Goal: Task Accomplishment & Management: Complete application form

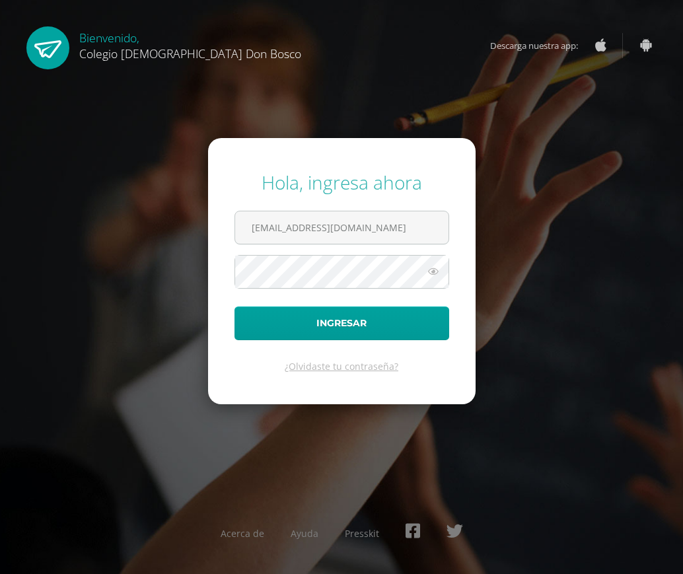
type input "[EMAIL_ADDRESS][DOMAIN_NAME]"
click at [234, 306] on button "Ingresar" at bounding box center [341, 323] width 215 height 34
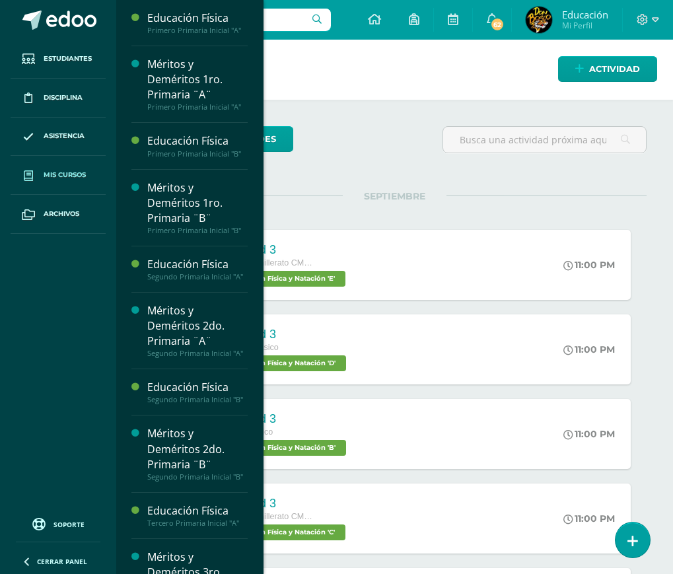
click at [51, 175] on span "Mis cursos" at bounding box center [65, 175] width 42 height 11
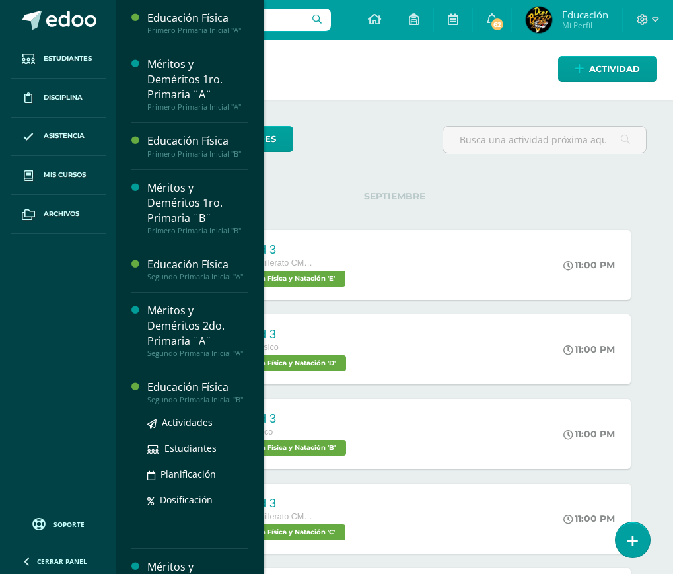
scroll to position [132, 0]
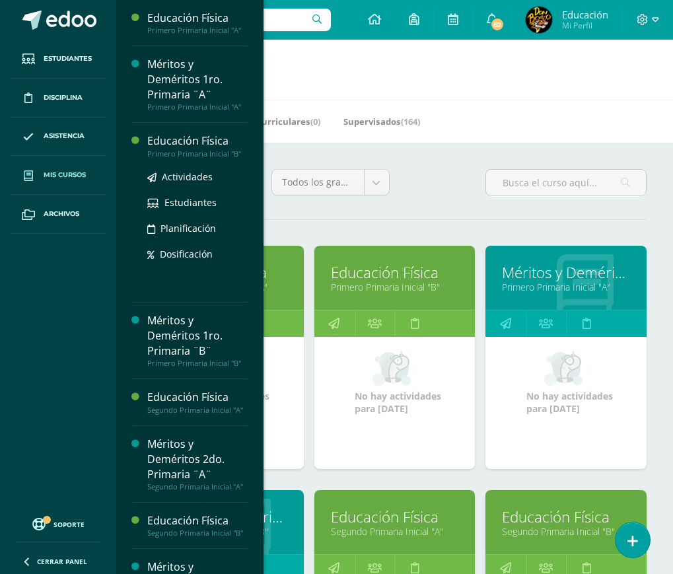
click at [170, 138] on div "Educación Física" at bounding box center [197, 140] width 100 height 15
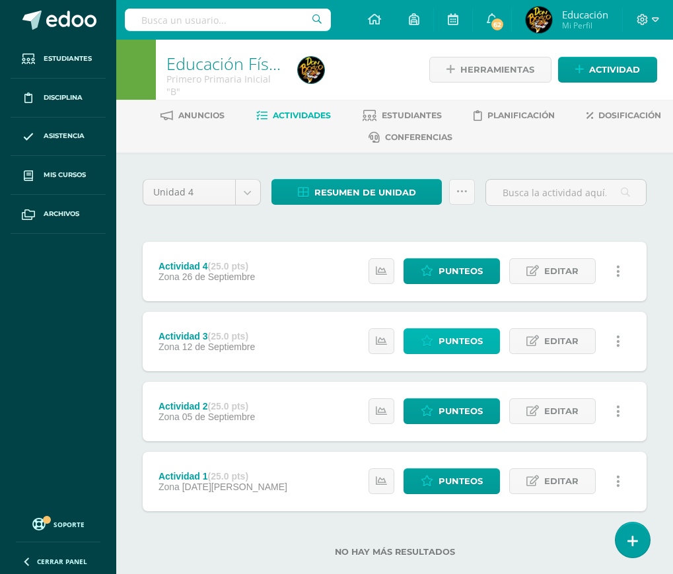
click at [464, 349] on span "Punteos" at bounding box center [460, 341] width 44 height 24
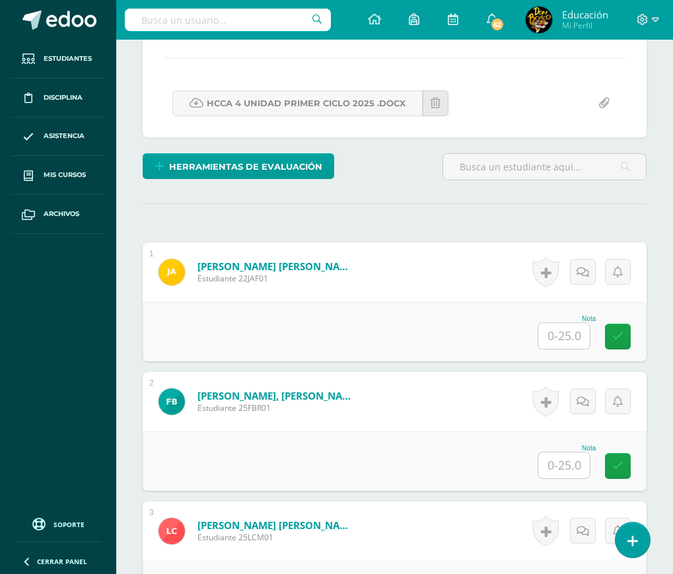
scroll to position [330, 0]
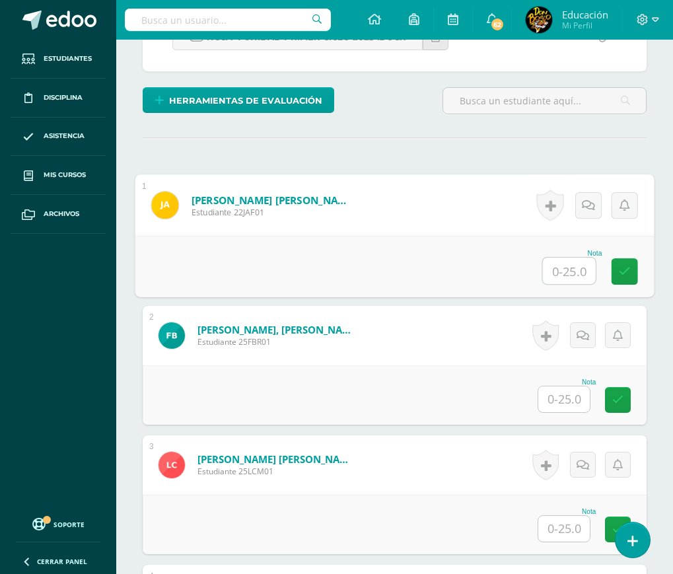
click at [557, 271] on input "text" at bounding box center [569, 270] width 53 height 26
type input "23"
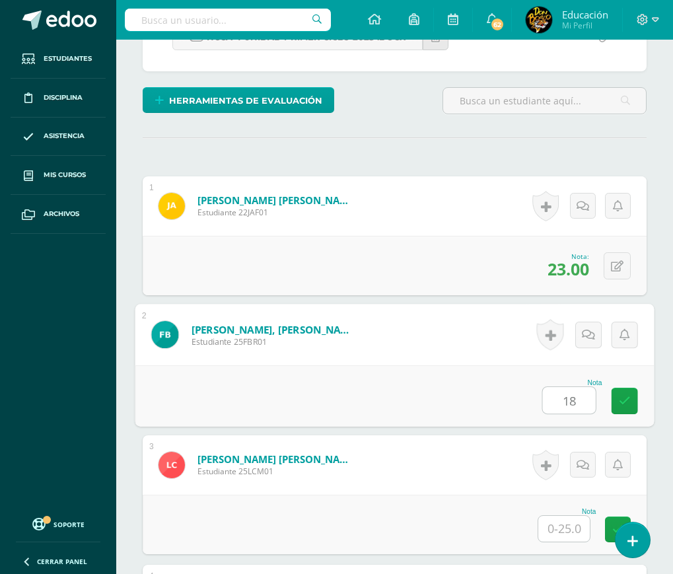
type input "18"
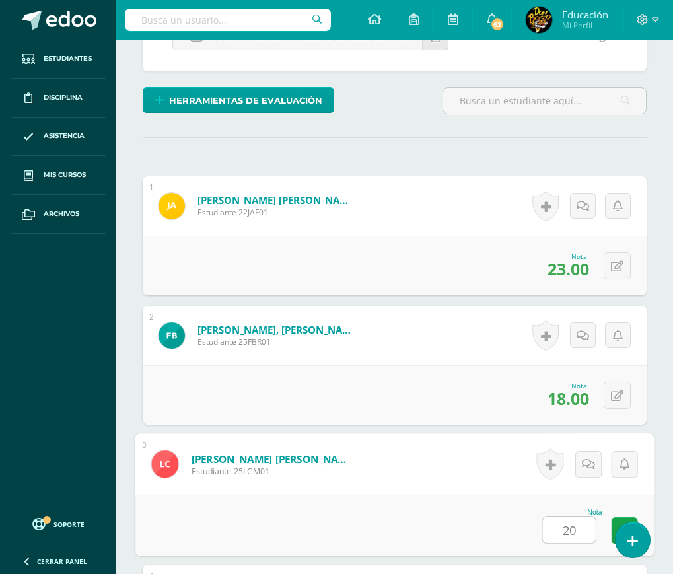
type input "20"
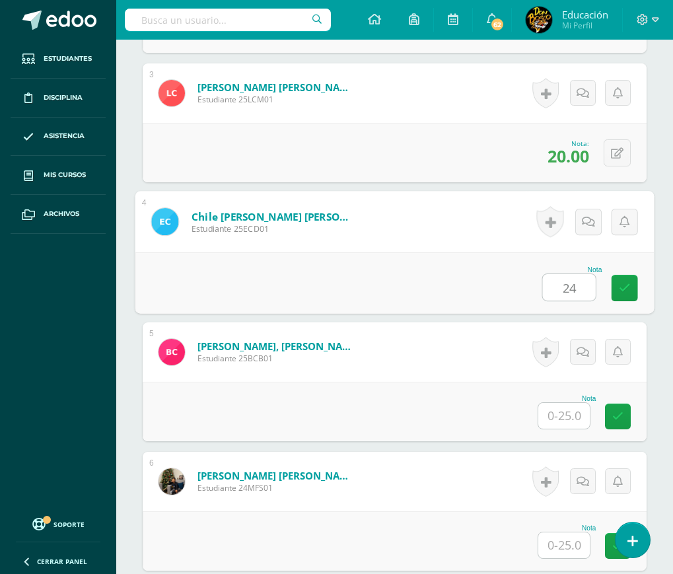
type input "24"
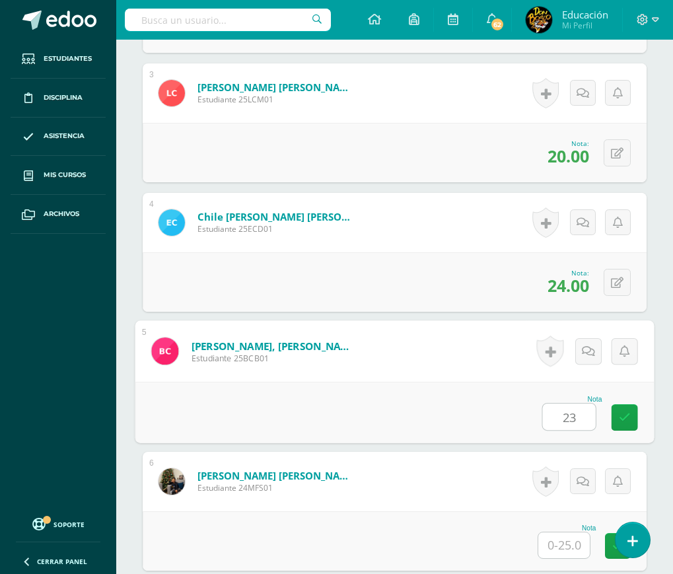
type input "23"
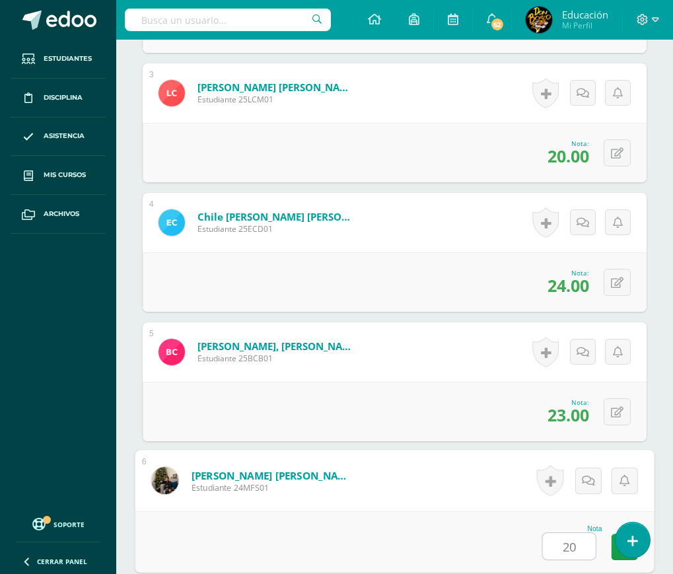
type input "20"
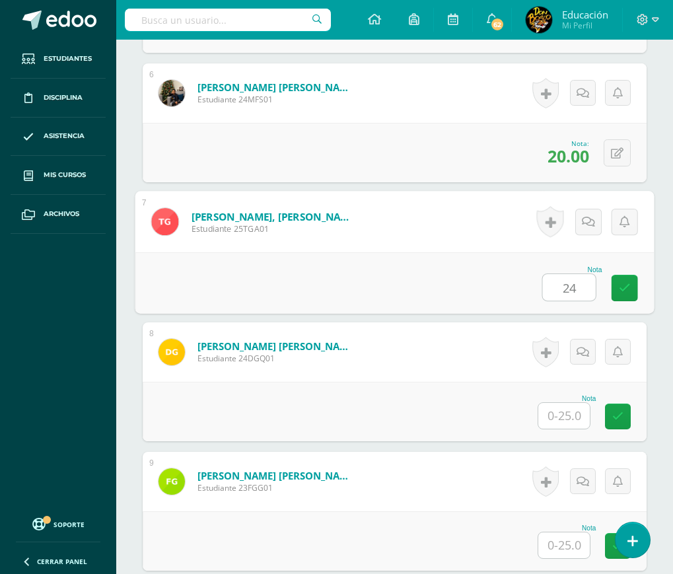
type input "24"
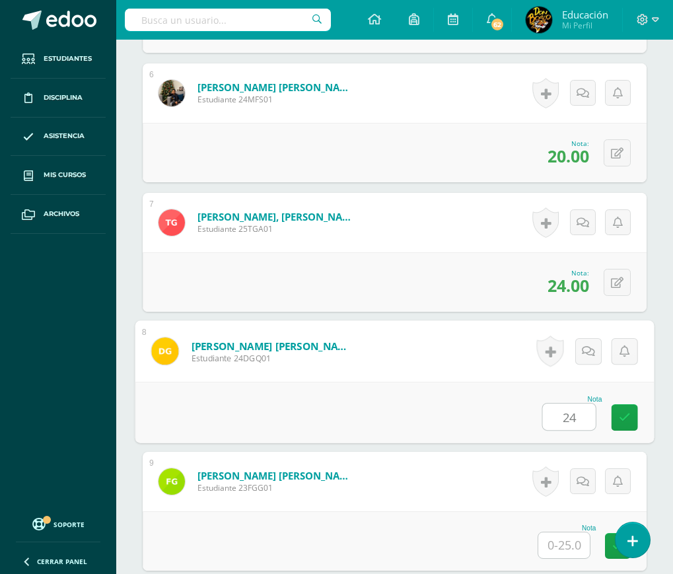
type input "24"
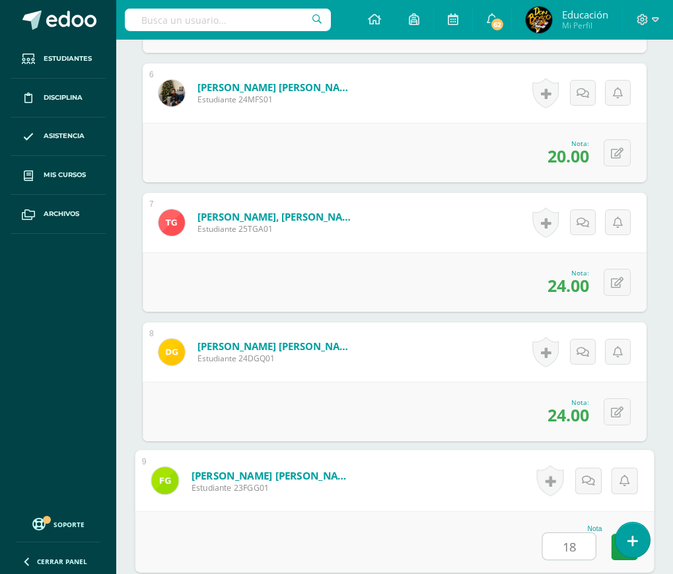
type input "18"
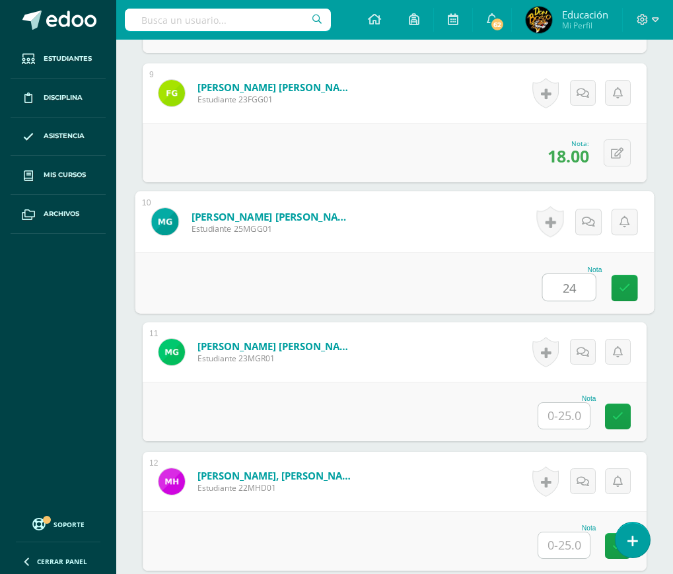
type input "24"
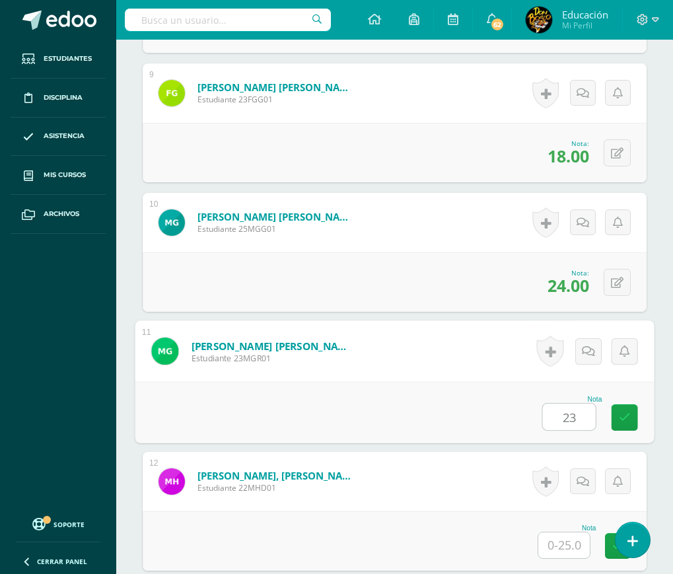
type input "23"
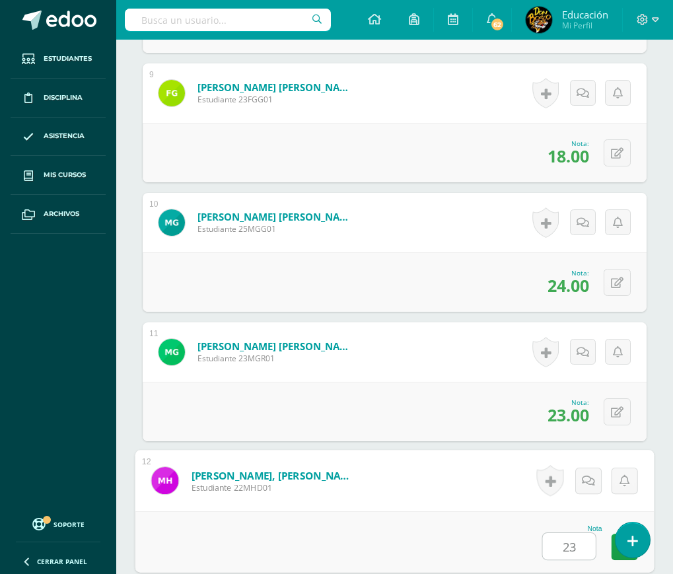
type input "23"
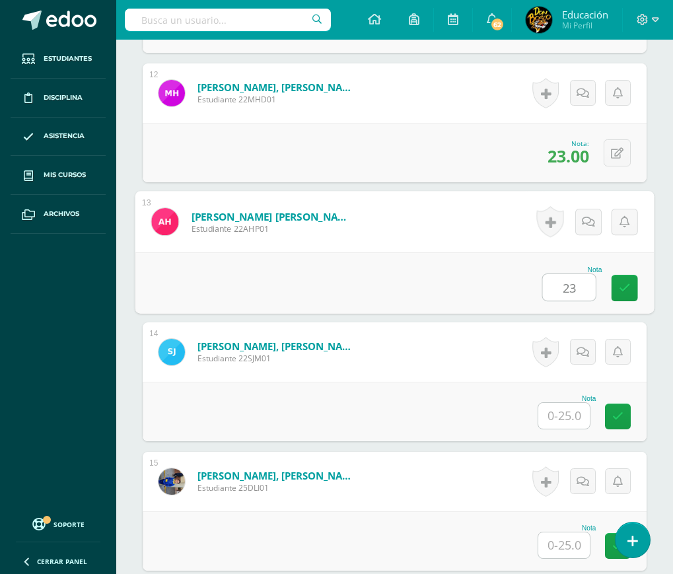
type input "23"
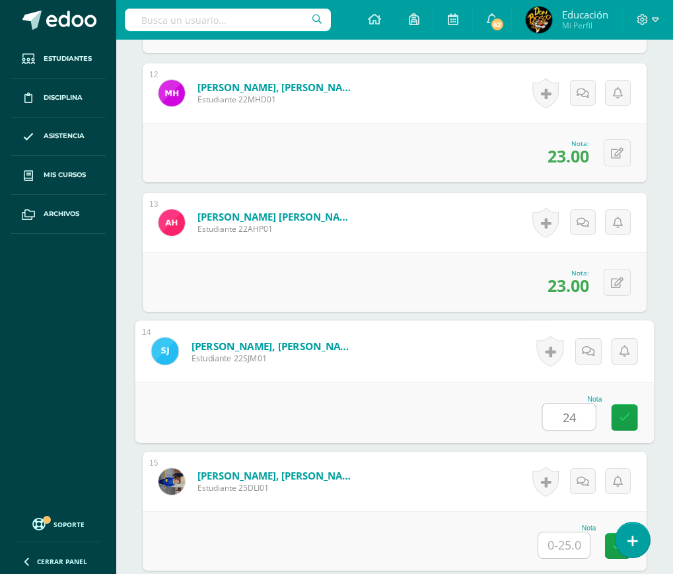
type input "24"
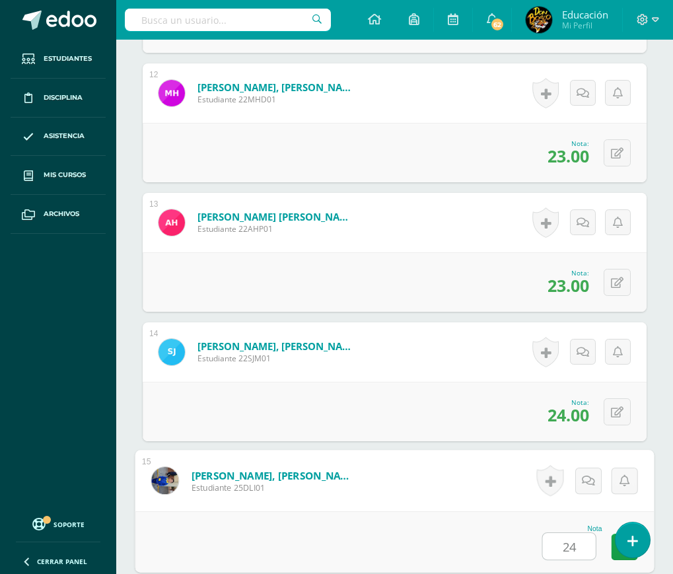
type input "24"
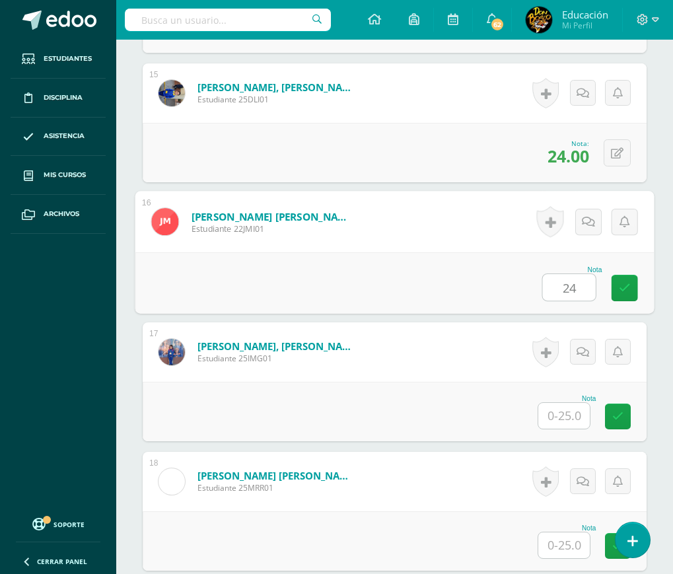
type input "24"
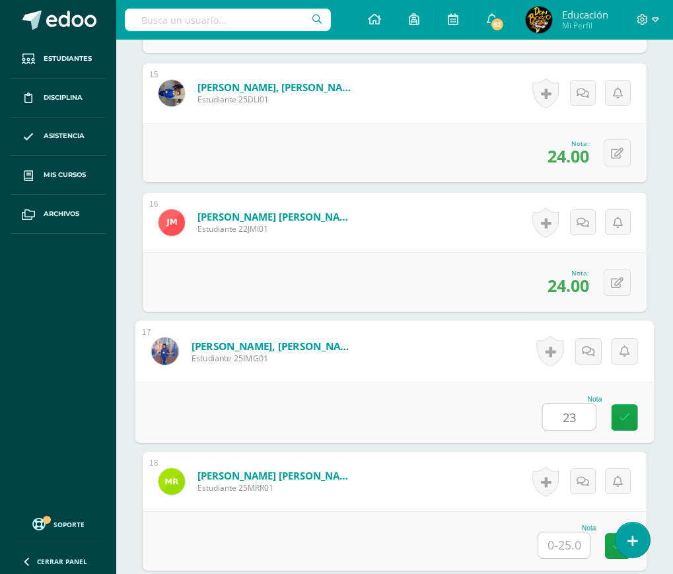
type input "23"
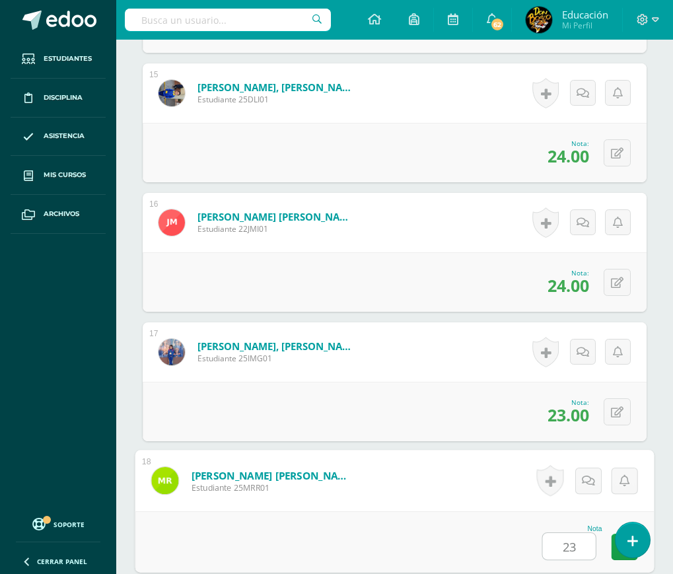
type input "23"
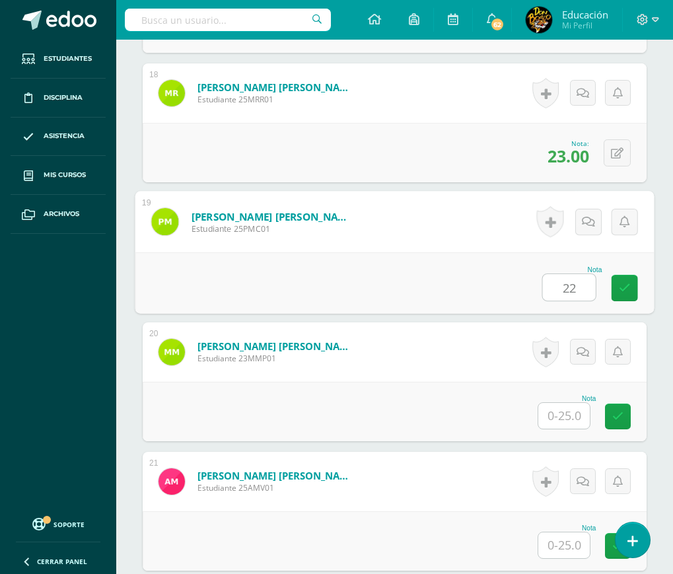
type input "22"
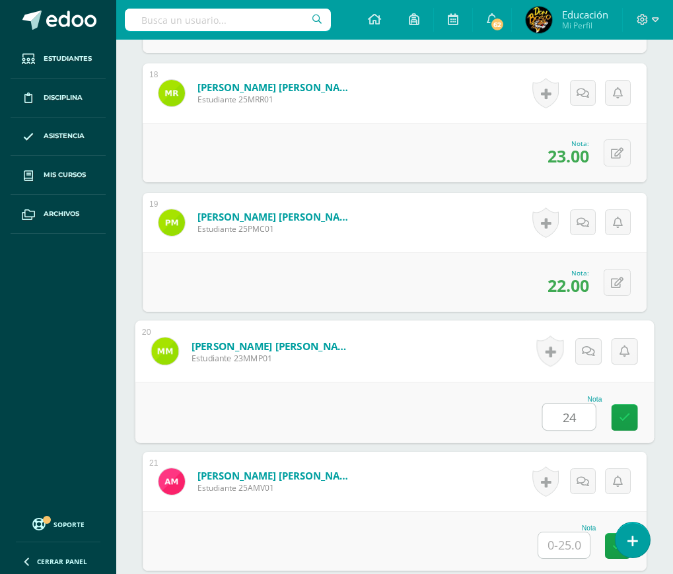
type input "24"
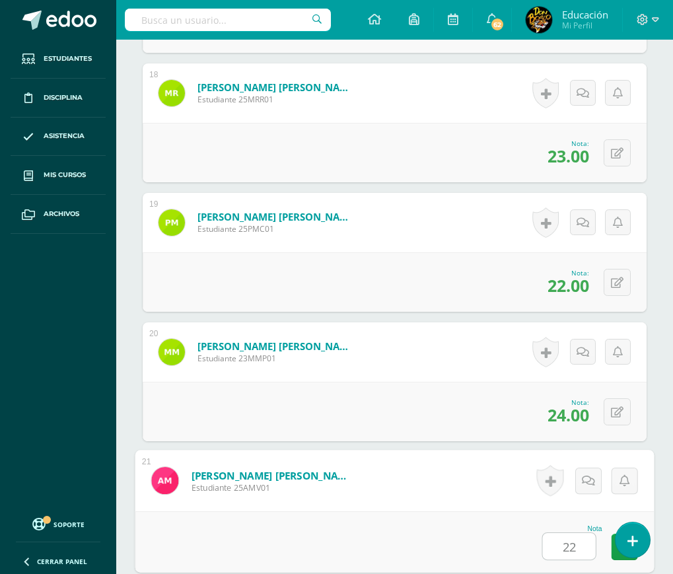
type input "22"
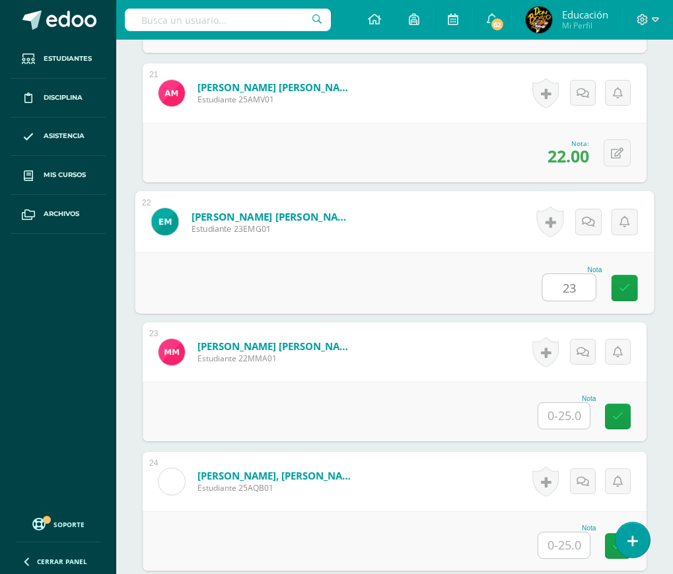
type input "23"
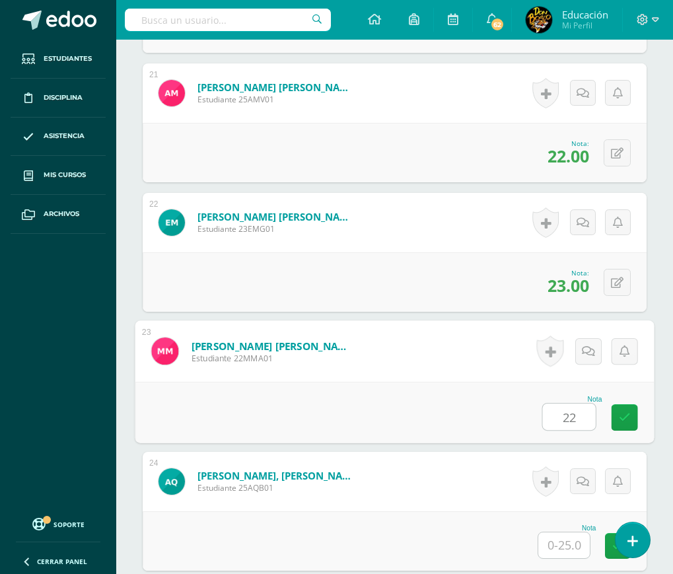
type input "22"
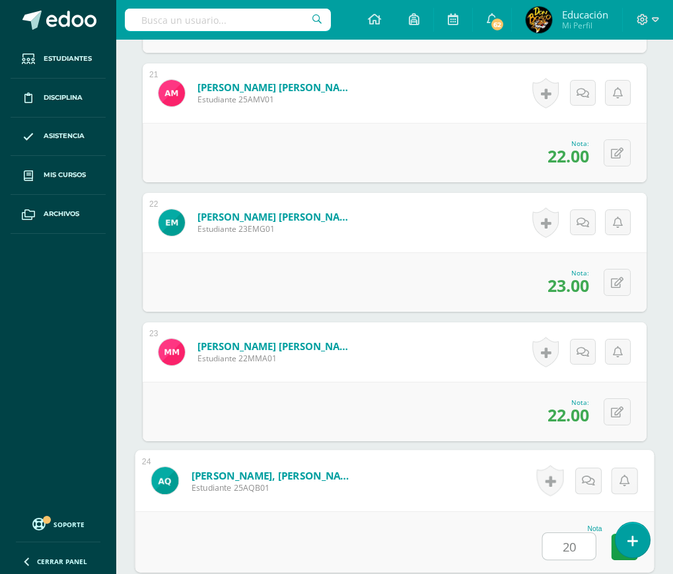
type input "20"
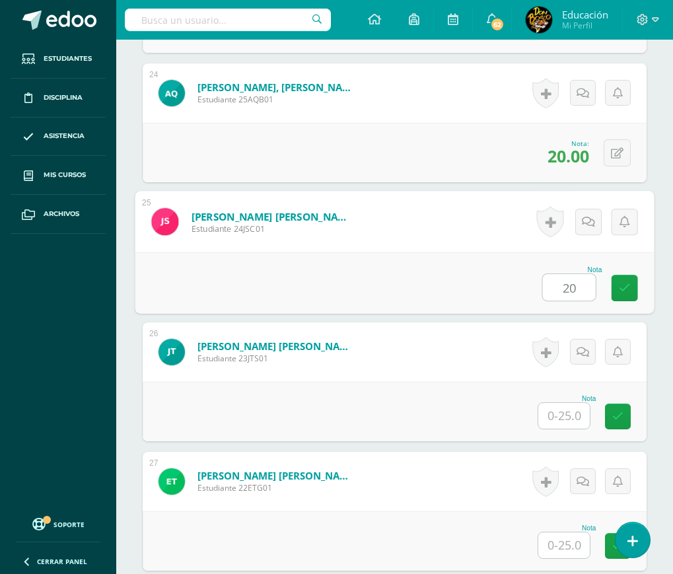
type input "20"
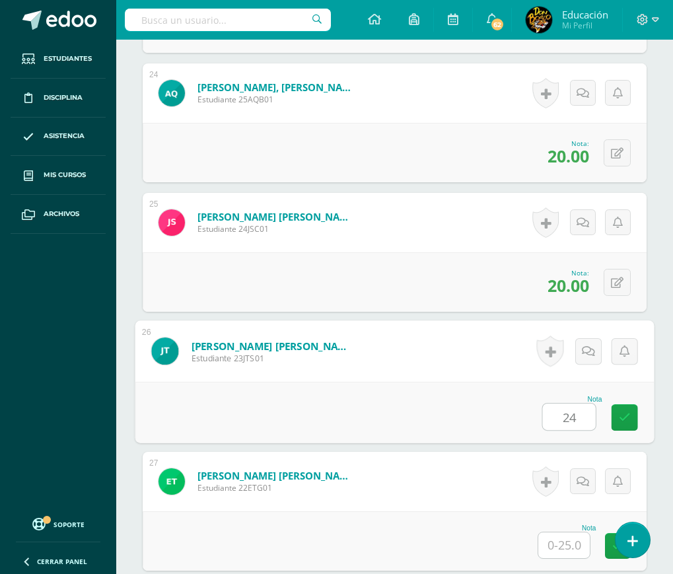
type input "24"
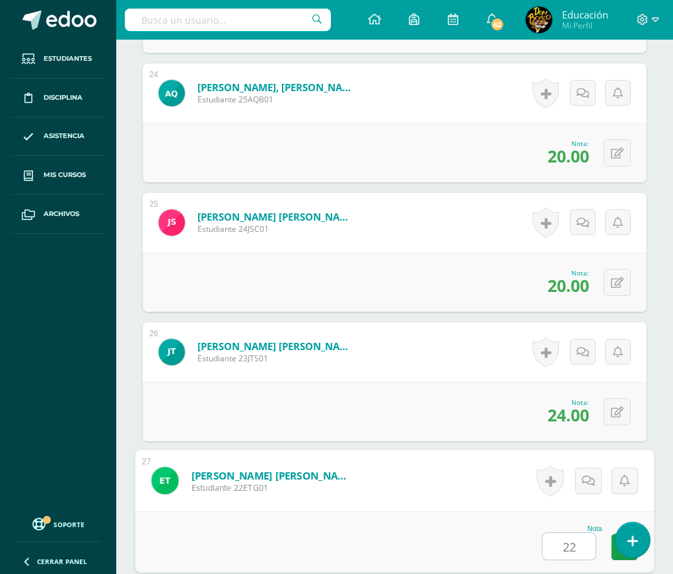
type input "22"
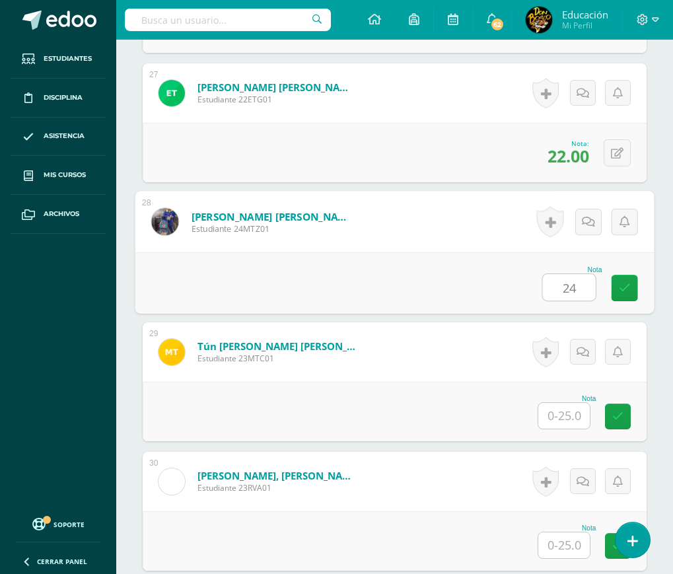
type input "24"
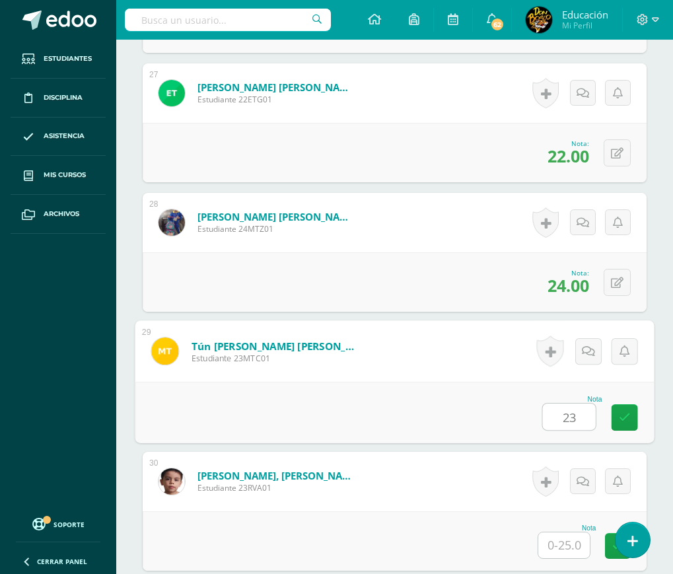
type input "23"
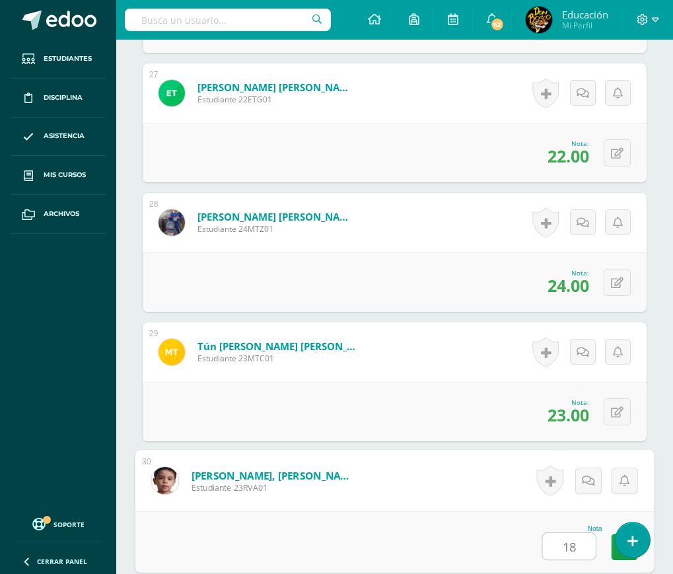
type input "18"
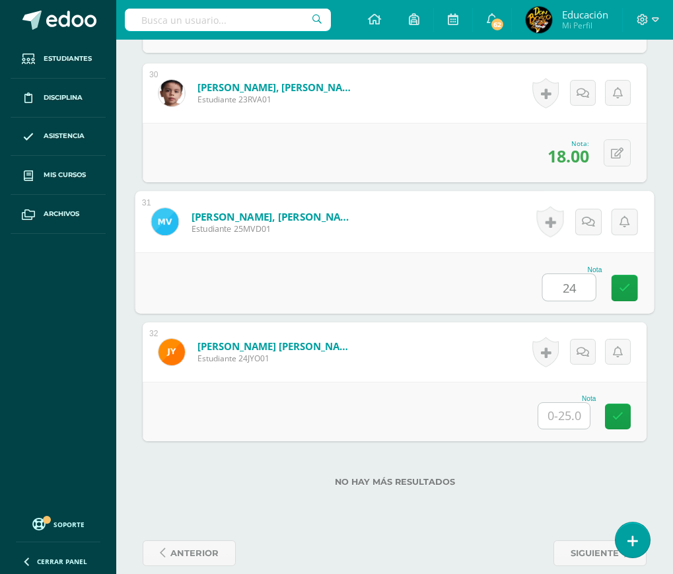
type input "24"
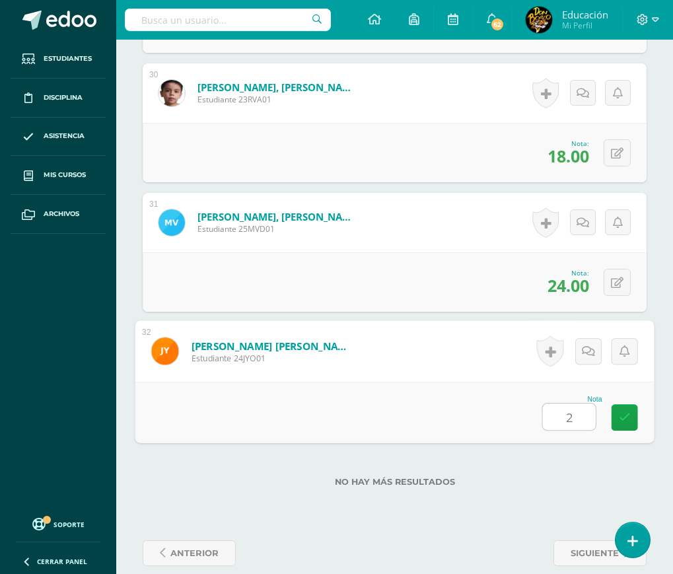
type input "24"
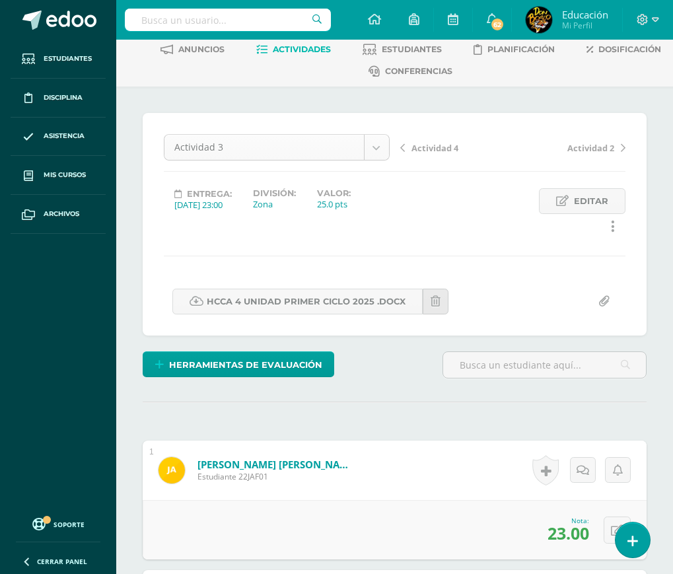
scroll to position [0, 0]
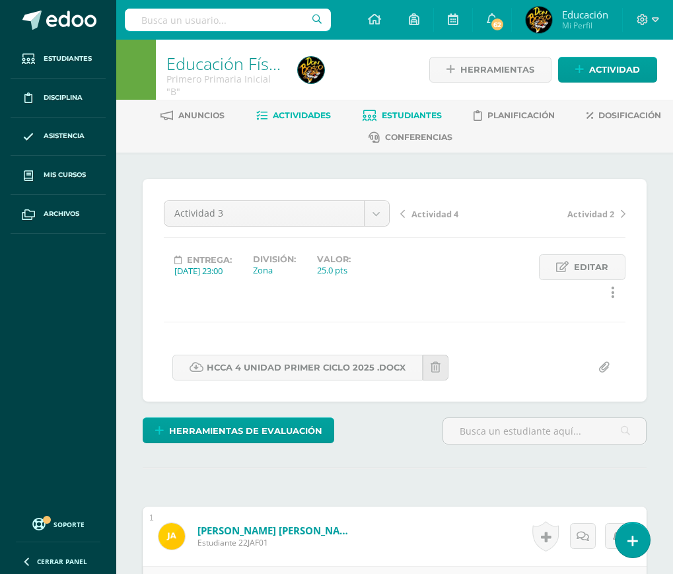
click at [389, 111] on span "Estudiantes" at bounding box center [412, 115] width 60 height 10
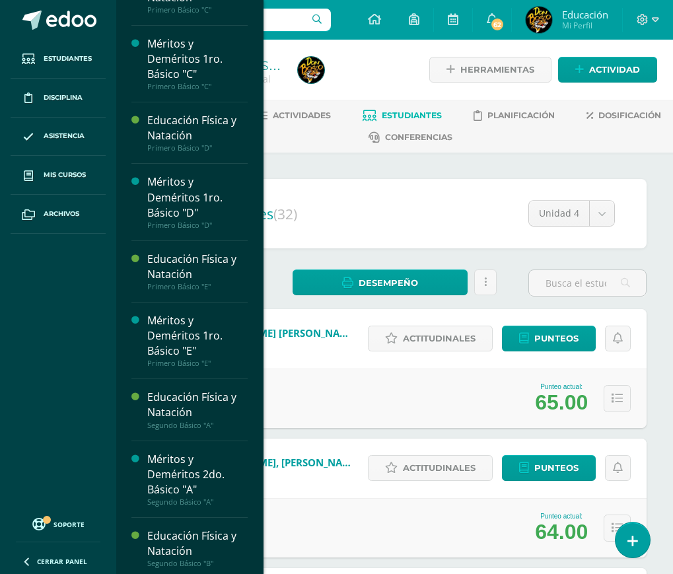
scroll to position [2570, 0]
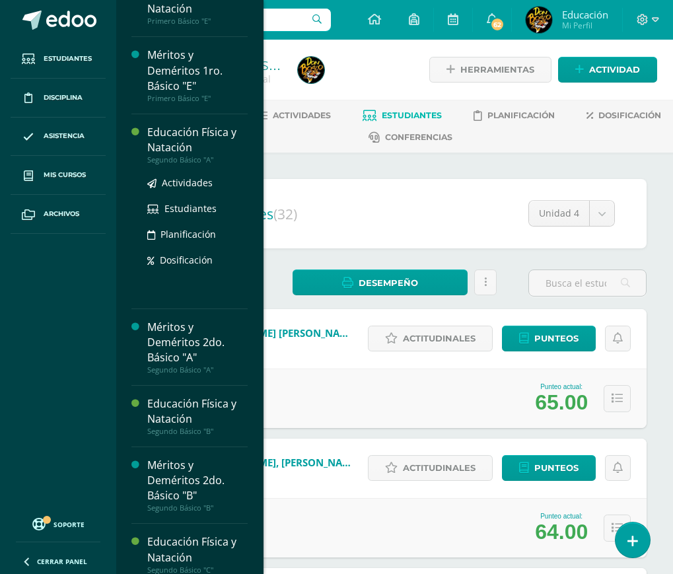
click at [172, 155] on div "Educación Física y Natación" at bounding box center [197, 140] width 100 height 30
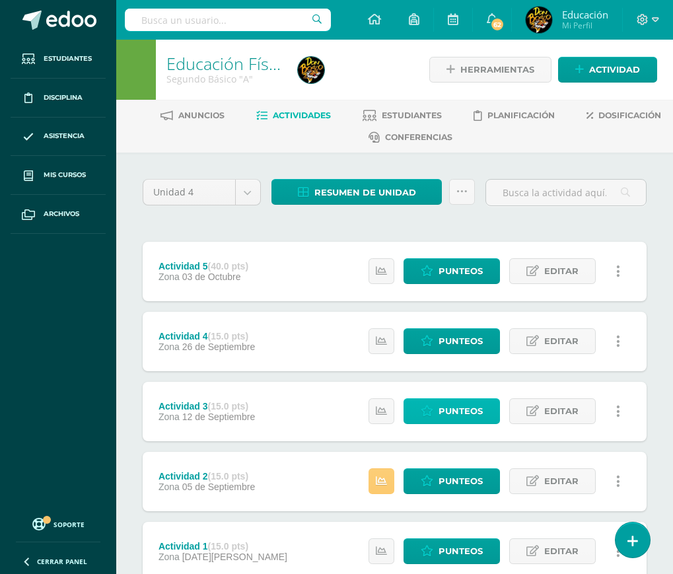
click at [452, 411] on span "Punteos" at bounding box center [460, 411] width 44 height 24
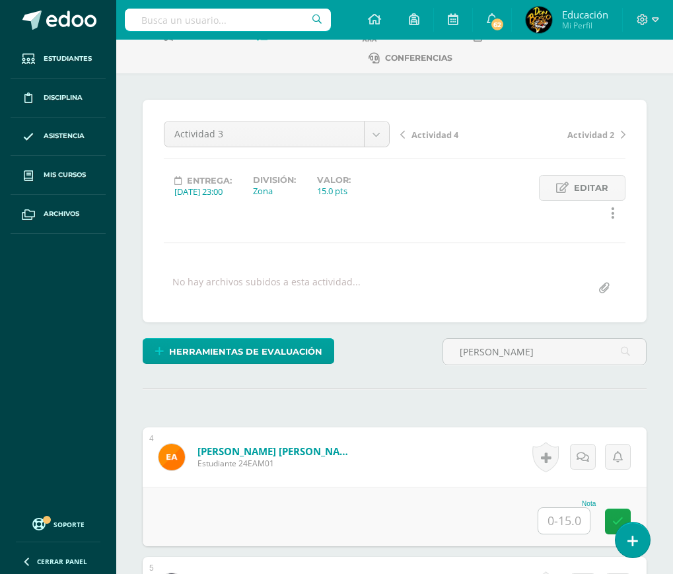
scroll to position [133, 0]
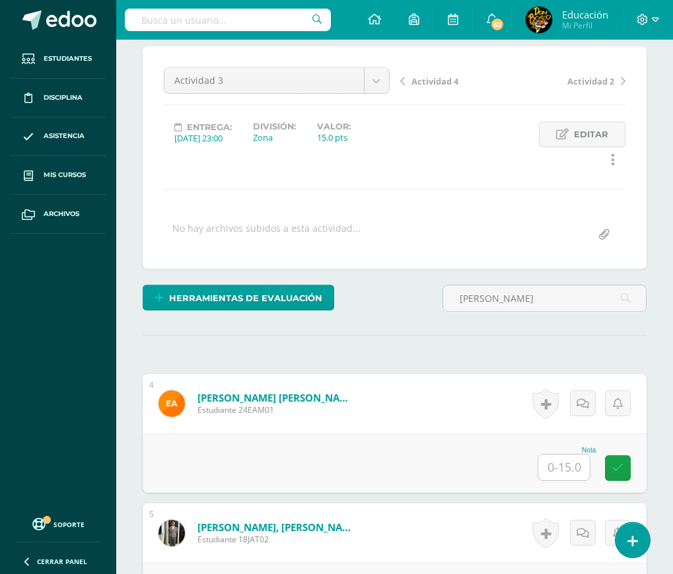
type input "[PERSON_NAME]"
click at [580, 485] on div "Nota" at bounding box center [395, 462] width 504 height 59
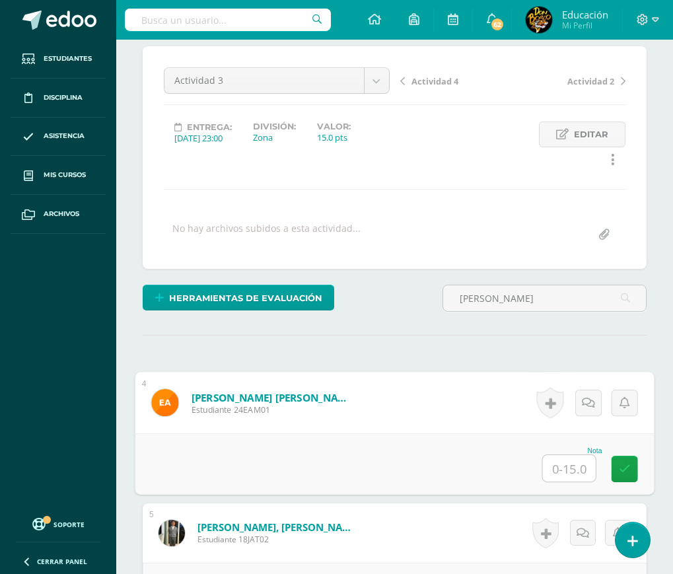
click at [571, 467] on input "text" at bounding box center [569, 468] width 53 height 26
type input "10"
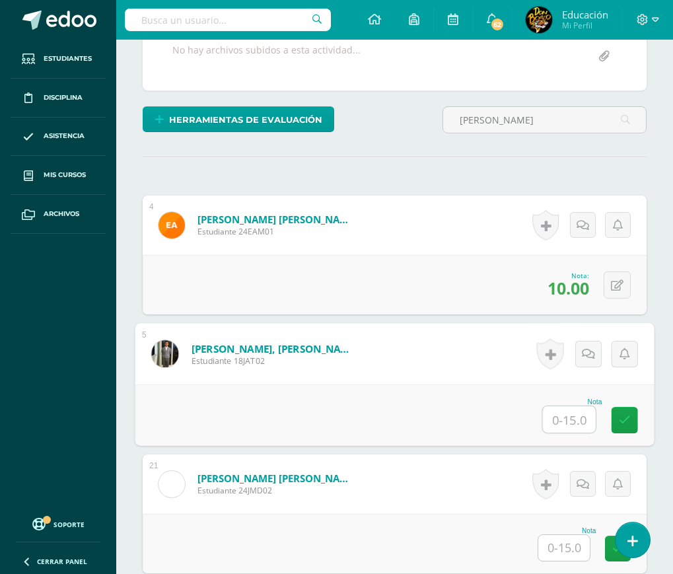
scroll to position [179, 0]
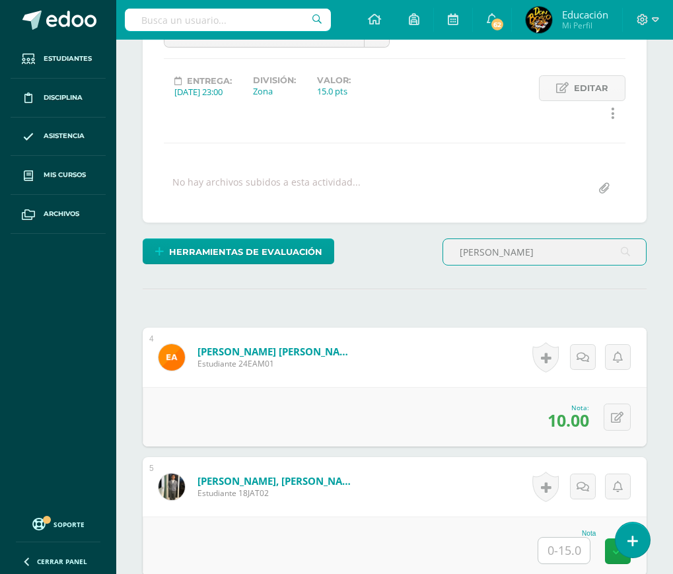
click at [495, 250] on input "alvarez" at bounding box center [544, 252] width 203 height 26
type input "a"
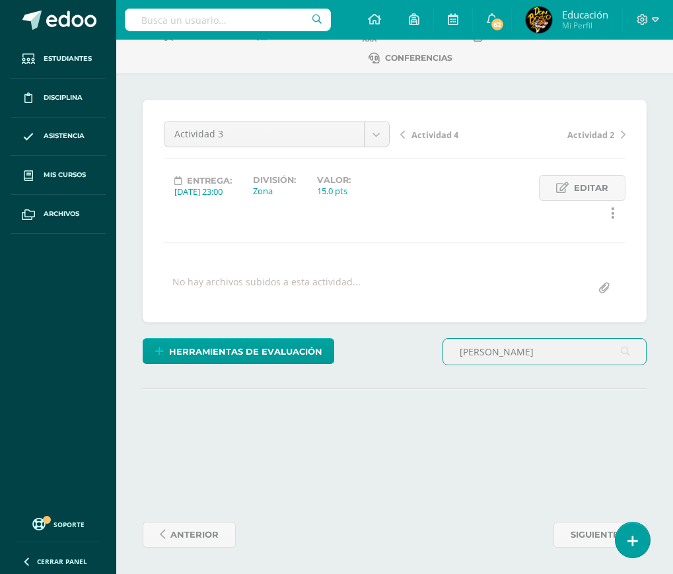
scroll to position [79, 0]
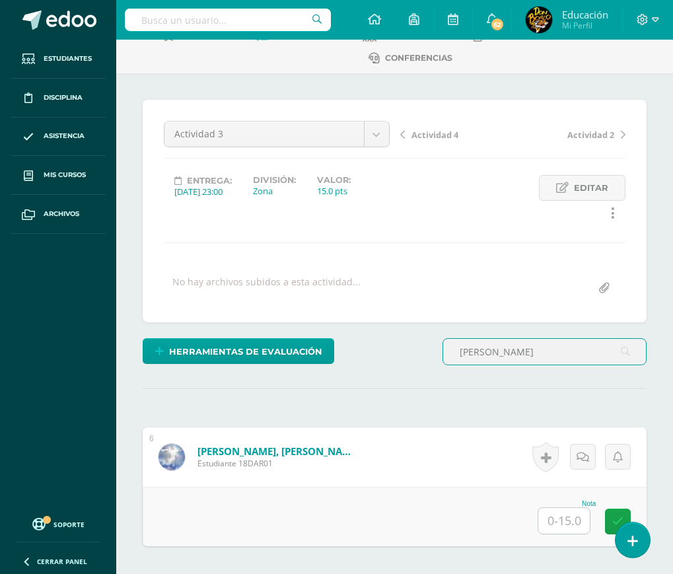
type input "ambrosio"
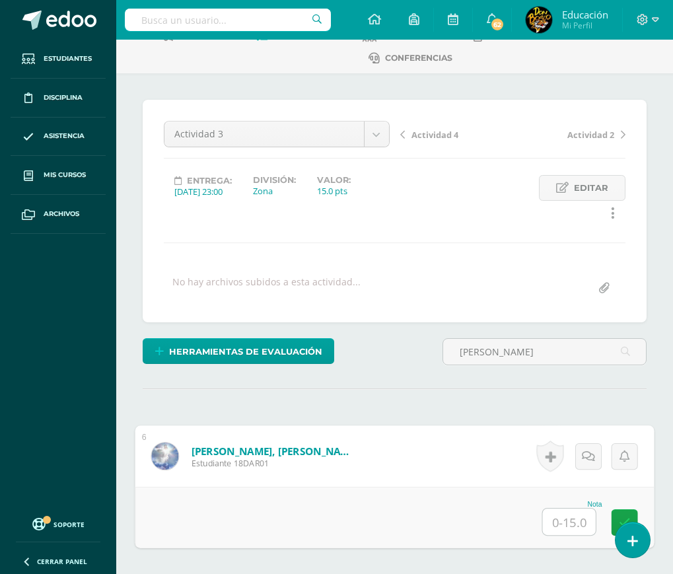
click at [570, 521] on input "text" at bounding box center [569, 521] width 53 height 26
type input "12"
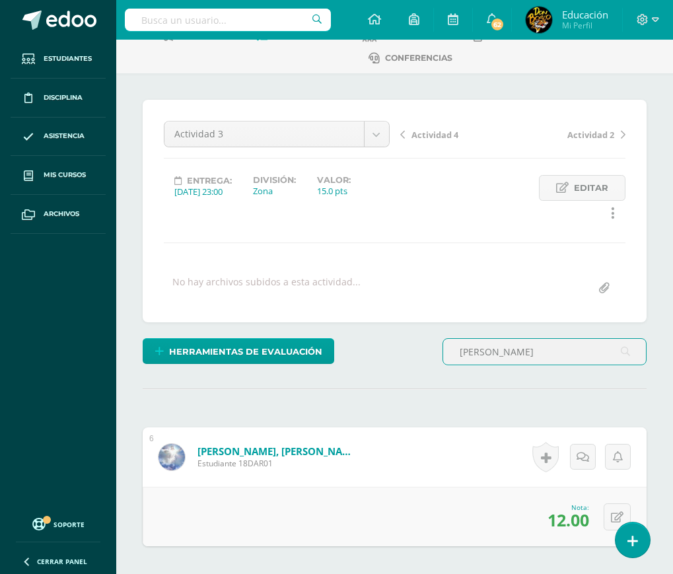
drag, startPoint x: 504, startPoint y: 351, endPoint x: 425, endPoint y: 365, distance: 79.8
click at [425, 365] on div "Herramientas de evaluación Lista de cotejo Escala de valoración Puntos Extra Su…" at bounding box center [394, 357] width 514 height 38
type input "culajay"
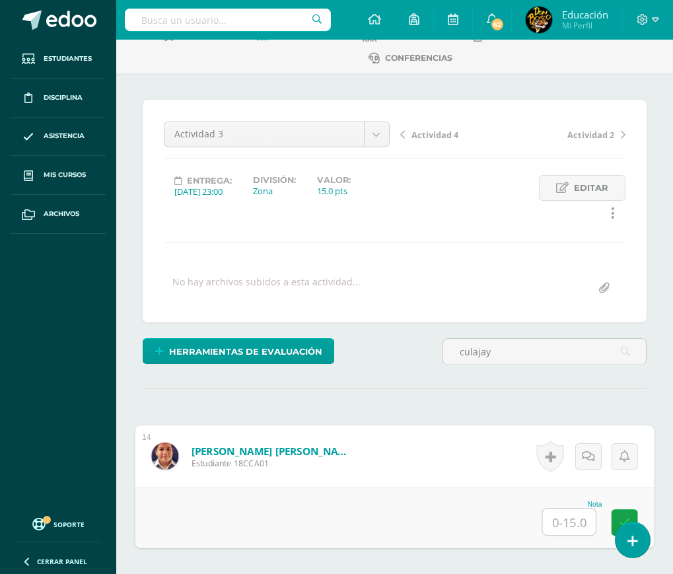
click at [576, 525] on input "text" at bounding box center [569, 521] width 53 height 26
type input "13"
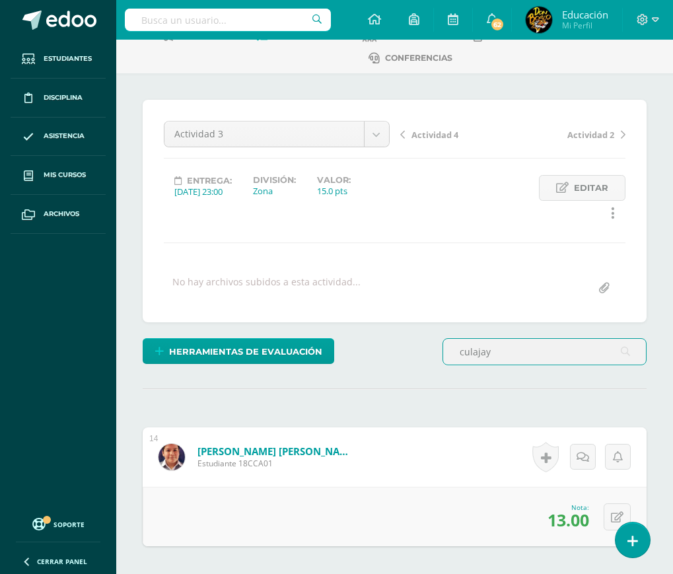
drag, startPoint x: 494, startPoint y: 358, endPoint x: 453, endPoint y: 351, distance: 42.2
click at [453, 351] on input "culajay" at bounding box center [544, 352] width 203 height 26
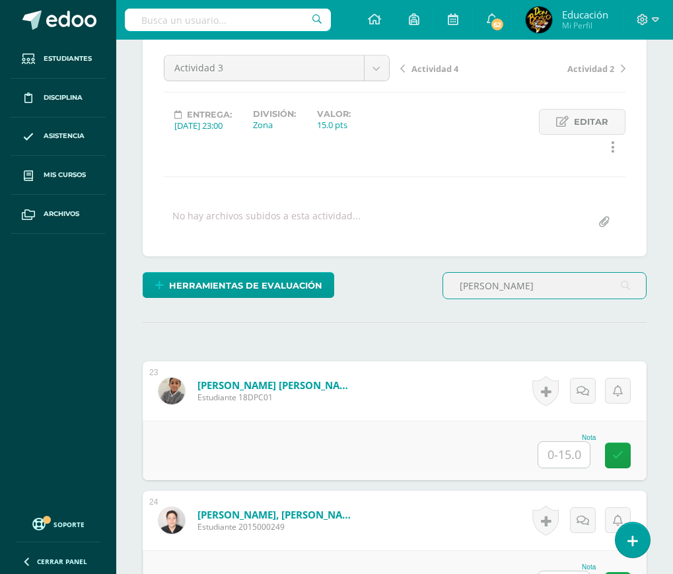
scroll to position [211, 0]
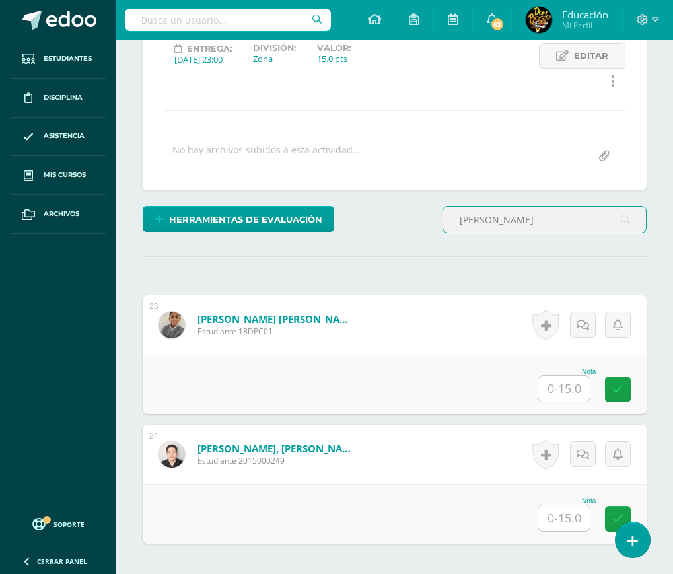
type input "palacios"
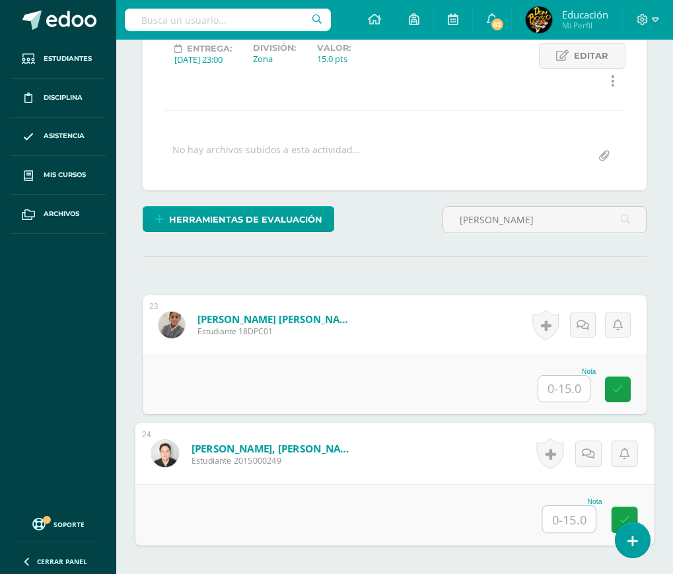
click at [566, 523] on input "text" at bounding box center [569, 519] width 53 height 26
type input "10"
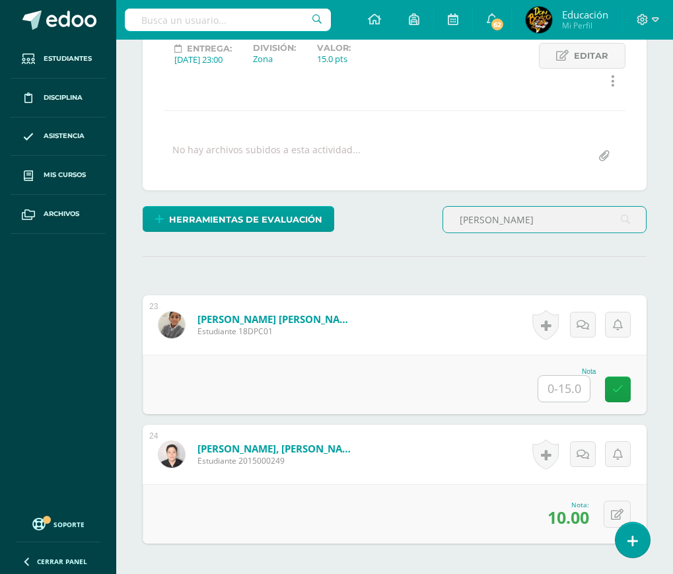
click at [496, 216] on input "palacios" at bounding box center [544, 220] width 203 height 26
type input "p"
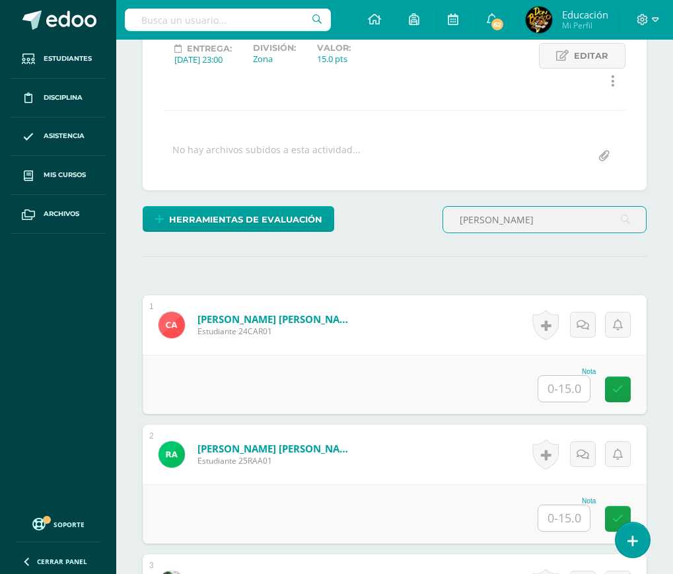
scroll to position [79, 0]
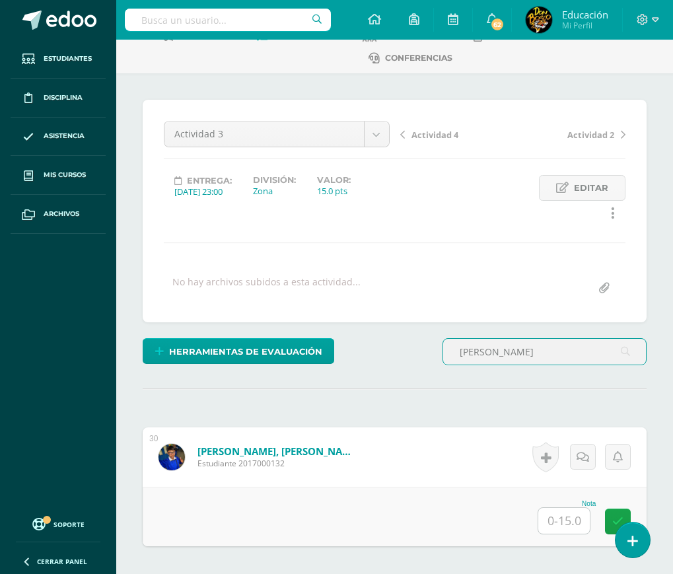
type input "romero"
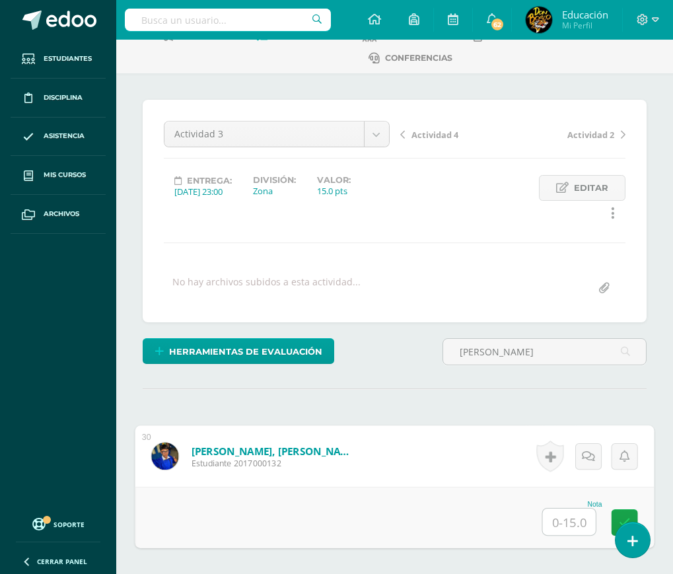
click at [567, 518] on input "text" at bounding box center [569, 521] width 53 height 26
type input "13"
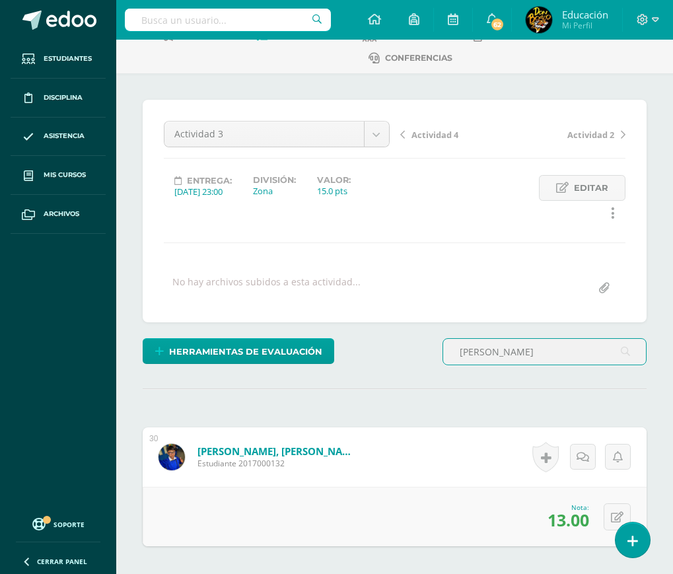
click at [515, 360] on input "romero" at bounding box center [544, 352] width 203 height 26
type input "r"
type input "urrutia"
click at [562, 525] on input "text" at bounding box center [563, 521] width 51 height 26
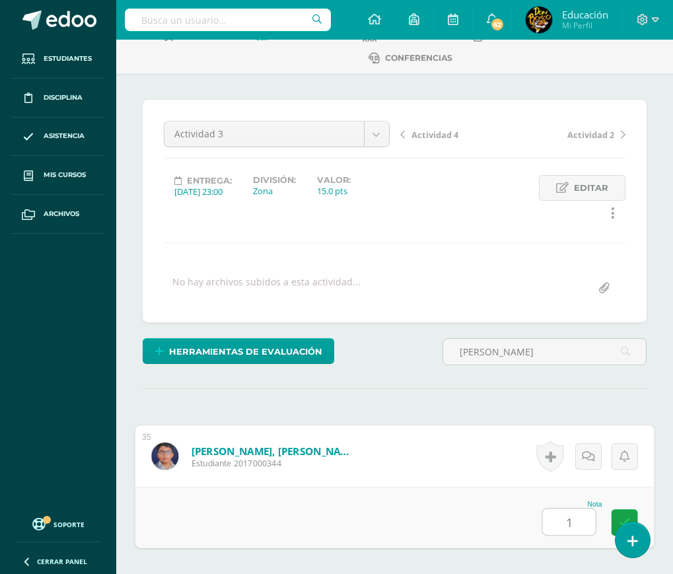
type input "12"
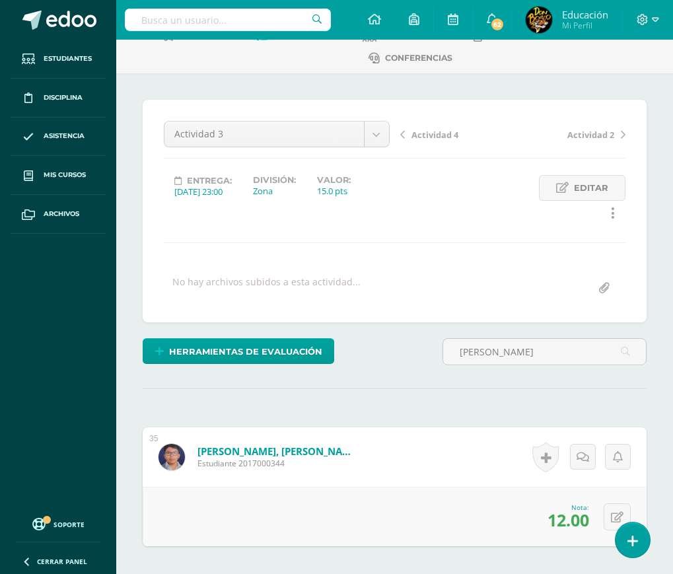
scroll to position [0, 0]
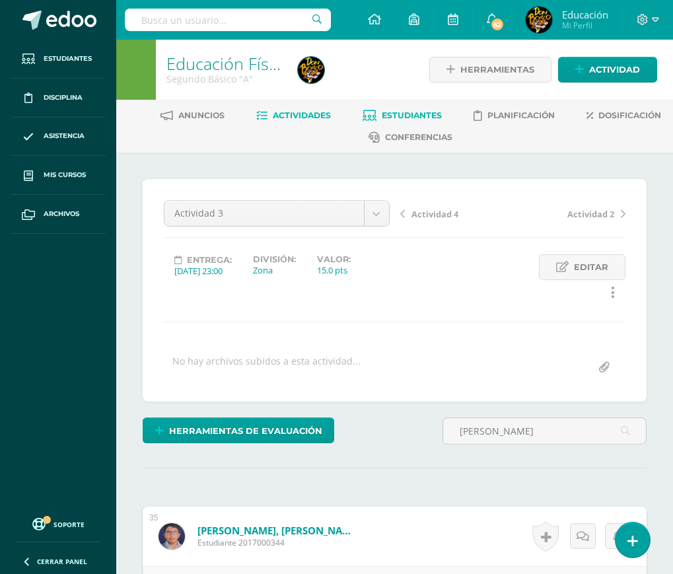
click at [414, 118] on span "Estudiantes" at bounding box center [412, 115] width 60 height 10
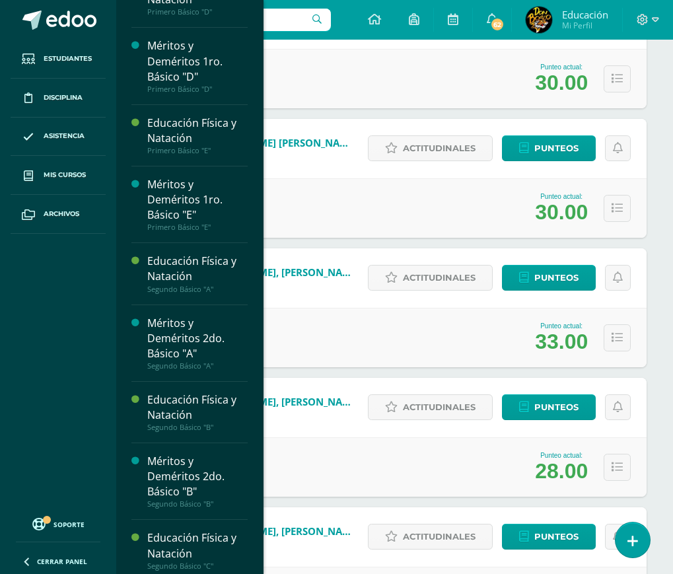
scroll to position [2640, 0]
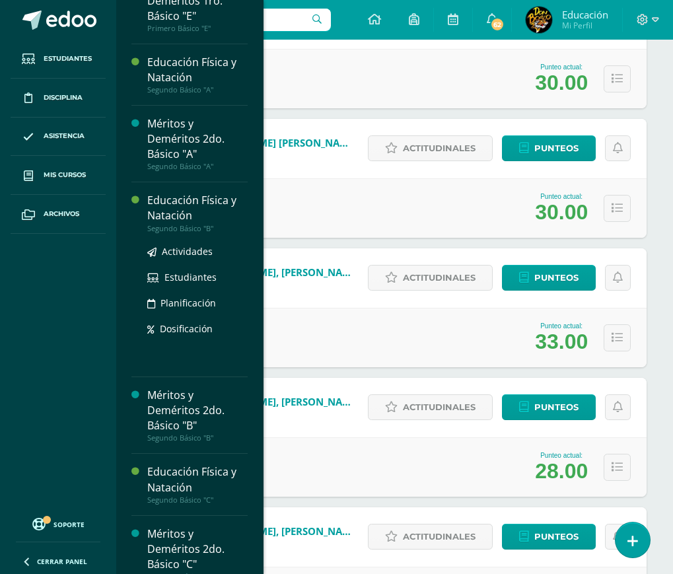
click at [185, 223] on div "Educación Física y Natación" at bounding box center [197, 208] width 100 height 30
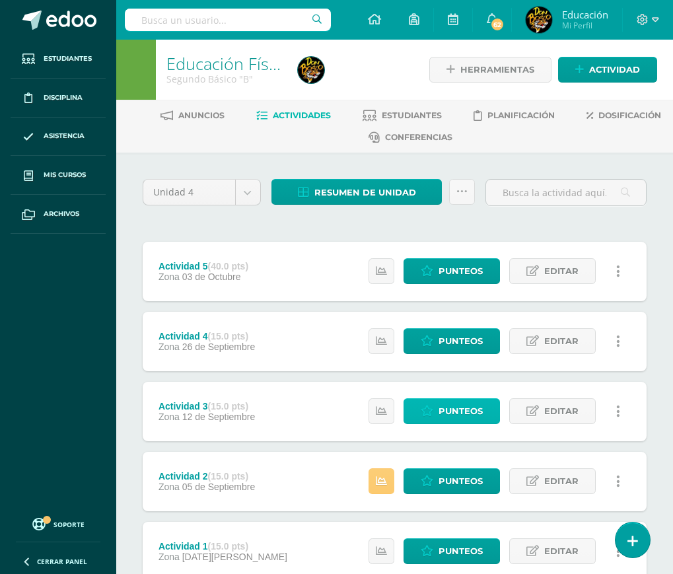
click at [450, 409] on span "Punteos" at bounding box center [460, 411] width 44 height 24
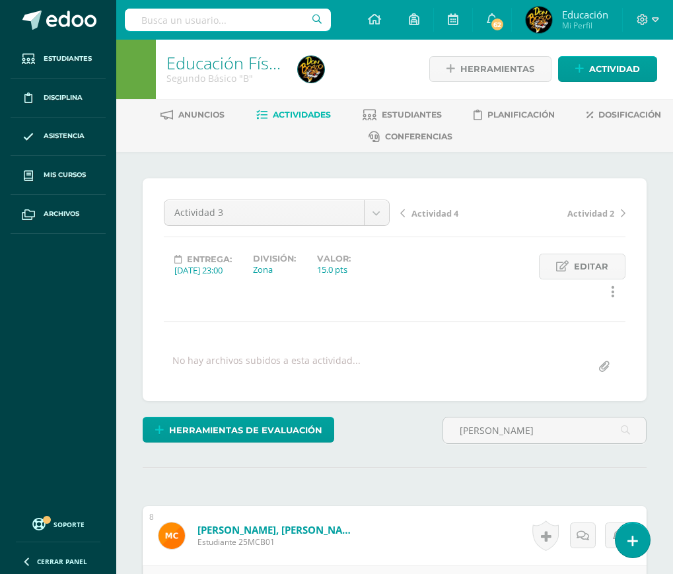
scroll to position [67, 0]
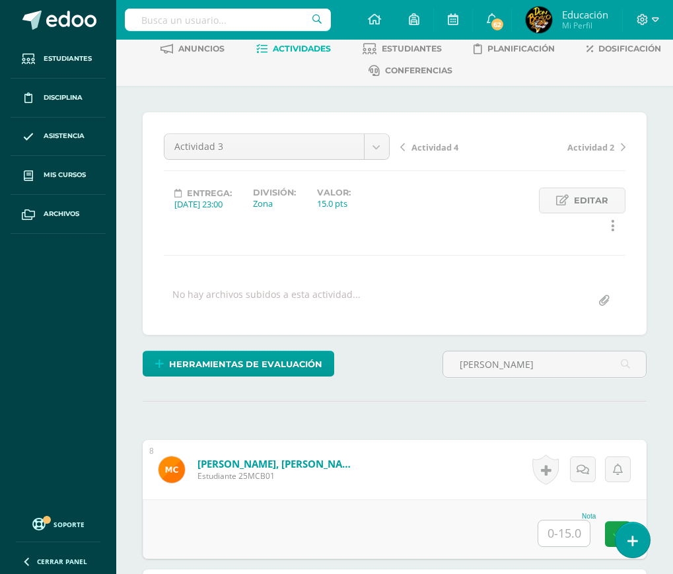
type input "[PERSON_NAME]"
click at [570, 531] on input "text" at bounding box center [563, 533] width 51 height 26
type input "14"
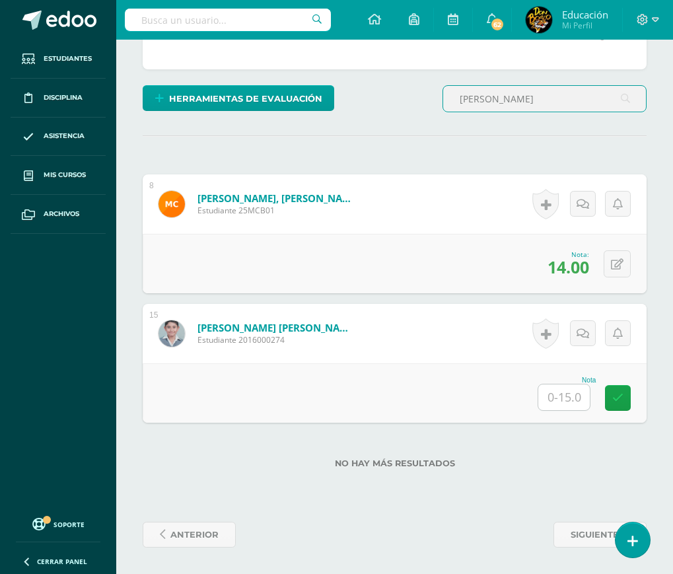
click at [531, 100] on input "[PERSON_NAME]" at bounding box center [544, 99] width 203 height 26
type input "c"
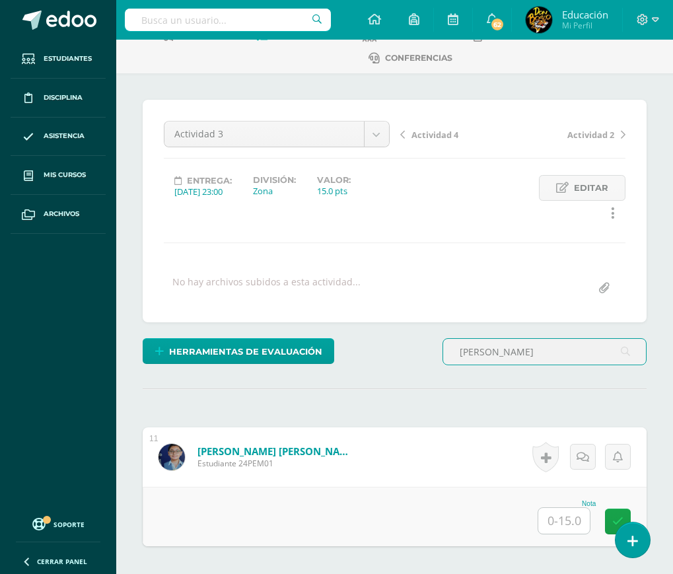
scroll to position [203, 0]
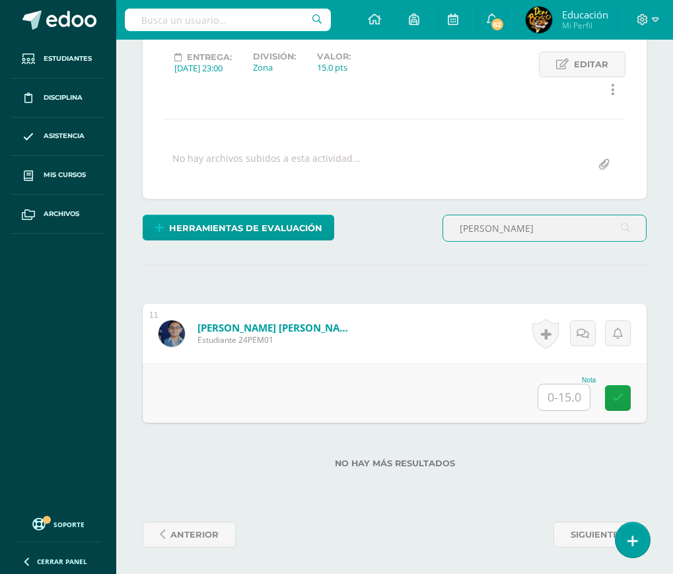
type input "[PERSON_NAME]"
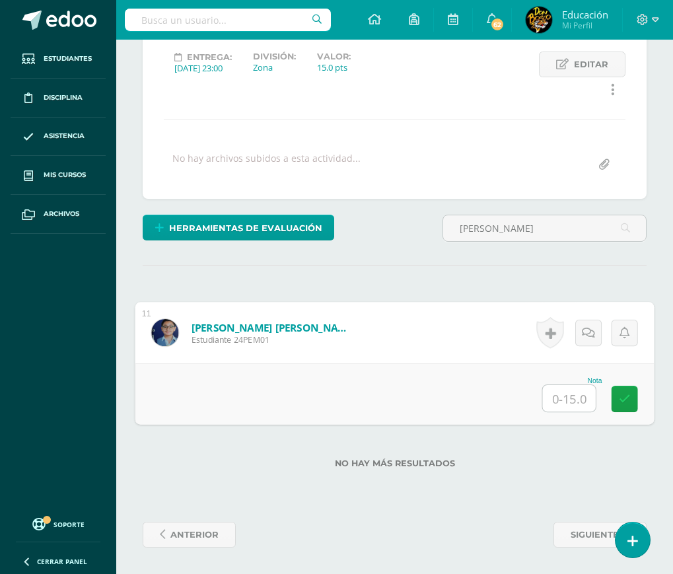
click at [568, 395] on input "text" at bounding box center [569, 398] width 53 height 26
type input "12"
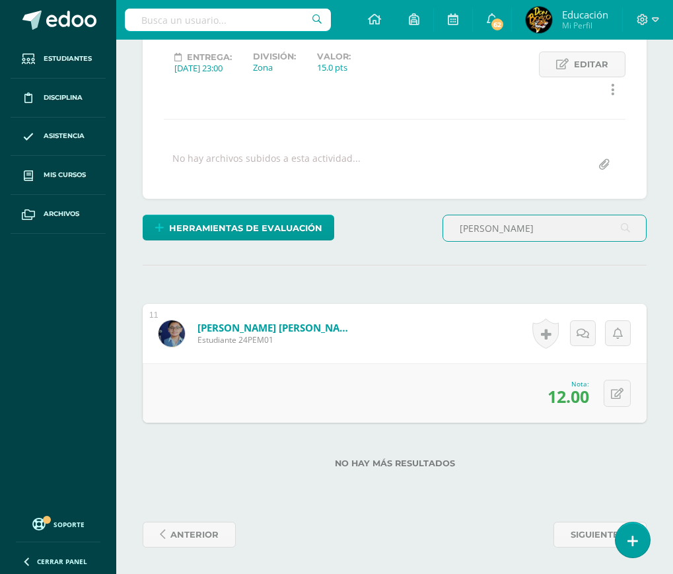
click at [506, 232] on input "[PERSON_NAME]" at bounding box center [544, 228] width 203 height 26
type input "e"
type input "[PERSON_NAME]"
click at [568, 404] on input "text" at bounding box center [563, 397] width 51 height 26
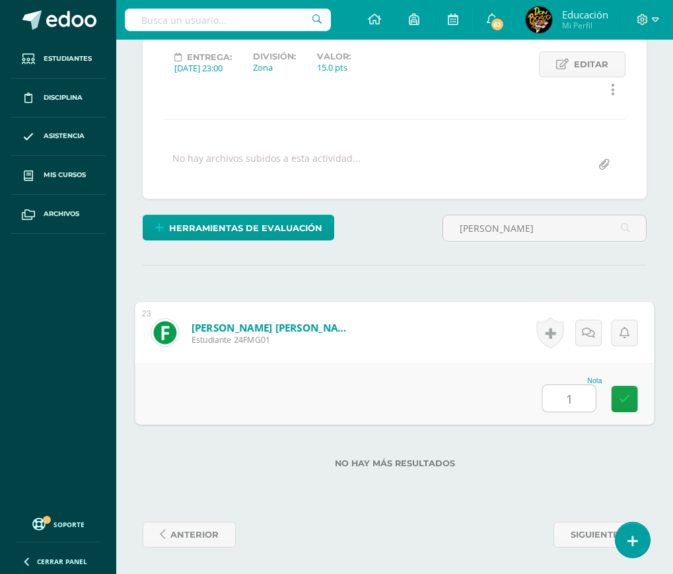
type input "10"
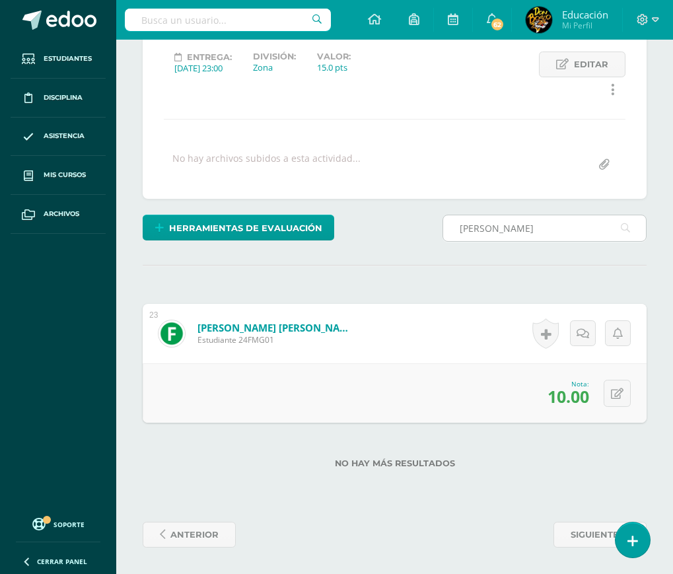
click at [517, 224] on input "[PERSON_NAME]" at bounding box center [544, 228] width 203 height 26
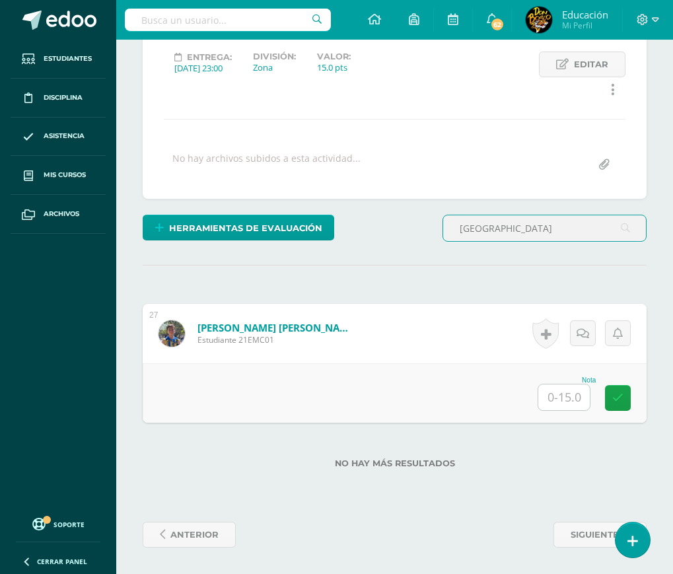
type input "[GEOGRAPHIC_DATA]"
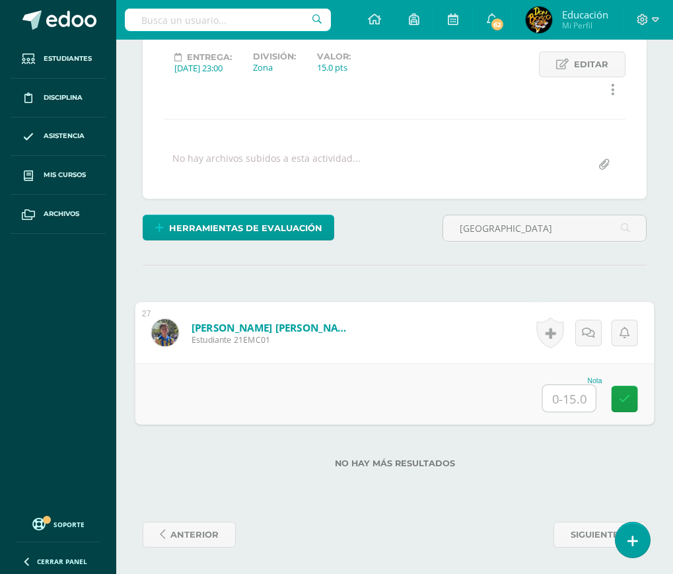
click at [560, 402] on input "text" at bounding box center [569, 398] width 53 height 26
type input "15"
click at [623, 402] on icon at bounding box center [625, 398] width 12 height 11
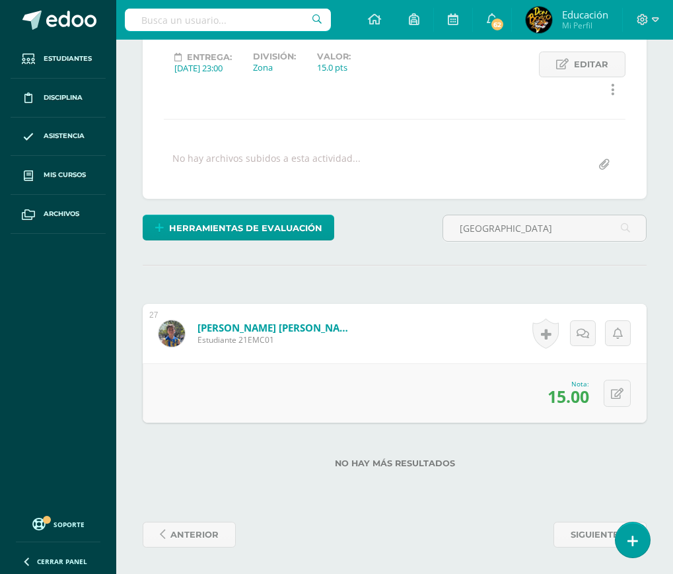
scroll to position [0, 0]
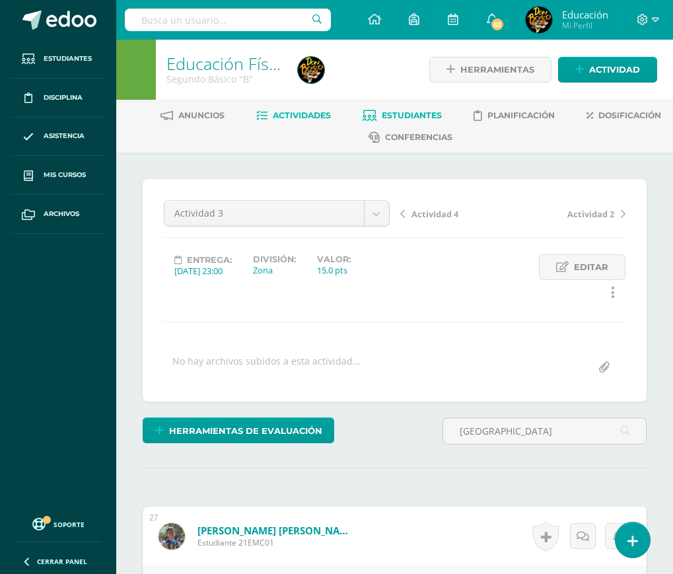
click at [399, 112] on span "Estudiantes" at bounding box center [412, 115] width 60 height 10
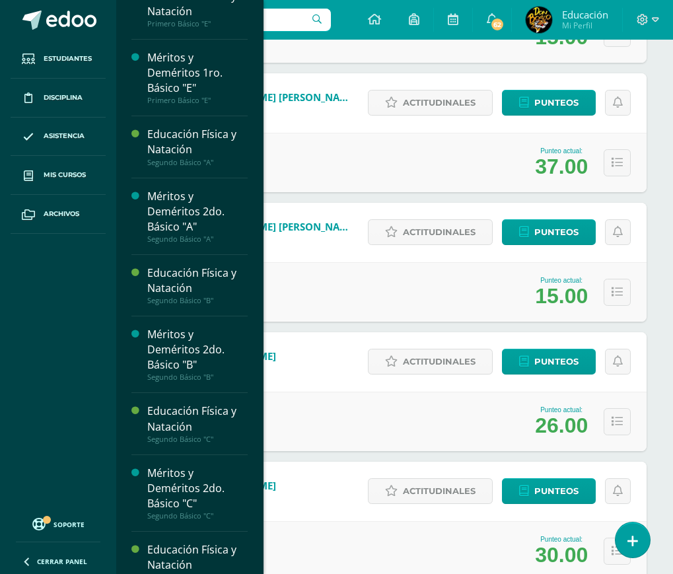
scroll to position [2833, 0]
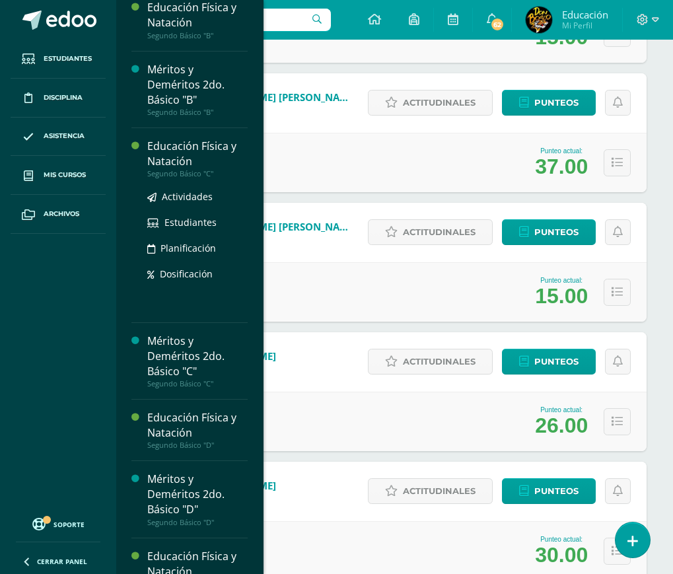
click at [170, 169] on div "Educación Física y Natación" at bounding box center [197, 154] width 100 height 30
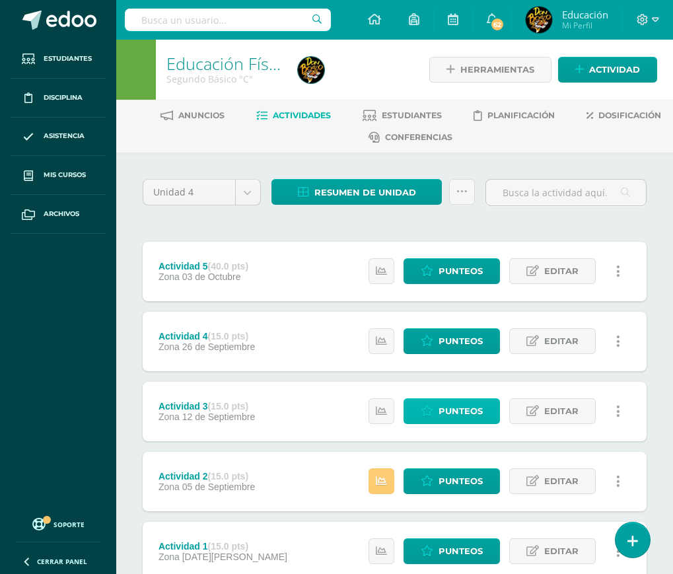
click at [450, 404] on span "Punteos" at bounding box center [460, 411] width 44 height 24
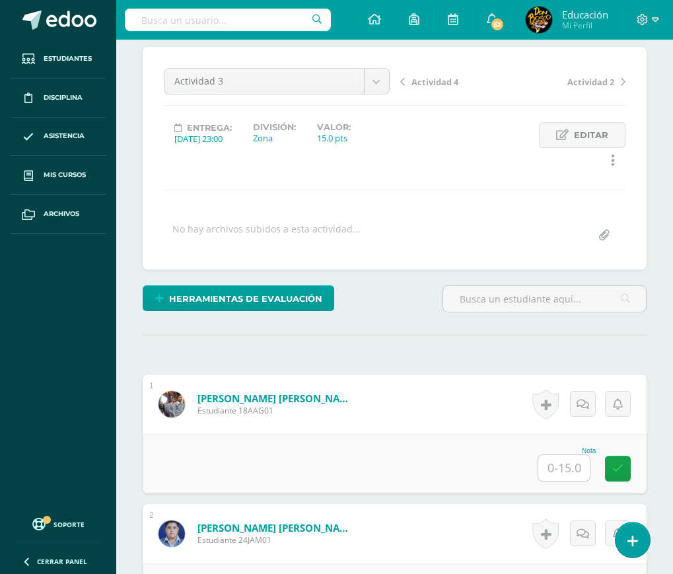
scroll to position [66, 0]
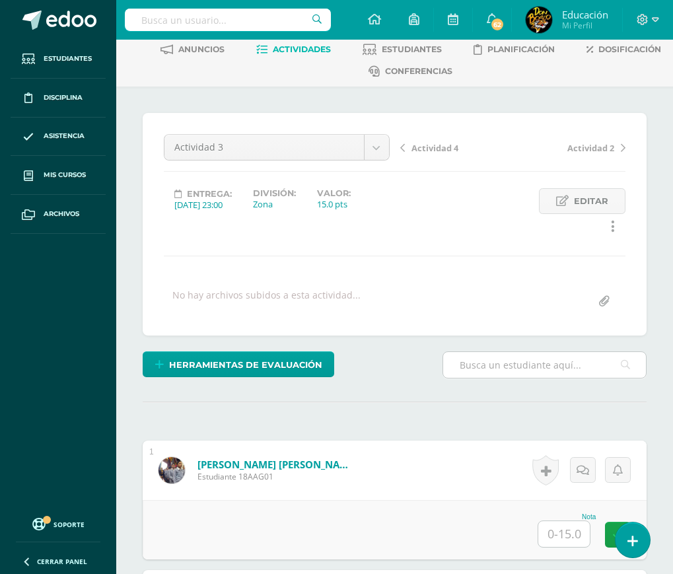
click at [518, 365] on input "text" at bounding box center [544, 365] width 203 height 26
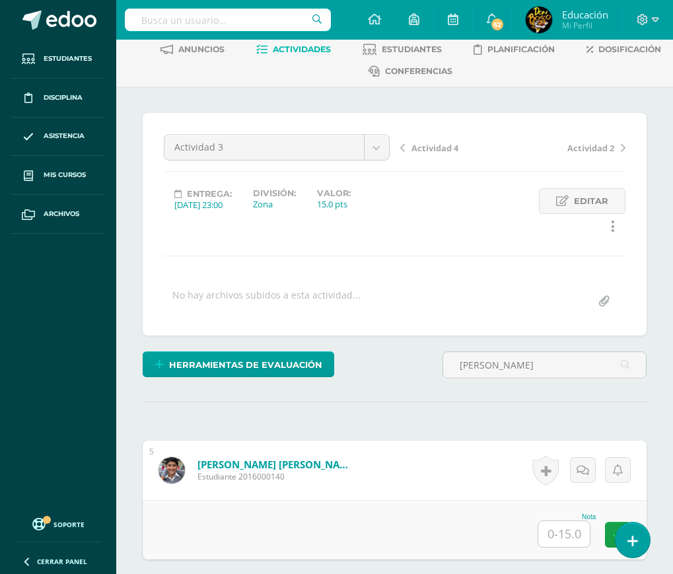
type input "azmitia"
click at [572, 539] on input "text" at bounding box center [563, 534] width 51 height 26
type input "15"
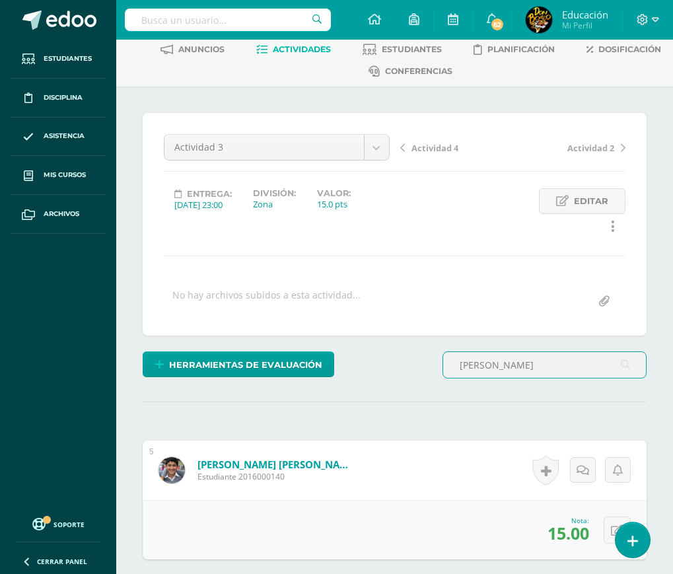
click at [501, 370] on input "azmitia" at bounding box center [544, 365] width 203 height 26
type input "a"
type input "cardona"
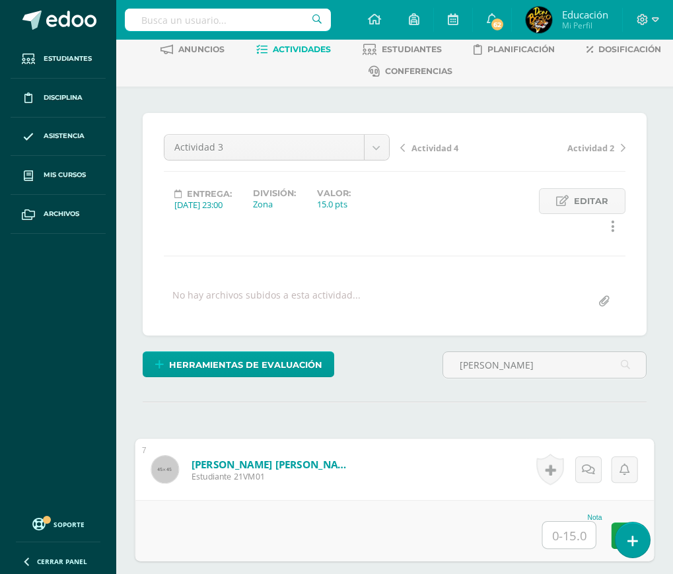
click at [565, 535] on input "text" at bounding box center [569, 534] width 53 height 26
type input "12"
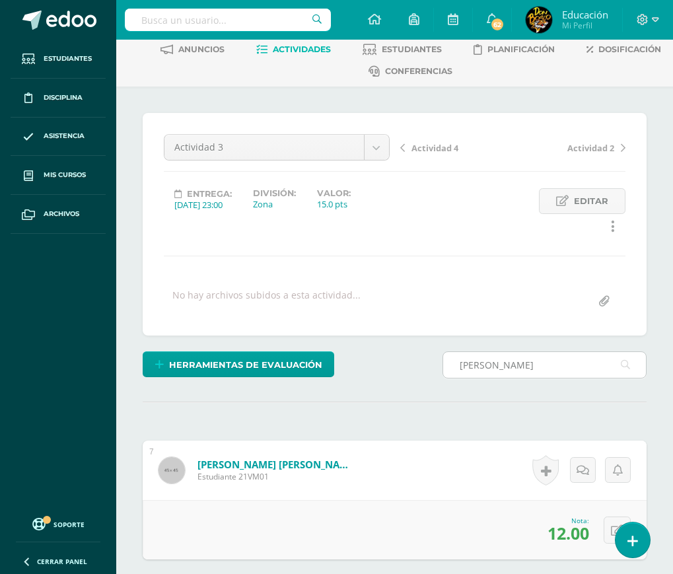
click at [500, 366] on input "cardona" at bounding box center [544, 365] width 203 height 26
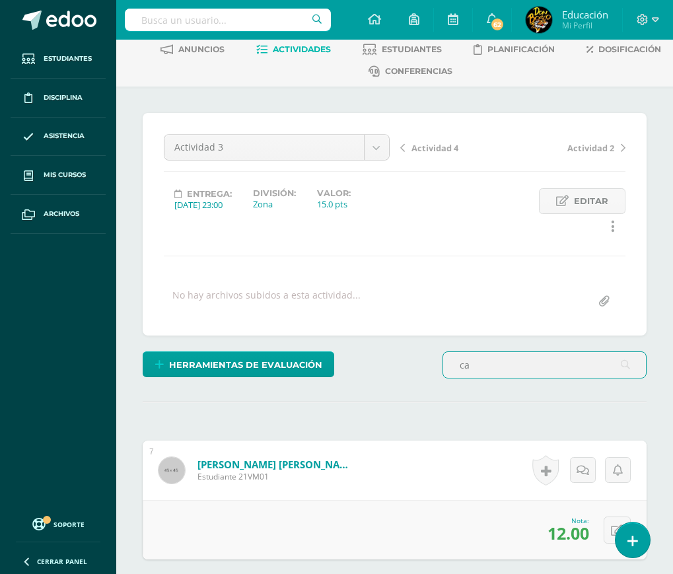
type input "c"
type input "garcia"
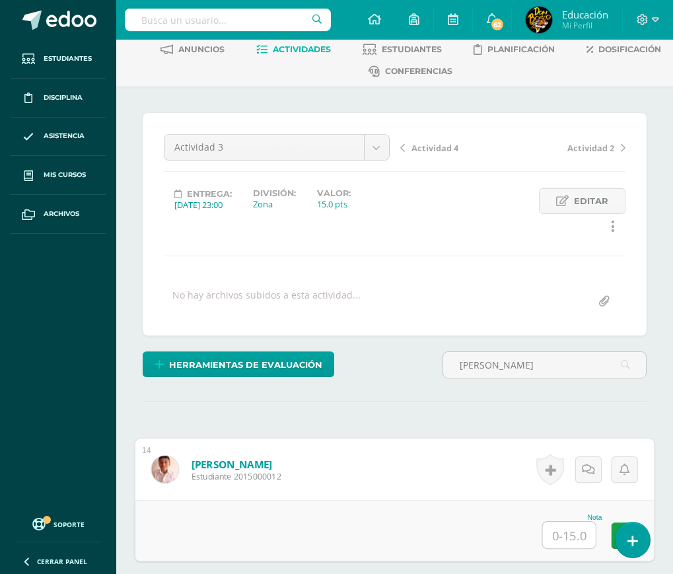
click at [563, 543] on input "text" at bounding box center [569, 534] width 53 height 26
type input "12"
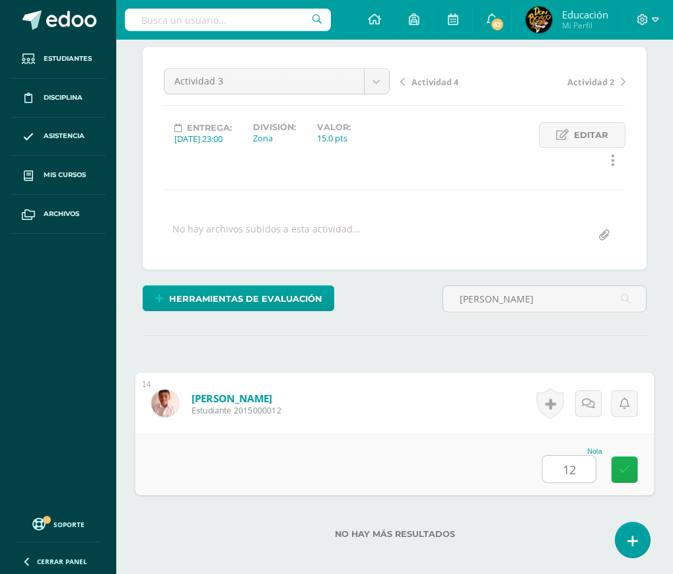
click at [624, 467] on icon at bounding box center [625, 468] width 12 height 11
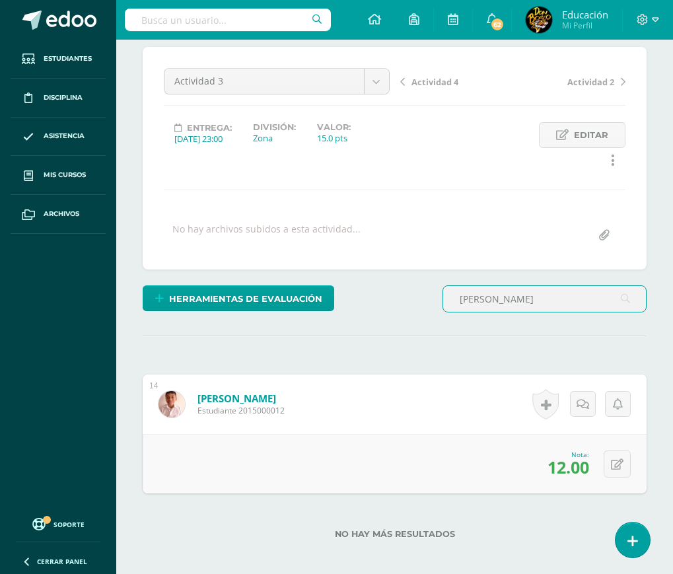
click at [502, 308] on input "garcia" at bounding box center [544, 299] width 203 height 26
type input "g"
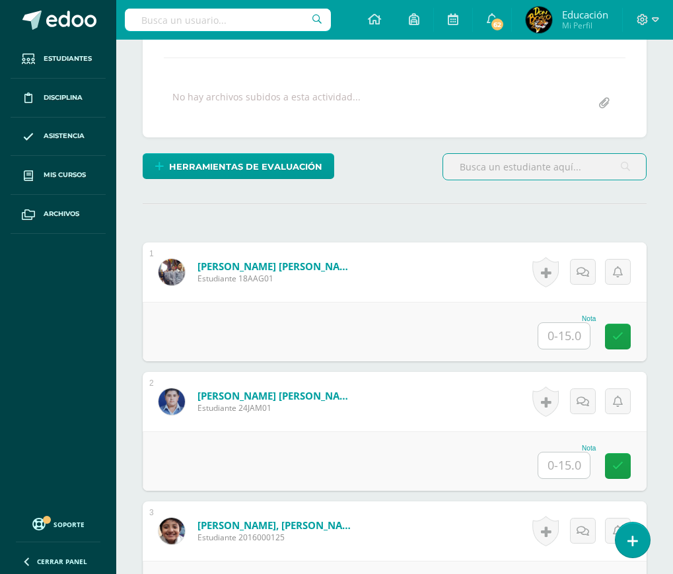
scroll to position [66, 0]
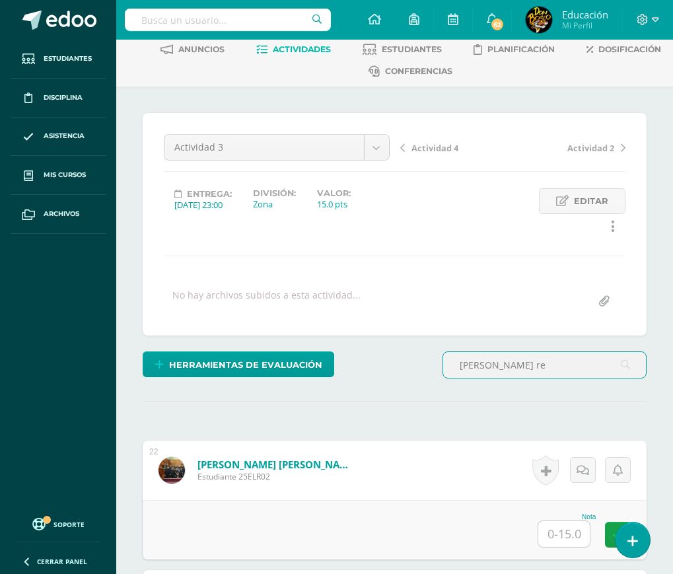
type input "lopez re"
click at [560, 537] on input "text" at bounding box center [563, 534] width 51 height 26
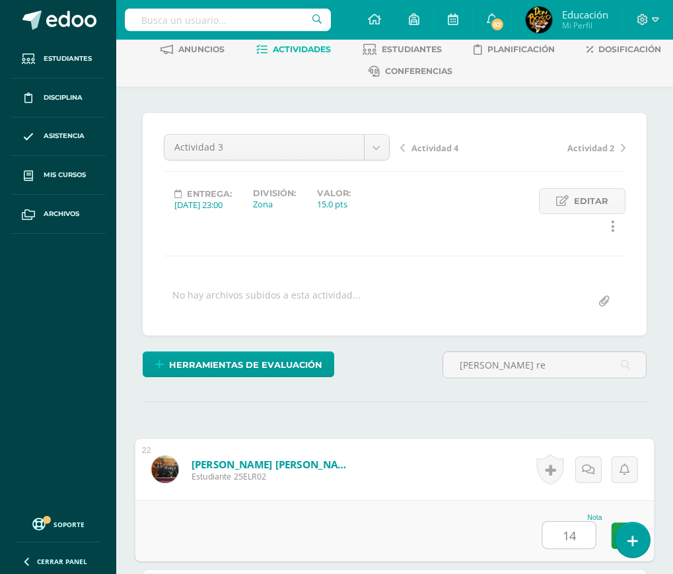
type input "14"
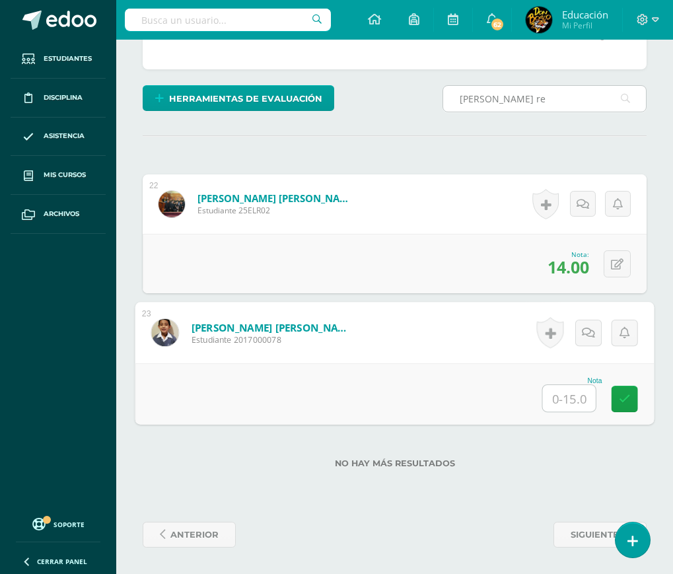
click at [554, 98] on input "lopez re" at bounding box center [544, 99] width 203 height 26
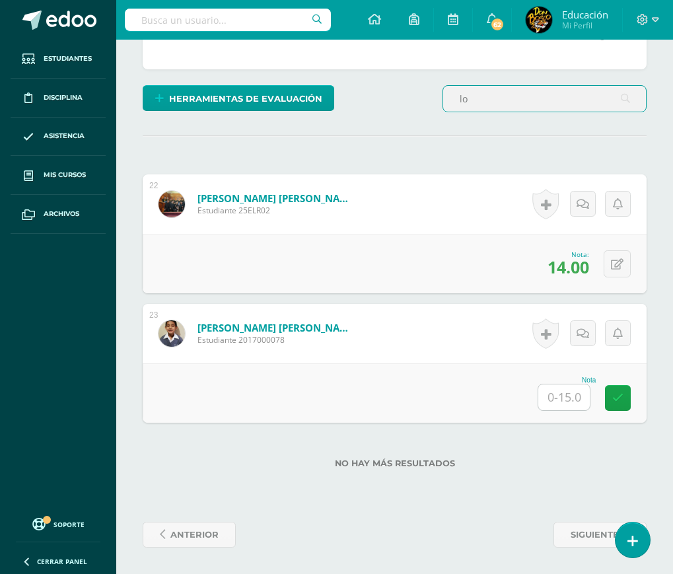
type input "l"
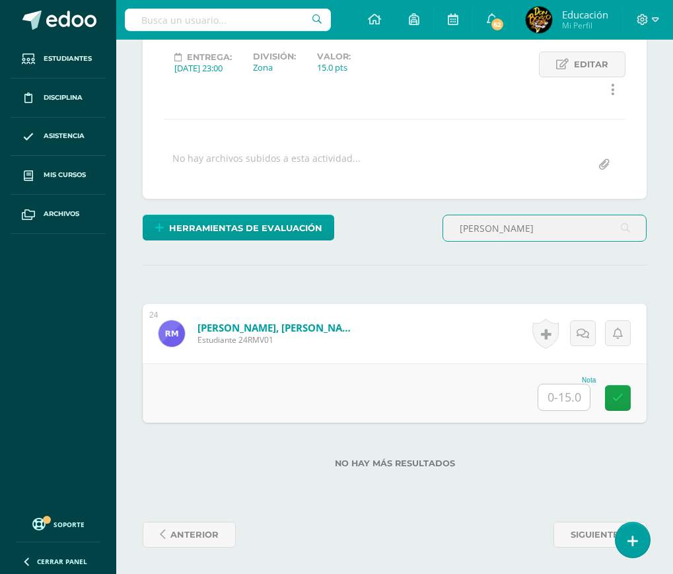
scroll to position [79, 0]
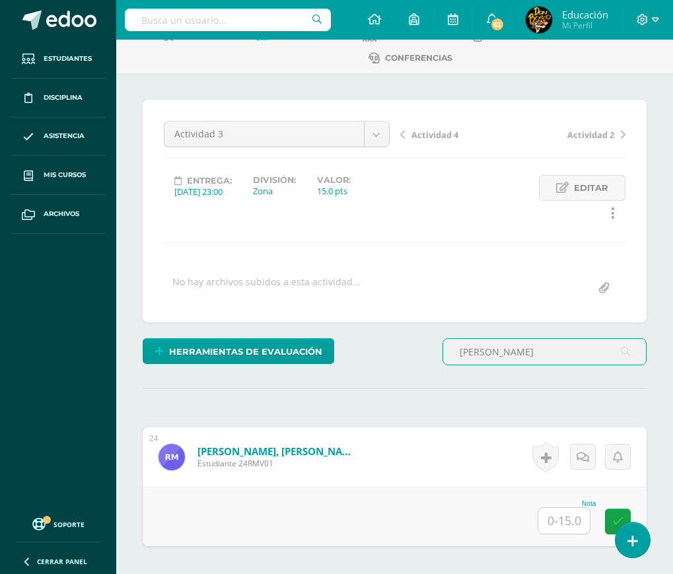
type input "mejia"
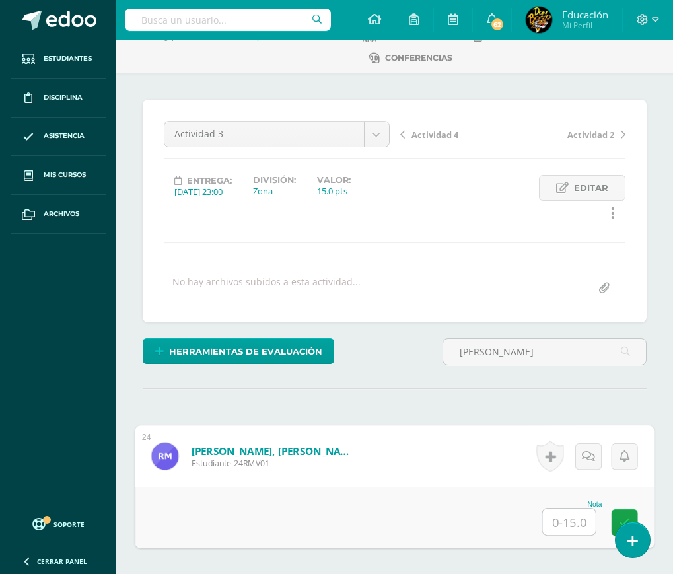
click at [566, 530] on input "text" at bounding box center [569, 521] width 53 height 26
type input "13"
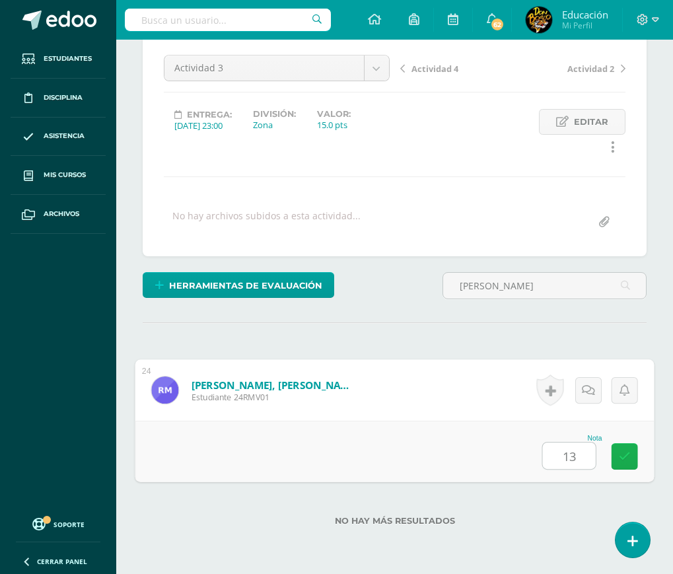
click at [620, 453] on icon at bounding box center [625, 455] width 12 height 11
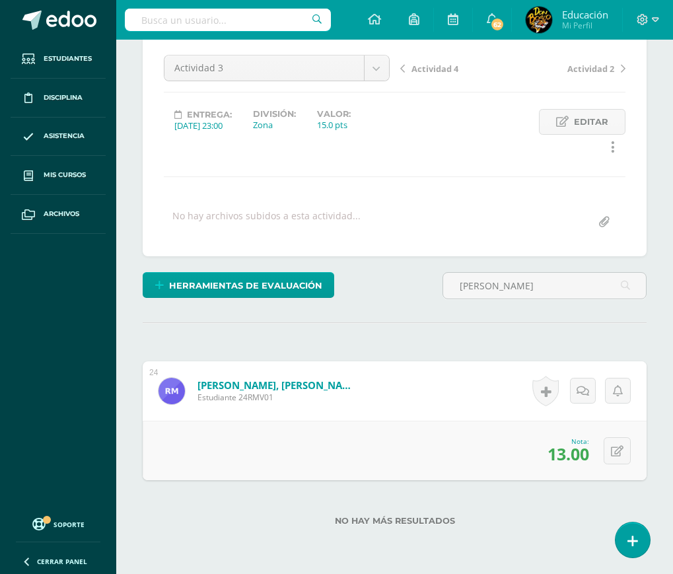
scroll to position [0, 0]
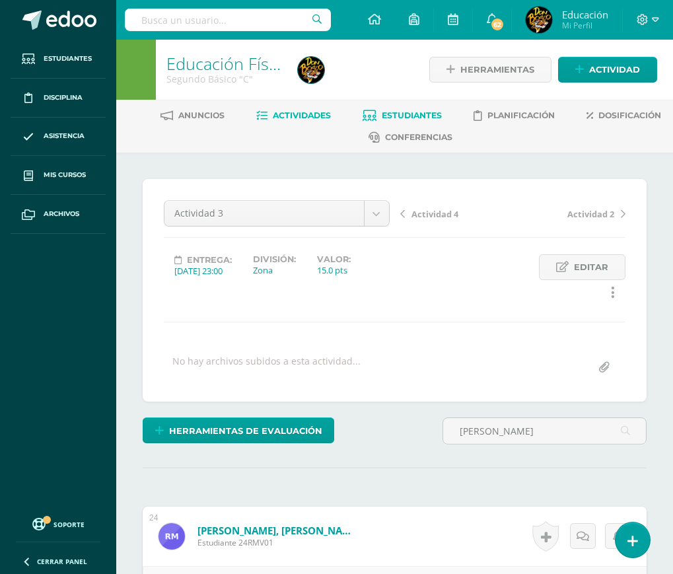
click at [396, 112] on span "Estudiantes" at bounding box center [412, 115] width 60 height 10
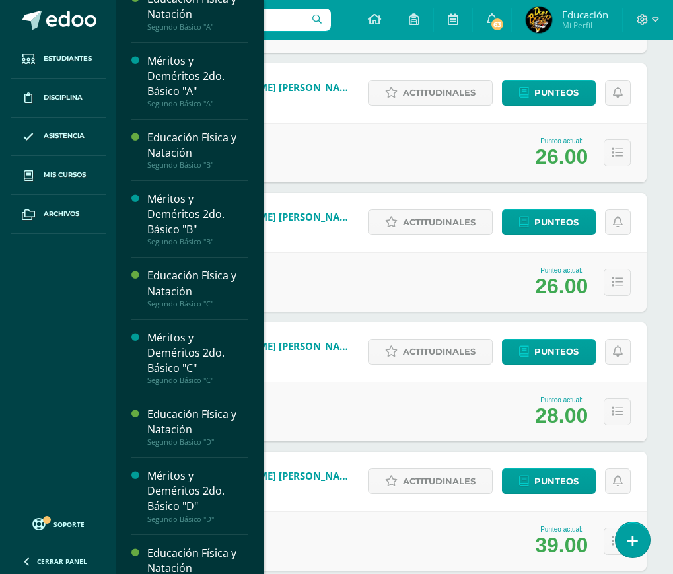
scroll to position [2903, 0]
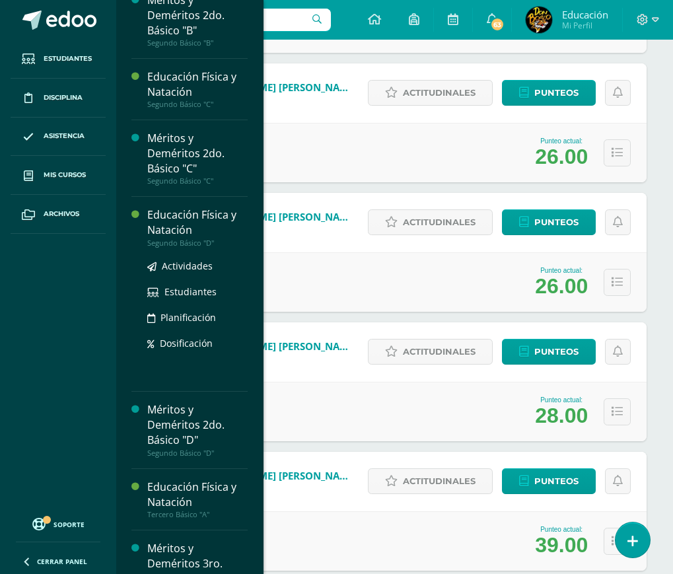
click at [192, 238] on div "Educación Física y Natación" at bounding box center [197, 222] width 100 height 30
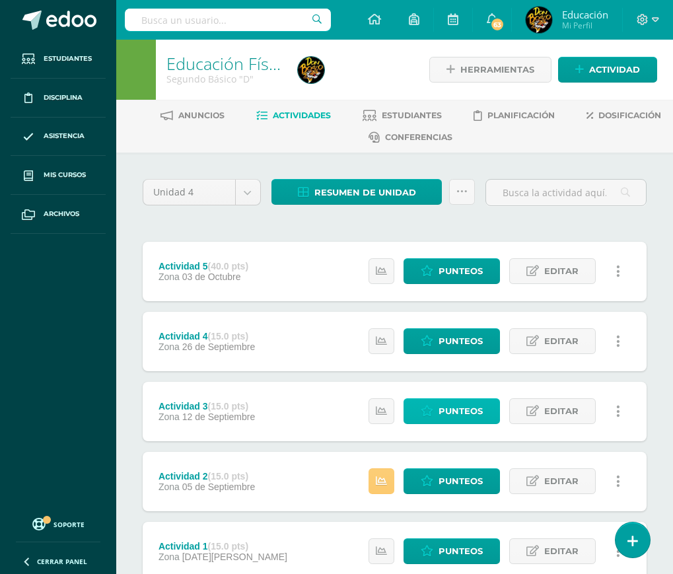
click at [456, 413] on span "Punteos" at bounding box center [460, 411] width 44 height 24
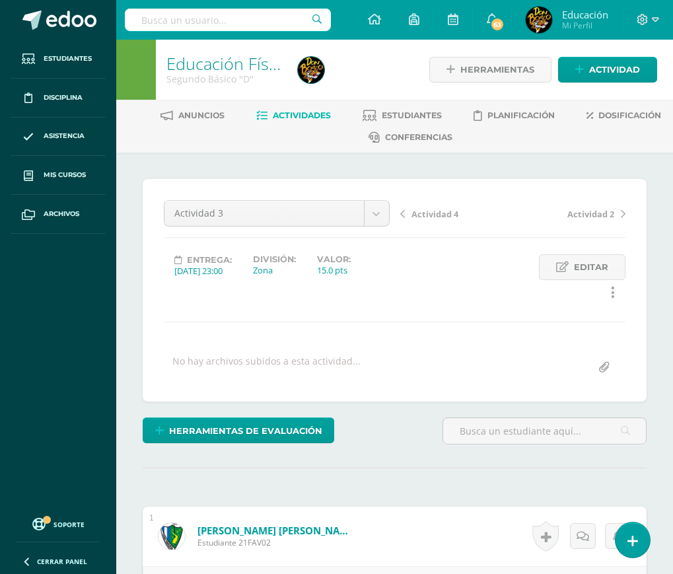
scroll to position [1, 0]
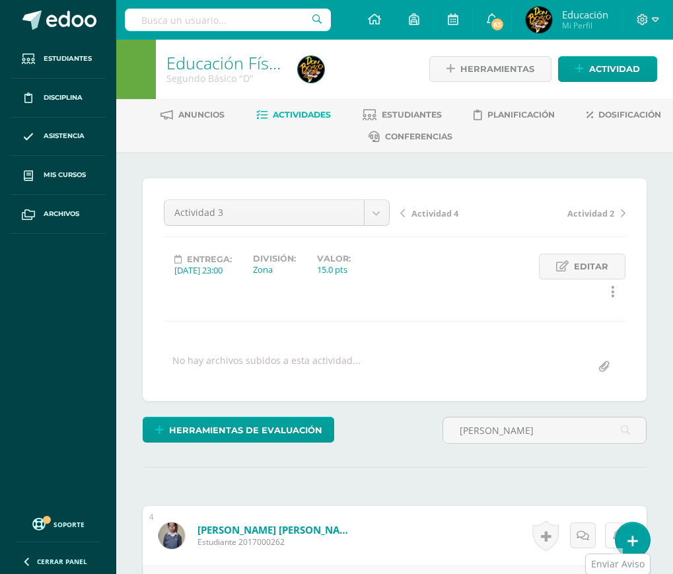
type input "[PERSON_NAME]"
click at [605, 535] on link at bounding box center [618, 535] width 26 height 26
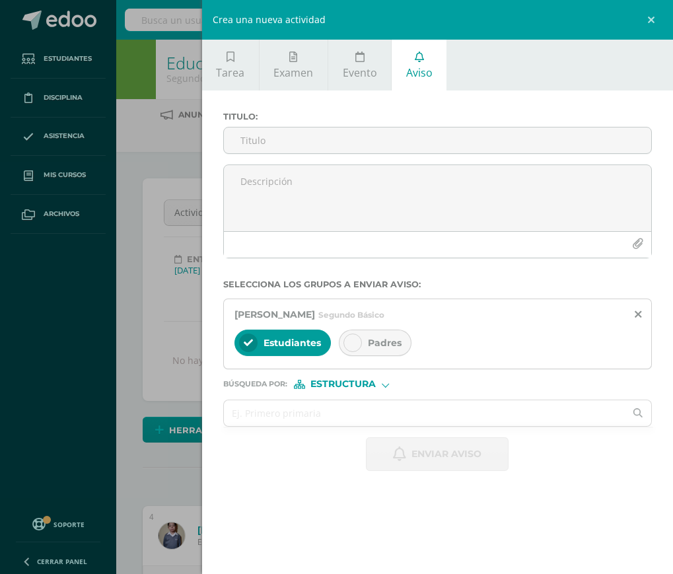
click at [180, 461] on div "Crea una nueva actividad Tarea Examen Evento Aviso Título: Valor: 100.0 Fecha: …" at bounding box center [336, 287] width 673 height 574
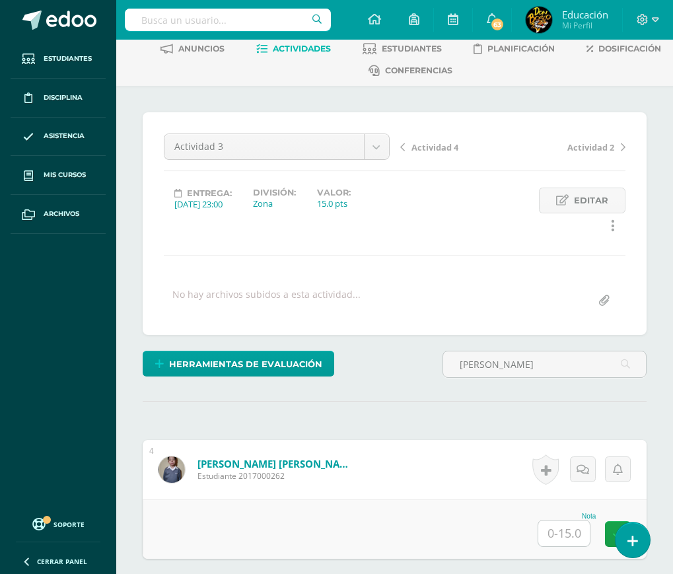
scroll to position [199, 0]
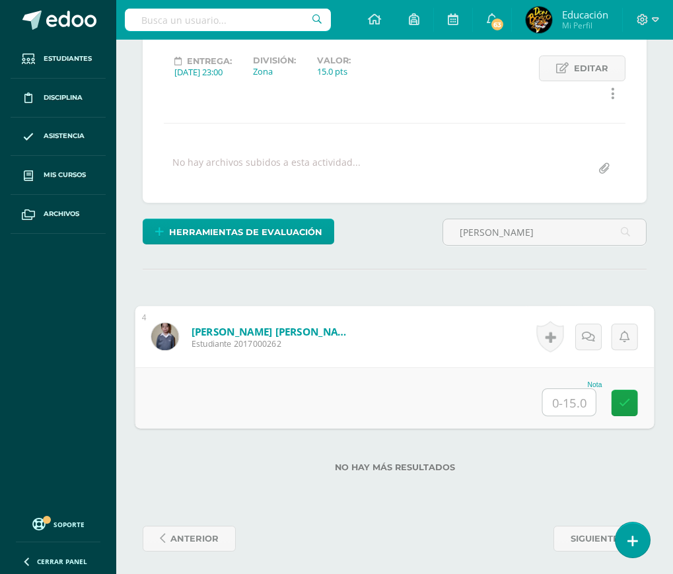
click at [566, 408] on input "text" at bounding box center [569, 402] width 53 height 26
type input "15"
click at [619, 403] on icon at bounding box center [625, 402] width 12 height 11
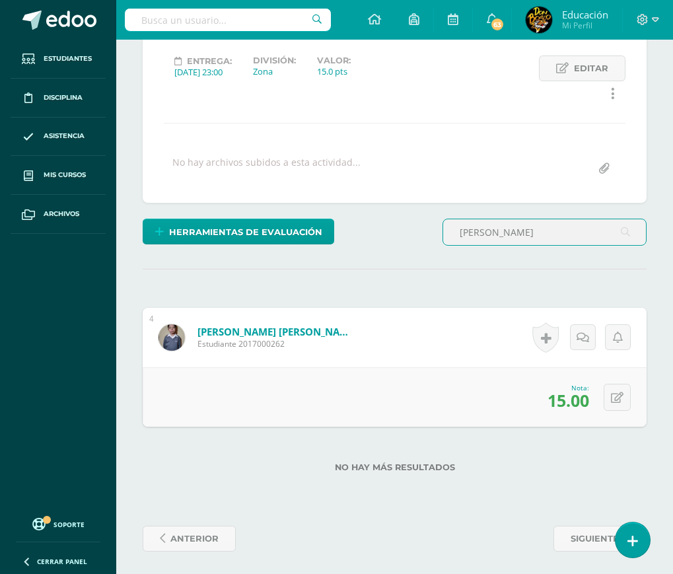
drag, startPoint x: 507, startPoint y: 233, endPoint x: 443, endPoint y: 242, distance: 64.6
click at [443, 242] on input "avila" at bounding box center [544, 232] width 203 height 26
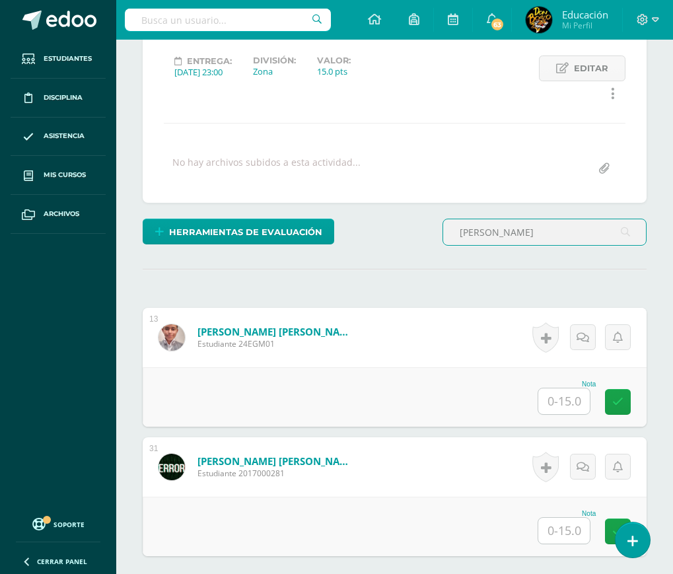
type input "gonzalez"
click at [567, 401] on input "text" at bounding box center [563, 401] width 51 height 26
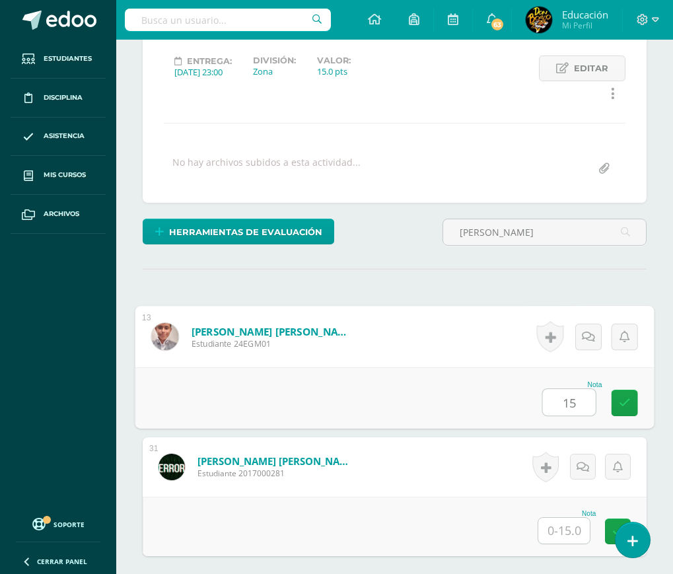
type input "15"
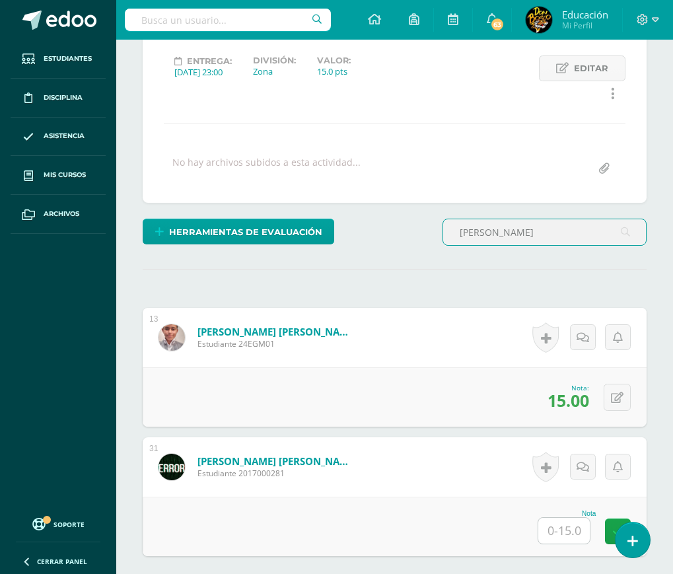
drag, startPoint x: 506, startPoint y: 230, endPoint x: 413, endPoint y: 243, distance: 93.9
click at [413, 243] on div "Herramientas de evaluación Lista de cotejo Escala de valoración Puntos Extra Su…" at bounding box center [394, 237] width 514 height 38
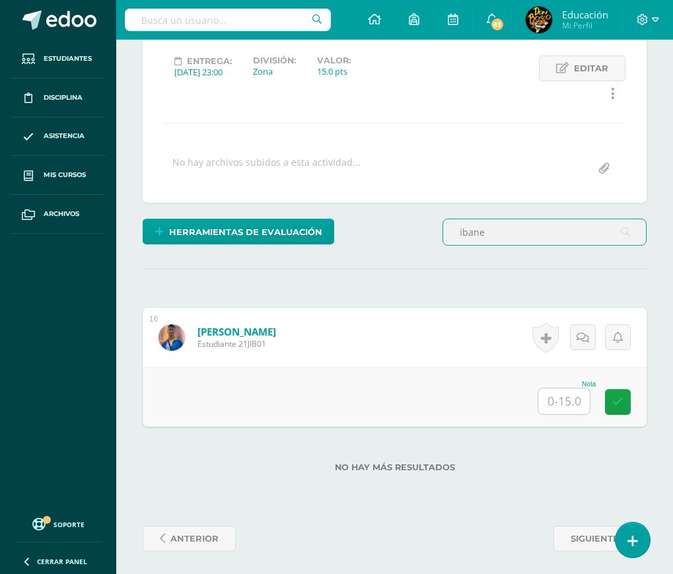
scroll to position [79, 0]
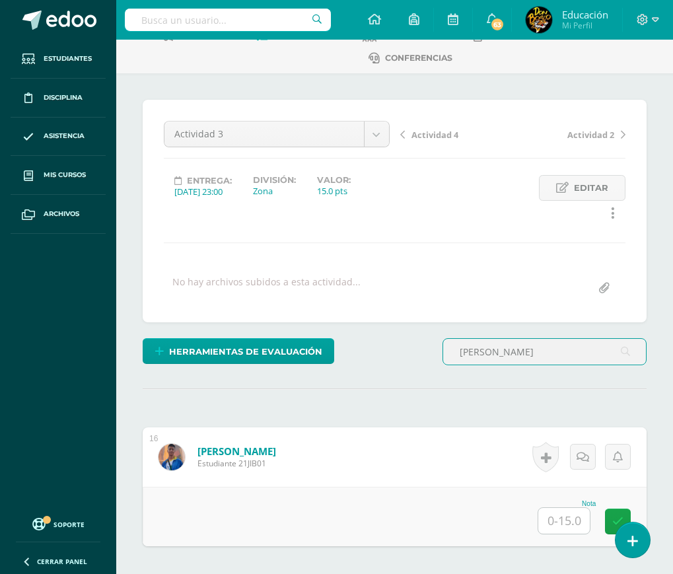
type input "ibanez"
click at [559, 524] on input "text" at bounding box center [563, 521] width 51 height 26
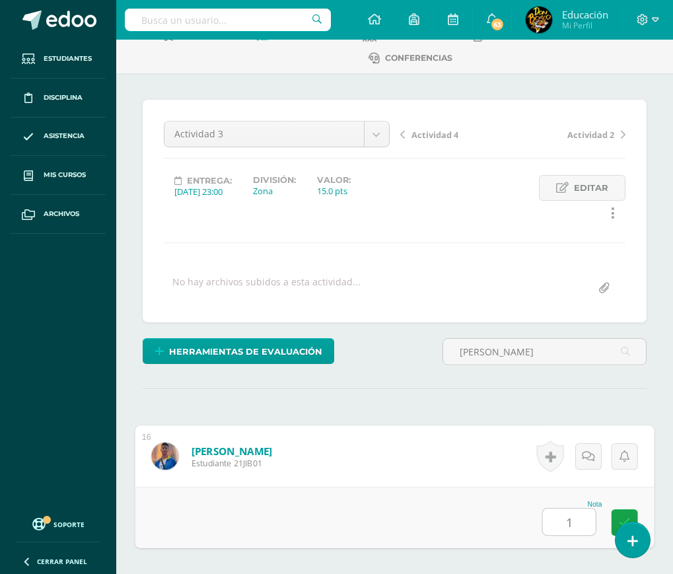
type input "15"
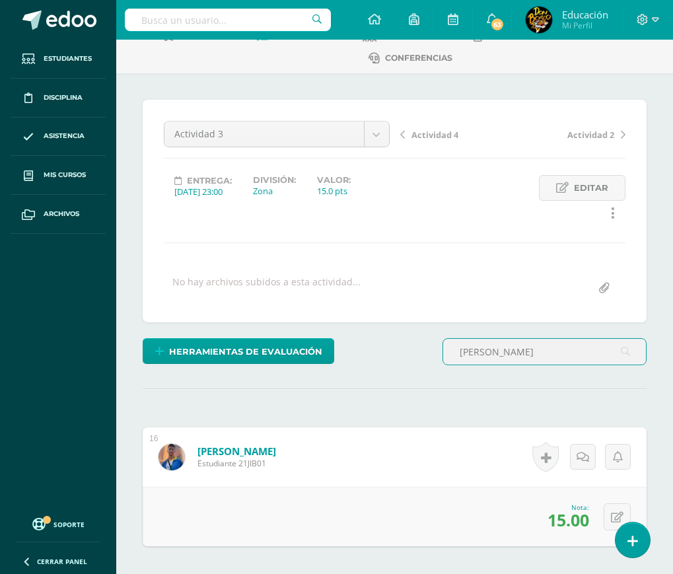
click at [508, 358] on input "ibanez" at bounding box center [544, 352] width 203 height 26
type input "ixcoy"
click at [570, 524] on input "text" at bounding box center [563, 521] width 51 height 26
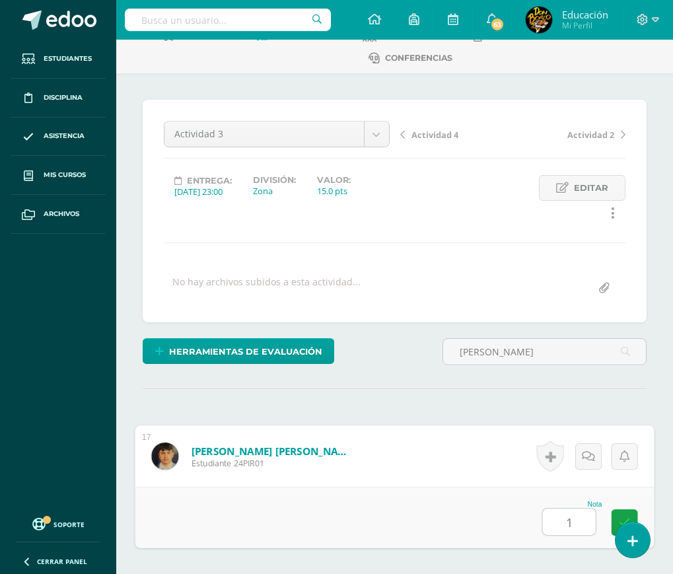
type input "15"
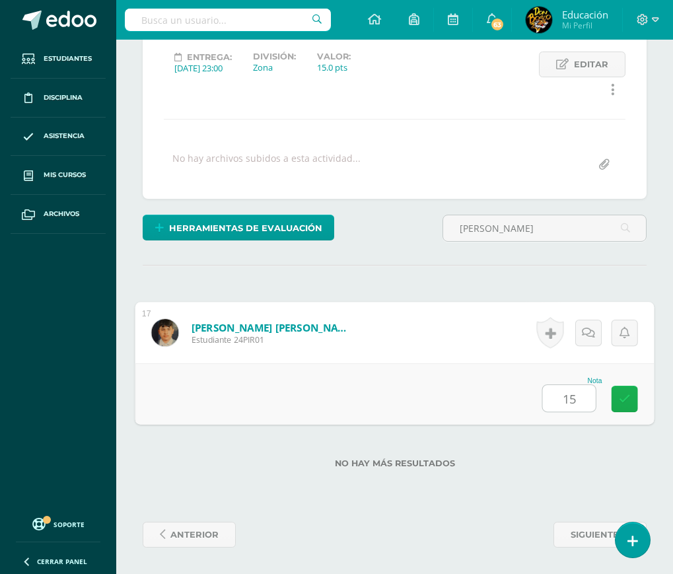
click at [615, 397] on link at bounding box center [624, 399] width 26 height 26
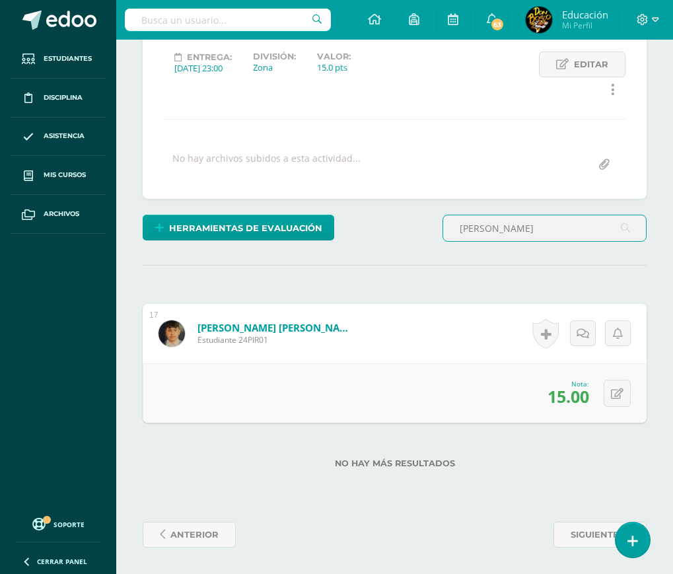
click at [493, 234] on input "ixcoy" at bounding box center [544, 228] width 203 height 26
type input "i"
type input "mazariegos"
click at [566, 396] on input "text" at bounding box center [563, 397] width 51 height 26
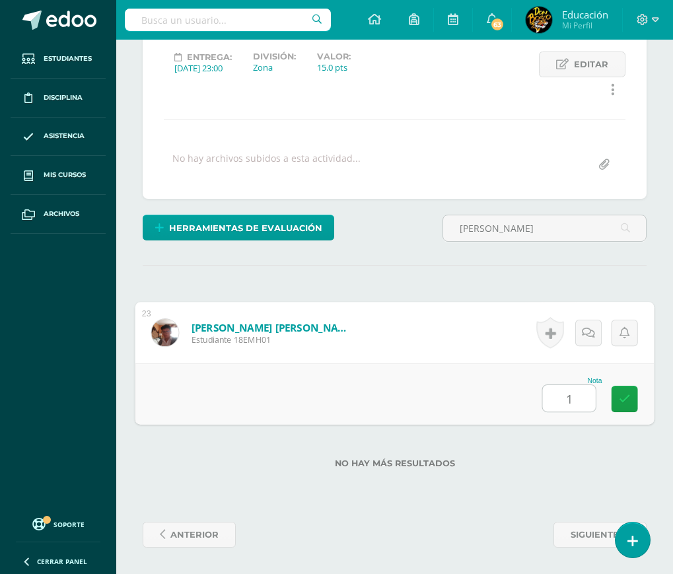
type input "15"
click at [632, 398] on link at bounding box center [624, 399] width 26 height 26
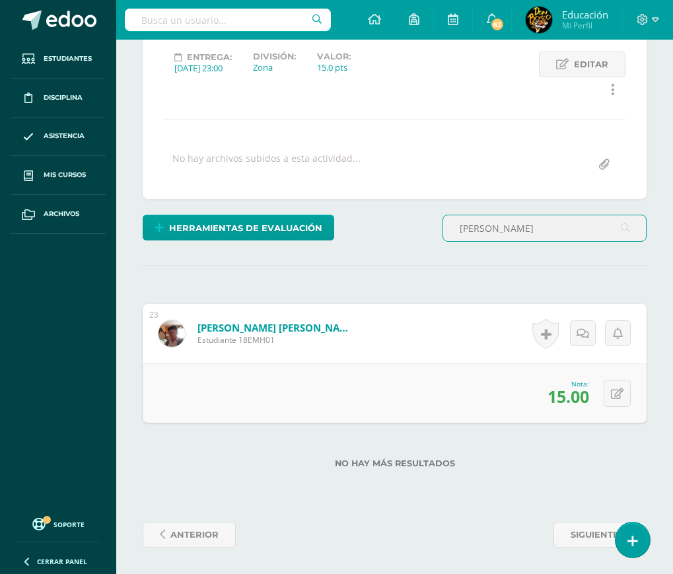
drag, startPoint x: 515, startPoint y: 226, endPoint x: 447, endPoint y: 234, distance: 68.5
click at [447, 234] on input "mazariegos" at bounding box center [544, 228] width 203 height 26
type input "sazo"
click at [568, 400] on input "text" at bounding box center [563, 397] width 51 height 26
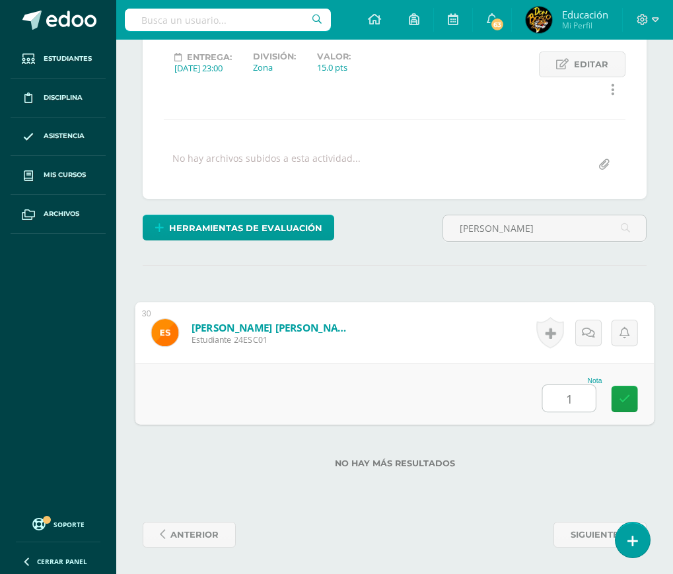
type input "15"
click at [617, 397] on link at bounding box center [624, 399] width 26 height 26
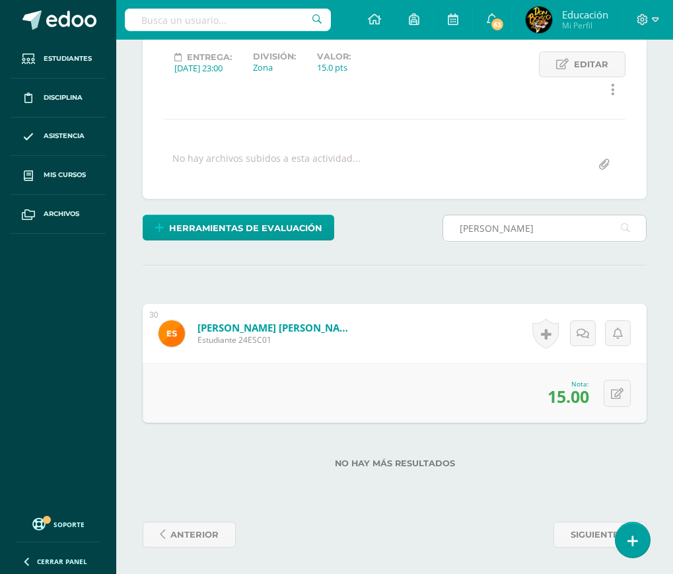
click at [483, 228] on input "sazo" at bounding box center [544, 228] width 203 height 26
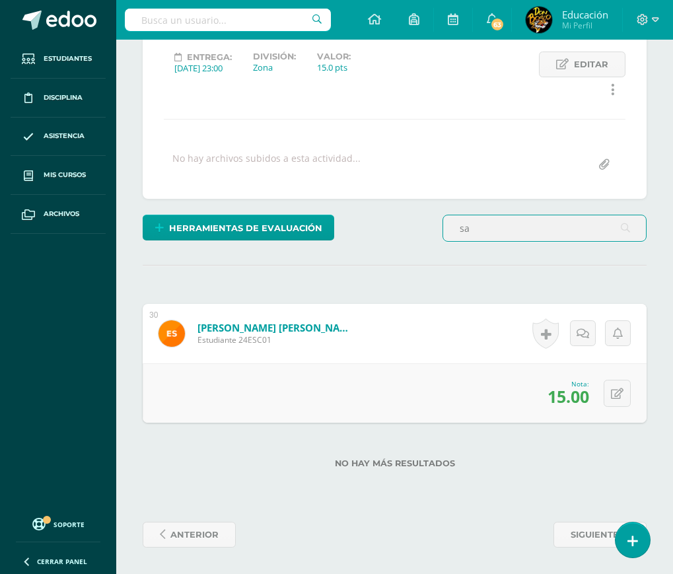
type input "s"
type input "zacaria"
click at [568, 402] on input "text" at bounding box center [563, 397] width 51 height 26
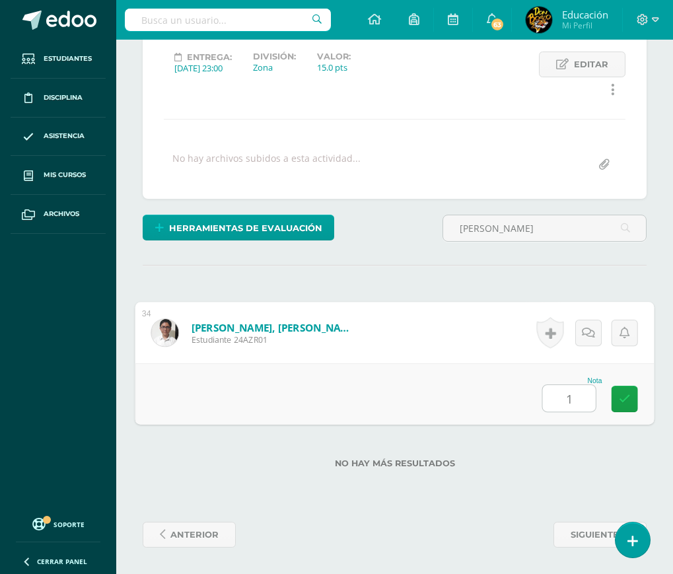
type input "15"
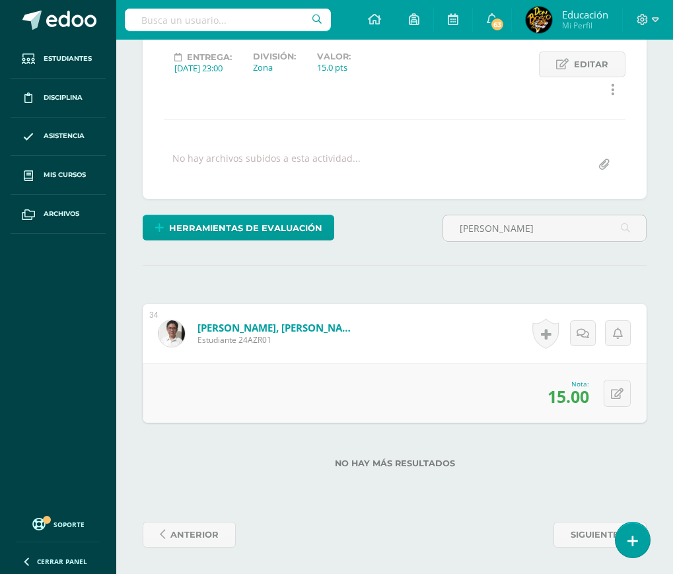
scroll to position [0, 0]
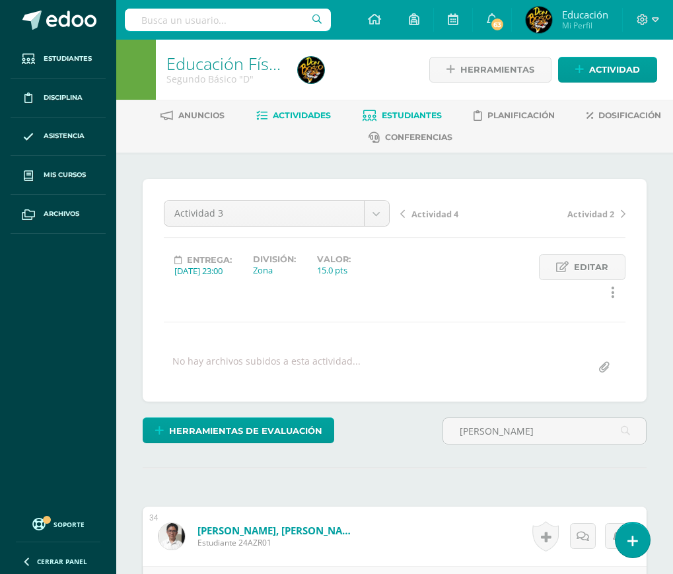
click at [411, 119] on span "Estudiantes" at bounding box center [412, 115] width 60 height 10
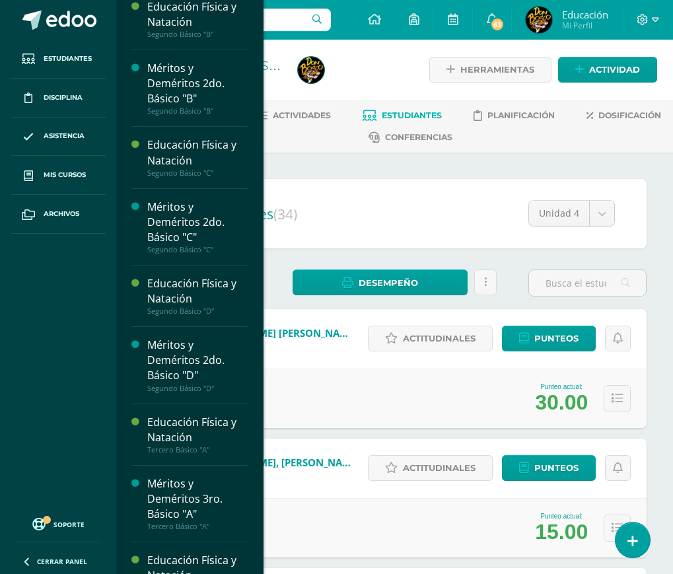
scroll to position [3033, 0]
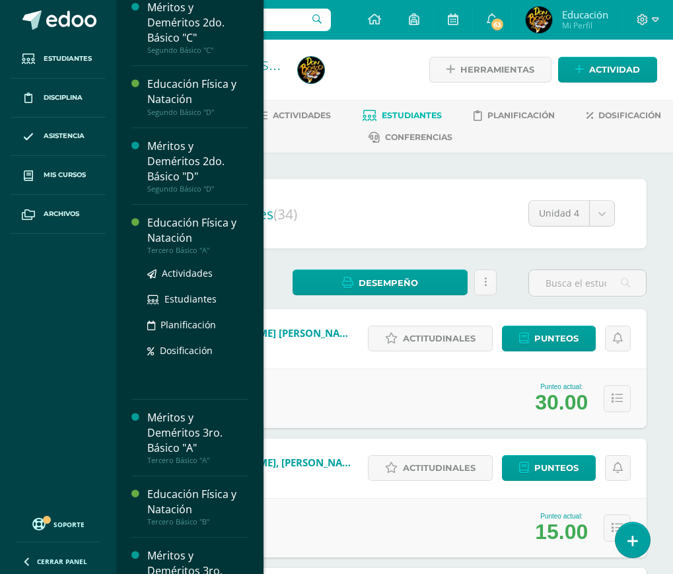
click at [191, 246] on div "Educación Física y Natación" at bounding box center [197, 230] width 100 height 30
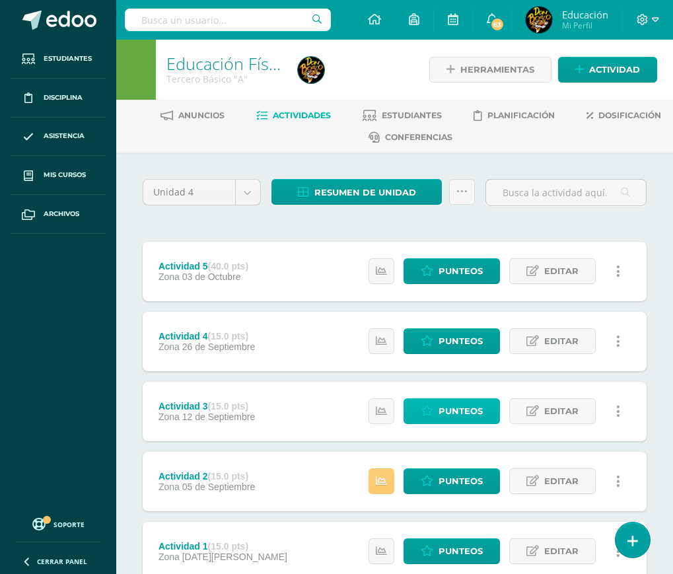
click at [470, 406] on span "Punteos" at bounding box center [460, 411] width 44 height 24
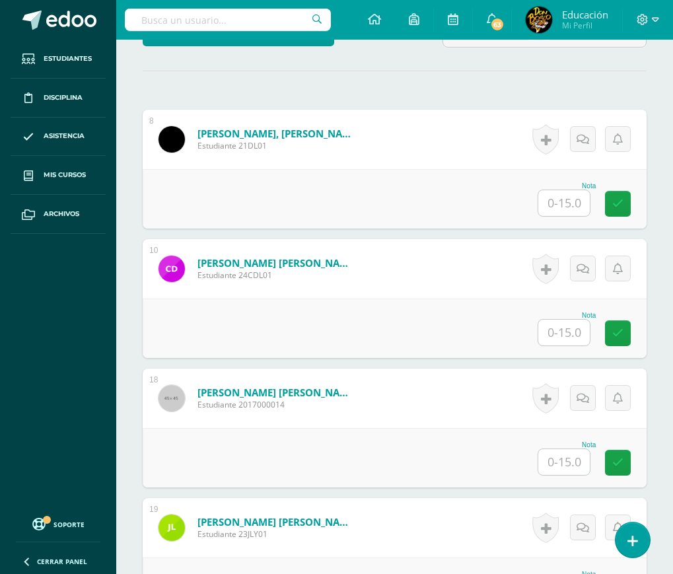
scroll to position [463, 0]
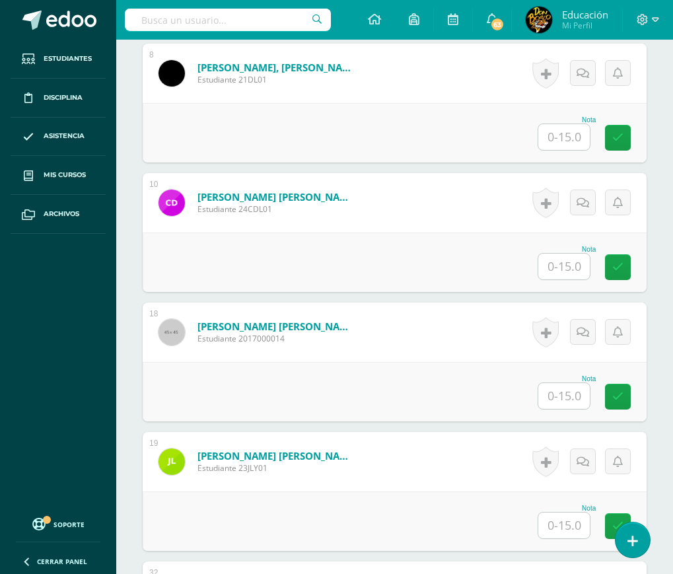
type input "lopez"
click at [562, 524] on input "text" at bounding box center [563, 525] width 51 height 26
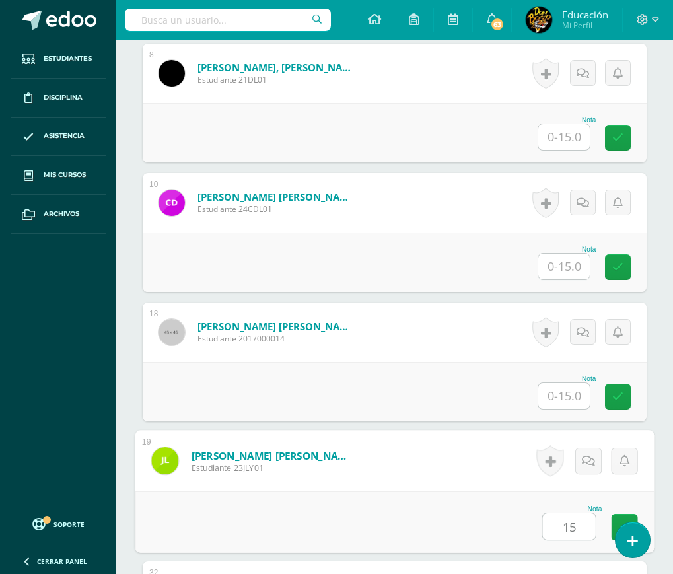
type input "15"
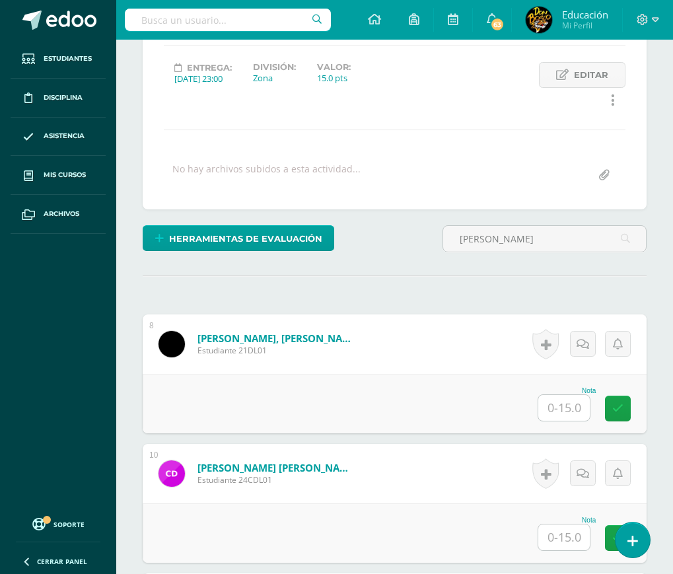
scroll to position [0, 0]
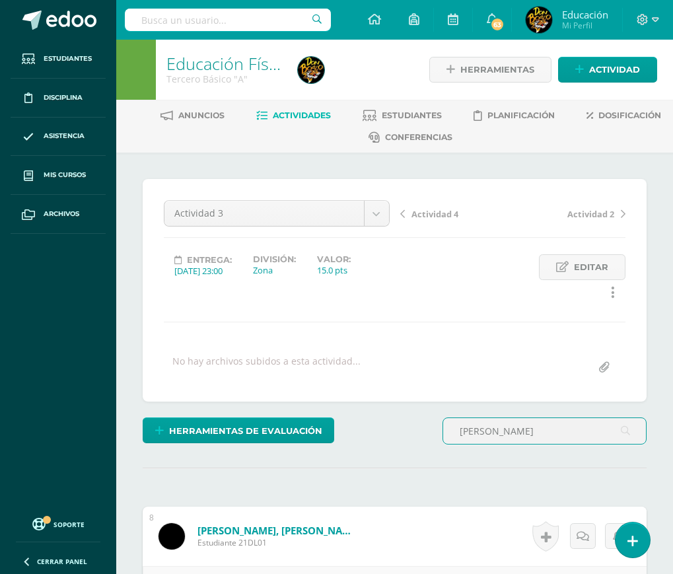
drag, startPoint x: 492, startPoint y: 431, endPoint x: 434, endPoint y: 429, distance: 57.5
click at [434, 429] on div "Herramientas de evaluación Lista de cotejo Escala de valoración Puntos Extra Su…" at bounding box center [394, 436] width 514 height 38
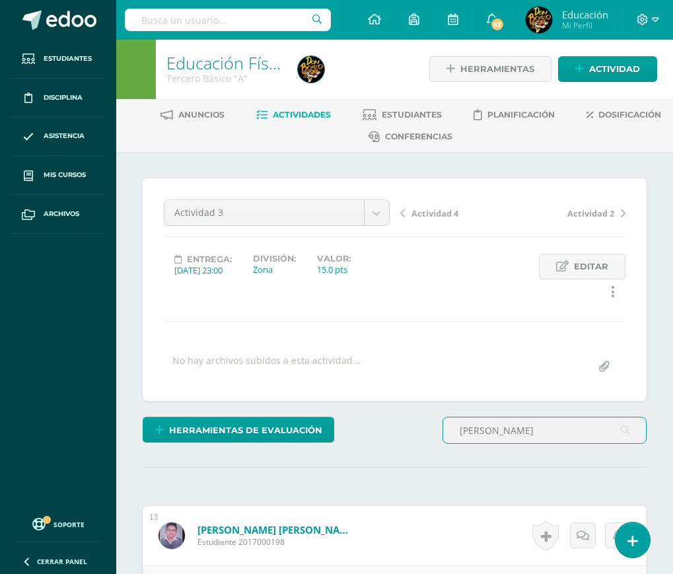
scroll to position [199, 0]
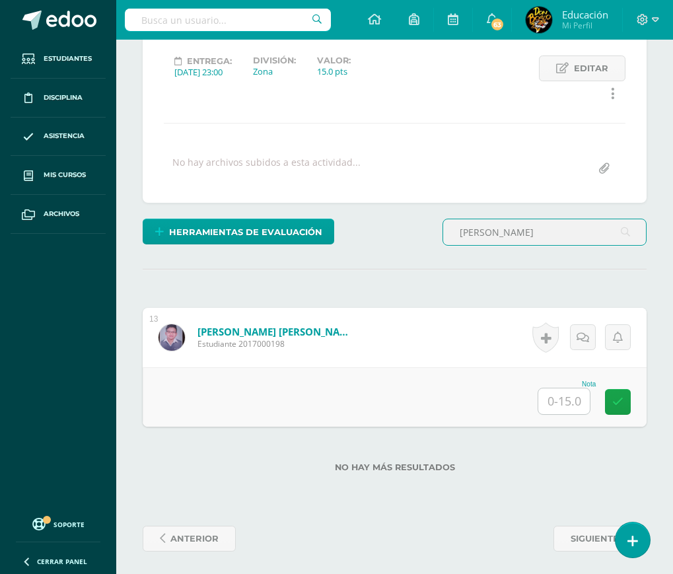
type input "fernandez"
click at [558, 404] on input "text" at bounding box center [563, 401] width 51 height 26
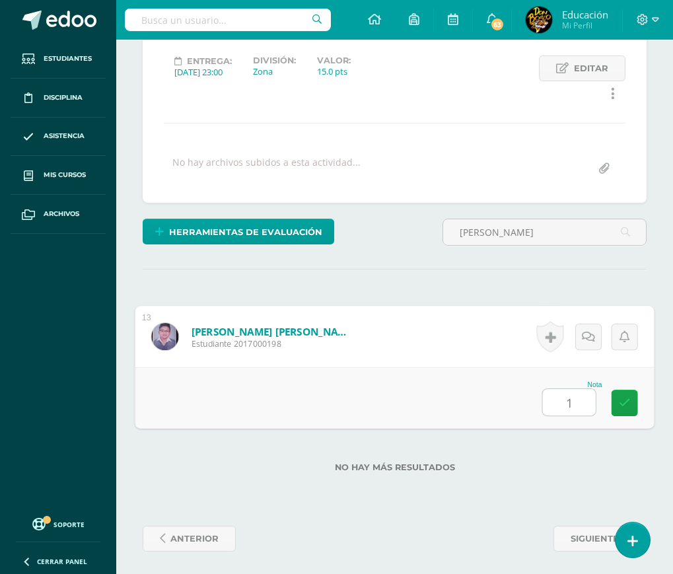
type input "15"
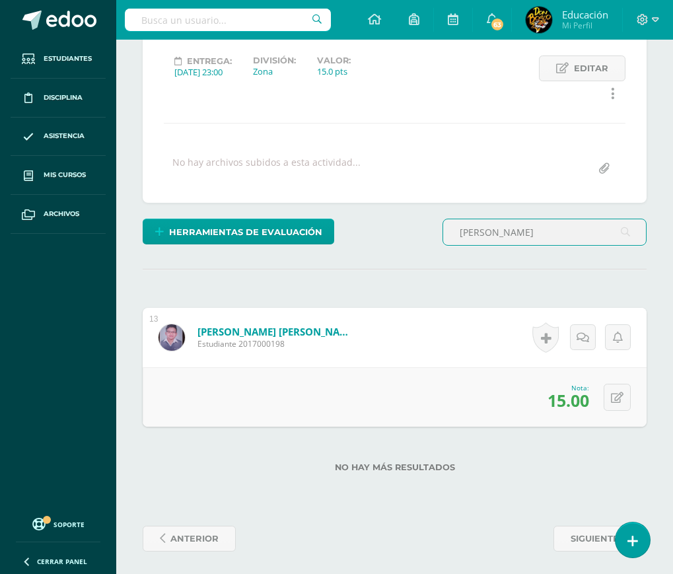
drag, startPoint x: 510, startPoint y: 232, endPoint x: 447, endPoint y: 248, distance: 64.7
click at [447, 248] on div "fernandez" at bounding box center [544, 237] width 215 height 38
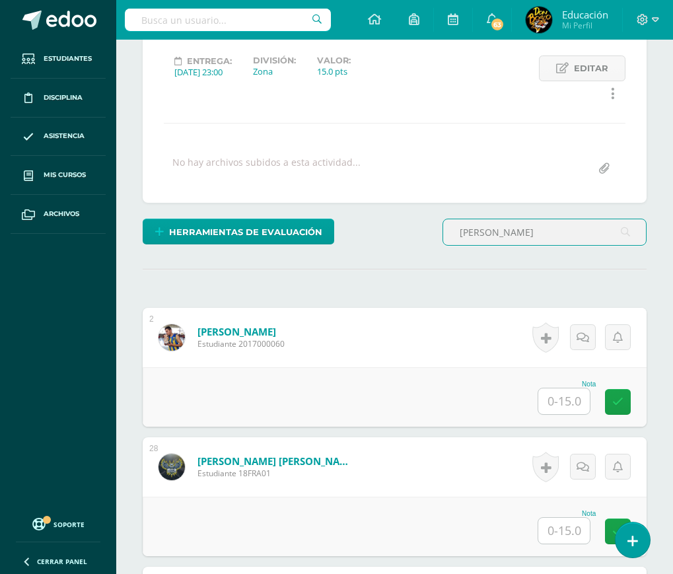
type input "rios"
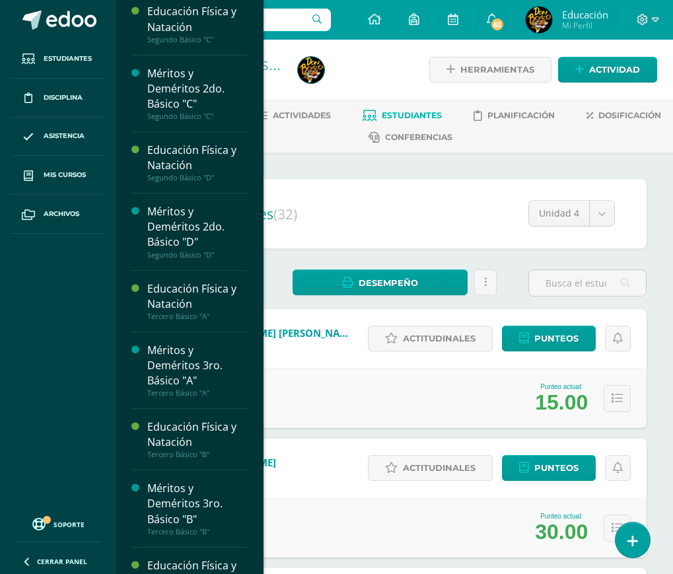
scroll to position [3233, 0]
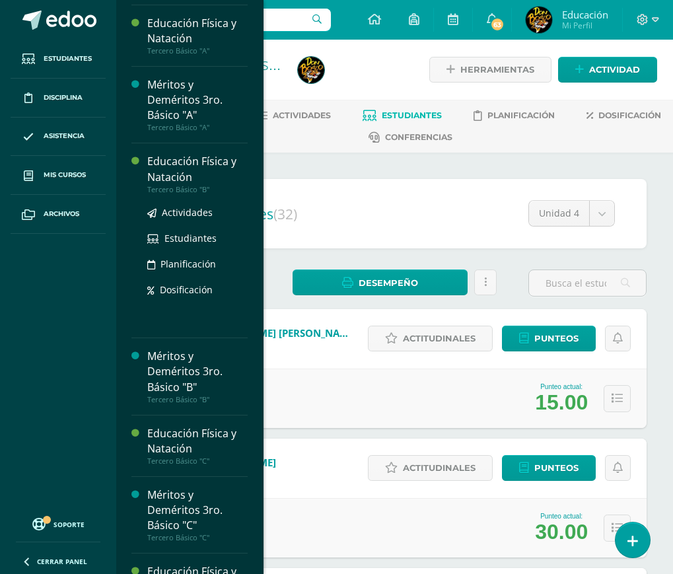
click at [176, 184] on div "Educación Física y Natación" at bounding box center [197, 169] width 100 height 30
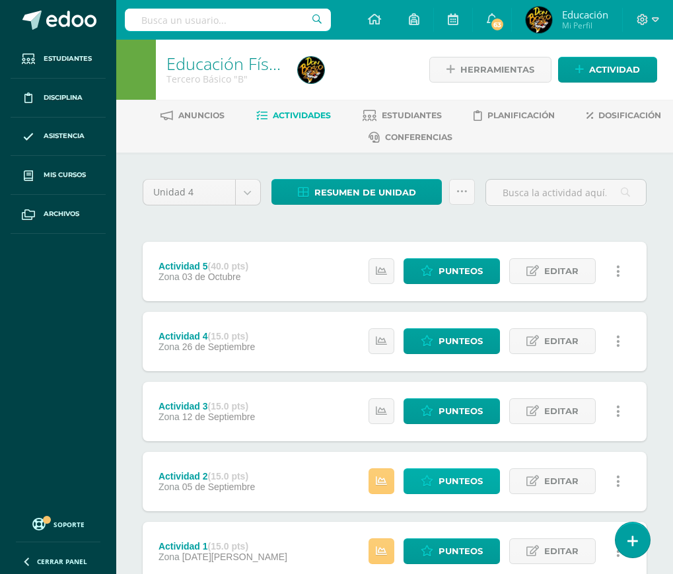
scroll to position [66, 0]
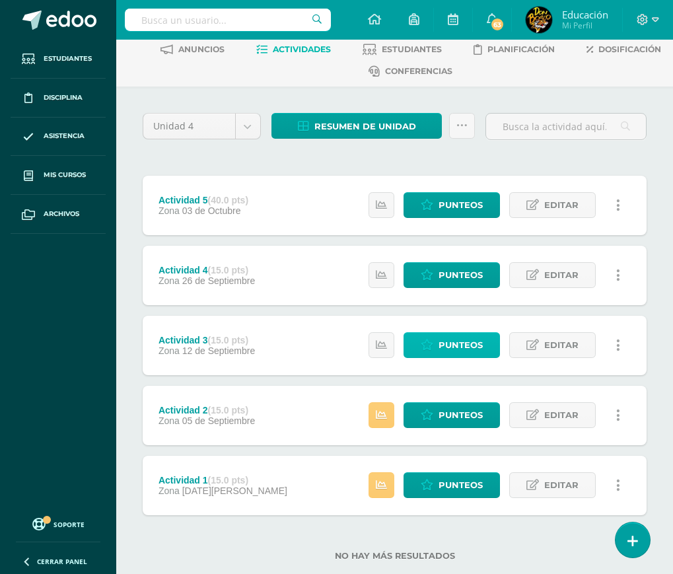
click at [465, 337] on span "Punteos" at bounding box center [460, 345] width 44 height 24
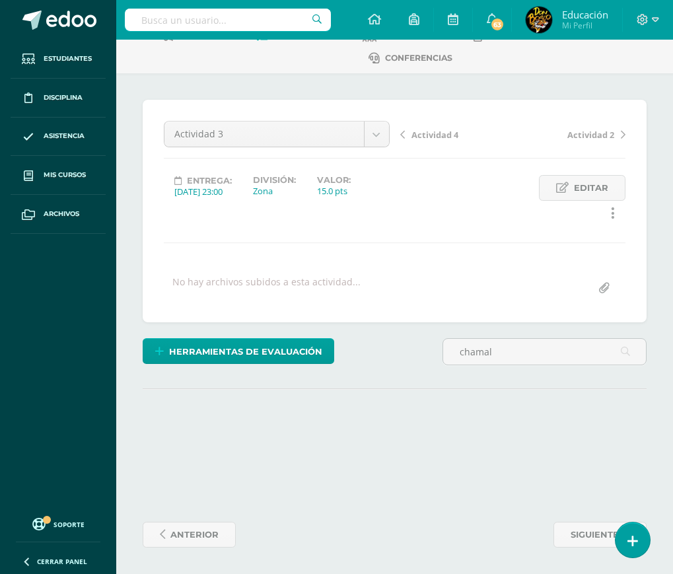
scroll to position [79, 0]
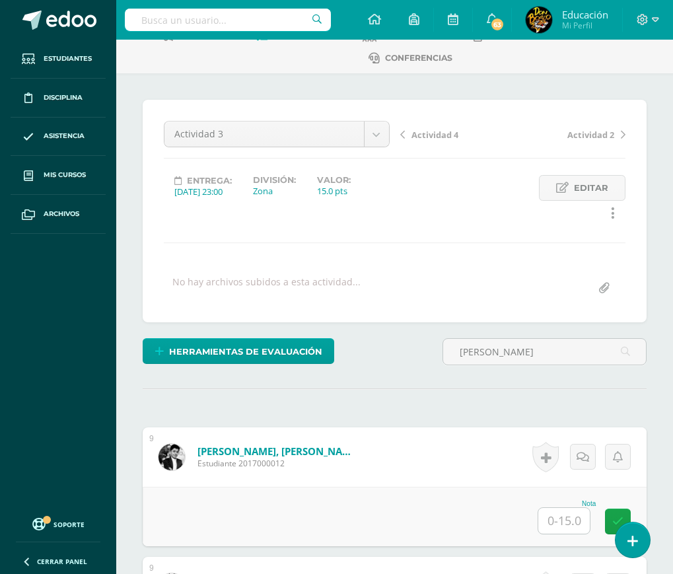
type input "chamale"
click at [579, 523] on input "text" at bounding box center [569, 521] width 53 height 26
type input "13"
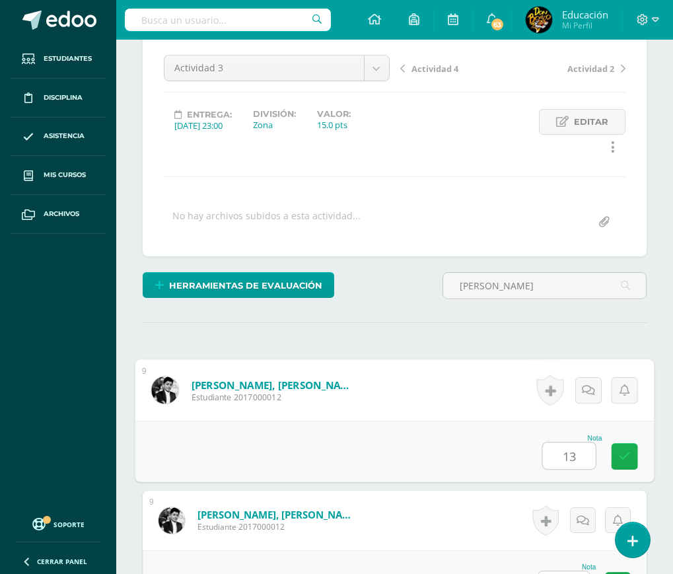
click at [626, 457] on icon at bounding box center [625, 455] width 12 height 11
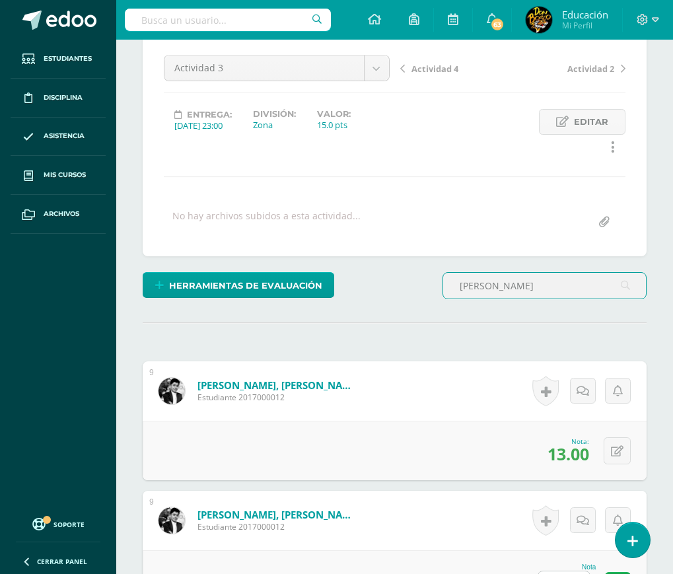
drag, startPoint x: 518, startPoint y: 289, endPoint x: 452, endPoint y: 290, distance: 65.4
click at [452, 290] on input "chamale" at bounding box center [544, 286] width 203 height 26
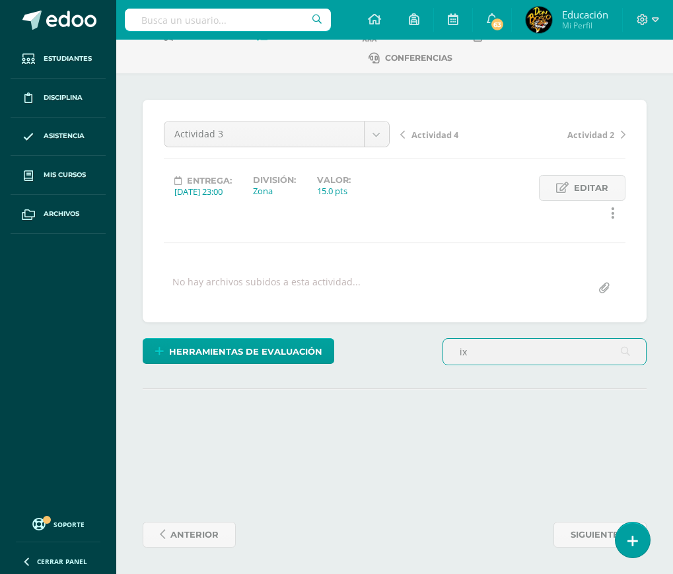
scroll to position [79, 0]
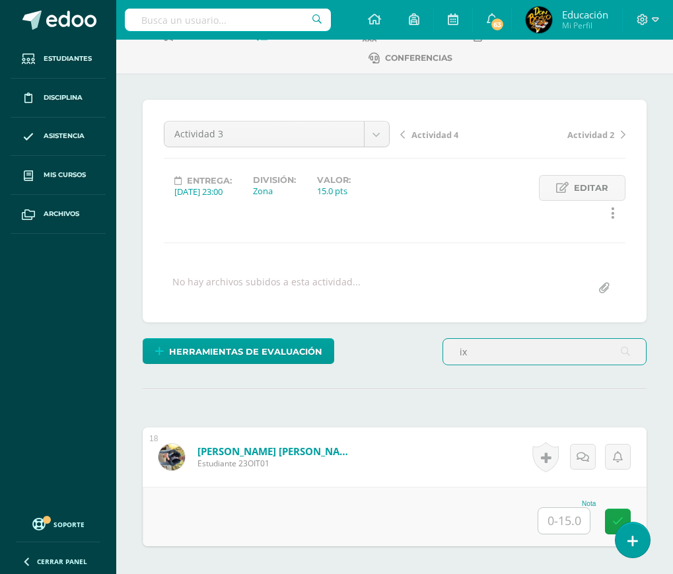
type input "ix"
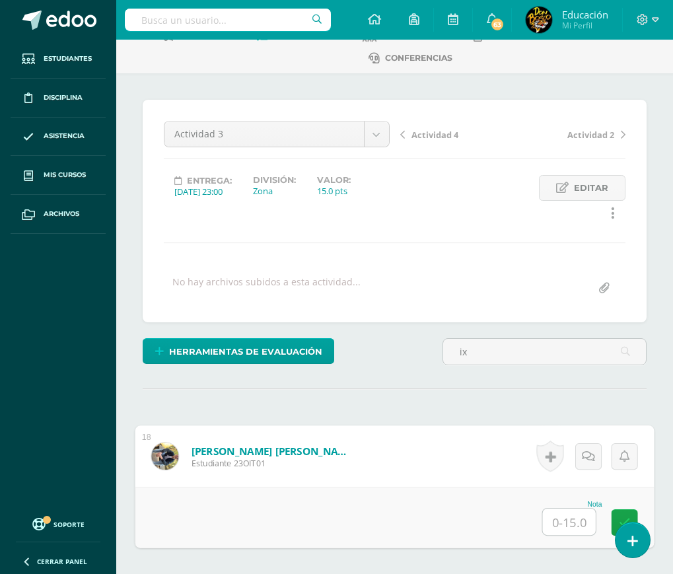
click at [571, 520] on input "text" at bounding box center [569, 521] width 53 height 26
type input "10"
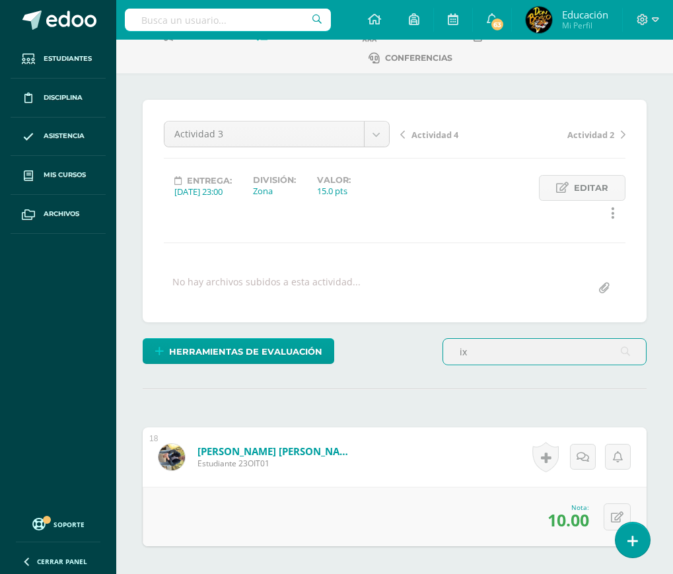
drag, startPoint x: 504, startPoint y: 354, endPoint x: 452, endPoint y: 355, distance: 52.2
click at [452, 355] on input "ix" at bounding box center [544, 352] width 203 height 26
type input "gomez"
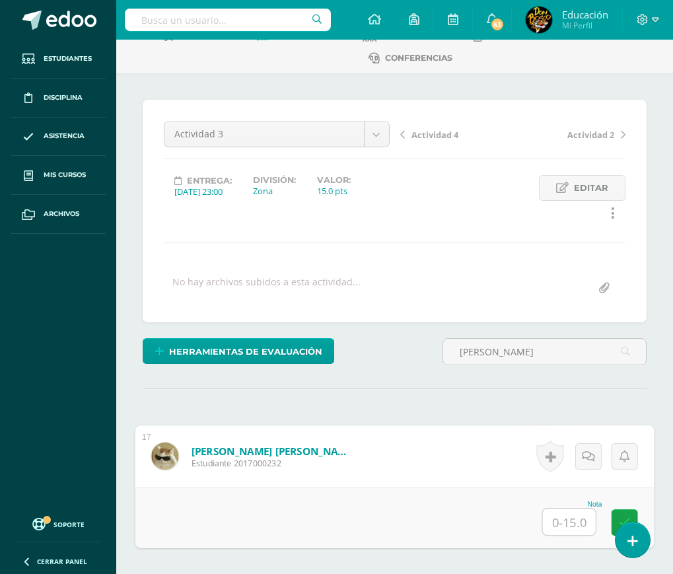
click at [564, 527] on input "text" at bounding box center [569, 521] width 53 height 26
type input "12"
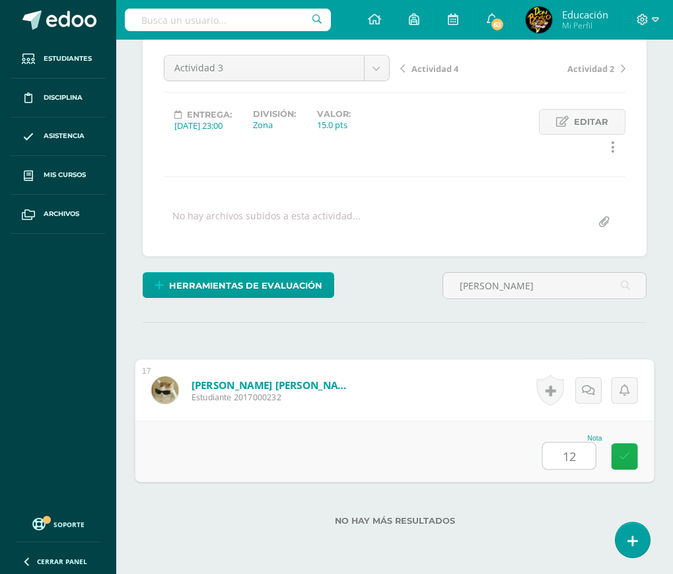
click at [622, 446] on link at bounding box center [624, 456] width 26 height 26
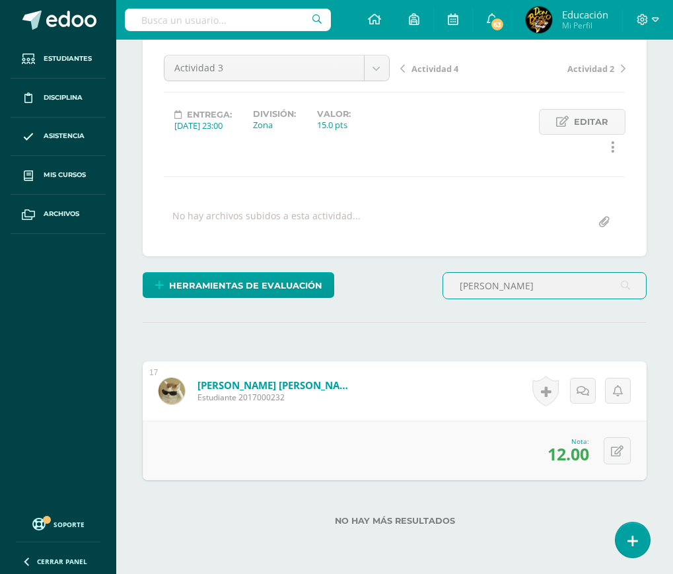
drag, startPoint x: 504, startPoint y: 286, endPoint x: 438, endPoint y: 282, distance: 66.1
click at [438, 282] on div "gomez" at bounding box center [544, 291] width 215 height 38
type input "cotto"
click at [564, 456] on input "text" at bounding box center [563, 455] width 51 height 26
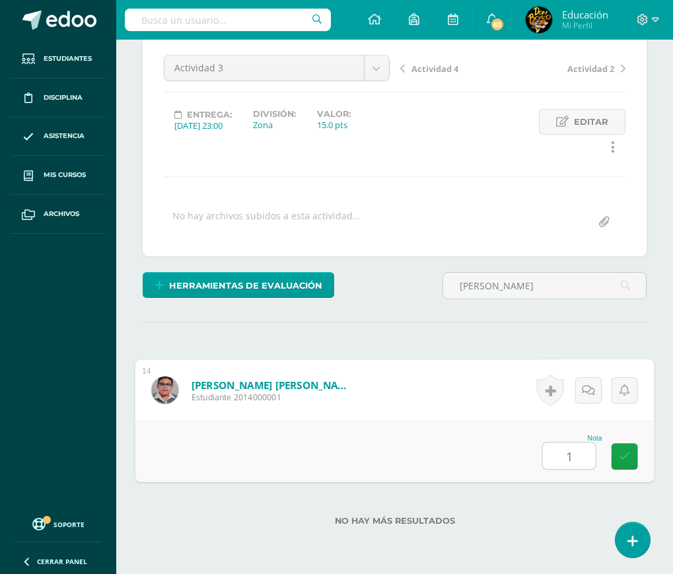
type input "12"
click at [615, 454] on link at bounding box center [624, 456] width 26 height 26
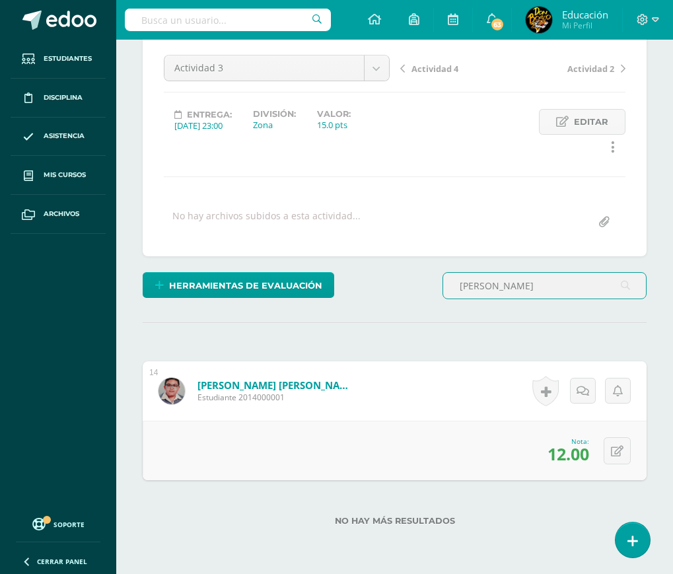
drag, startPoint x: 488, startPoint y: 293, endPoint x: 448, endPoint y: 292, distance: 40.3
click at [448, 292] on input "cotto" at bounding box center [544, 286] width 203 height 26
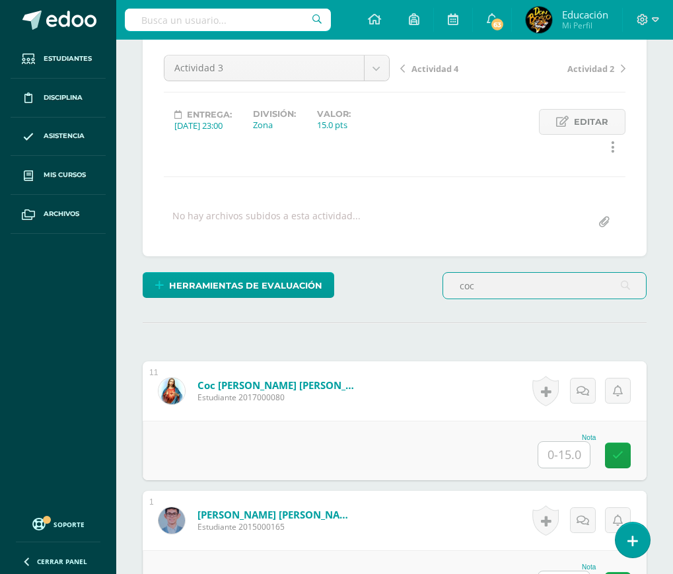
type input "coc"
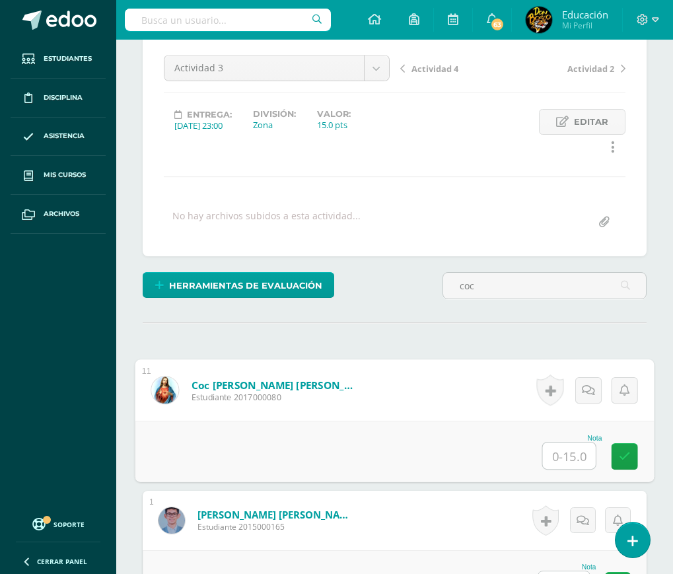
click at [572, 454] on input "text" at bounding box center [569, 455] width 53 height 26
type input "15"
click at [621, 457] on icon at bounding box center [625, 455] width 12 height 11
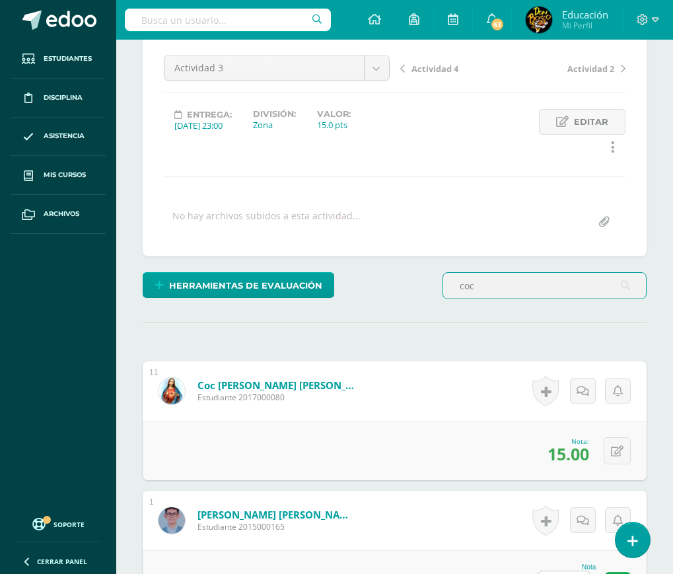
drag, startPoint x: 477, startPoint y: 290, endPoint x: 457, endPoint y: 288, distance: 19.2
click at [457, 288] on input "coc" at bounding box center [544, 286] width 203 height 26
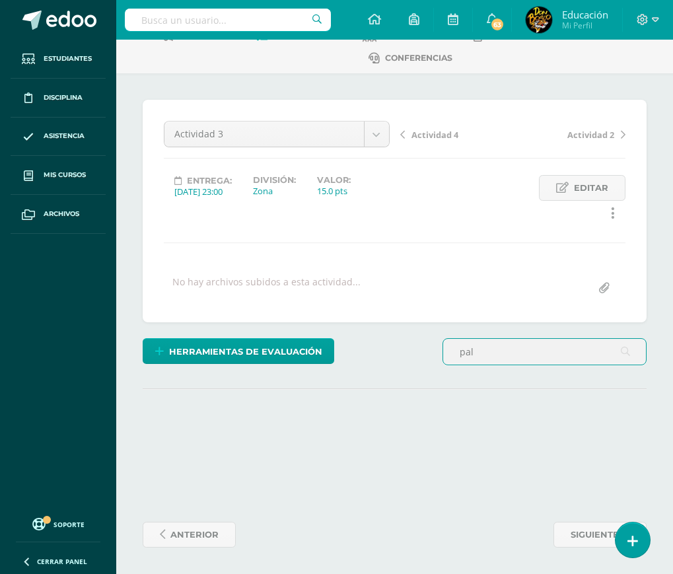
scroll to position [79, 0]
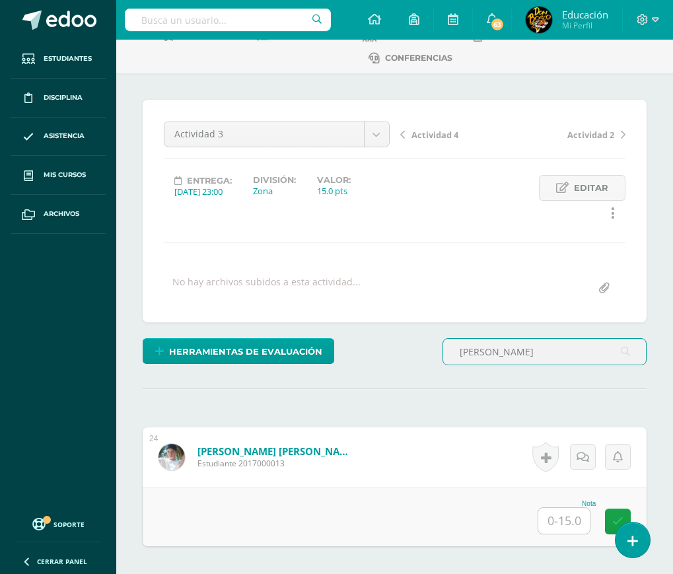
type input "palacios"
click at [560, 521] on input "text" at bounding box center [563, 521] width 51 height 26
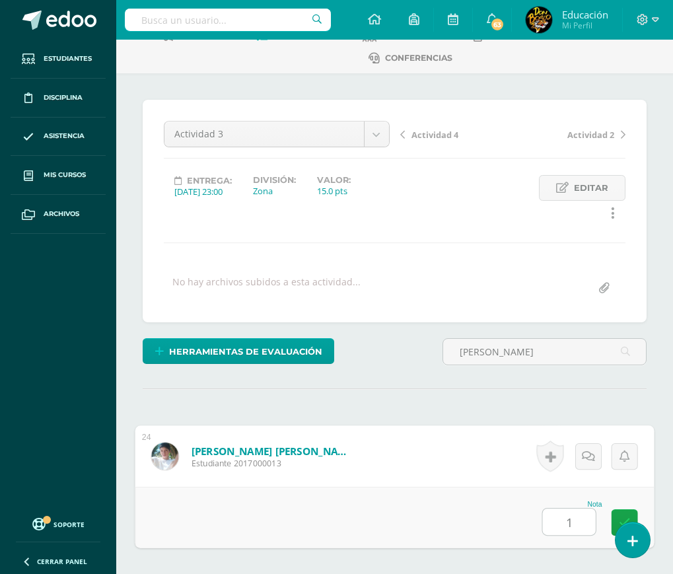
type input "15"
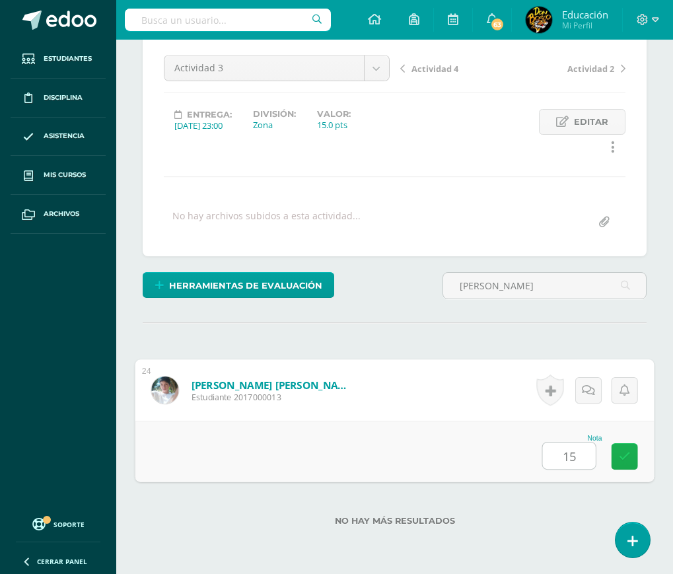
click at [621, 457] on icon at bounding box center [625, 455] width 12 height 11
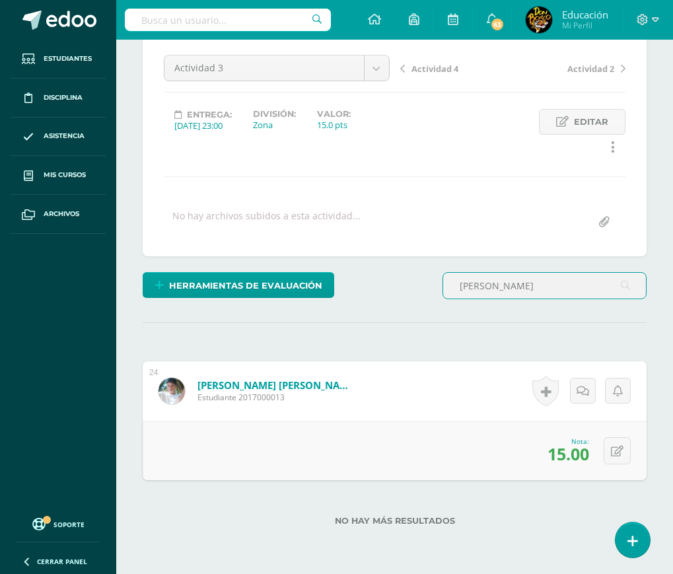
drag, startPoint x: 505, startPoint y: 285, endPoint x: 434, endPoint y: 296, distance: 71.5
click at [434, 296] on div "Herramientas de evaluación Lista de cotejo Escala de valoración Puntos Extra Su…" at bounding box center [394, 291] width 514 height 38
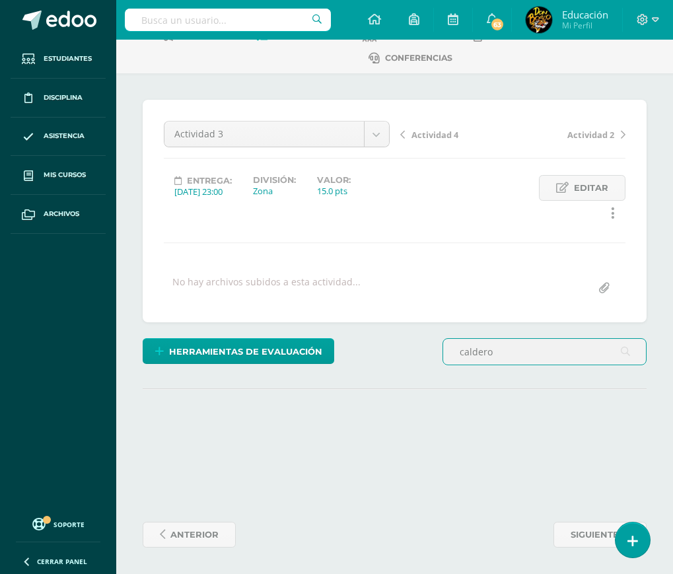
scroll to position [79, 0]
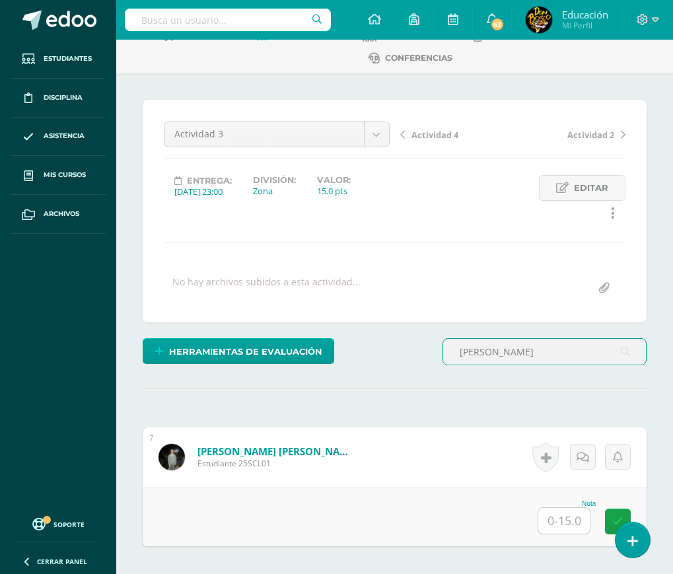
type input "calderon"
click at [574, 525] on input "text" at bounding box center [563, 521] width 51 height 26
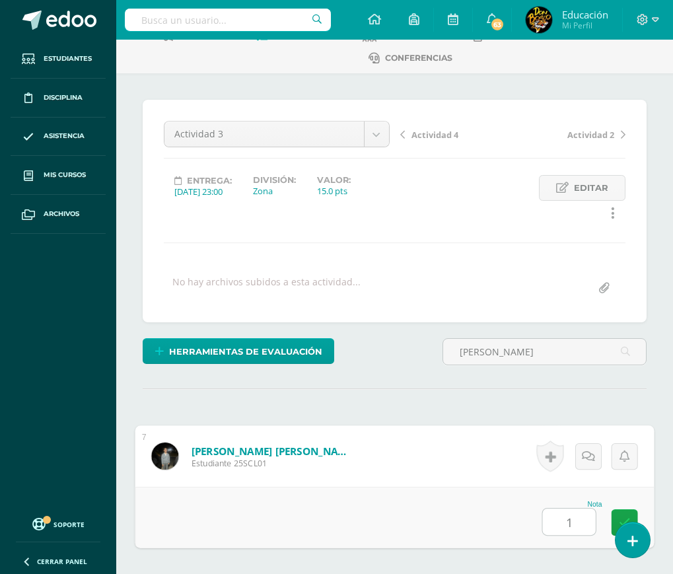
type input "14"
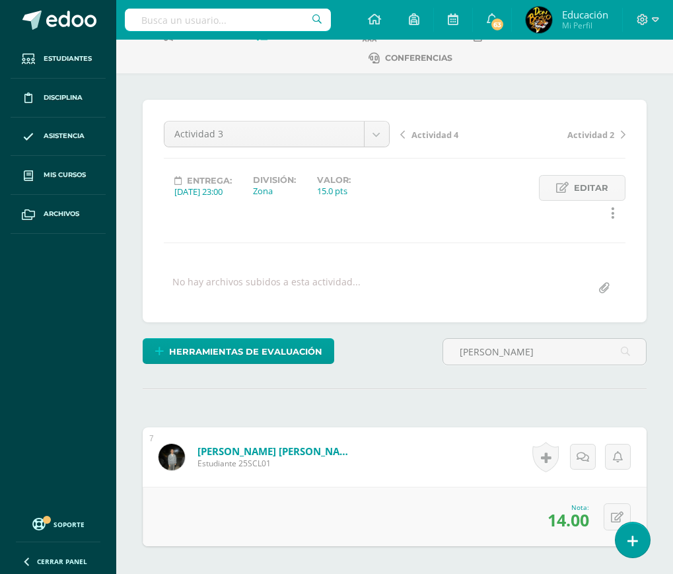
scroll to position [0, 0]
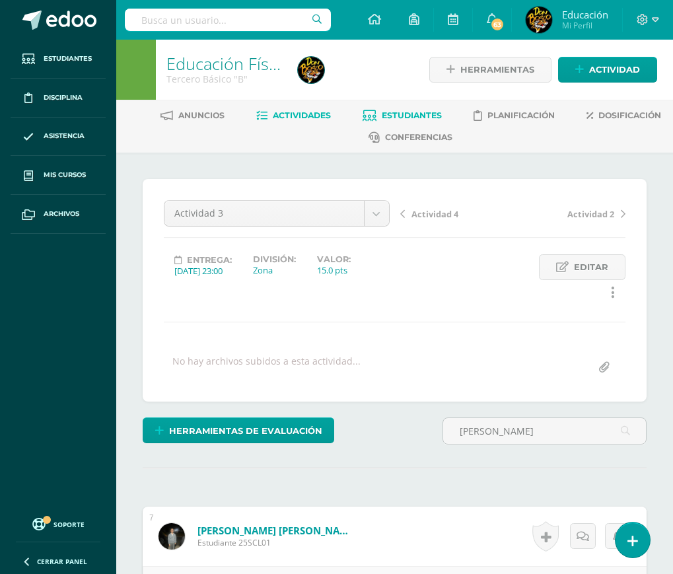
click at [400, 114] on span "Estudiantes" at bounding box center [412, 115] width 60 height 10
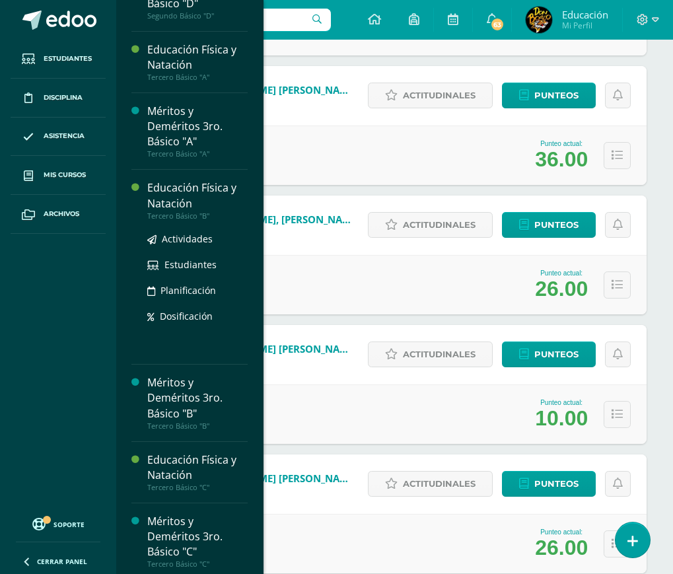
scroll to position [3272, 0]
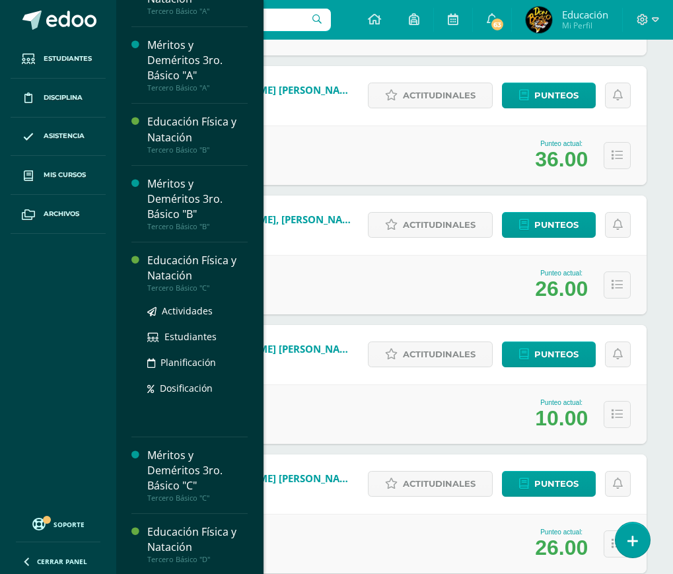
click at [173, 283] on div "Educación Física y Natación" at bounding box center [197, 268] width 100 height 30
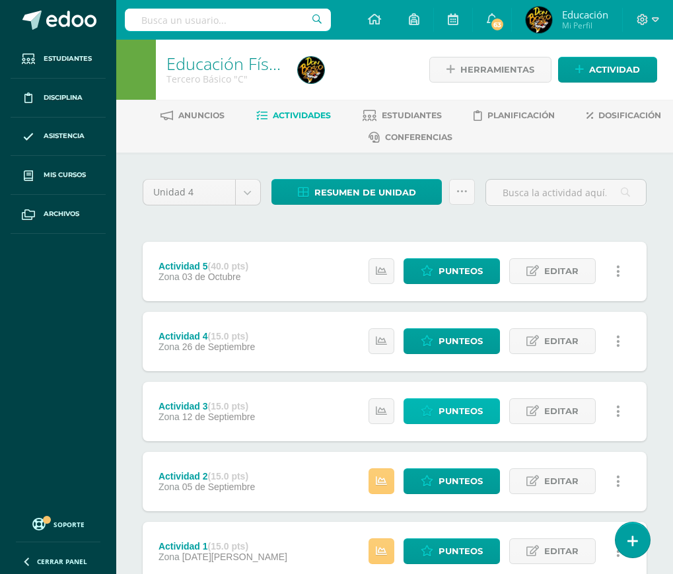
click at [455, 411] on span "Punteos" at bounding box center [460, 411] width 44 height 24
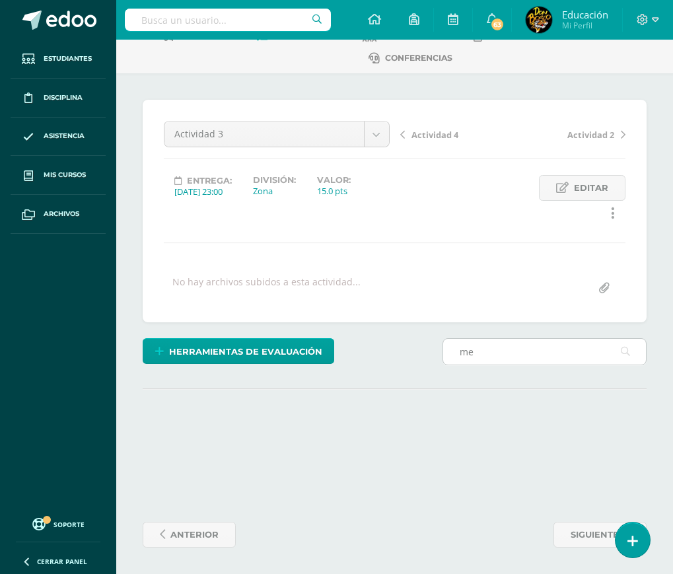
scroll to position [79, 0]
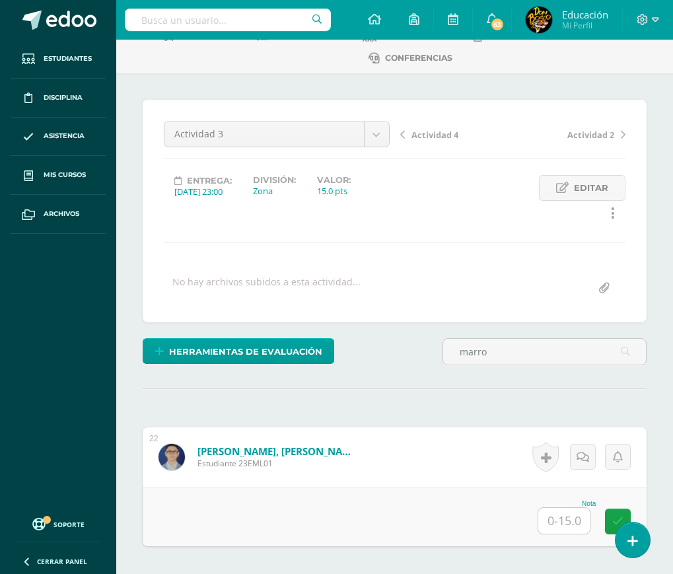
type input "marro"
click at [574, 527] on input "text" at bounding box center [563, 521] width 51 height 26
type input "14"
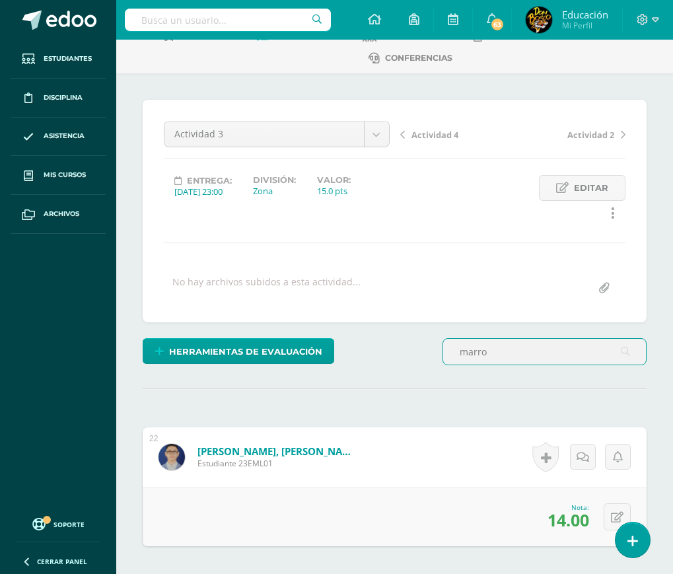
click at [500, 354] on input "marro" at bounding box center [544, 352] width 203 height 26
type input "[PERSON_NAME]"
click at [564, 523] on input "text" at bounding box center [563, 521] width 51 height 26
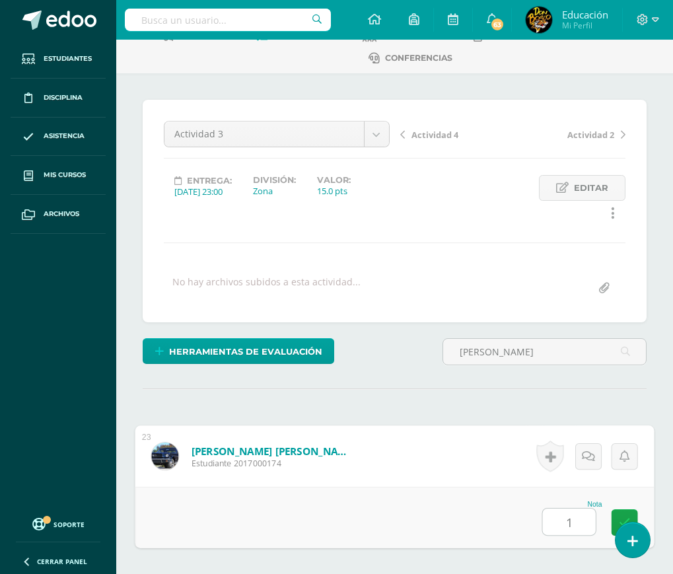
type input "13"
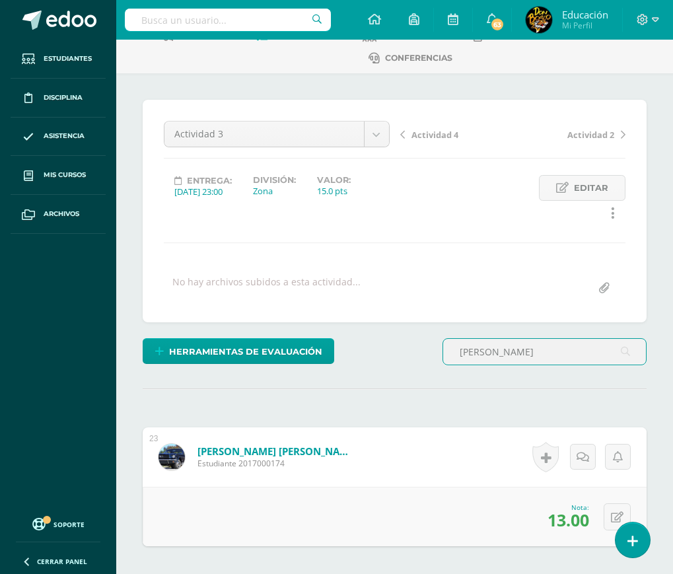
drag, startPoint x: 503, startPoint y: 356, endPoint x: 452, endPoint y: 364, distance: 52.1
click at [452, 364] on input "[PERSON_NAME]" at bounding box center [544, 352] width 203 height 26
type input "barreno"
click at [567, 525] on input "text" at bounding box center [563, 521] width 51 height 26
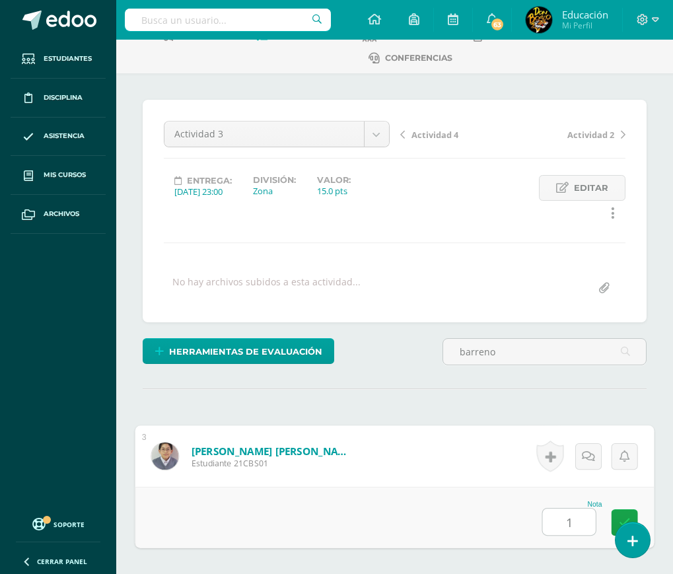
type input "15"
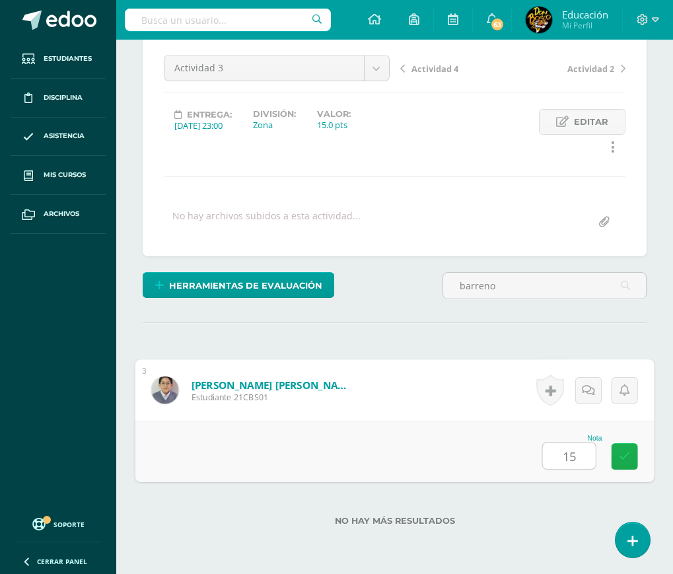
click at [622, 455] on icon at bounding box center [625, 455] width 12 height 11
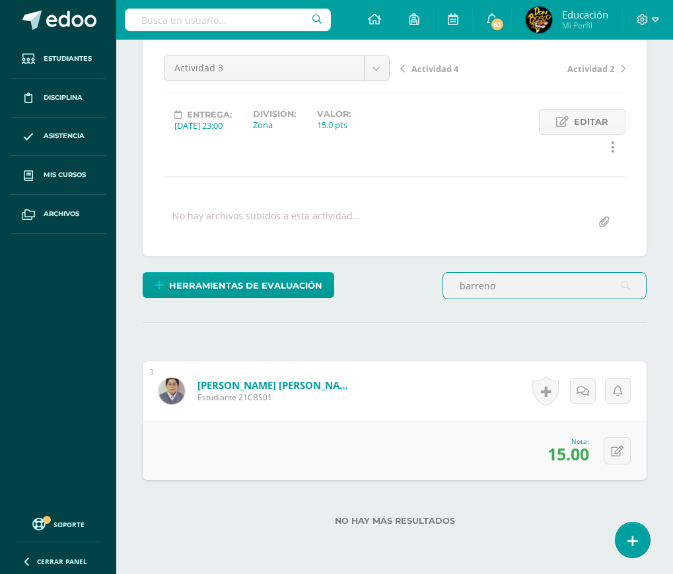
drag, startPoint x: 500, startPoint y: 285, endPoint x: 440, endPoint y: 290, distance: 61.0
click at [440, 290] on div "barreno" at bounding box center [544, 291] width 215 height 38
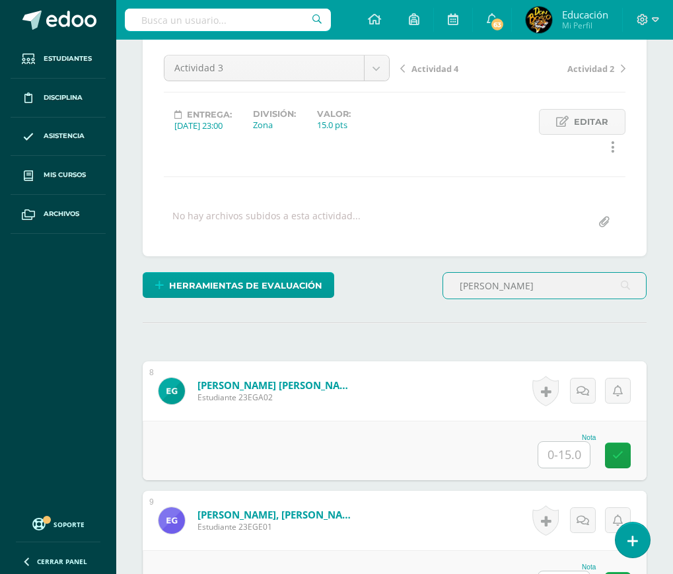
type input "gonzalez"
click at [575, 455] on input "text" at bounding box center [563, 455] width 51 height 26
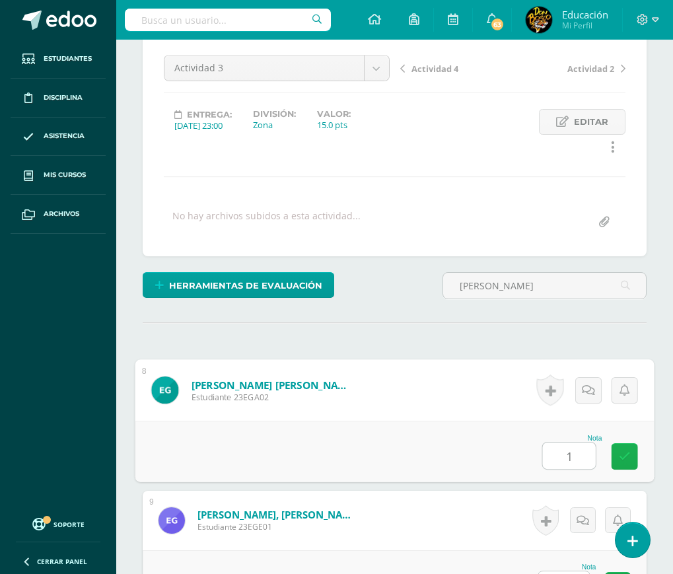
type input "13"
click at [628, 457] on icon at bounding box center [625, 455] width 12 height 11
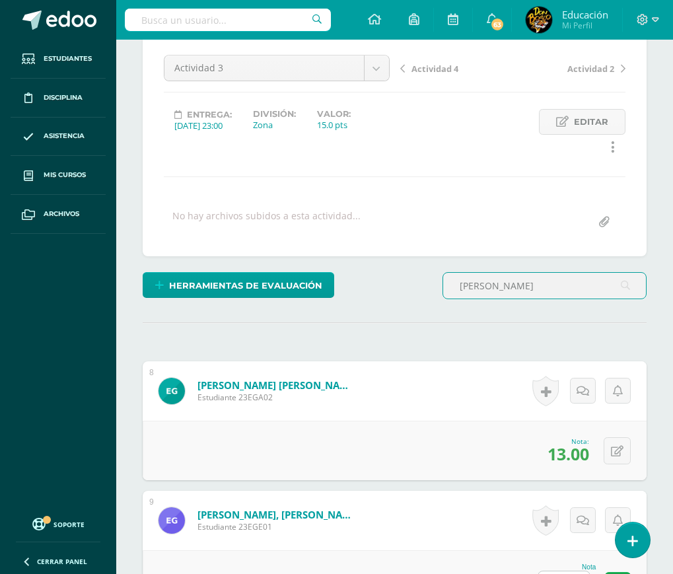
drag, startPoint x: 509, startPoint y: 292, endPoint x: 442, endPoint y: 302, distance: 68.0
click at [442, 302] on div "gonzalez" at bounding box center [544, 291] width 215 height 38
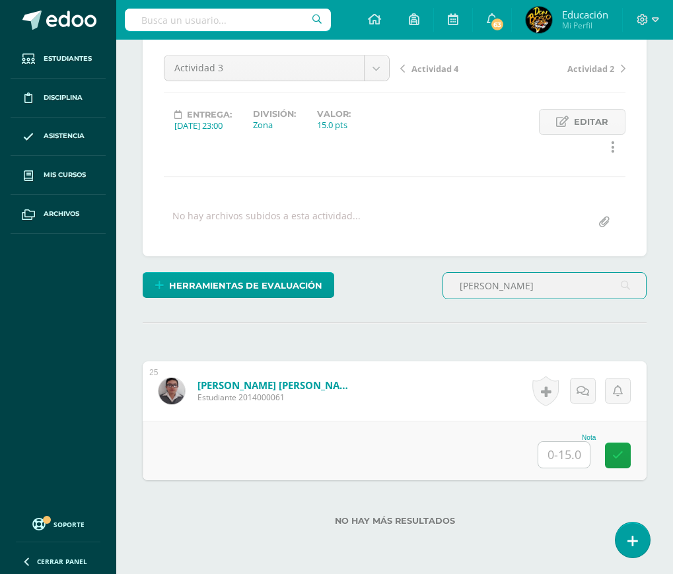
type input "portillo"
click at [562, 453] on input "text" at bounding box center [563, 455] width 51 height 26
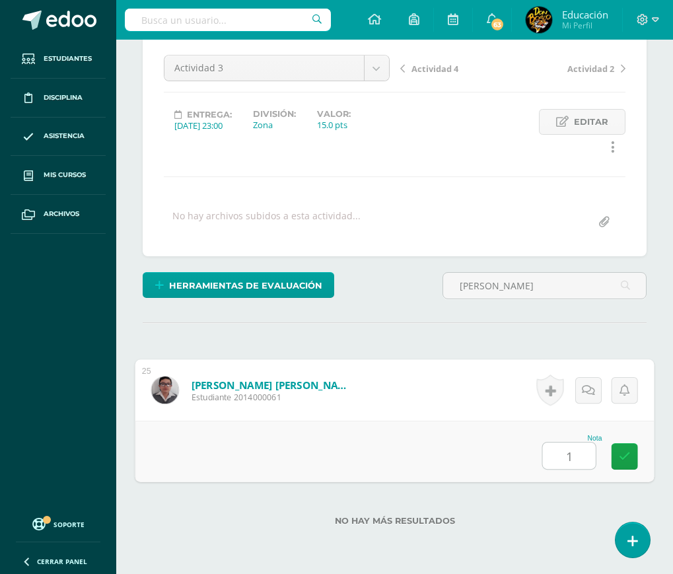
type input "12"
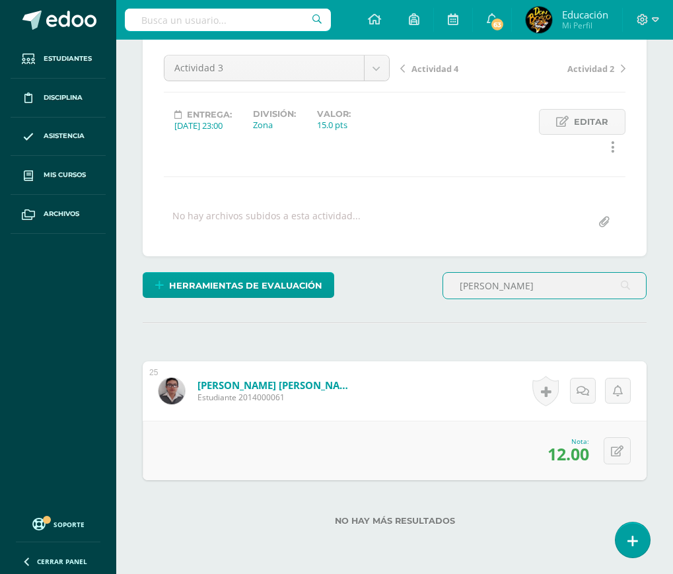
drag, startPoint x: 508, startPoint y: 288, endPoint x: 444, endPoint y: 304, distance: 66.0
click at [444, 304] on div "portillo" at bounding box center [544, 291] width 215 height 38
type input "urrutia"
click at [569, 458] on input "text" at bounding box center [563, 455] width 51 height 26
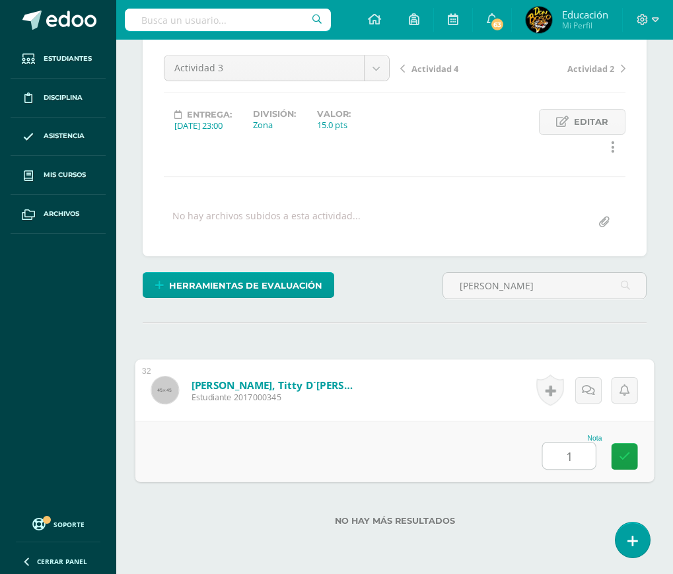
type input "14"
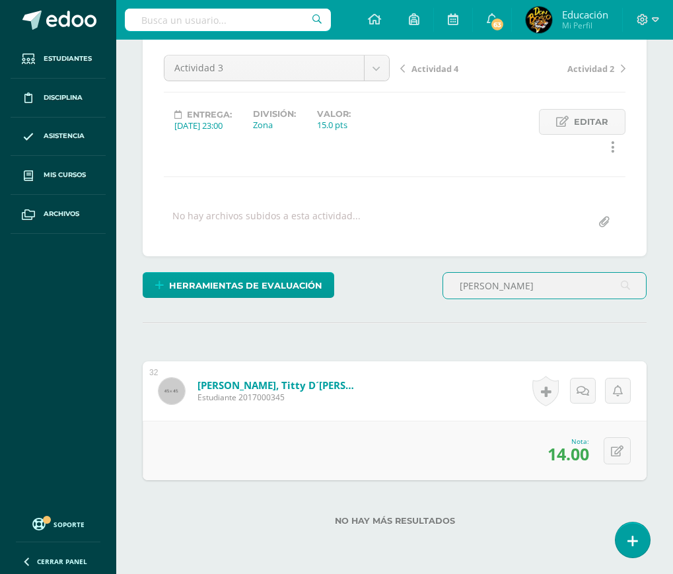
click at [373, 272] on div "Herramientas de evaluación Lista de cotejo Escala de valoración Puntos Extra Su…" at bounding box center [394, 291] width 514 height 38
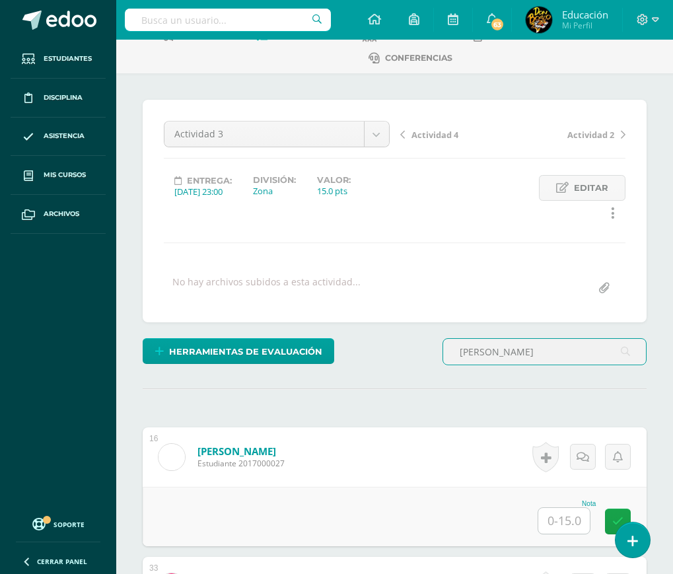
scroll to position [211, 0]
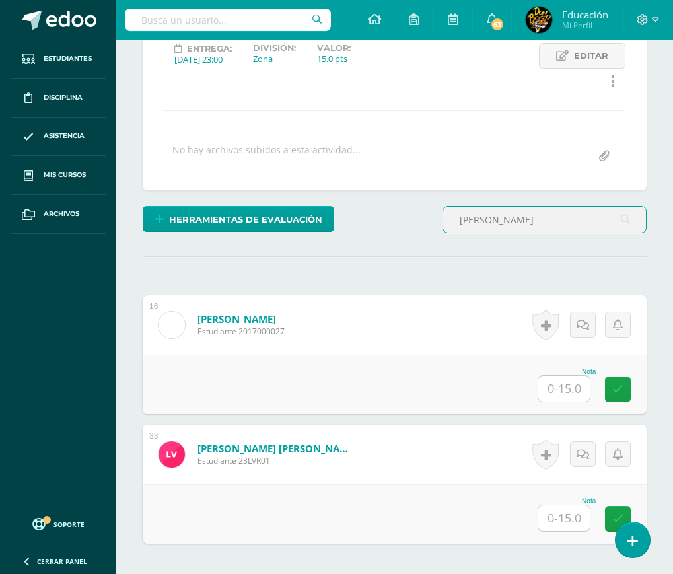
type input "vasquez"
click at [566, 516] on input "text" at bounding box center [563, 518] width 51 height 26
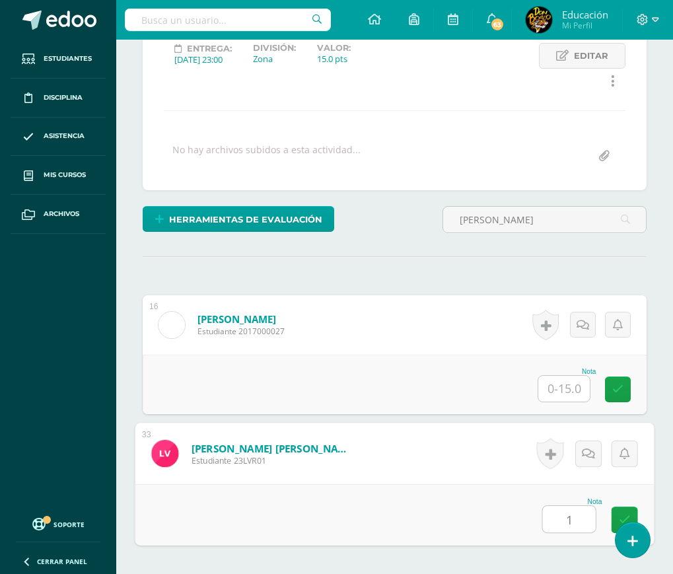
type input "12"
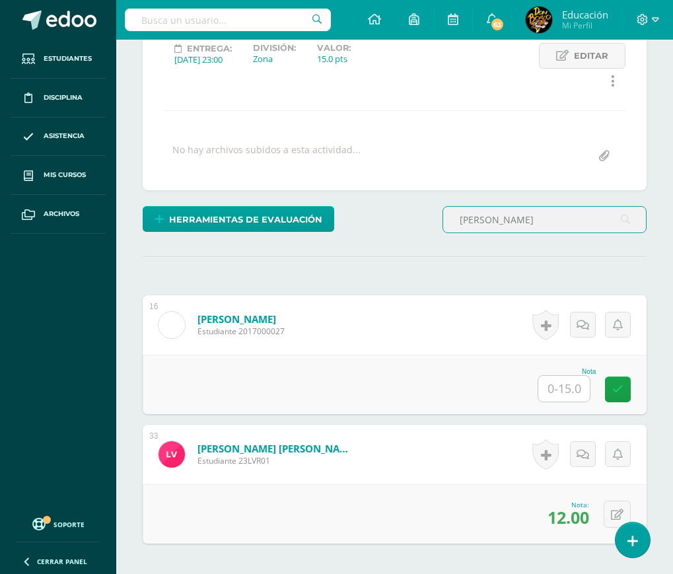
drag, startPoint x: 509, startPoint y: 229, endPoint x: 450, endPoint y: 234, distance: 59.6
click at [450, 234] on div "vasquez" at bounding box center [544, 225] width 215 height 38
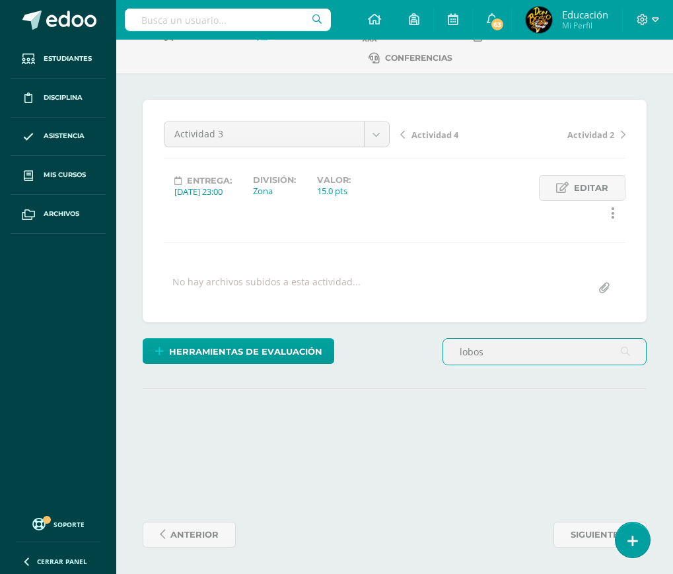
scroll to position [203, 0]
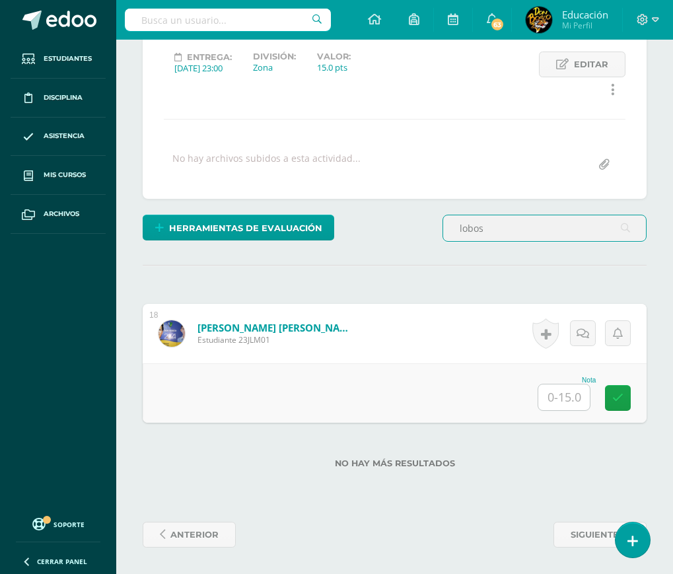
type input "lobos"
click at [562, 395] on input "text" at bounding box center [563, 397] width 51 height 26
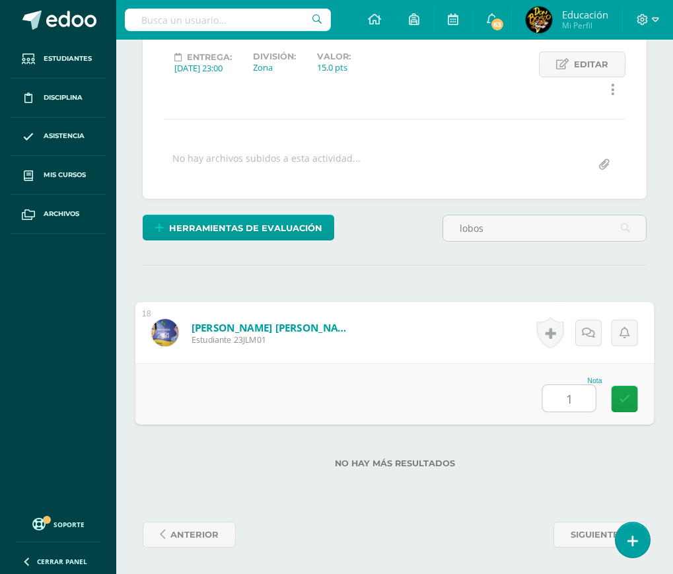
type input "14"
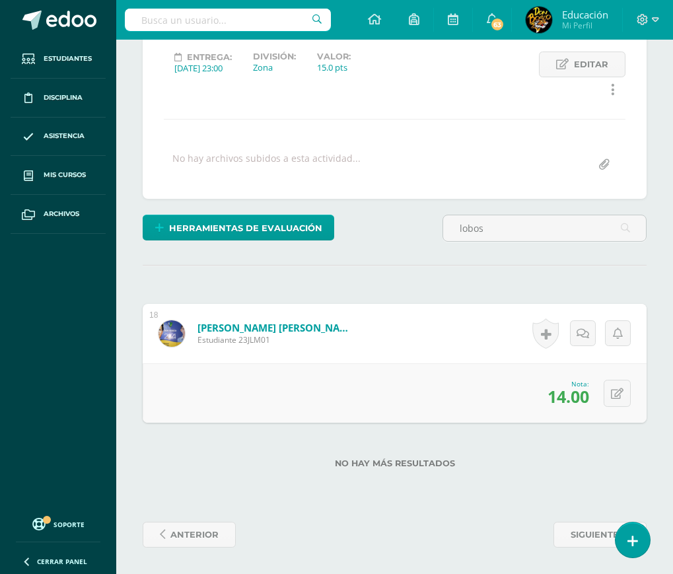
scroll to position [0, 0]
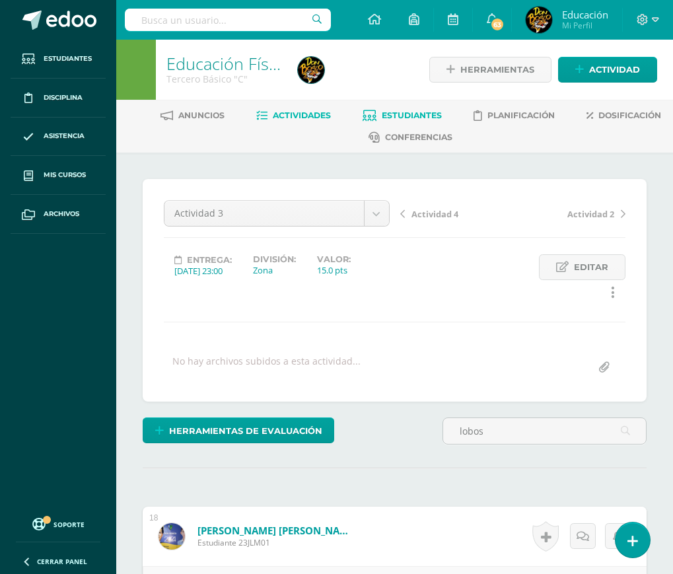
click at [424, 111] on span "Estudiantes" at bounding box center [412, 115] width 60 height 10
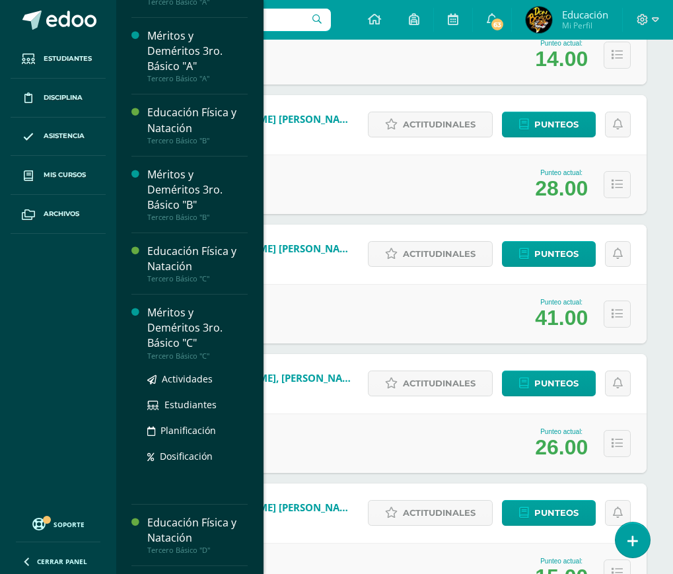
scroll to position [3215, 0]
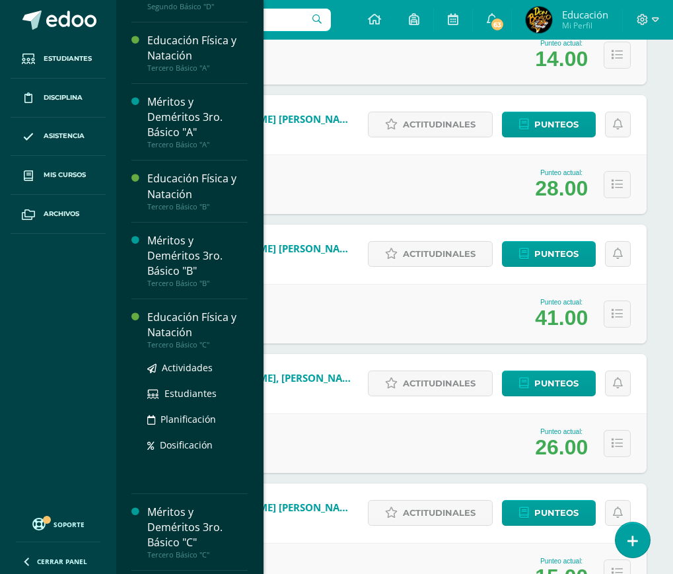
click at [180, 340] on div "Educación Física y Natación" at bounding box center [197, 325] width 100 height 30
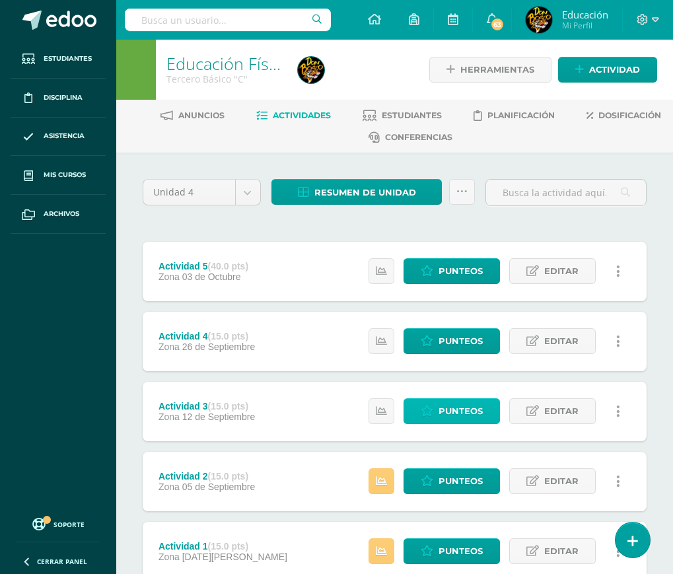
click at [474, 411] on span "Punteos" at bounding box center [460, 411] width 44 height 24
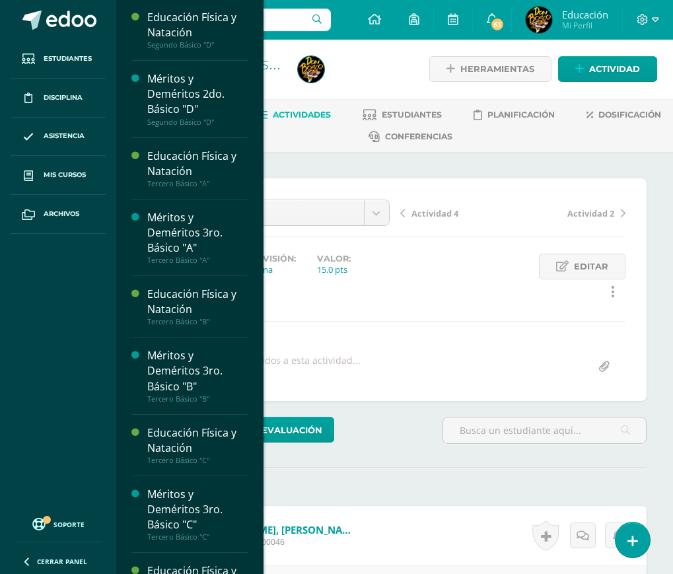
scroll to position [3365, 0]
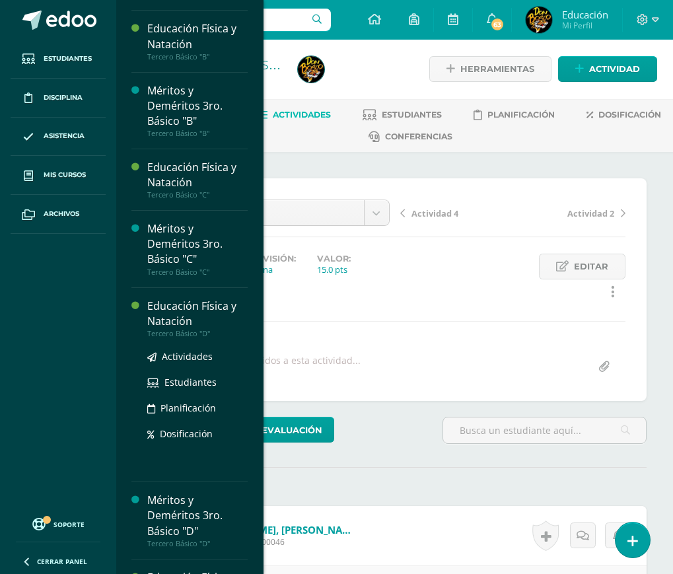
click at [188, 329] on div "Educación Física y Natación" at bounding box center [197, 313] width 100 height 30
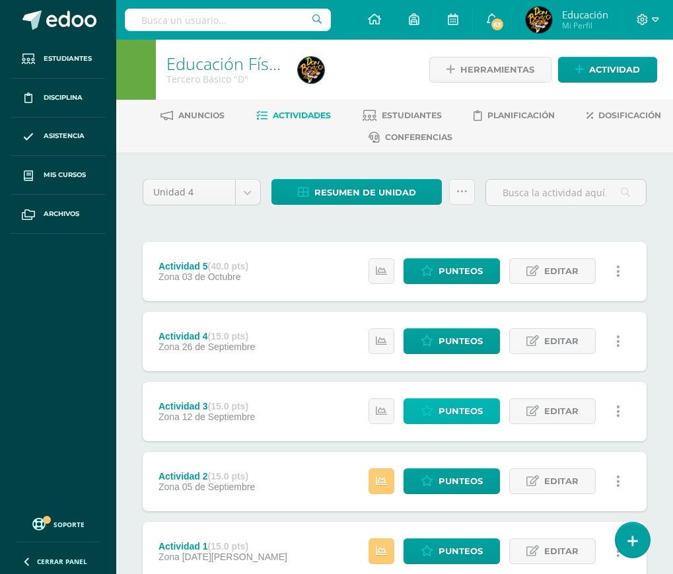
click at [473, 411] on span "Punteos" at bounding box center [460, 411] width 44 height 24
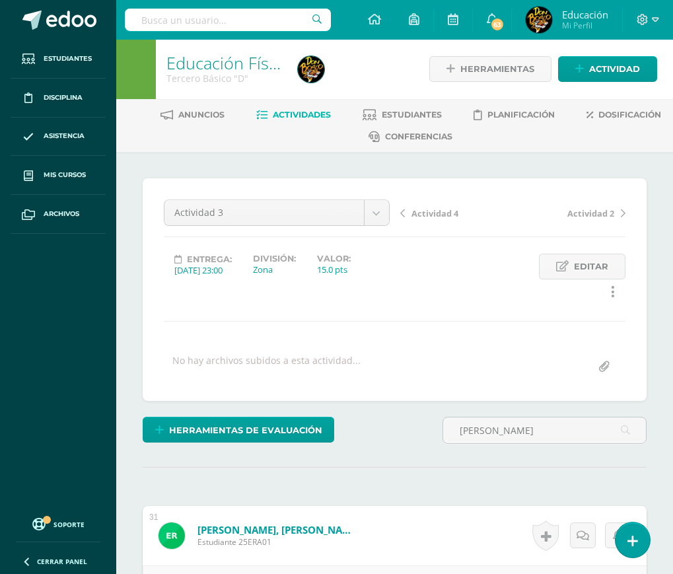
scroll to position [67, 0]
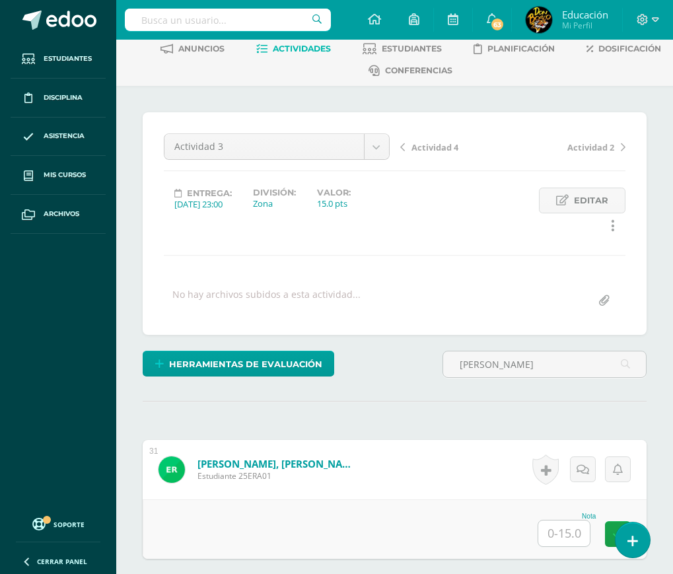
type input "[PERSON_NAME]"
click at [562, 531] on input "text" at bounding box center [563, 533] width 51 height 26
type input "15"
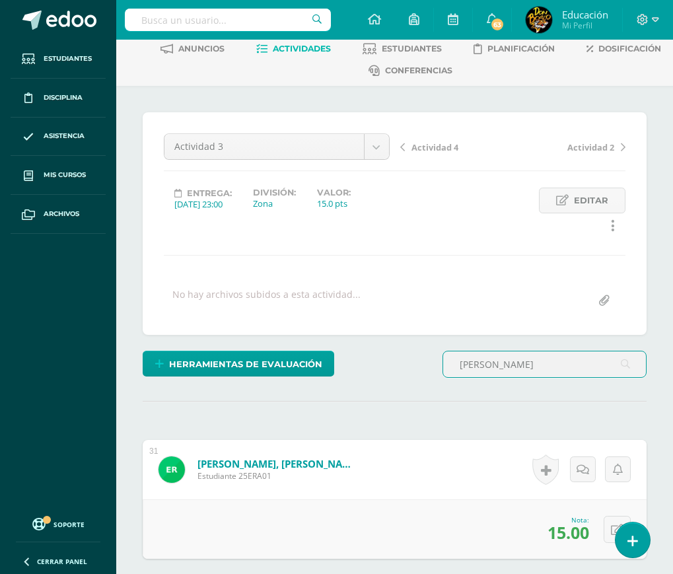
drag, startPoint x: 512, startPoint y: 362, endPoint x: 436, endPoint y: 370, distance: 77.0
click at [436, 370] on div "Herramientas de evaluación Lista de cotejo Escala de valoración Puntos Extra Su…" at bounding box center [394, 370] width 514 height 38
type input "[PERSON_NAME]"
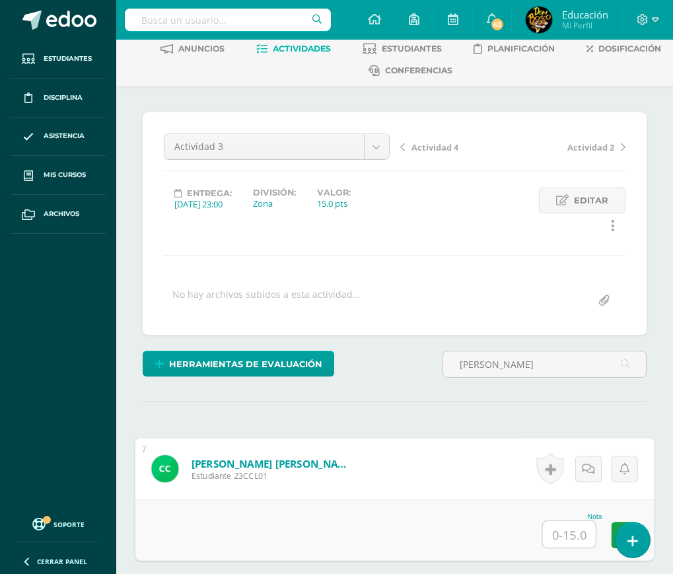
click at [562, 535] on input "text" at bounding box center [569, 534] width 53 height 26
type input "15"
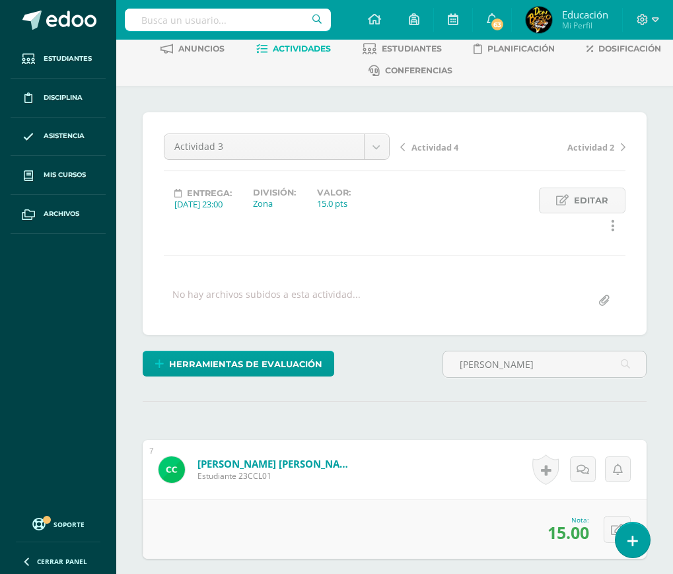
scroll to position [0, 0]
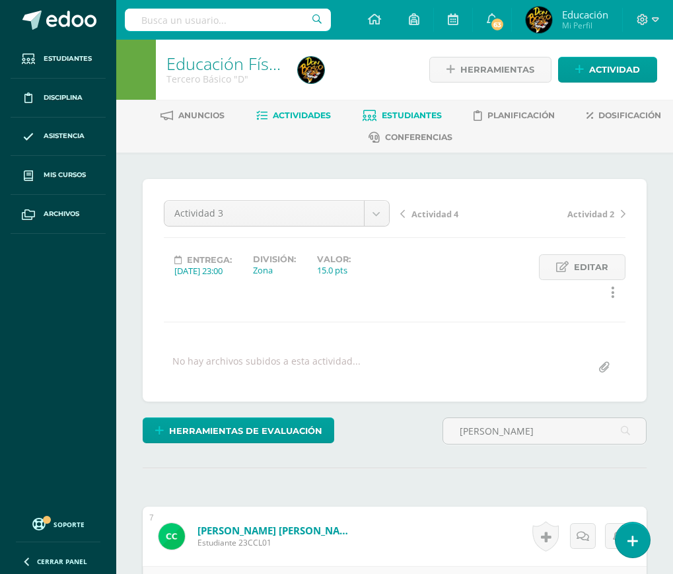
click at [410, 115] on span "Estudiantes" at bounding box center [412, 115] width 60 height 10
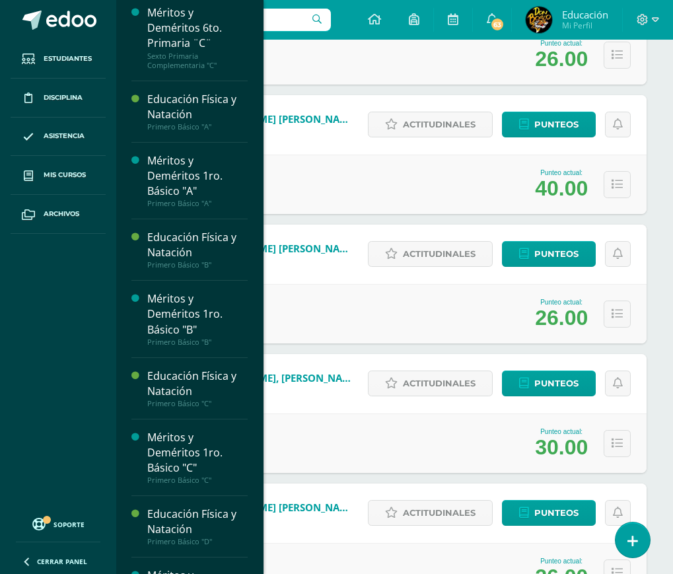
scroll to position [1979, 0]
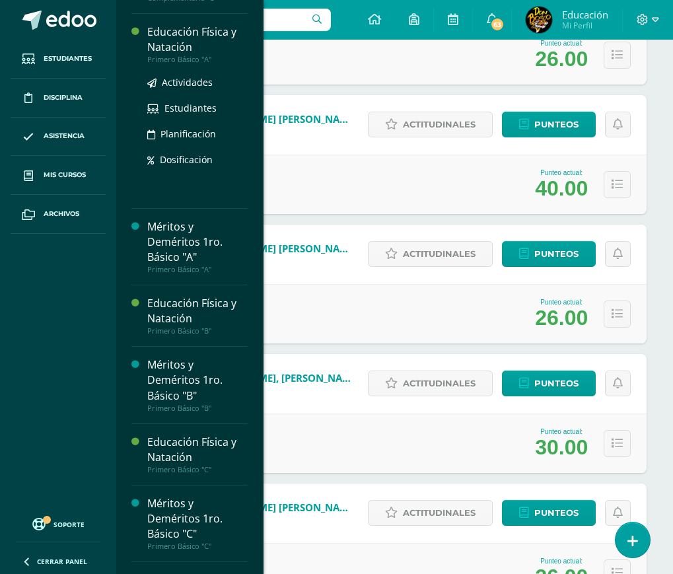
click at [192, 55] on div "Educación Física y Natación" at bounding box center [197, 39] width 100 height 30
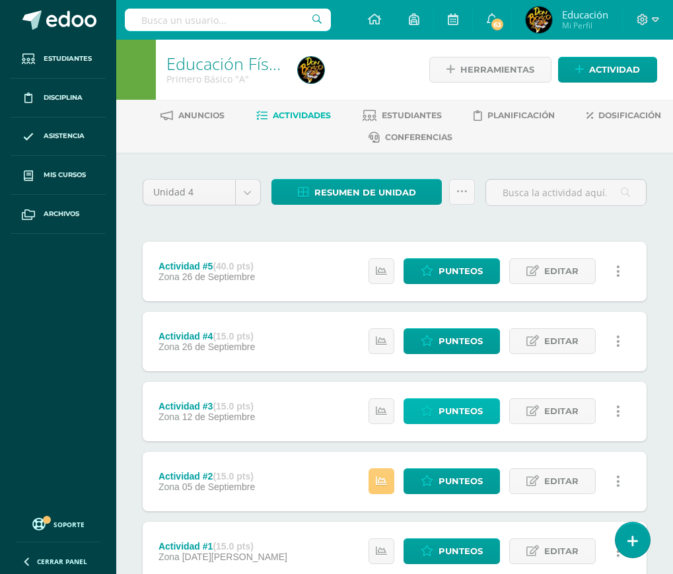
click at [459, 406] on span "Punteos" at bounding box center [460, 411] width 44 height 24
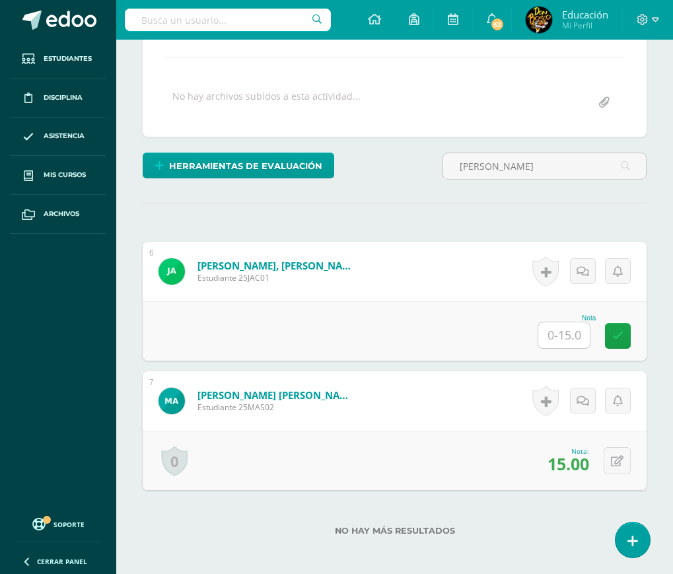
scroll to position [331, 0]
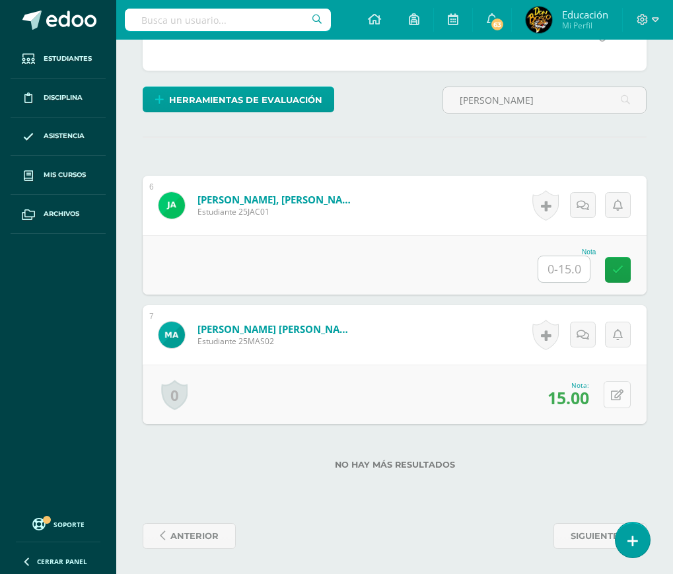
type input "[PERSON_NAME]"
click at [617, 388] on button at bounding box center [616, 394] width 27 height 27
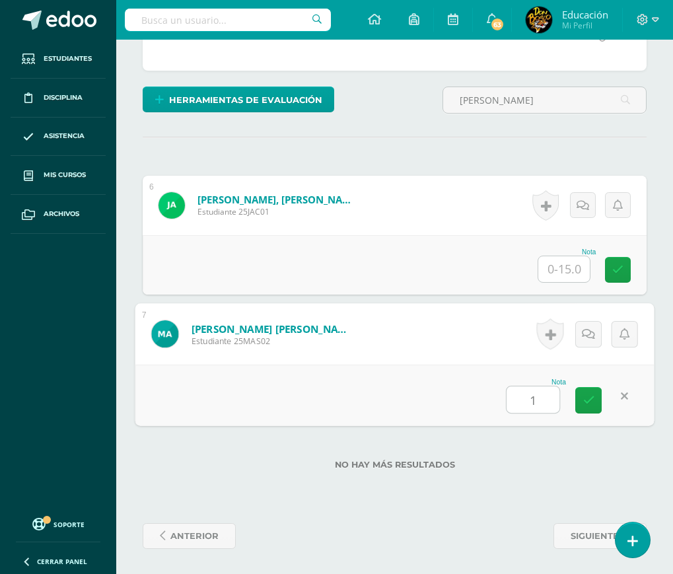
type input "13"
click at [589, 389] on link at bounding box center [588, 400] width 26 height 26
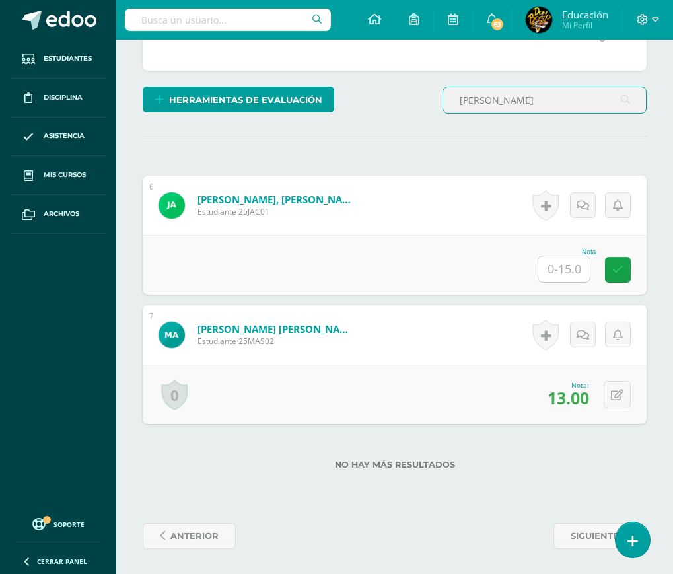
drag, startPoint x: 505, startPoint y: 102, endPoint x: 445, endPoint y: 103, distance: 60.1
click at [445, 103] on input "[PERSON_NAME]" at bounding box center [544, 100] width 203 height 26
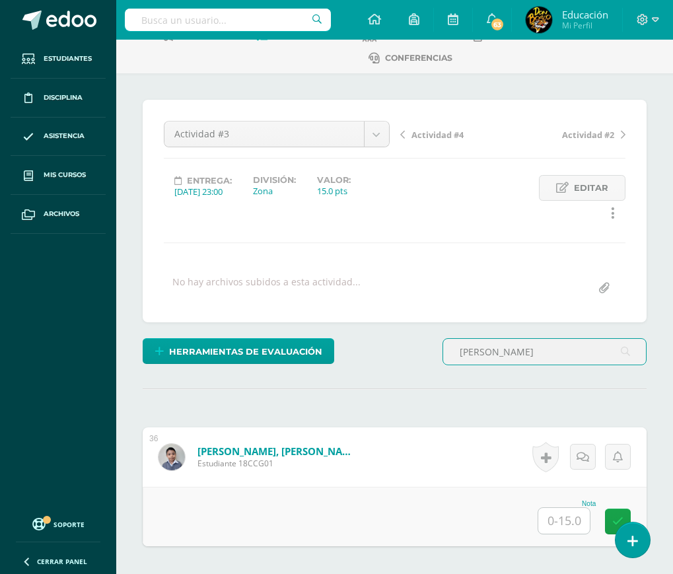
scroll to position [203, 0]
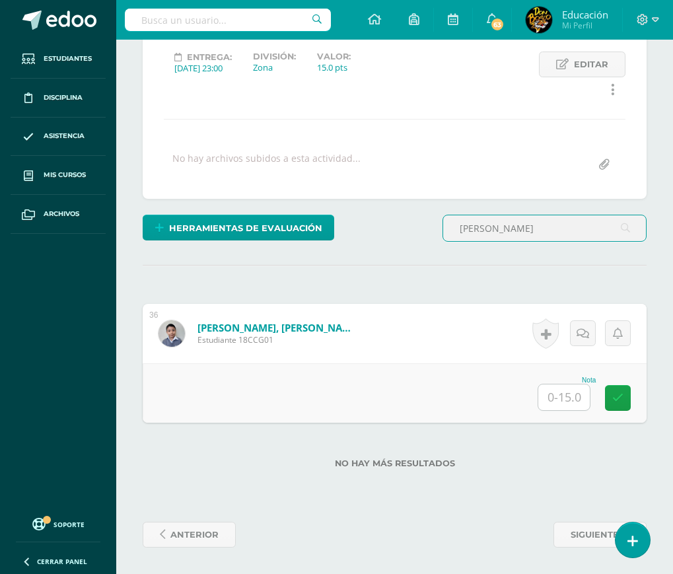
type input "[PERSON_NAME]"
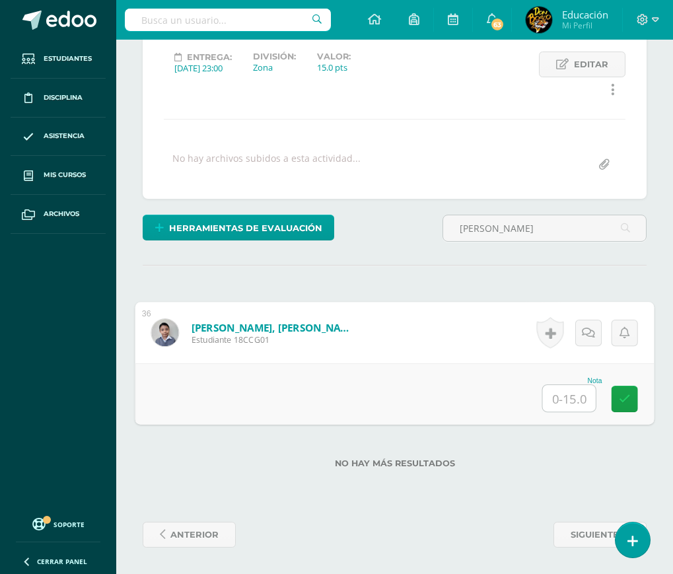
click at [562, 397] on input "text" at bounding box center [569, 398] width 53 height 26
type input "13"
click at [628, 397] on icon at bounding box center [625, 398] width 12 height 11
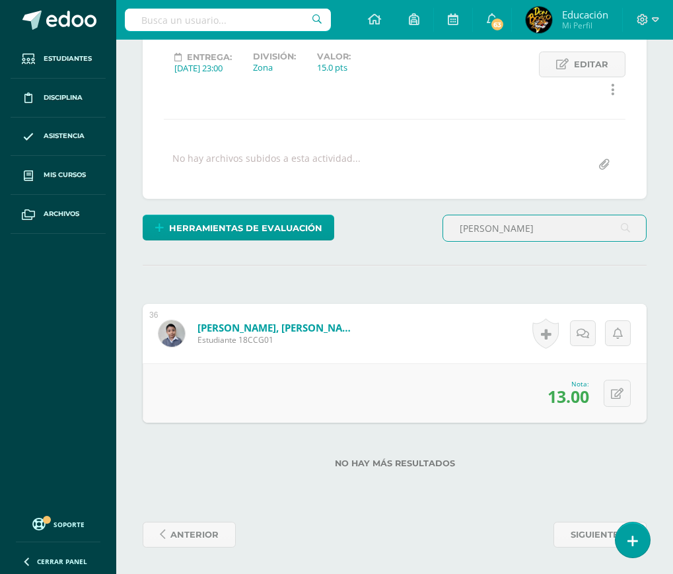
drag, startPoint x: 489, startPoint y: 229, endPoint x: 443, endPoint y: 242, distance: 47.9
click at [443, 242] on div "[PERSON_NAME]" at bounding box center [544, 234] width 215 height 38
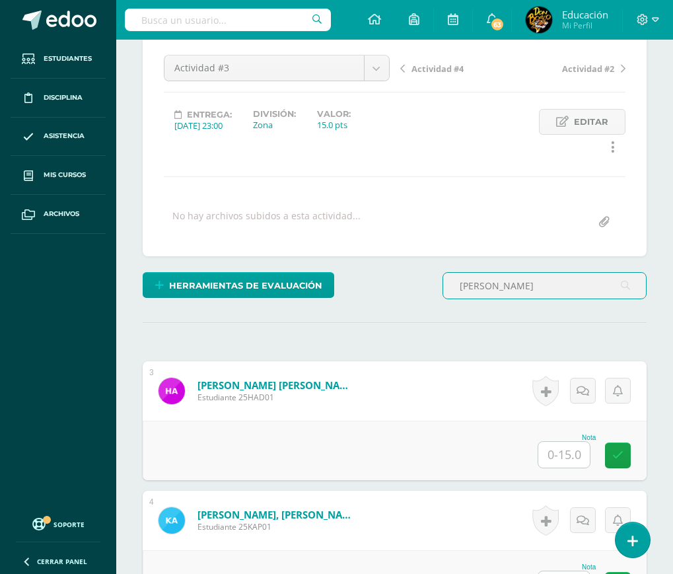
scroll to position [211, 0]
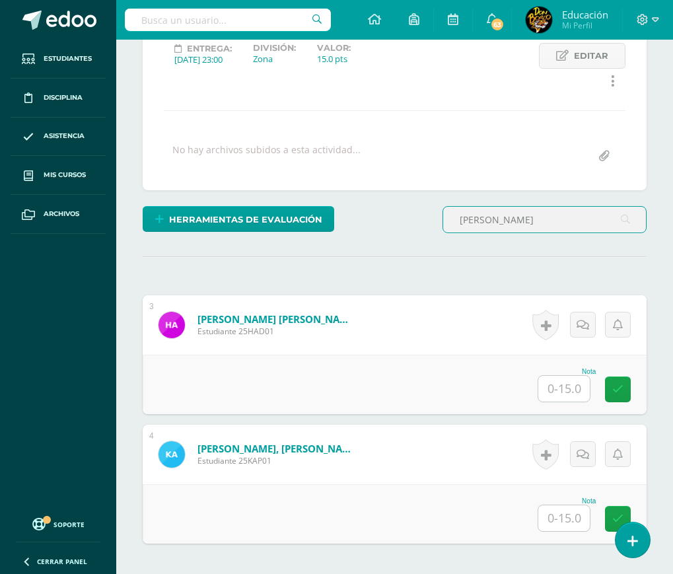
type input "[PERSON_NAME]"
click at [566, 521] on input "text" at bounding box center [563, 518] width 51 height 26
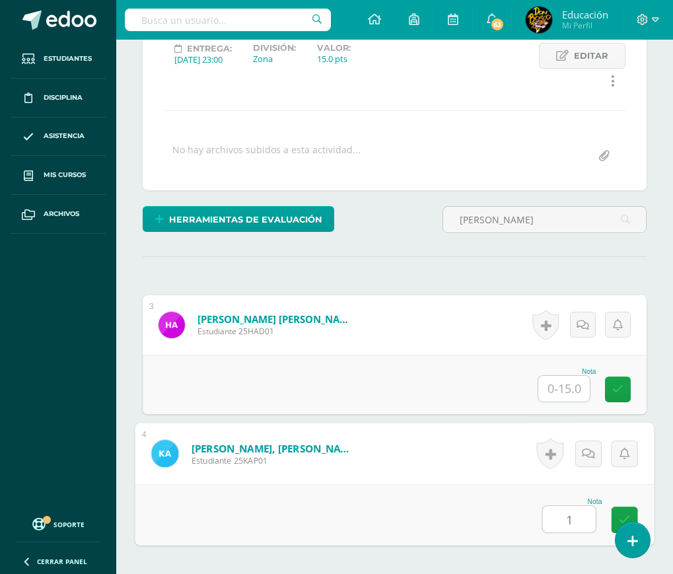
type input "13"
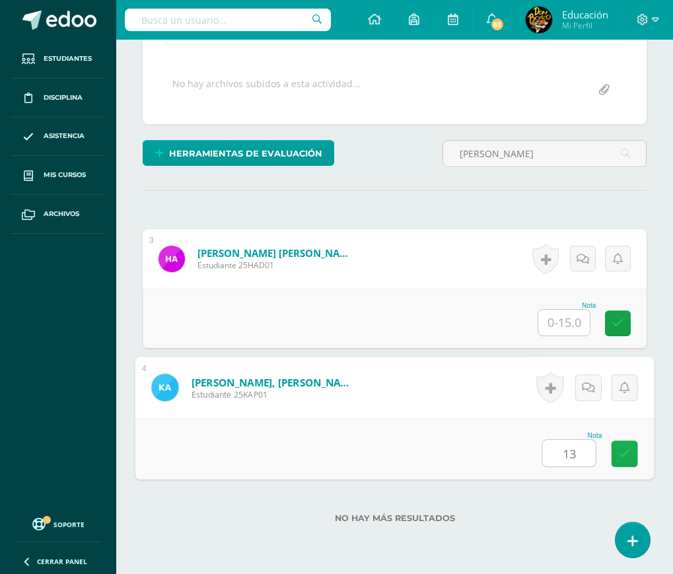
click at [623, 444] on link at bounding box center [624, 453] width 26 height 26
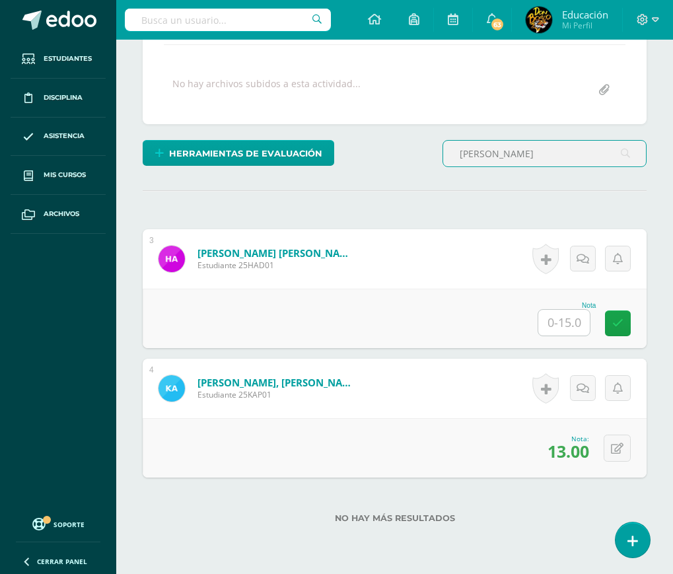
drag, startPoint x: 500, startPoint y: 155, endPoint x: 448, endPoint y: 156, distance: 52.2
click at [448, 156] on input "[PERSON_NAME]" at bounding box center [544, 154] width 203 height 26
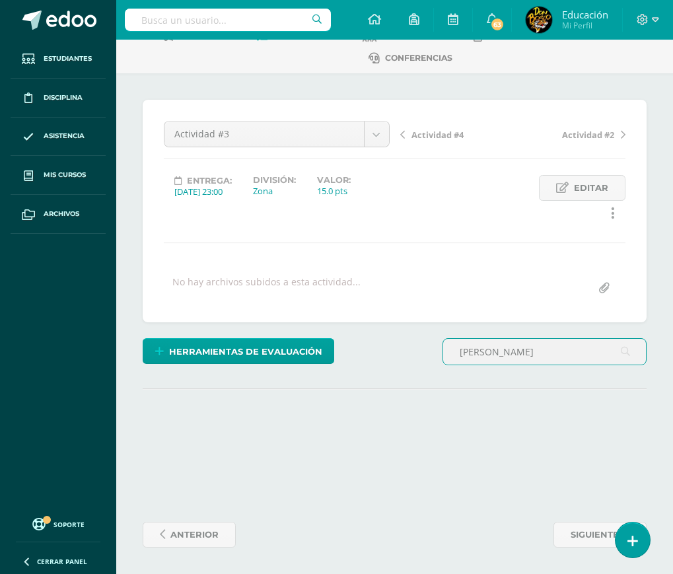
type input "[PERSON_NAME]"
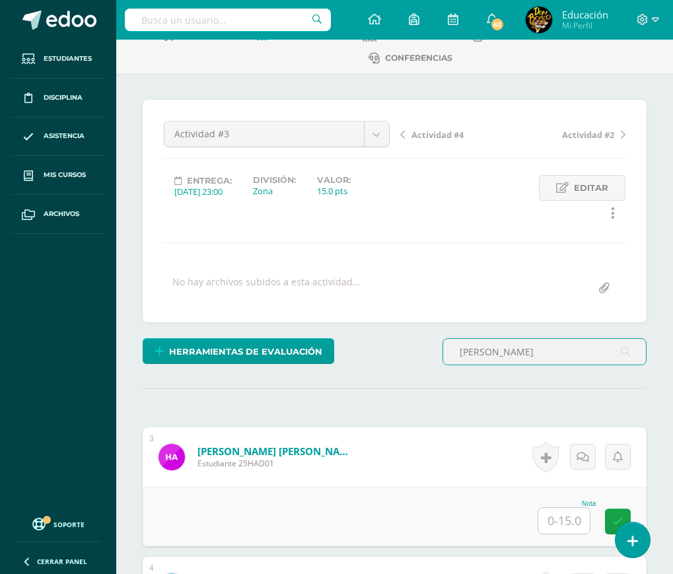
scroll to position [277, 0]
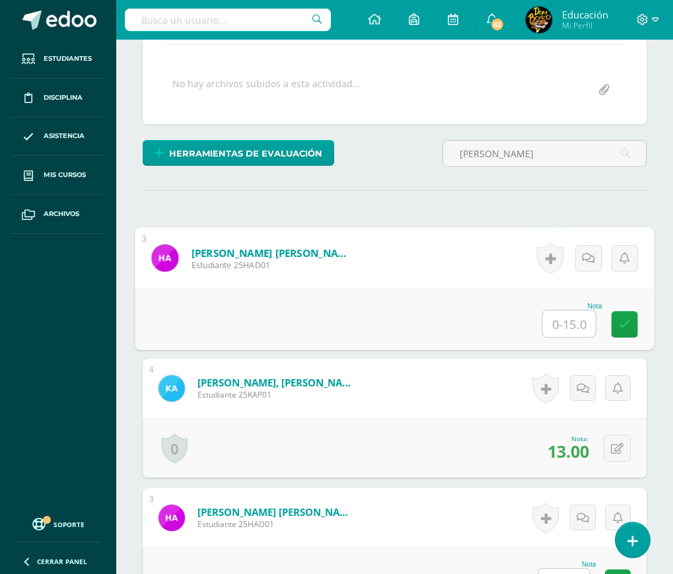
click at [571, 325] on input "text" at bounding box center [569, 323] width 53 height 26
type input "14"
click at [619, 324] on icon at bounding box center [625, 323] width 12 height 11
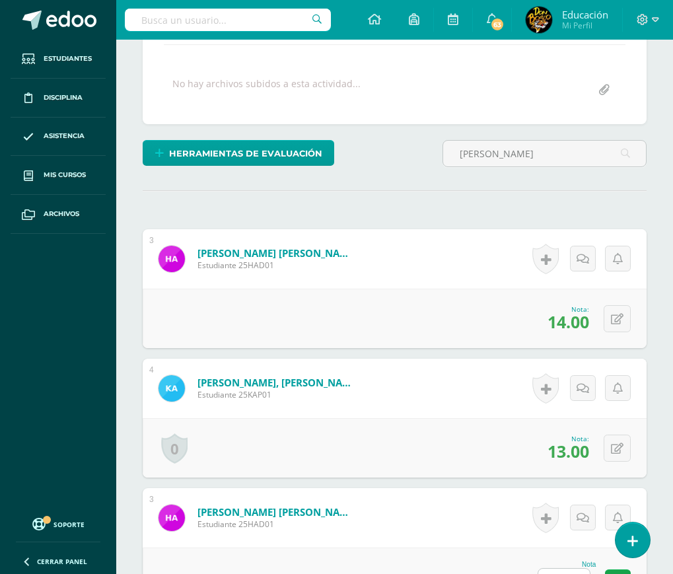
scroll to position [13, 0]
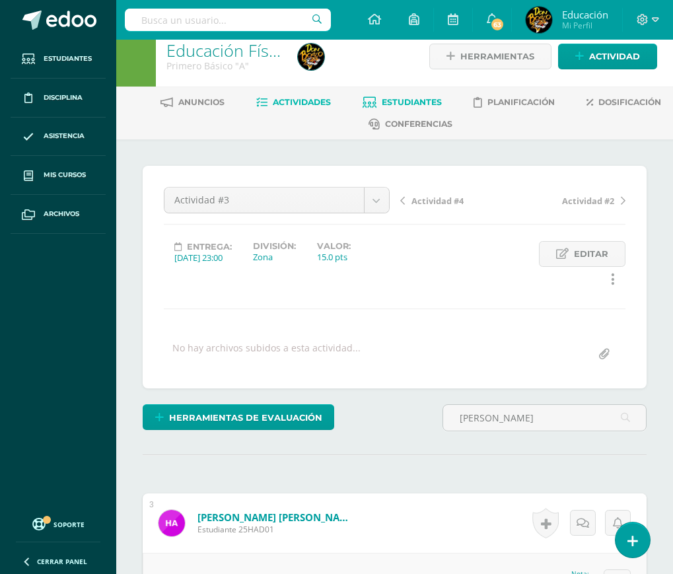
click at [392, 98] on span "Estudiantes" at bounding box center [412, 102] width 60 height 10
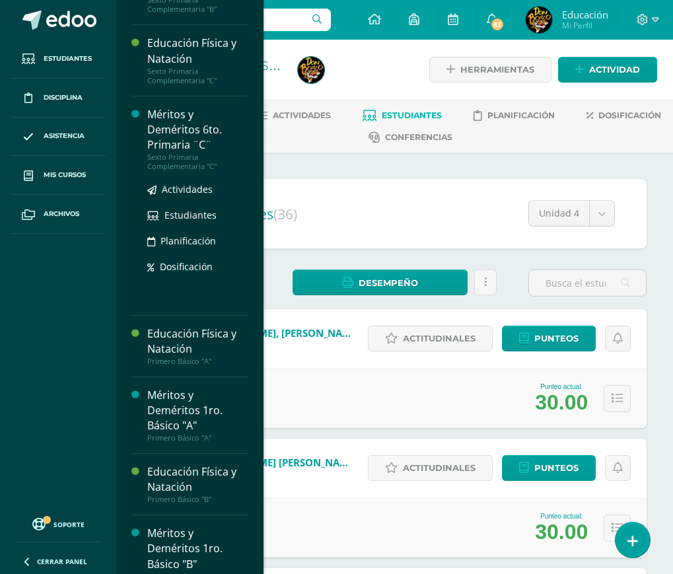
scroll to position [1877, 0]
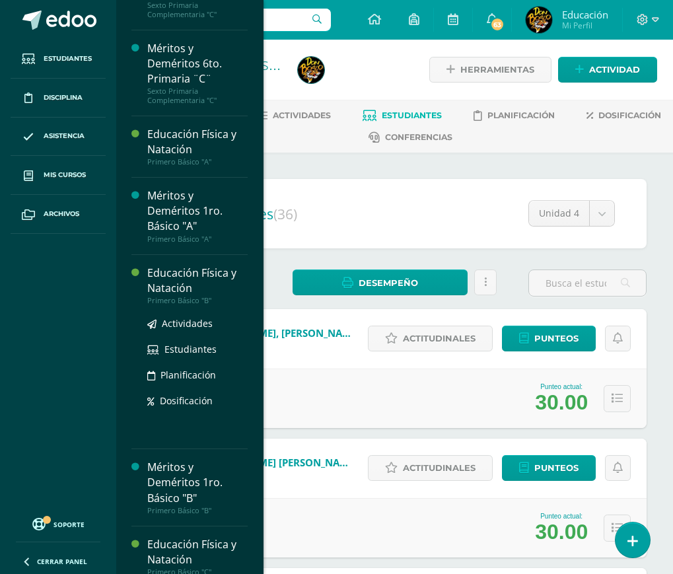
click at [166, 296] on div "Educación Física y Natación" at bounding box center [197, 280] width 100 height 30
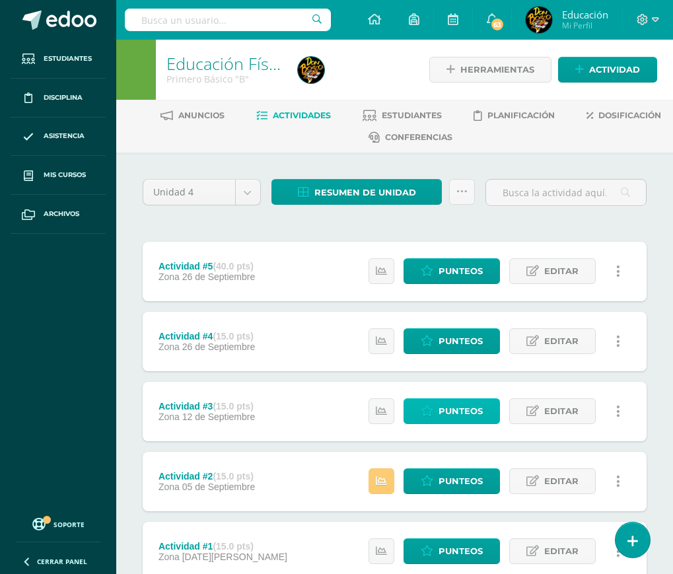
click at [461, 413] on span "Punteos" at bounding box center [460, 411] width 44 height 24
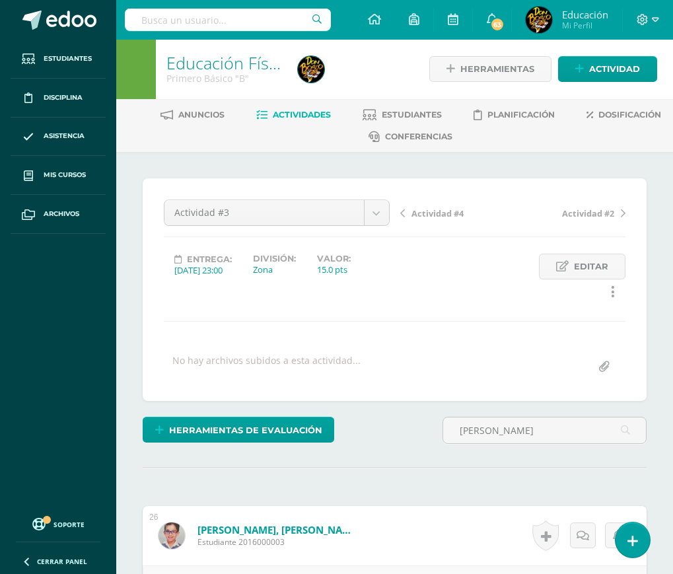
scroll to position [67, 0]
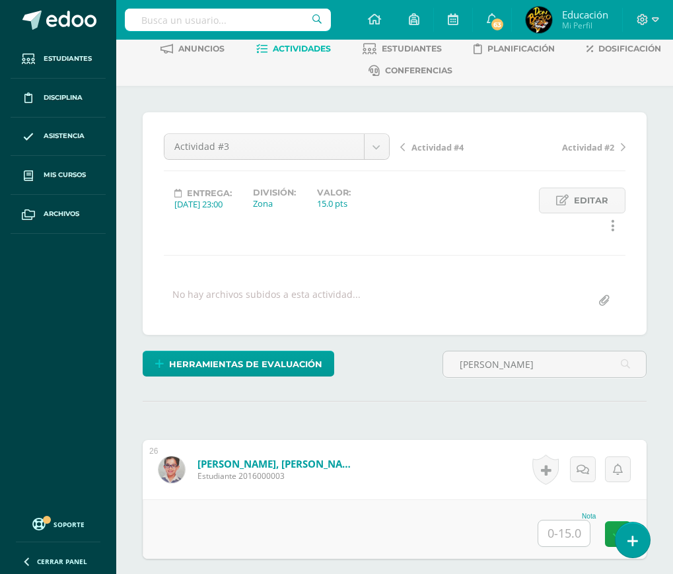
type input "[PERSON_NAME]"
click at [563, 533] on input "text" at bounding box center [569, 534] width 53 height 26
type input "13"
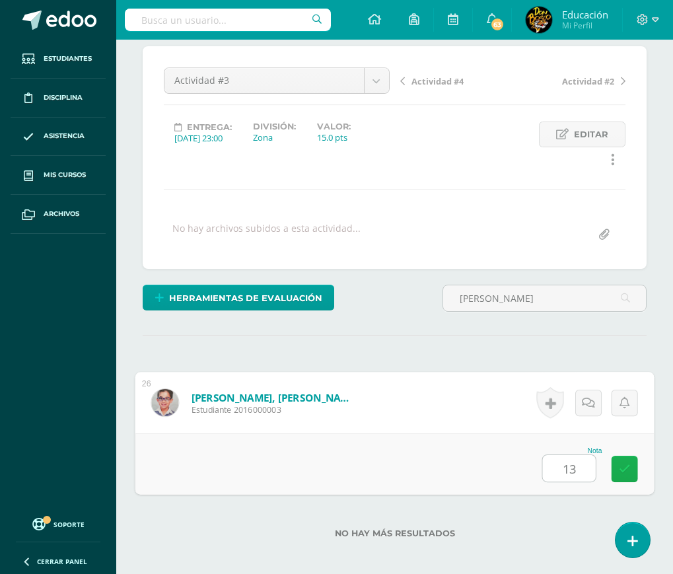
click at [616, 464] on link at bounding box center [624, 468] width 26 height 26
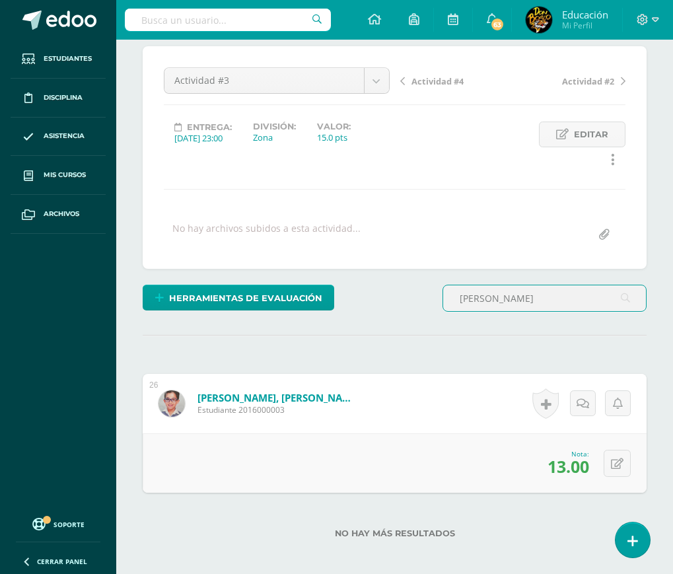
drag, startPoint x: 514, startPoint y: 300, endPoint x: 419, endPoint y: 315, distance: 96.3
click at [419, 315] on div "Herramientas de evaluación Lista de cotejo Escala de valoración Puntos Extra Su…" at bounding box center [394, 304] width 514 height 38
type input "sazo"
click at [571, 473] on input "text" at bounding box center [563, 467] width 51 height 26
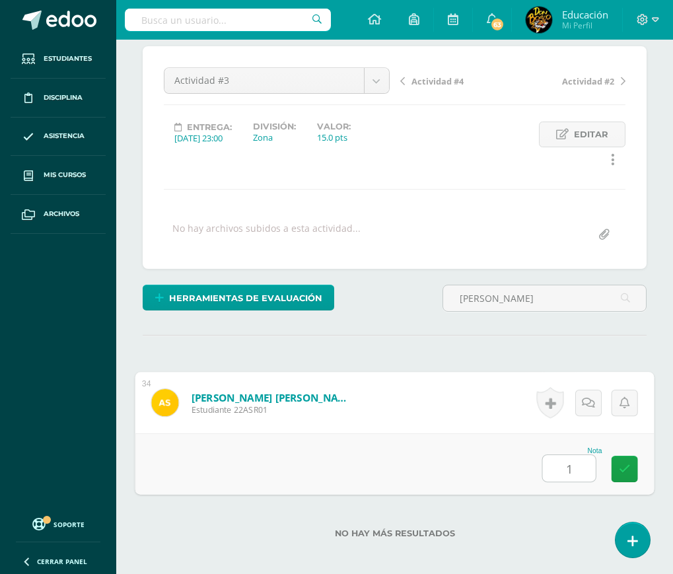
type input "14"
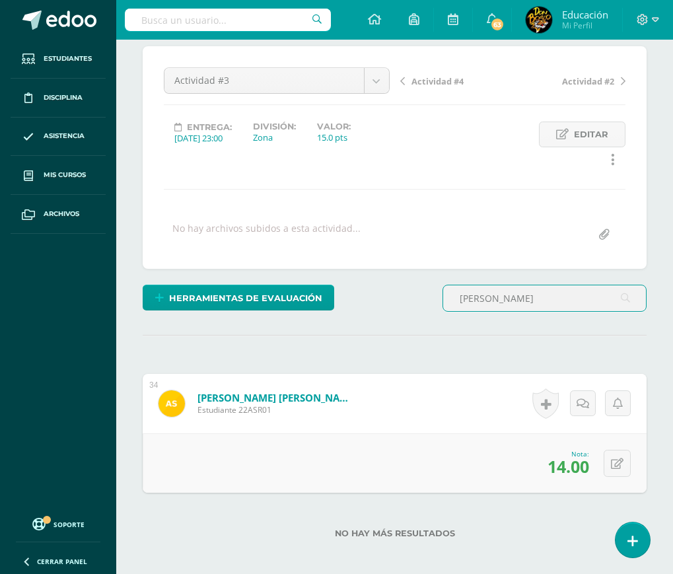
drag, startPoint x: 490, startPoint y: 296, endPoint x: 437, endPoint y: 304, distance: 54.0
click at [437, 304] on div "sazo" at bounding box center [544, 304] width 215 height 38
type input "monterroso"
click at [574, 470] on input "text" at bounding box center [563, 467] width 51 height 26
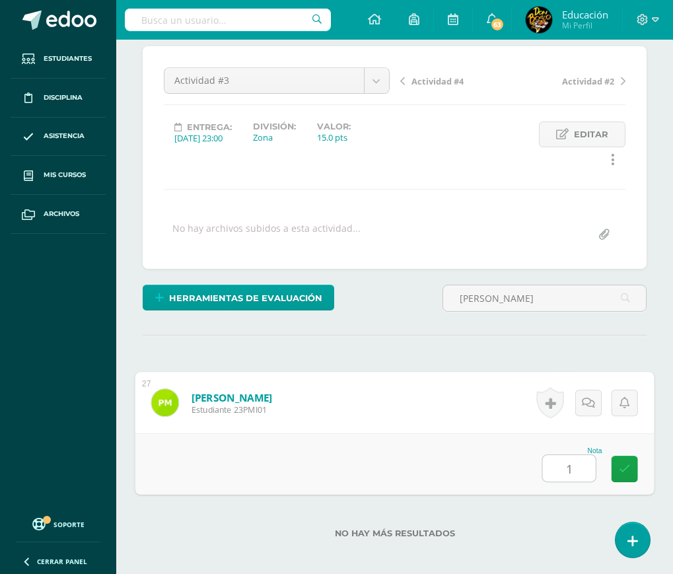
type input "13"
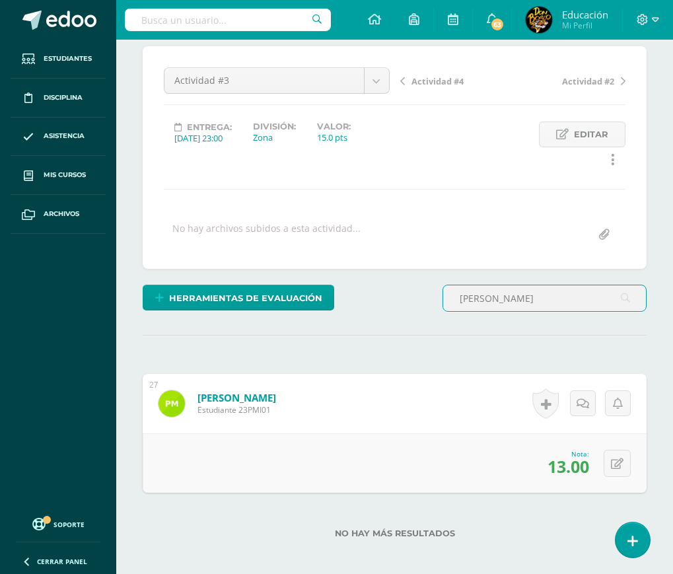
drag, startPoint x: 518, startPoint y: 306, endPoint x: 446, endPoint y: 324, distance: 73.5
click at [446, 324] on div "¿Estás seguro que quieres eliminar esta actividad? Esto borrará la actividad y …" at bounding box center [394, 331] width 514 height 571
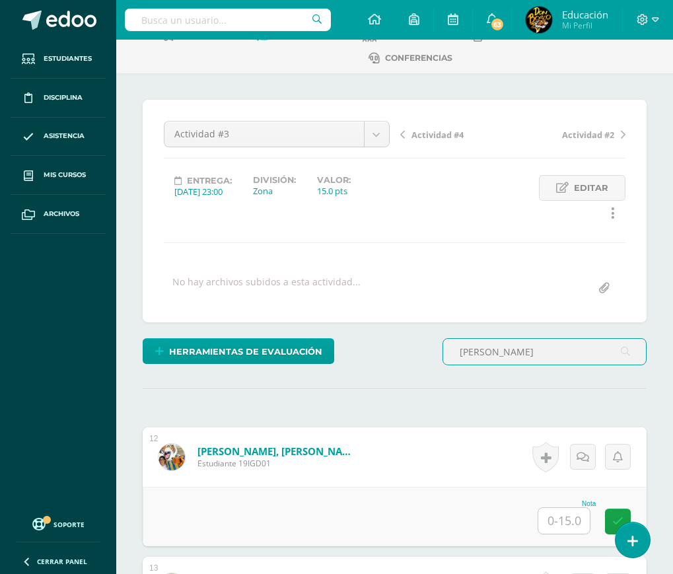
scroll to position [211, 0]
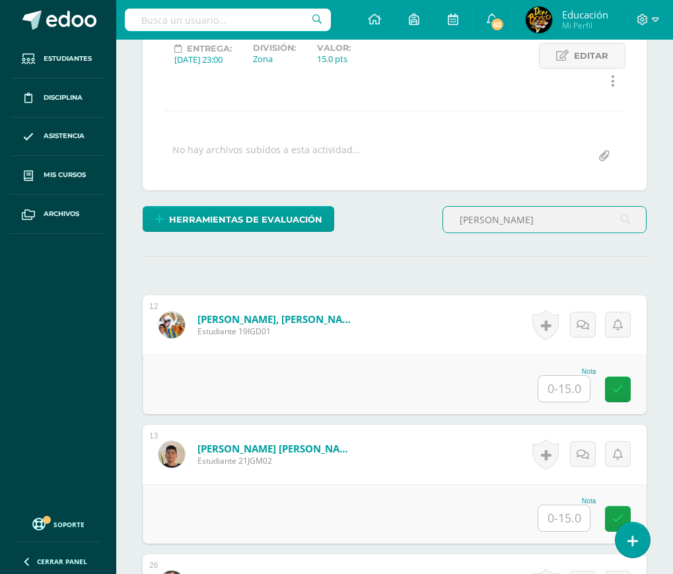
type input "garcia"
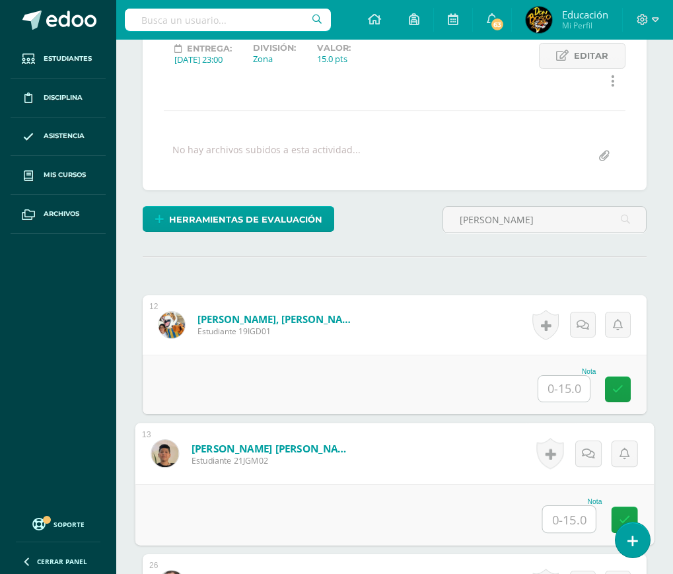
click at [563, 513] on input "text" at bounding box center [569, 519] width 53 height 26
type input "13"
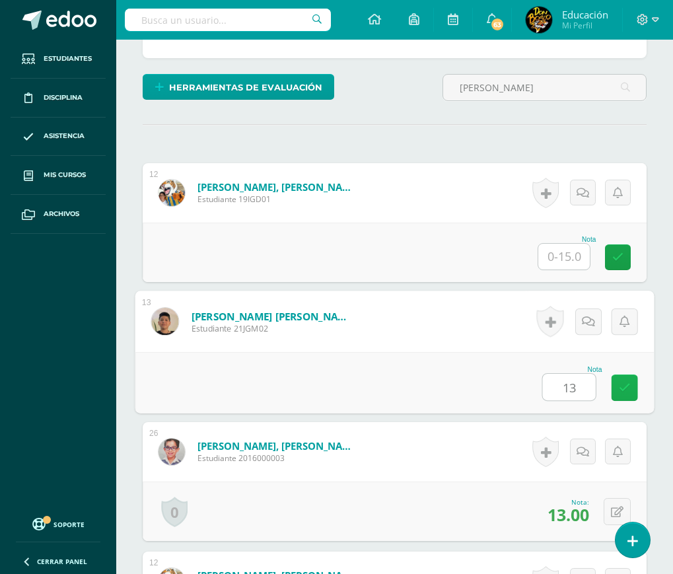
click at [628, 382] on icon at bounding box center [625, 387] width 12 height 11
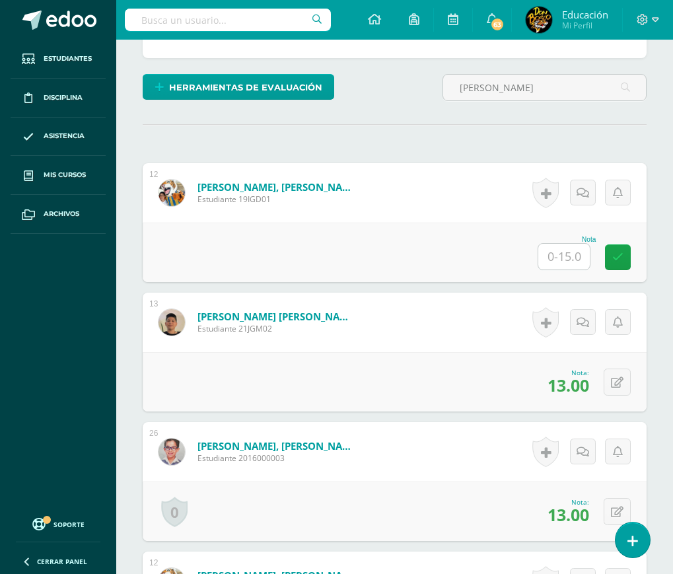
scroll to position [145, 0]
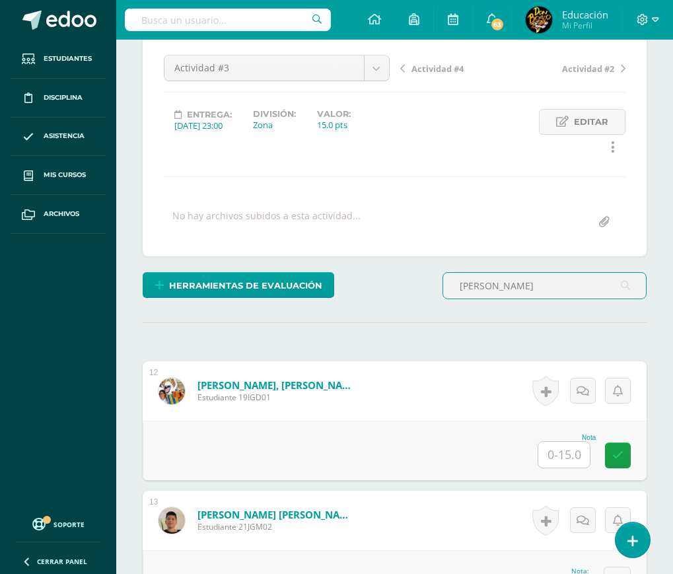
drag, startPoint x: 494, startPoint y: 284, endPoint x: 436, endPoint y: 295, distance: 59.2
click at [436, 295] on div "Herramientas de evaluación Lista de cotejo Escala de valoración Puntos Extra Su…" at bounding box center [394, 291] width 514 height 38
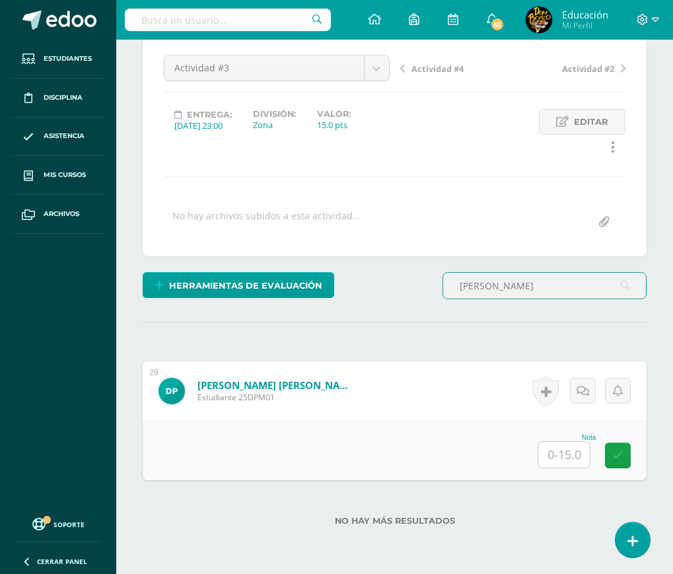
type input "palomino"
click at [560, 462] on input "text" at bounding box center [563, 455] width 51 height 26
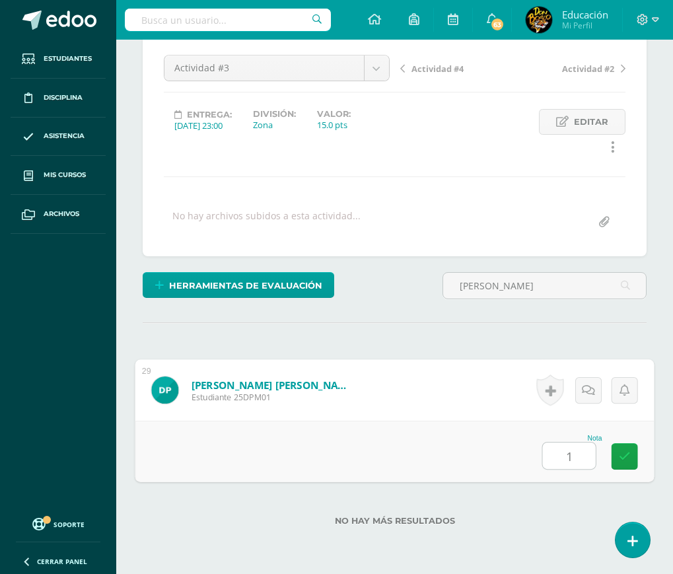
type input "10"
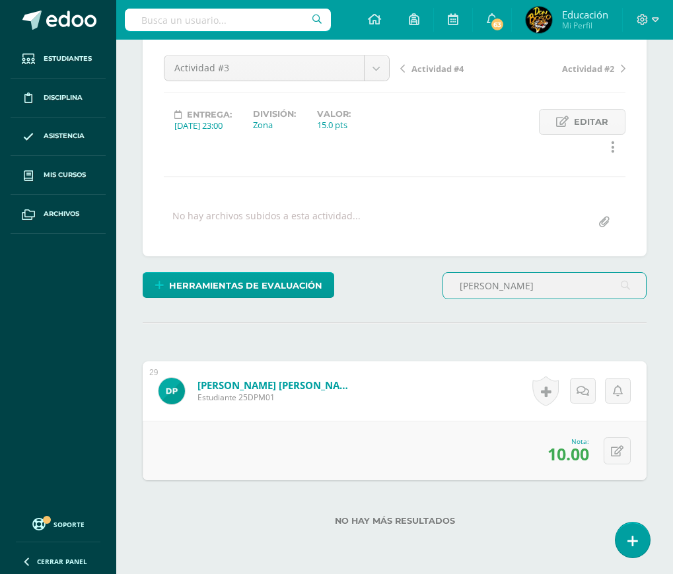
drag, startPoint x: 515, startPoint y: 293, endPoint x: 438, endPoint y: 302, distance: 77.8
click at [438, 302] on div "palomino" at bounding box center [544, 291] width 215 height 38
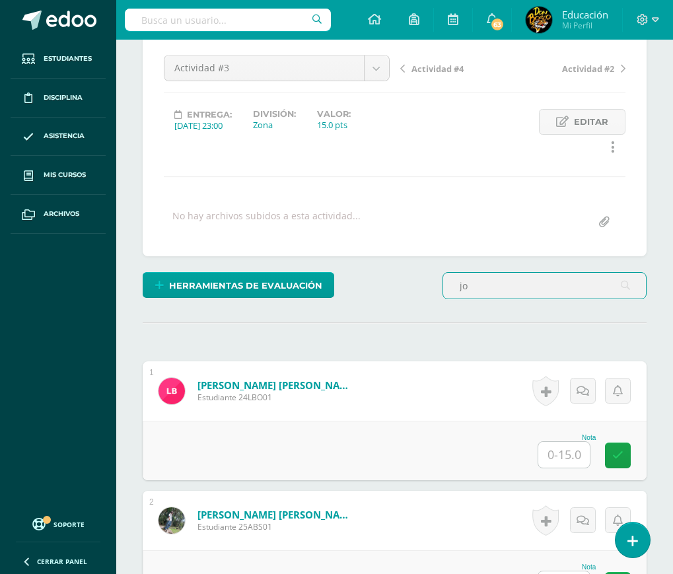
scroll to position [79, 0]
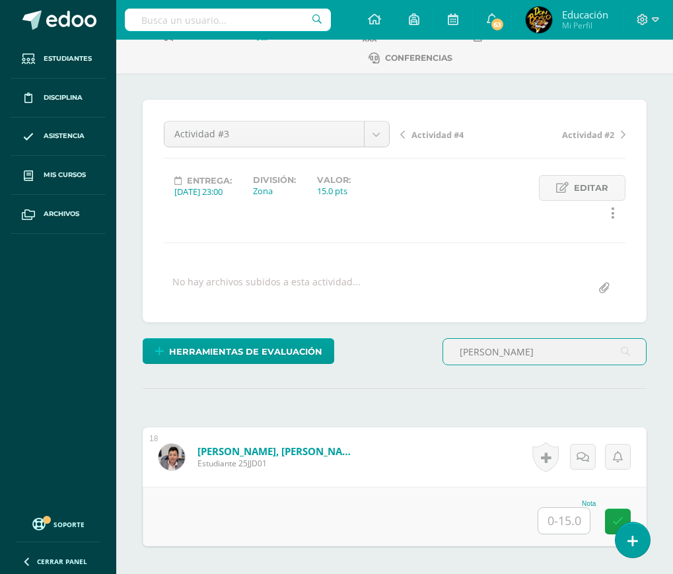
type input "jordan"
click at [561, 521] on input "text" at bounding box center [563, 521] width 51 height 26
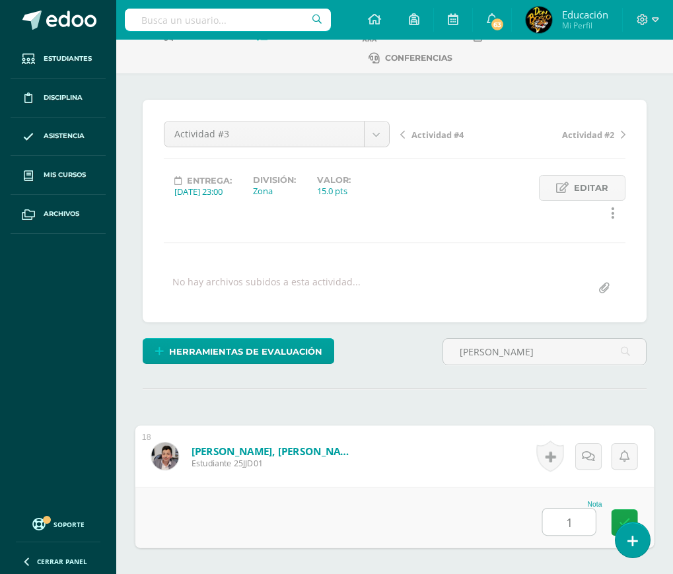
type input "10"
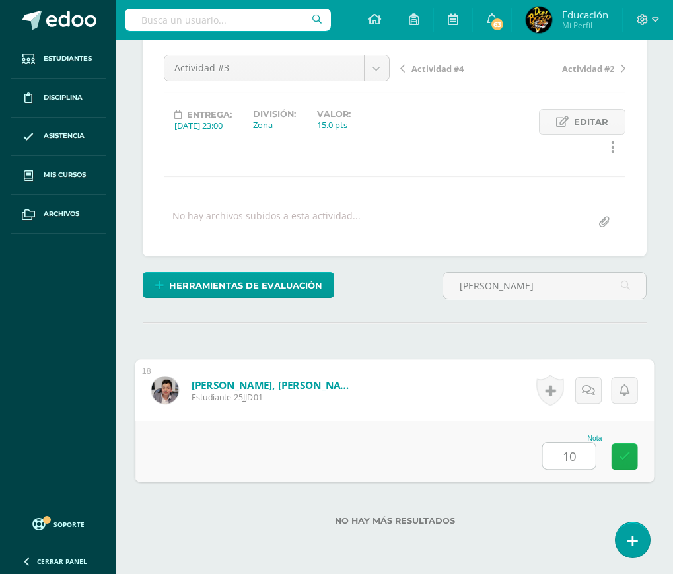
click at [630, 453] on link at bounding box center [624, 456] width 26 height 26
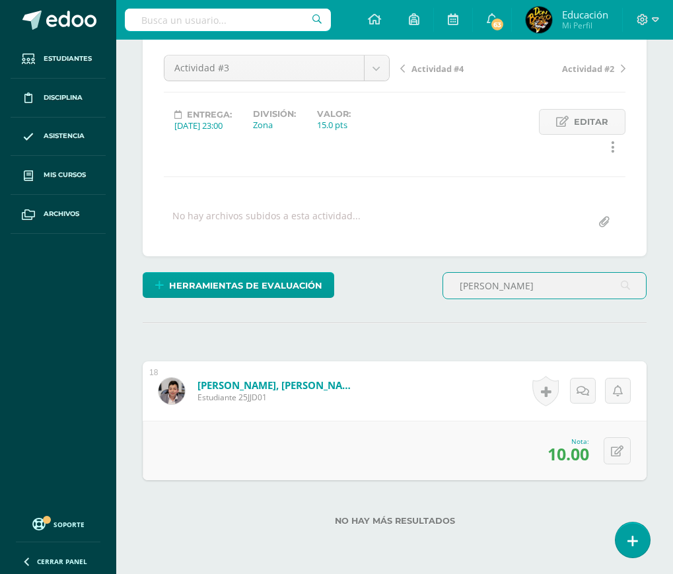
drag, startPoint x: 491, startPoint y: 286, endPoint x: 446, endPoint y: 297, distance: 46.8
click at [446, 297] on input "jordan" at bounding box center [544, 286] width 203 height 26
type input "cifuentes"
click at [563, 458] on input "text" at bounding box center [563, 455] width 51 height 26
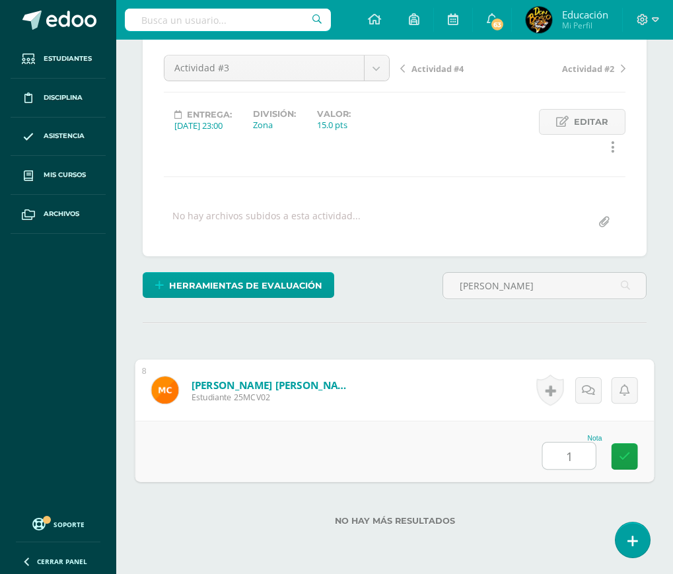
type input "14"
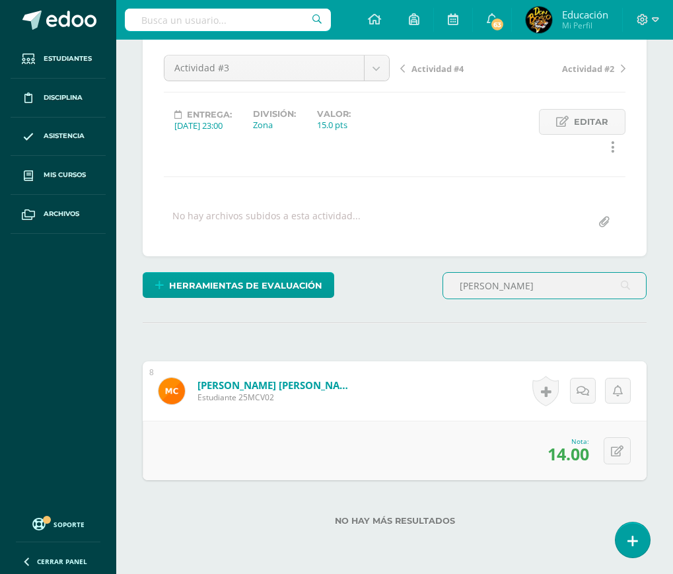
click at [467, 279] on input "cifuentes" at bounding box center [544, 286] width 203 height 26
click at [516, 285] on input "cifuentes" at bounding box center [544, 286] width 203 height 26
type input "chinchilla"
click at [569, 452] on input "text" at bounding box center [563, 455] width 51 height 26
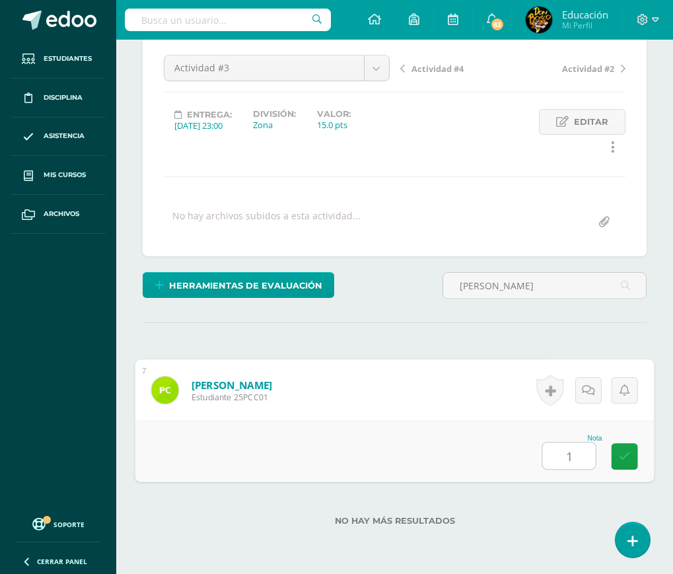
type input "13"
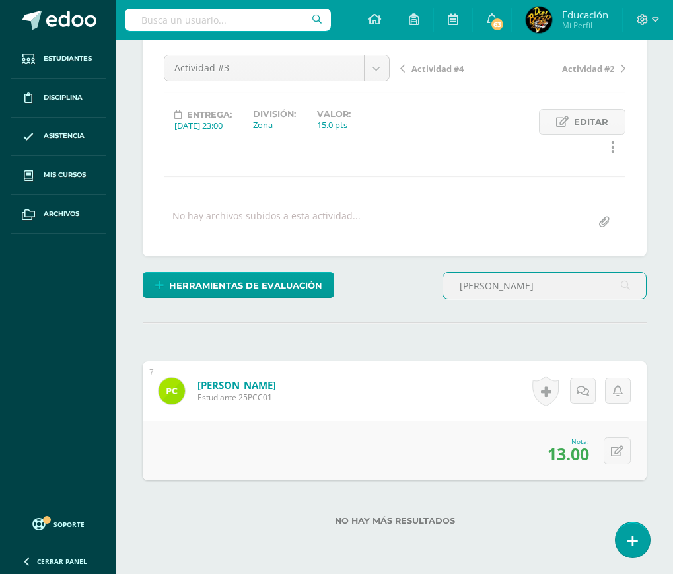
drag, startPoint x: 528, startPoint y: 283, endPoint x: 444, endPoint y: 290, distance: 84.8
click at [444, 290] on input "chinchilla" at bounding box center [544, 286] width 203 height 26
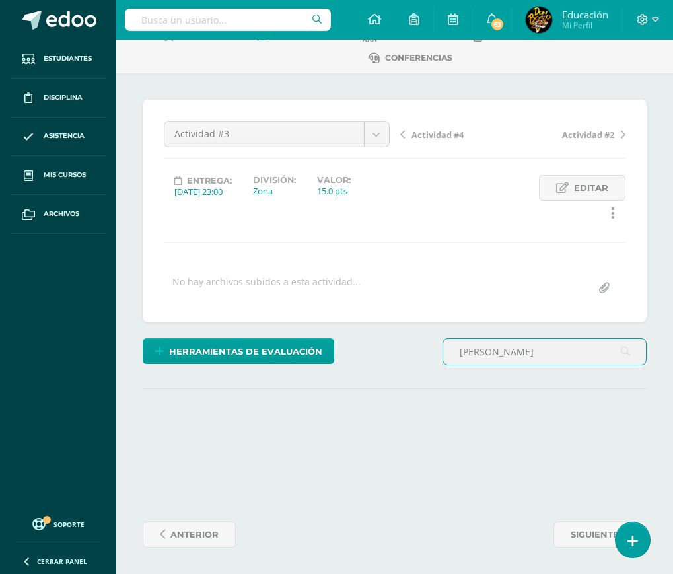
scroll to position [79, 0]
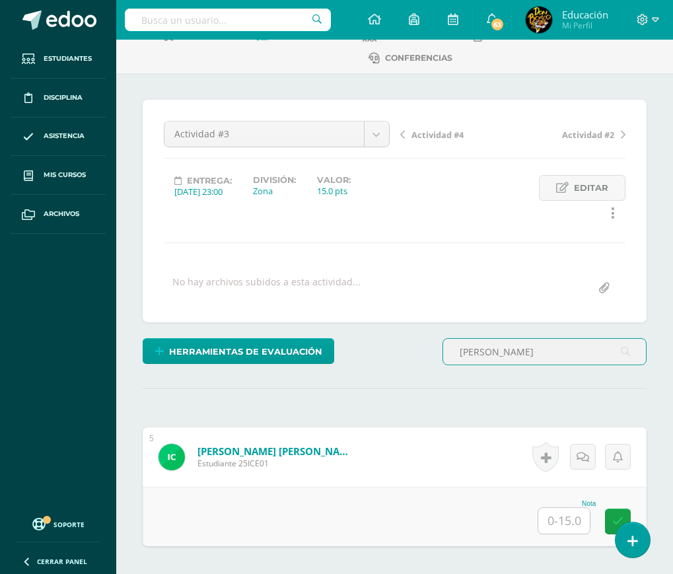
type input "castellanos"
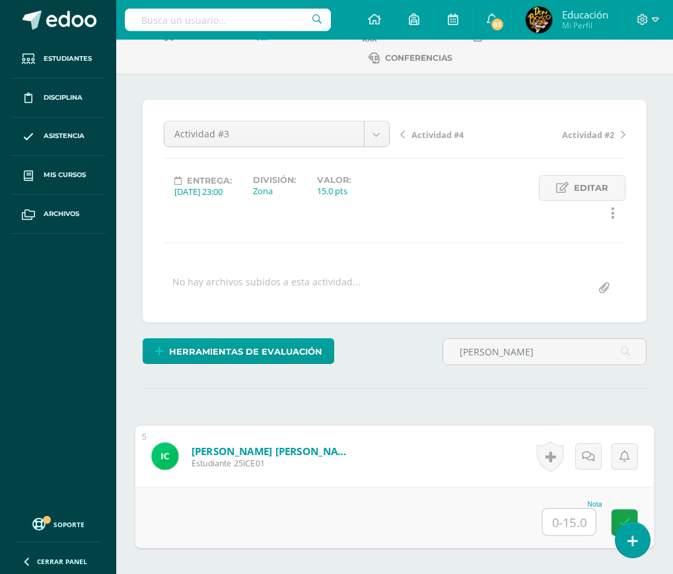
click at [561, 524] on input "text" at bounding box center [569, 521] width 53 height 26
type input "14"
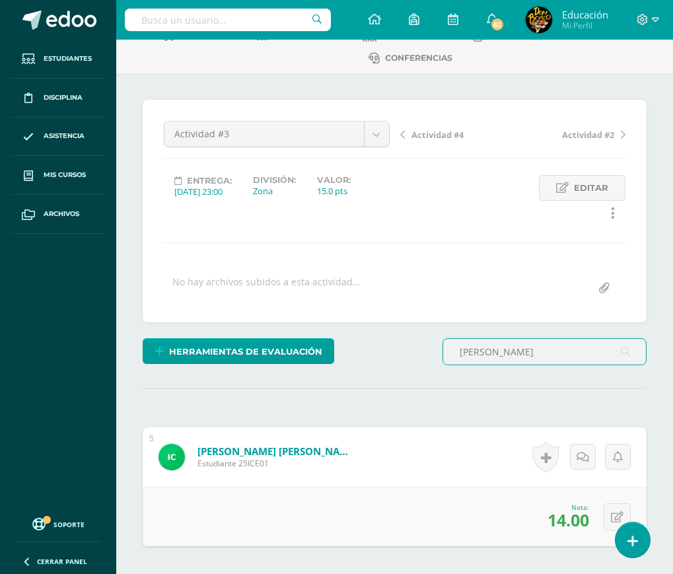
drag, startPoint x: 512, startPoint y: 352, endPoint x: 442, endPoint y: 360, distance: 69.7
click at [442, 360] on div "castellanos" at bounding box center [544, 351] width 204 height 27
type input "bermudez"
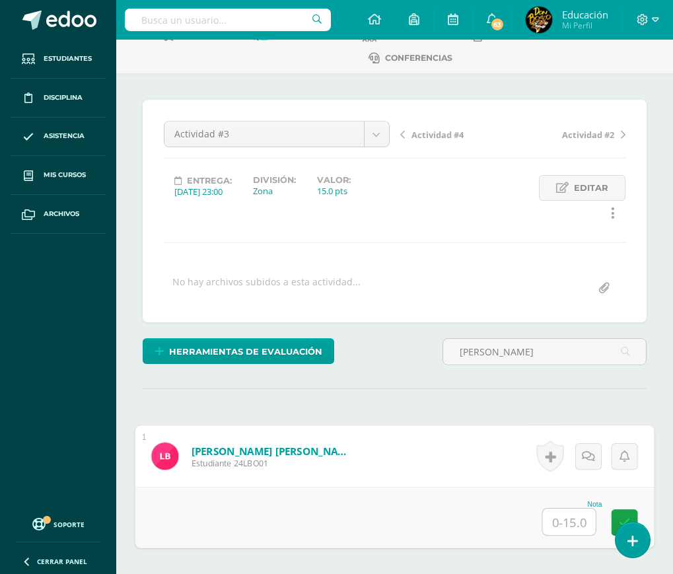
click at [566, 525] on input "text" at bounding box center [569, 521] width 53 height 26
type input "10"
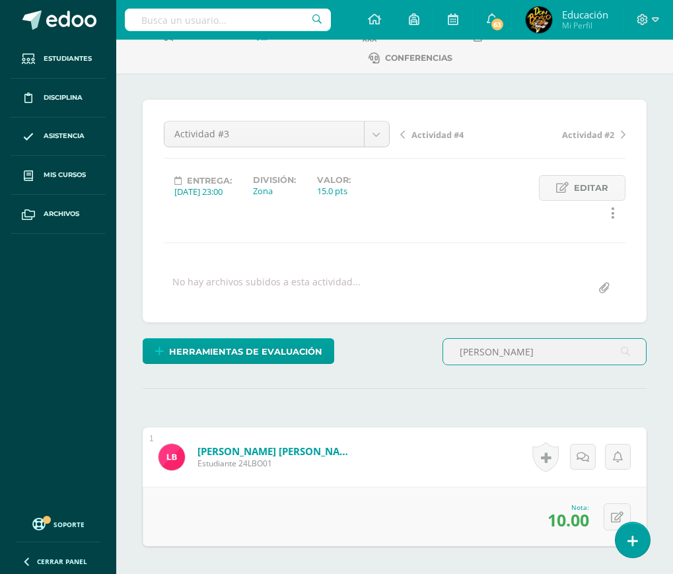
drag, startPoint x: 511, startPoint y: 359, endPoint x: 456, endPoint y: 374, distance: 56.7
click at [453, 374] on div "bermudez" at bounding box center [544, 357] width 215 height 38
type input "toledo"
click at [556, 521] on input "text" at bounding box center [563, 521] width 51 height 26
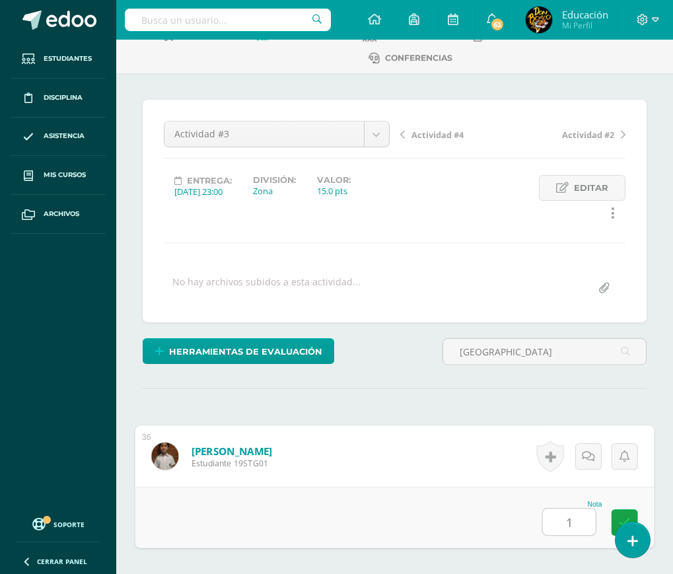
type input "14"
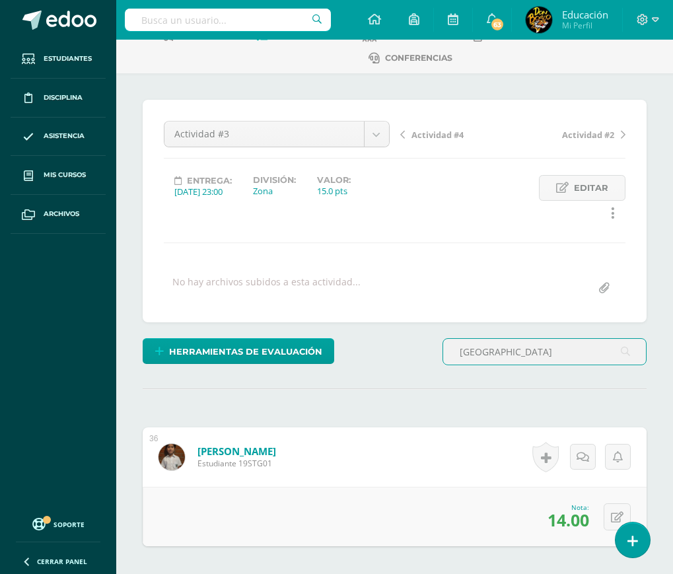
drag, startPoint x: 514, startPoint y: 358, endPoint x: 454, endPoint y: 363, distance: 59.6
click at [454, 363] on input "toledo" at bounding box center [544, 352] width 203 height 26
type input "orellana"
click at [559, 519] on input "text" at bounding box center [563, 521] width 51 height 26
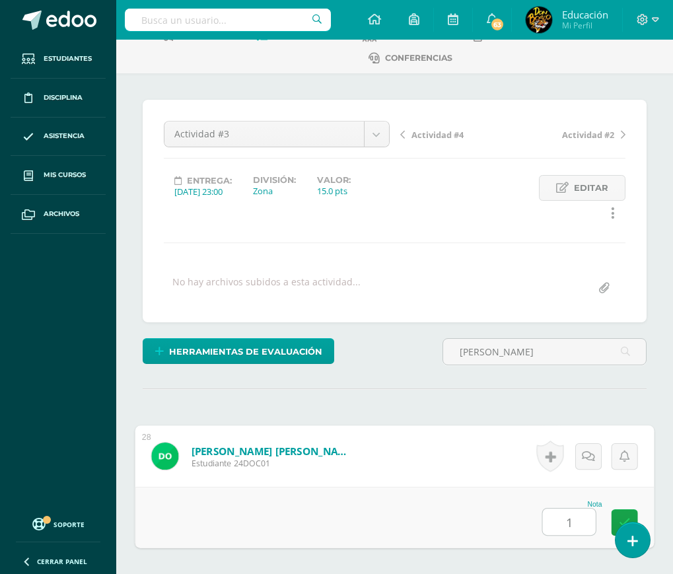
type input "14"
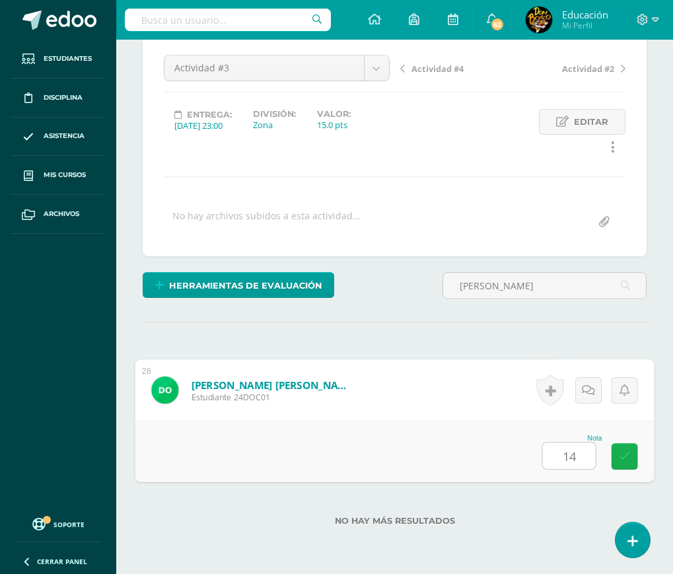
click at [619, 453] on icon at bounding box center [625, 455] width 12 height 11
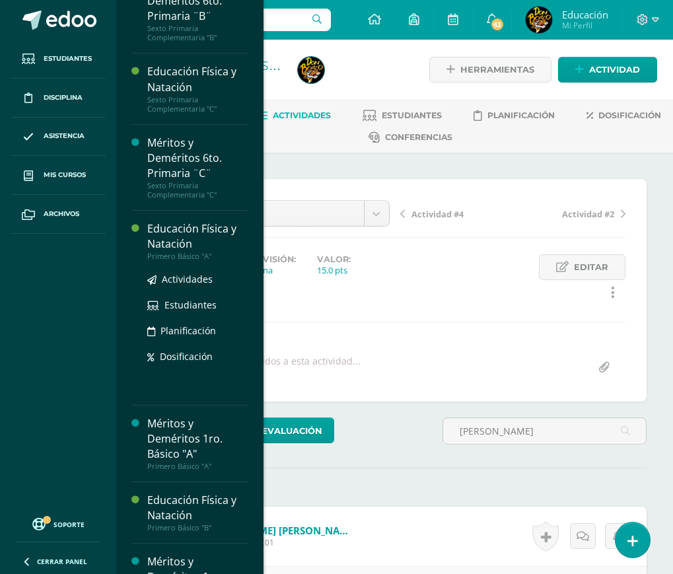
scroll to position [1848, 0]
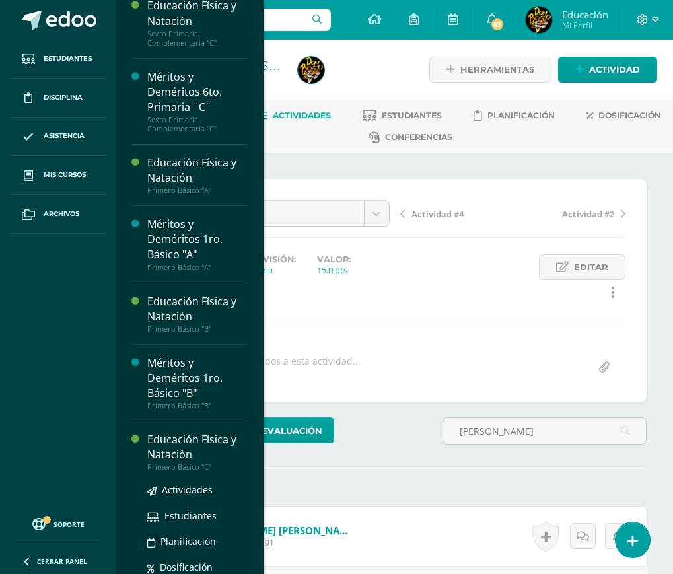
click at [185, 462] on div "Educación Física y Natación" at bounding box center [197, 447] width 100 height 30
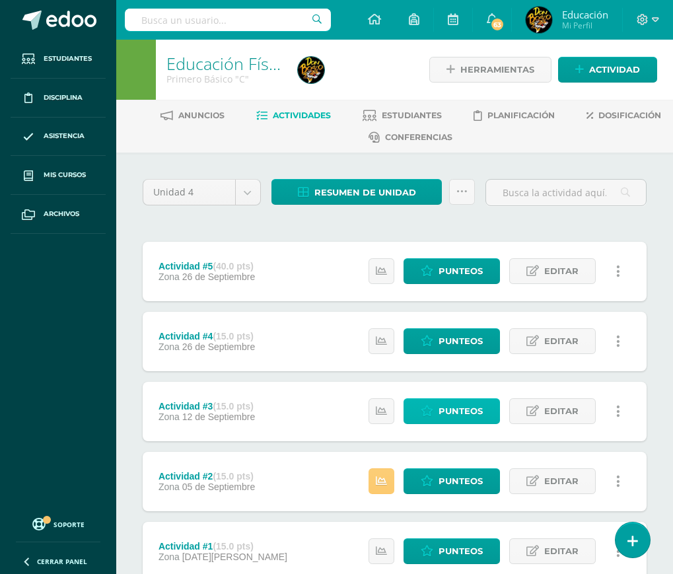
click at [463, 414] on span "Punteos" at bounding box center [460, 411] width 44 height 24
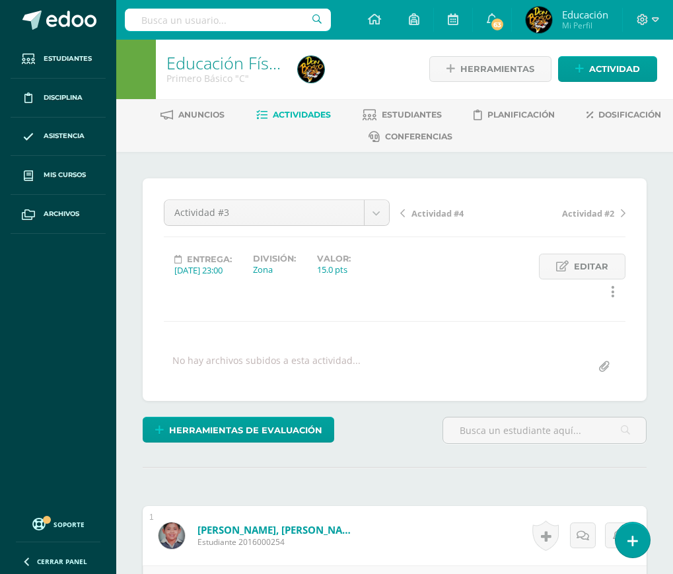
scroll to position [133, 0]
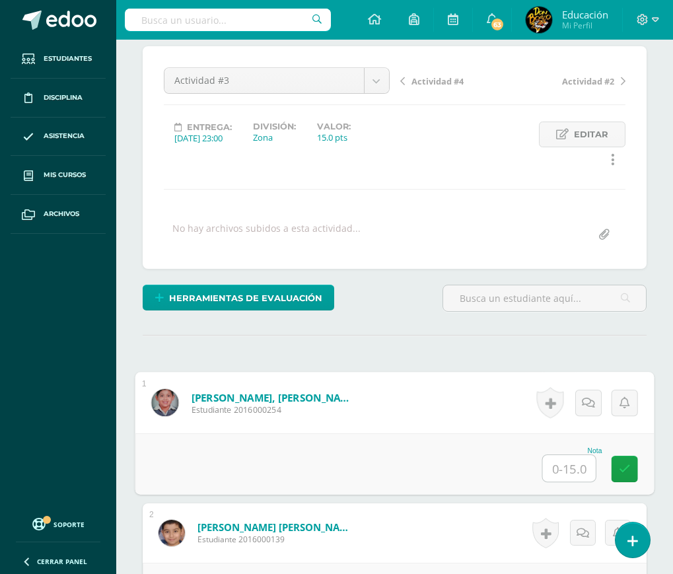
click at [569, 467] on input "text" at bounding box center [569, 468] width 53 height 26
type input "14"
click at [621, 467] on icon at bounding box center [625, 468] width 12 height 11
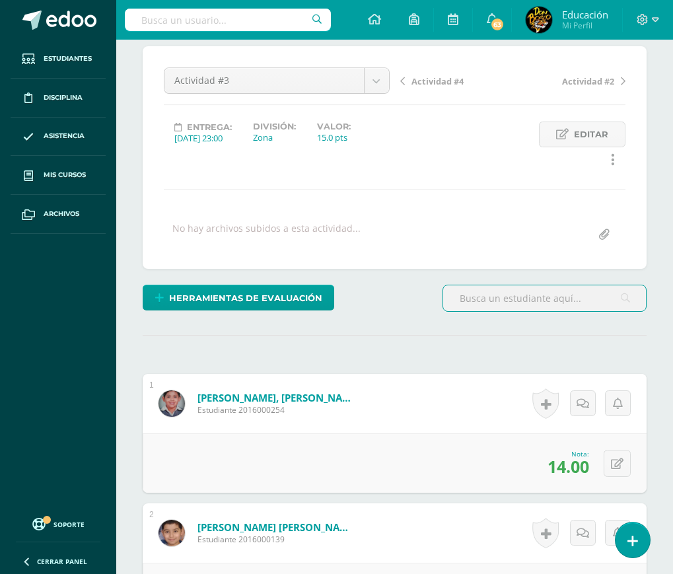
click at [489, 302] on input "text" at bounding box center [544, 298] width 203 height 26
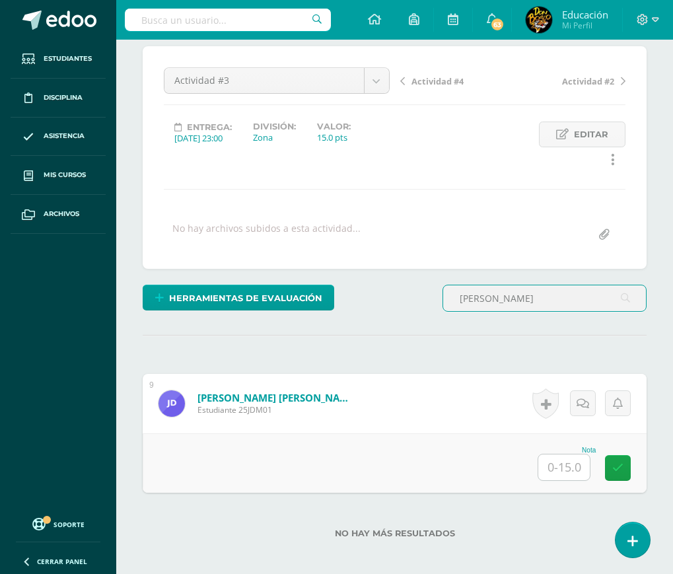
type input "[PERSON_NAME]"
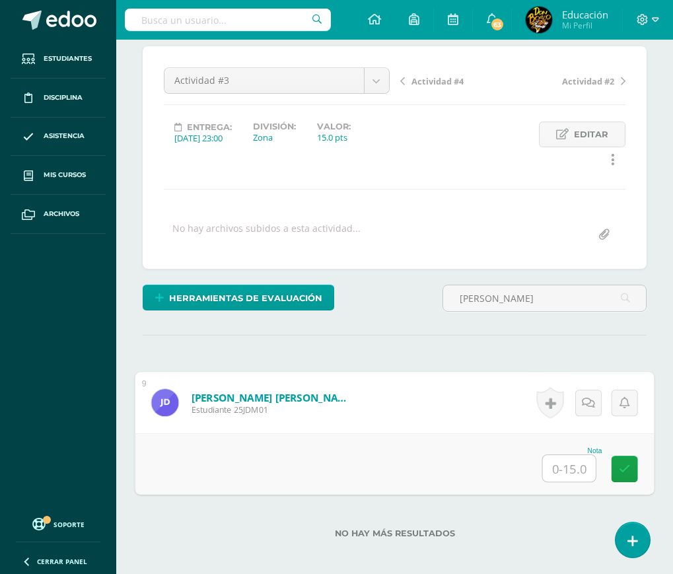
click at [567, 465] on input "text" at bounding box center [569, 468] width 53 height 26
type input "14"
click at [619, 463] on icon at bounding box center [625, 468] width 12 height 11
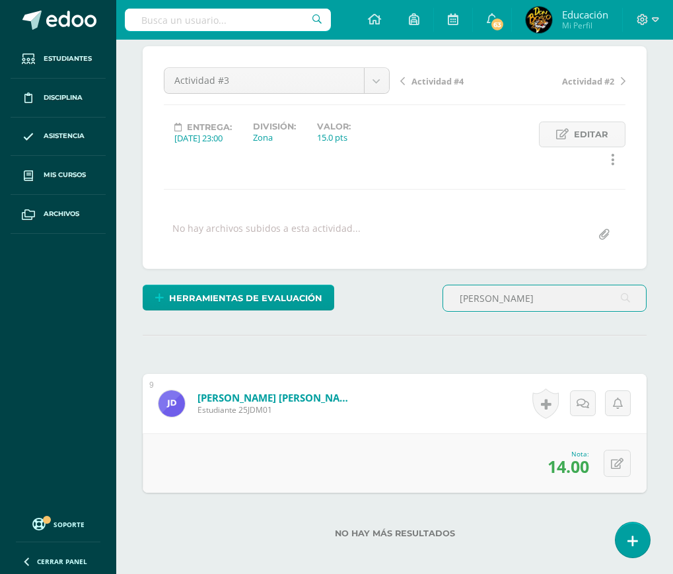
drag, startPoint x: 481, startPoint y: 300, endPoint x: 441, endPoint y: 312, distance: 41.4
click at [441, 312] on div "[PERSON_NAME]" at bounding box center [544, 304] width 215 height 38
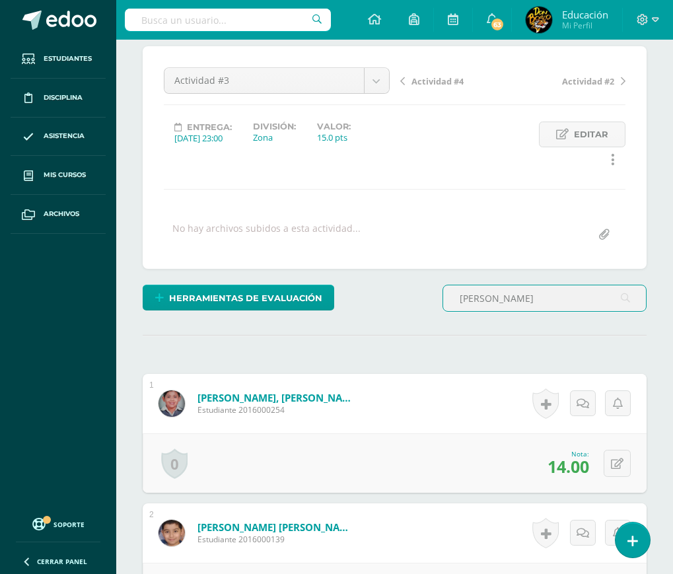
scroll to position [79, 0]
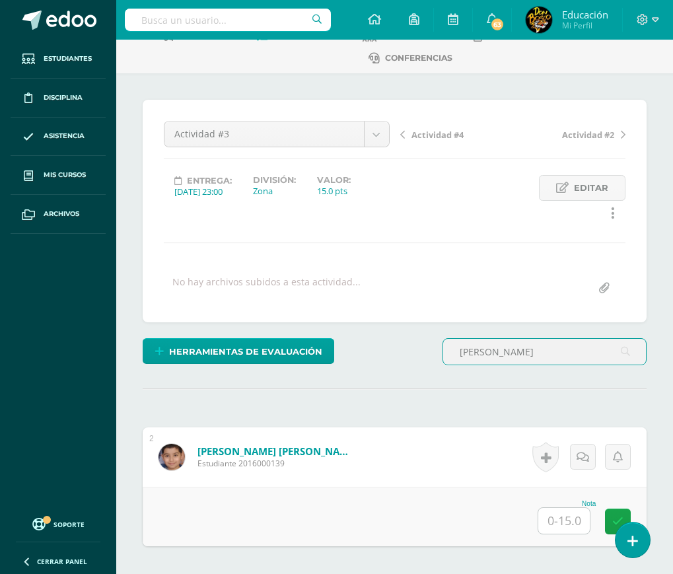
type input "[PERSON_NAME]"
click at [556, 521] on input "text" at bounding box center [563, 521] width 51 height 26
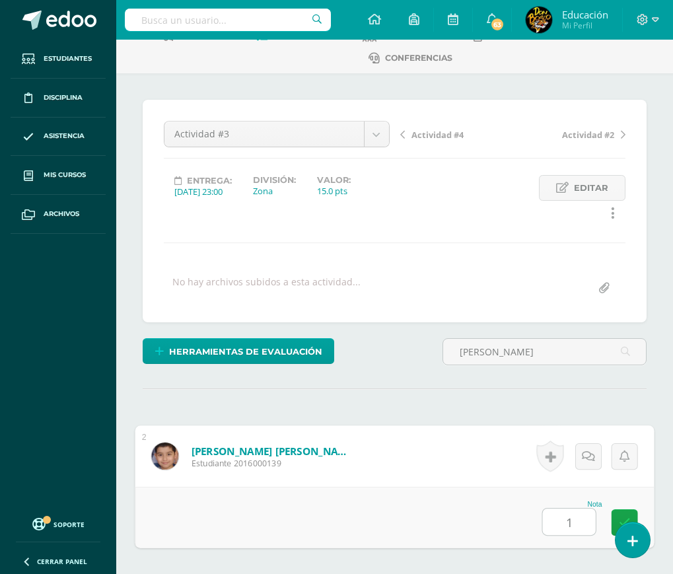
type input "13"
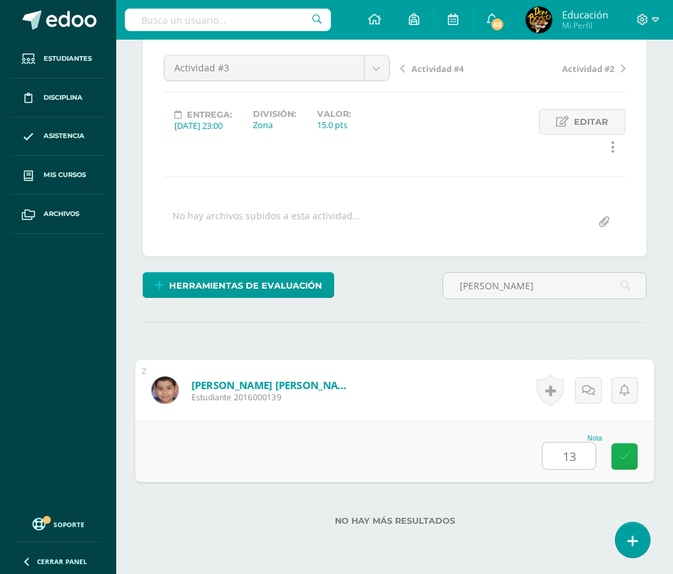
click at [627, 457] on icon at bounding box center [625, 455] width 12 height 11
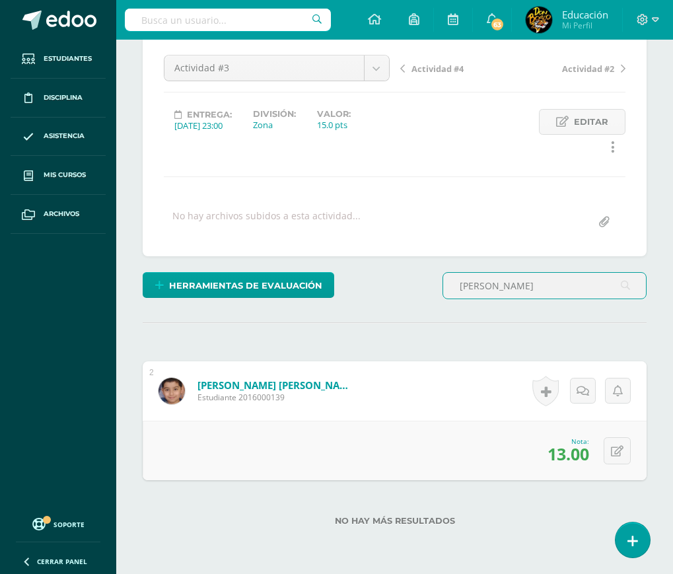
drag, startPoint x: 498, startPoint y: 286, endPoint x: 452, endPoint y: 290, distance: 46.3
click at [452, 290] on input "[PERSON_NAME]" at bounding box center [544, 286] width 203 height 26
type input "guerra"
click at [571, 455] on input "text" at bounding box center [563, 455] width 51 height 26
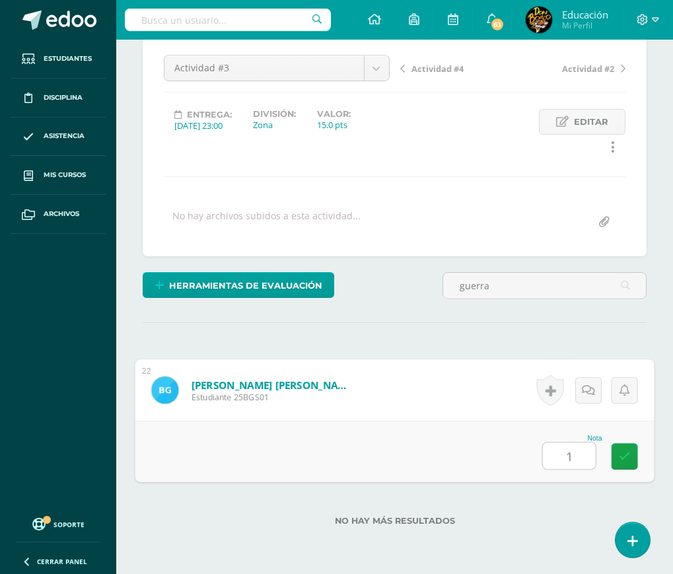
type input "14"
click at [624, 456] on icon at bounding box center [625, 455] width 12 height 11
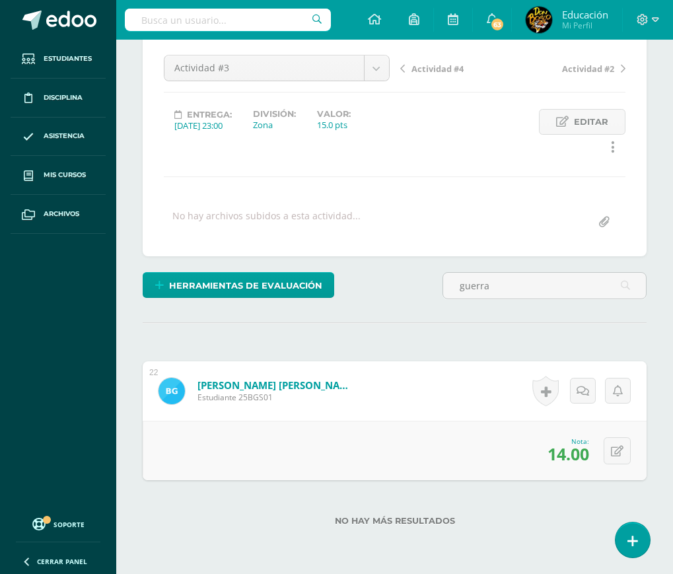
scroll to position [0, 0]
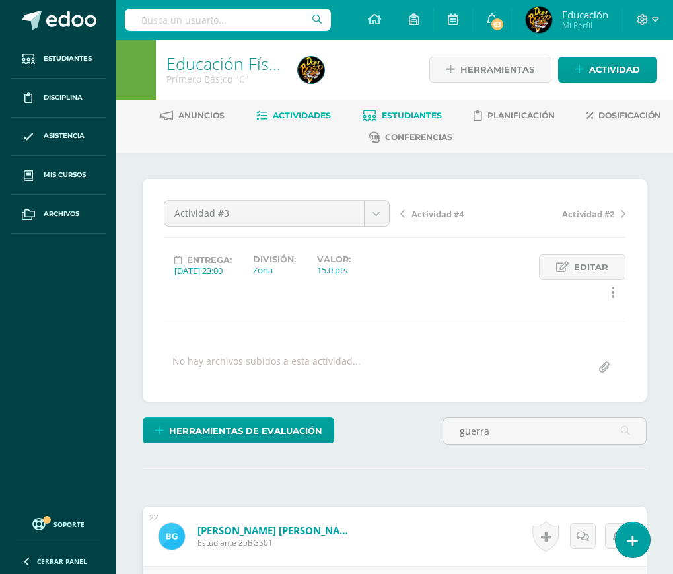
click at [394, 114] on span "Estudiantes" at bounding box center [412, 115] width 60 height 10
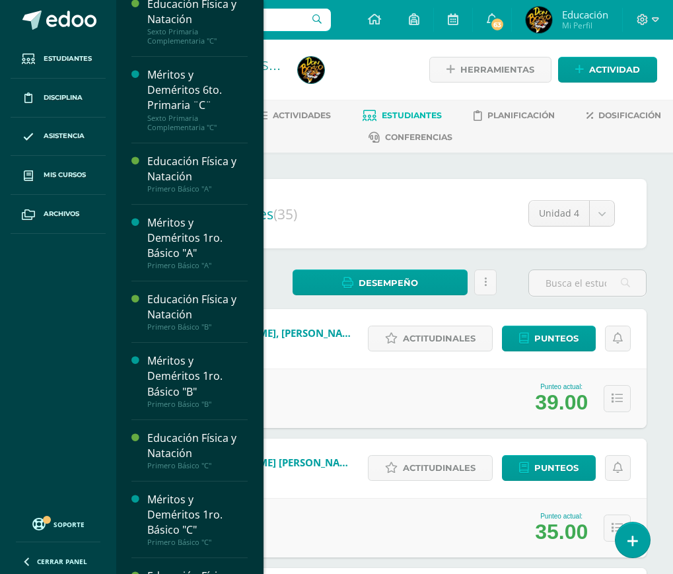
scroll to position [2181, 0]
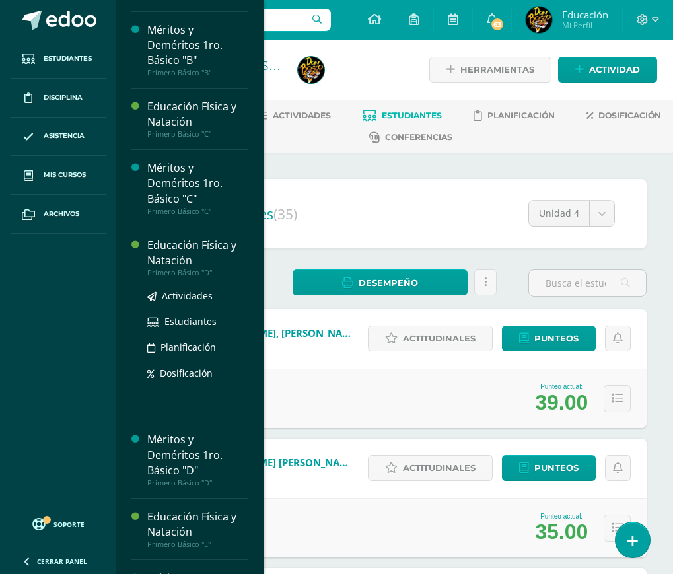
click at [172, 268] on div "Educación Física y Natación" at bounding box center [197, 253] width 100 height 30
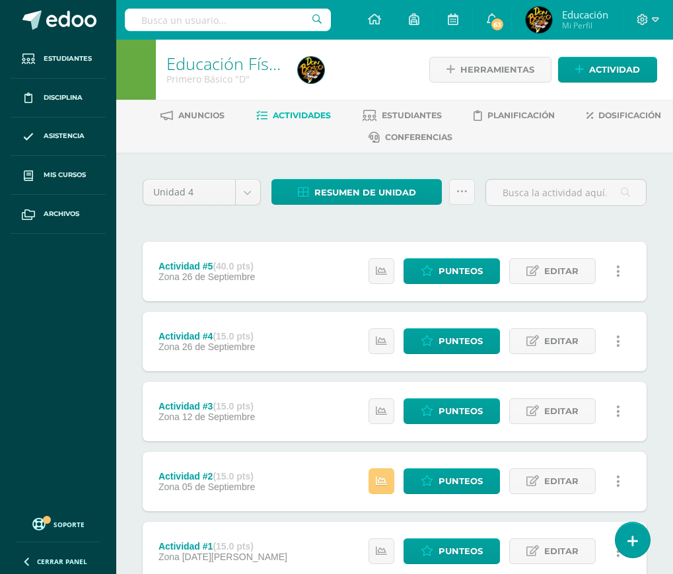
scroll to position [95, 0]
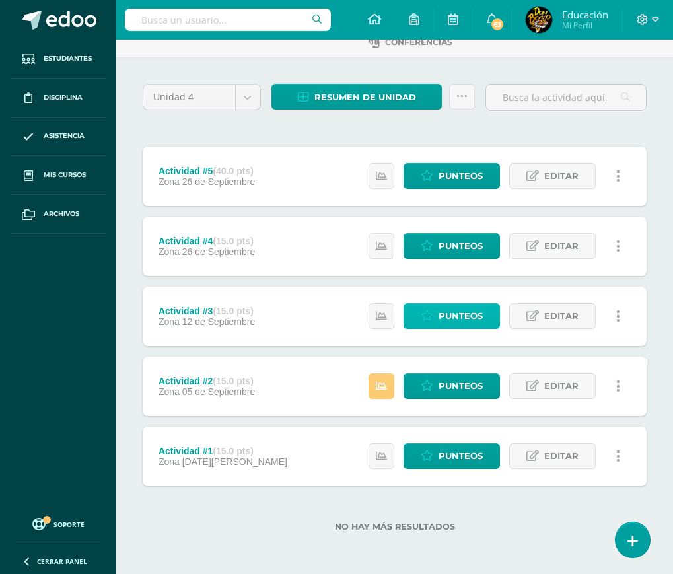
click at [461, 316] on span "Punteos" at bounding box center [460, 316] width 44 height 24
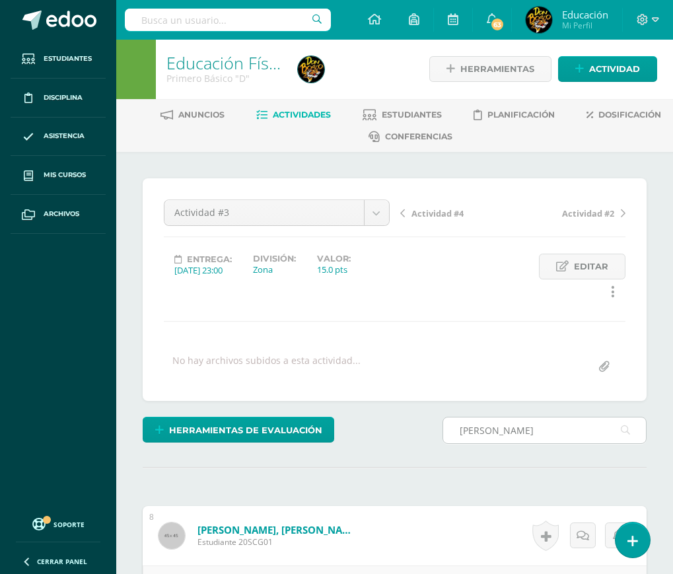
scroll to position [133, 0]
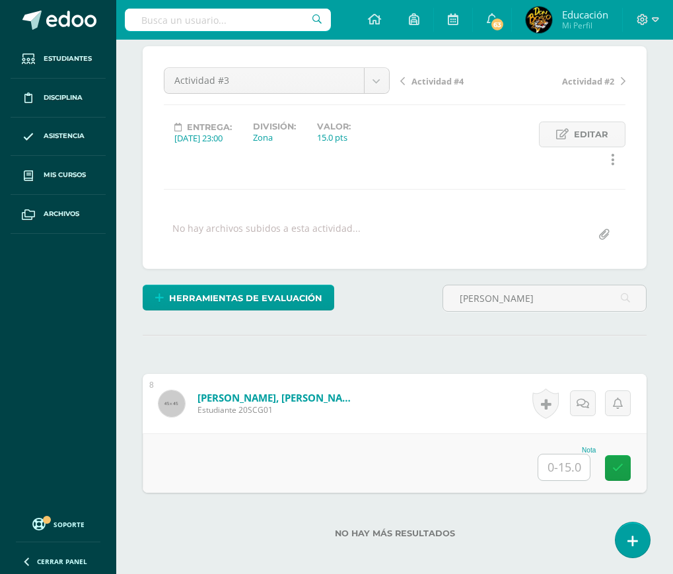
type input "[PERSON_NAME]"
click at [570, 473] on input "text" at bounding box center [563, 467] width 51 height 26
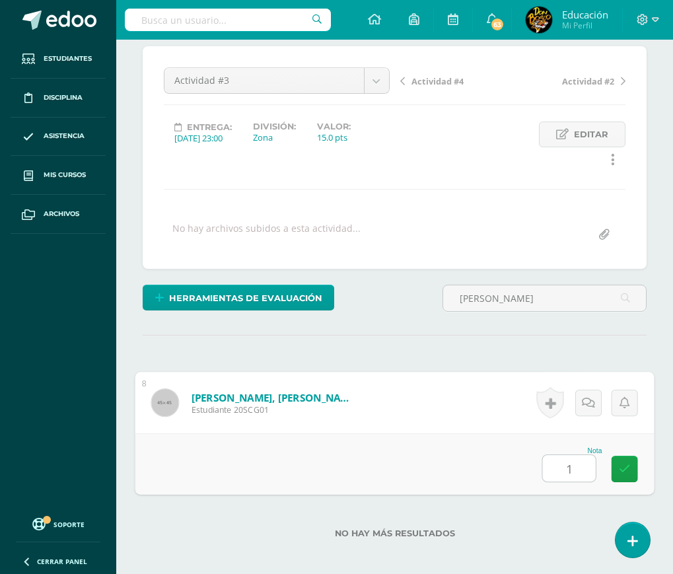
type input "14"
click at [616, 467] on link at bounding box center [624, 468] width 26 height 26
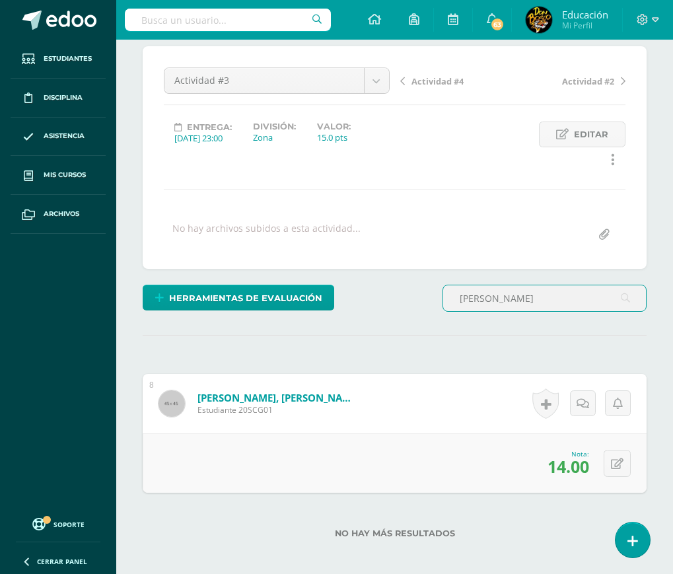
click at [506, 303] on input "[PERSON_NAME]" at bounding box center [544, 298] width 203 height 26
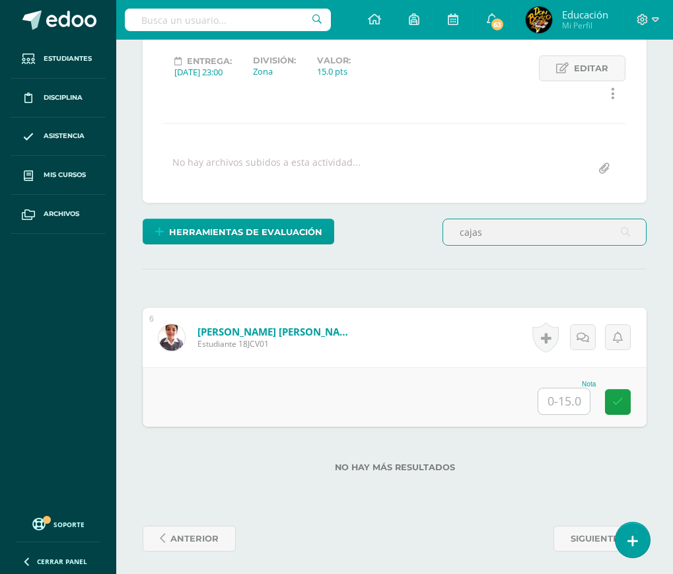
type input "cajas"
click at [563, 401] on input "text" at bounding box center [563, 401] width 51 height 26
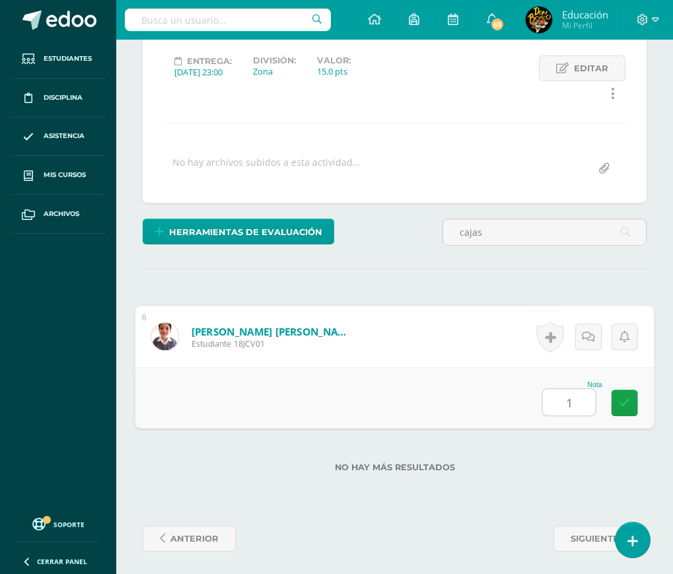
type input "14"
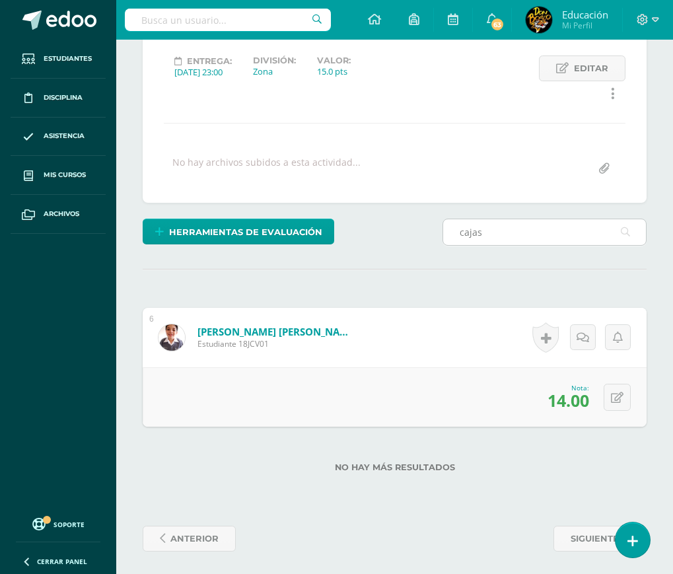
click at [494, 234] on input "cajas" at bounding box center [544, 232] width 203 height 26
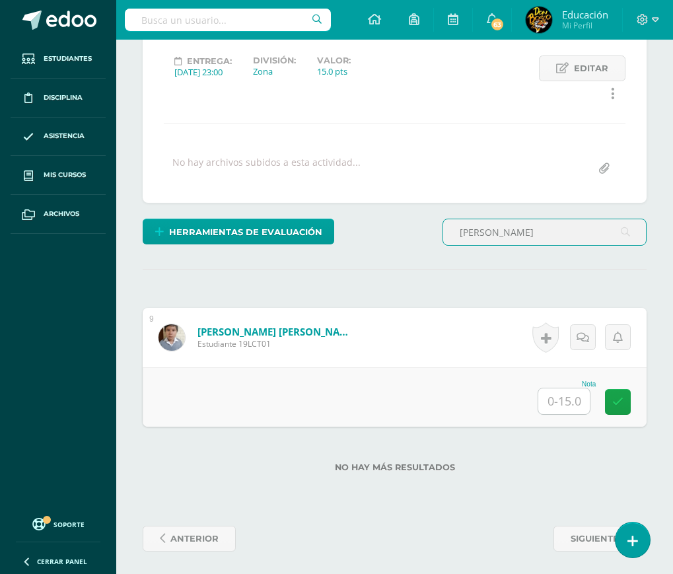
type input "chavez"
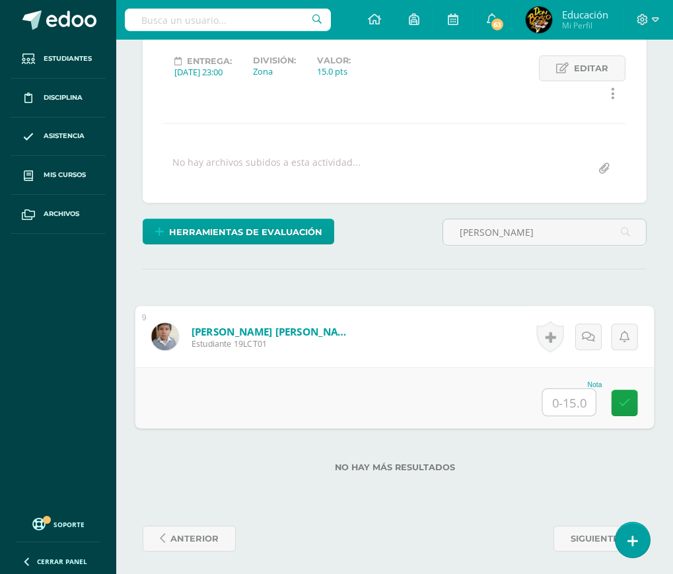
click at [560, 406] on input "text" at bounding box center [569, 402] width 53 height 26
type input "13"
click at [626, 398] on icon at bounding box center [625, 402] width 12 height 11
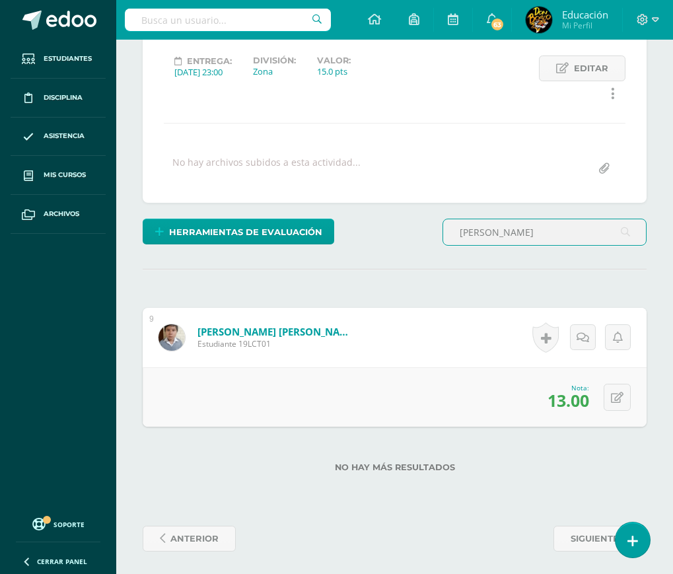
drag, startPoint x: 506, startPoint y: 237, endPoint x: 432, endPoint y: 253, distance: 75.1
click at [432, 253] on div "Herramientas de evaluación Lista de cotejo Escala de valoración Puntos Extra Su…" at bounding box center [394, 237] width 514 height 38
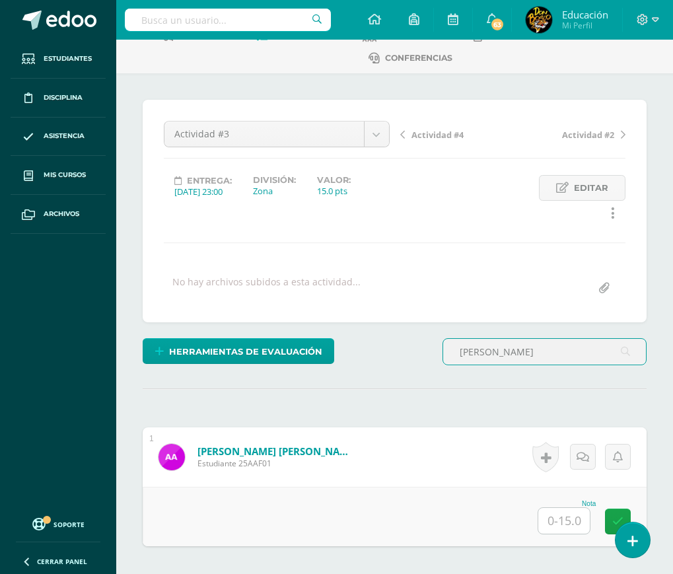
scroll to position [145, 0]
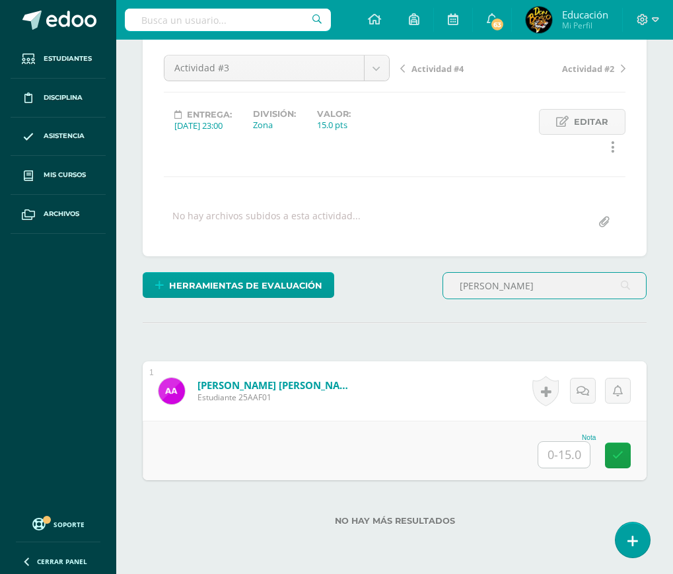
type input "aldana"
click at [574, 459] on input "text" at bounding box center [563, 455] width 51 height 26
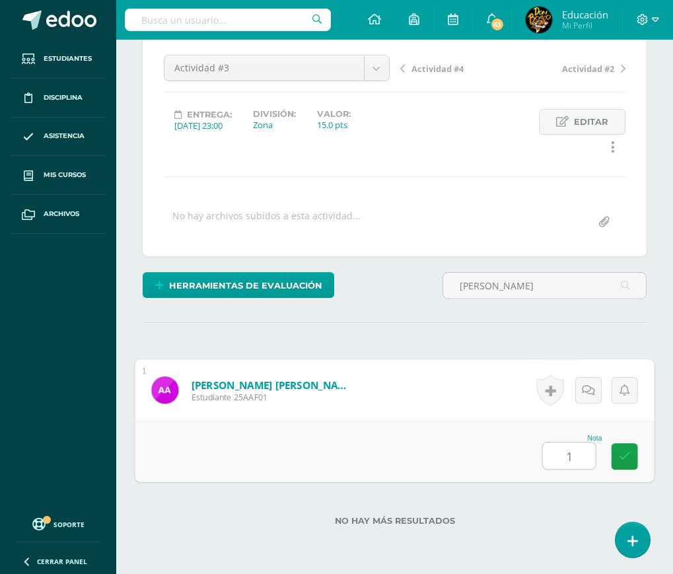
type input "12"
click at [618, 462] on link at bounding box center [624, 456] width 26 height 26
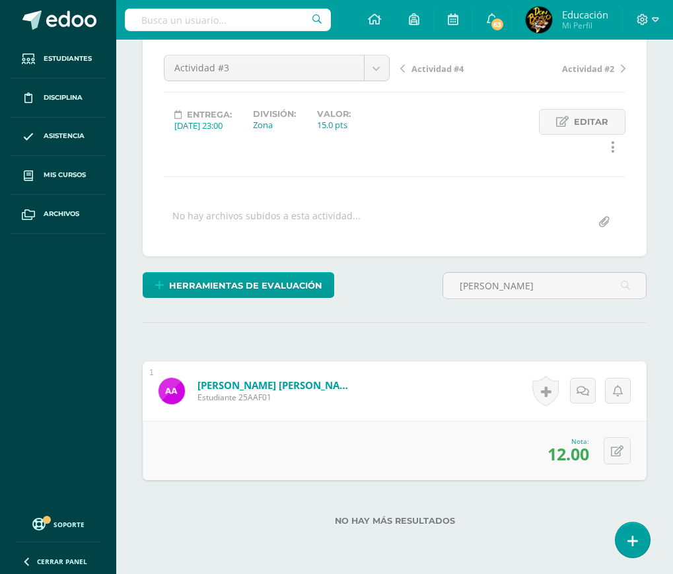
scroll to position [0, 0]
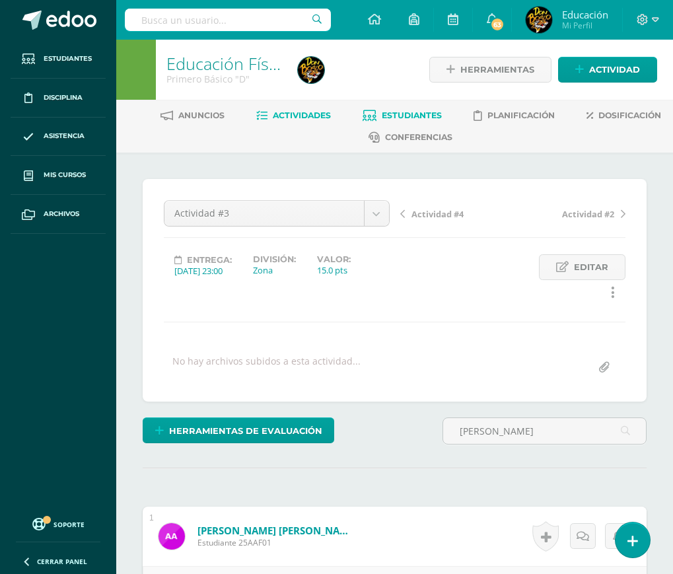
click at [430, 114] on span "Estudiantes" at bounding box center [412, 115] width 60 height 10
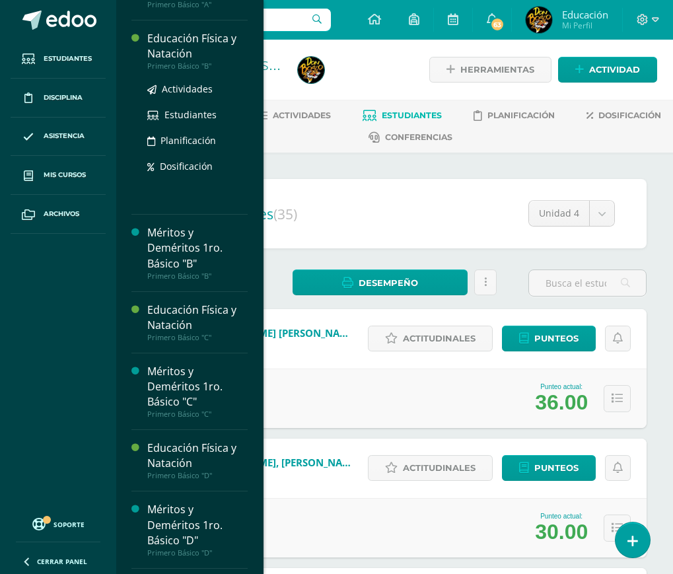
scroll to position [2177, 0]
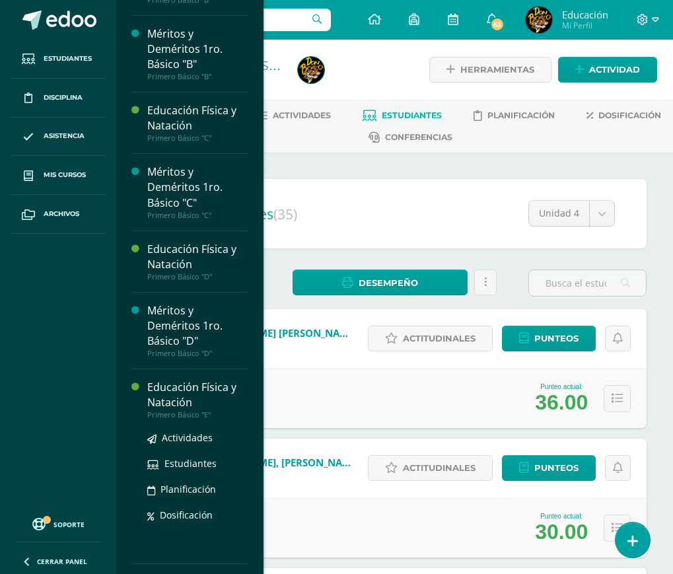
click at [193, 410] on div "Educación Física y Natación" at bounding box center [197, 395] width 100 height 30
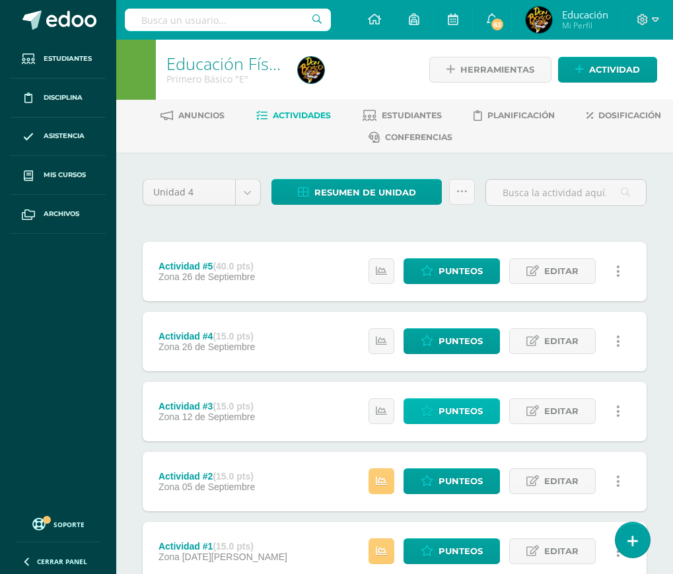
click at [442, 411] on span "Punteos" at bounding box center [460, 411] width 44 height 24
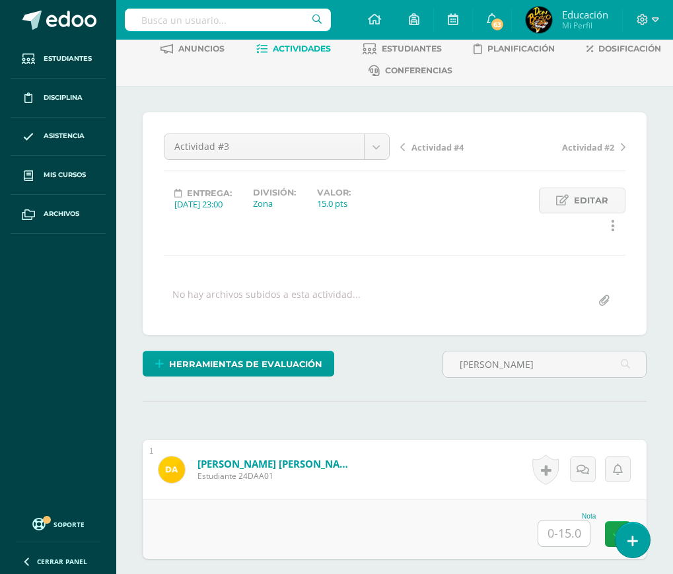
scroll to position [133, 0]
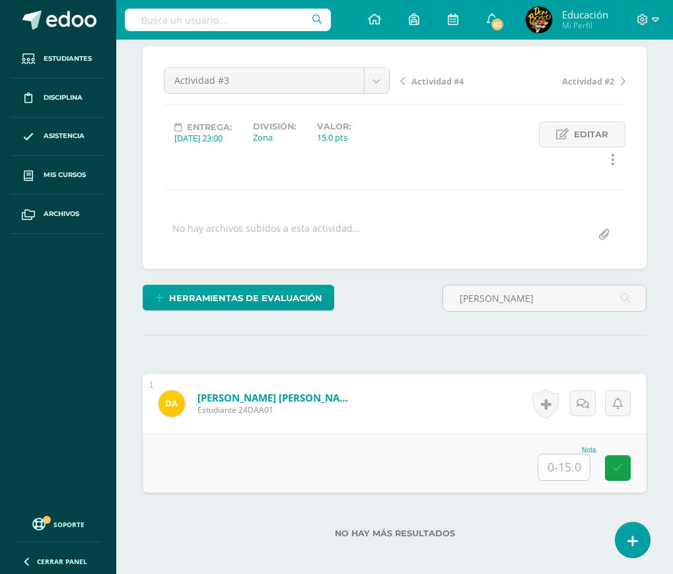
type input "[PERSON_NAME]"
click at [570, 471] on input "text" at bounding box center [563, 467] width 51 height 26
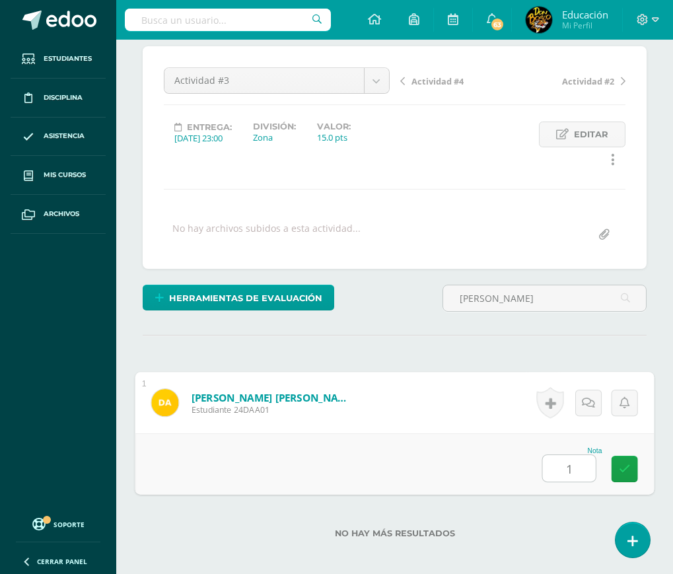
type input "15"
click at [625, 475] on link at bounding box center [624, 468] width 26 height 26
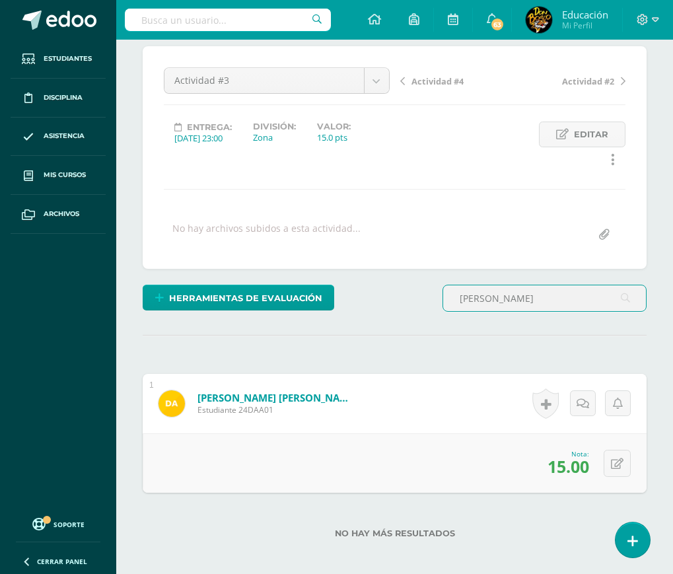
drag, startPoint x: 503, startPoint y: 297, endPoint x: 441, endPoint y: 311, distance: 63.6
click at [441, 311] on div "alvarez" at bounding box center [544, 304] width 215 height 38
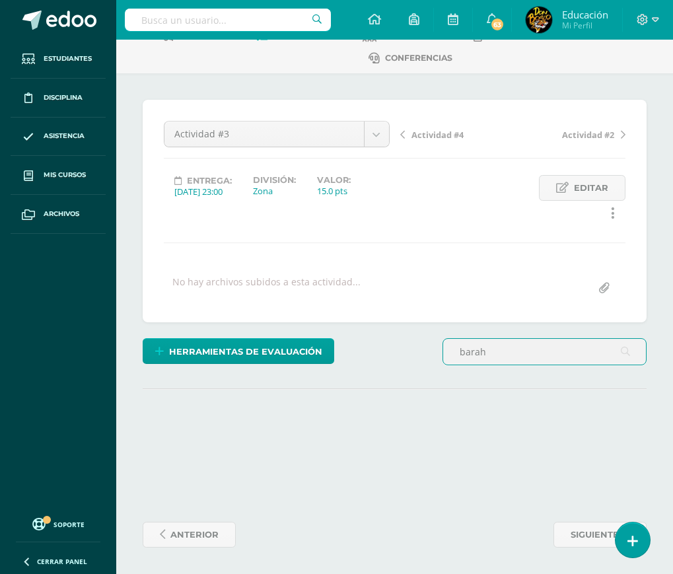
scroll to position [79, 0]
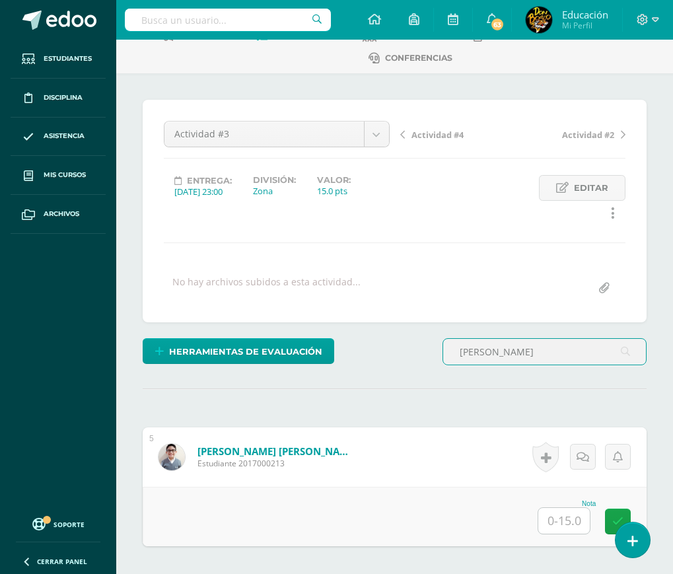
type input "barahona"
click at [561, 523] on input "text" at bounding box center [563, 521] width 51 height 26
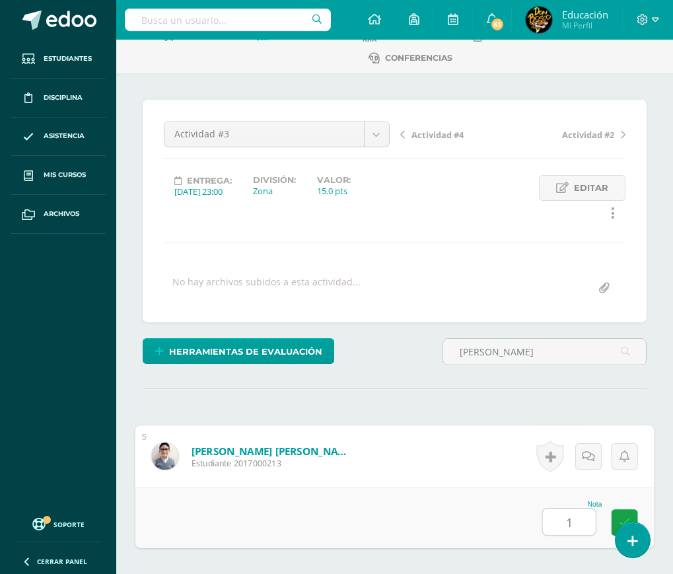
type input "15"
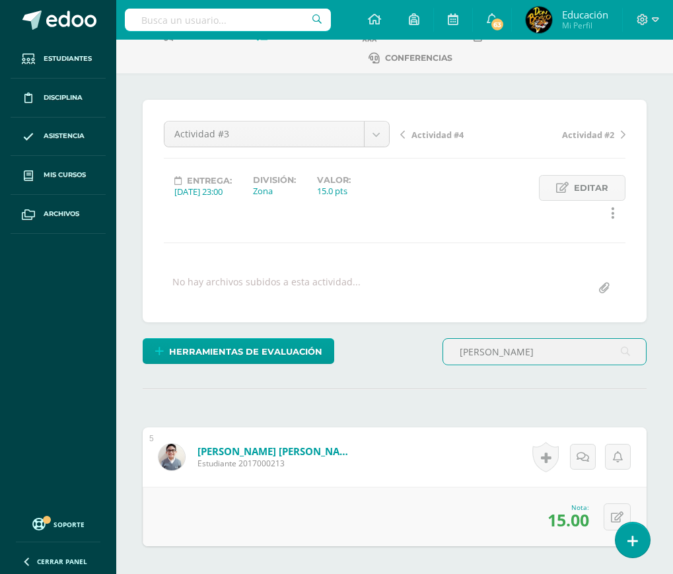
drag, startPoint x: 518, startPoint y: 349, endPoint x: 429, endPoint y: 351, distance: 89.1
click at [429, 351] on div "Herramientas de evaluación Lista de cotejo Escala de valoración Puntos Extra Su…" at bounding box center [394, 357] width 514 height 38
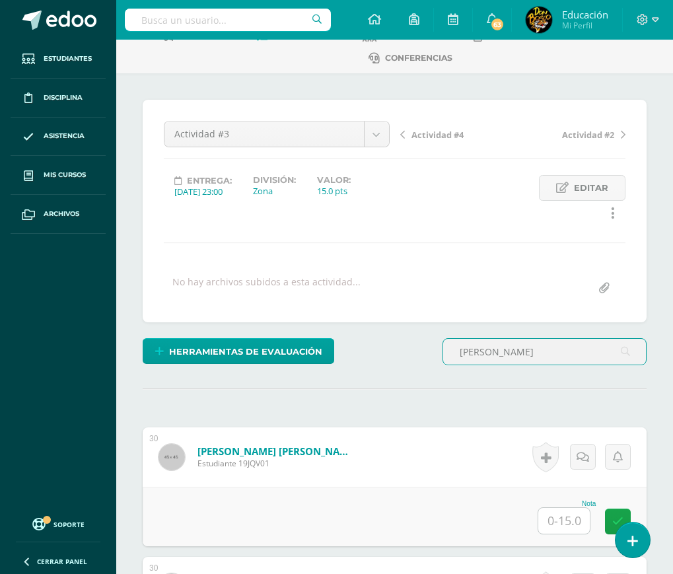
type input "quiej"
click at [569, 523] on input "text" at bounding box center [563, 521] width 51 height 26
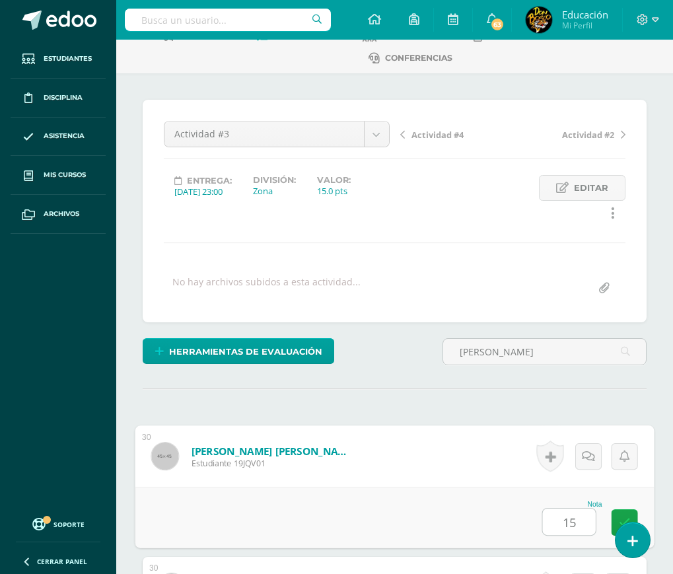
type input "15"
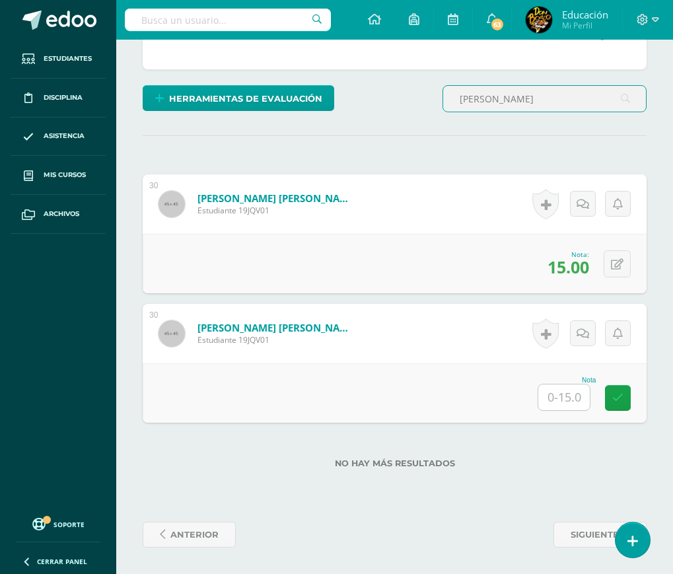
drag, startPoint x: 487, startPoint y: 100, endPoint x: 453, endPoint y: 106, distance: 34.2
click at [453, 106] on input "quiej" at bounding box center [544, 99] width 203 height 26
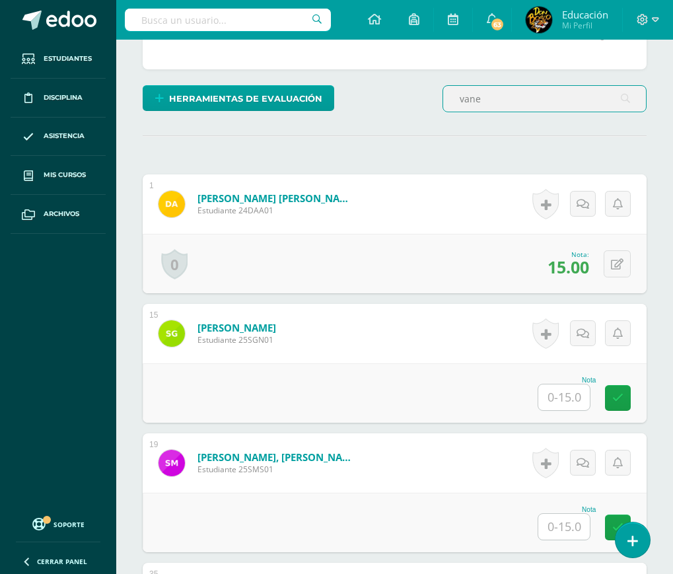
scroll to position [79, 0]
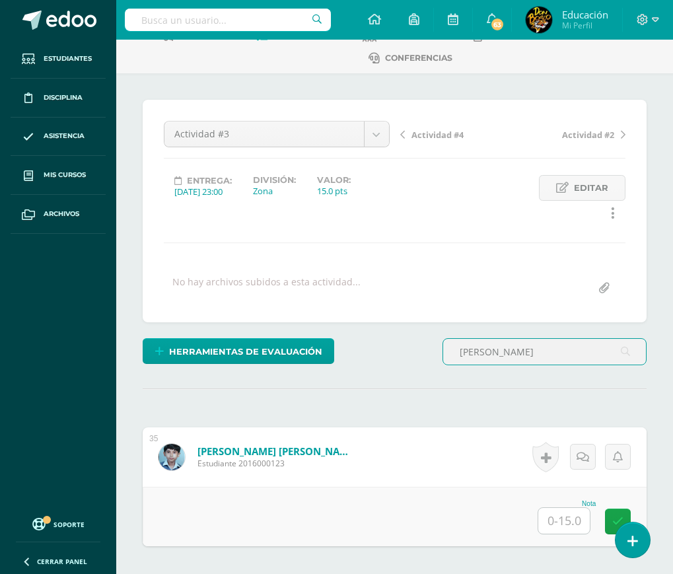
type input "vanegas"
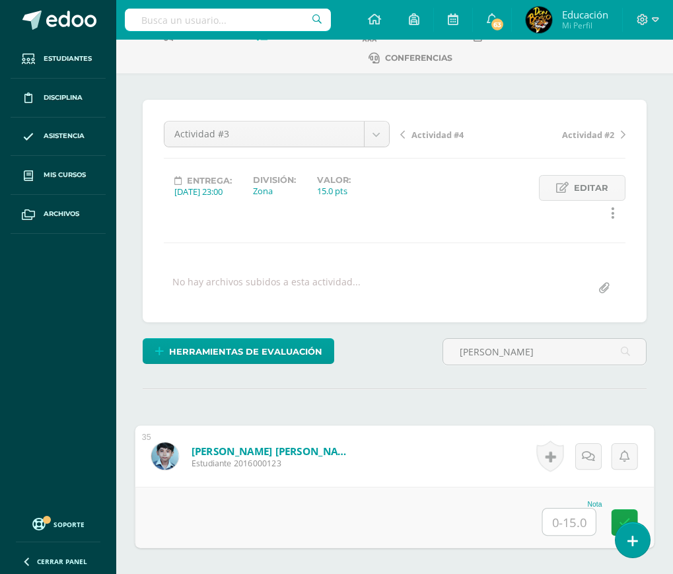
click at [569, 519] on input "text" at bounding box center [569, 521] width 53 height 26
type input "15"
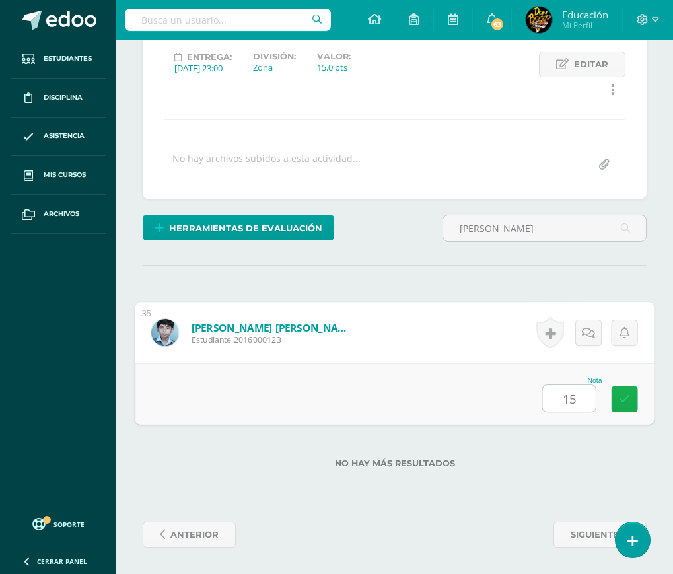
click at [625, 398] on icon at bounding box center [625, 398] width 12 height 11
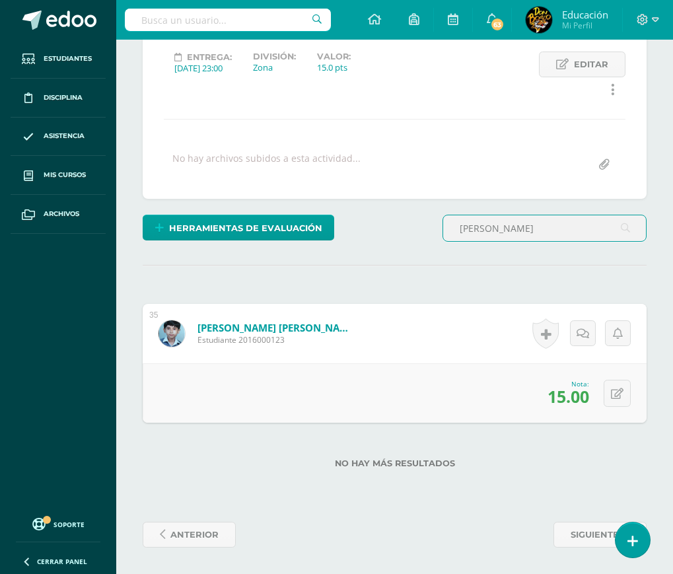
drag, startPoint x: 502, startPoint y: 230, endPoint x: 447, endPoint y: 235, distance: 55.0
click at [447, 235] on input "vanegas" at bounding box center [544, 228] width 203 height 26
type input "gomez"
click at [566, 400] on input "text" at bounding box center [563, 397] width 51 height 26
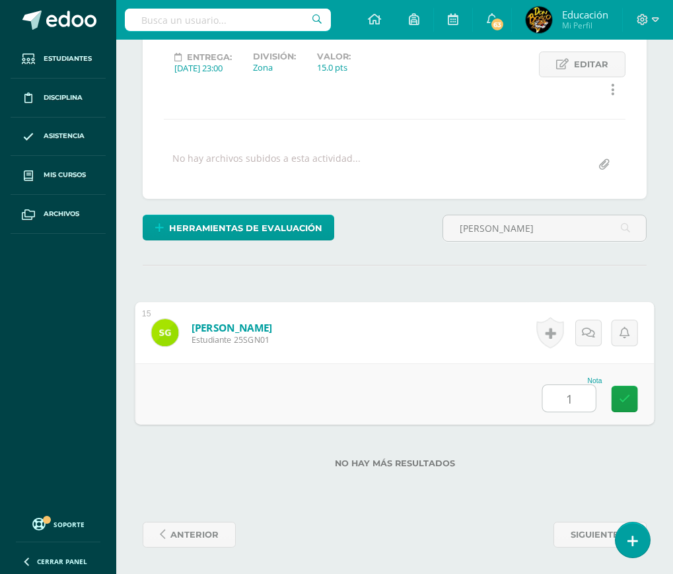
type input "15"
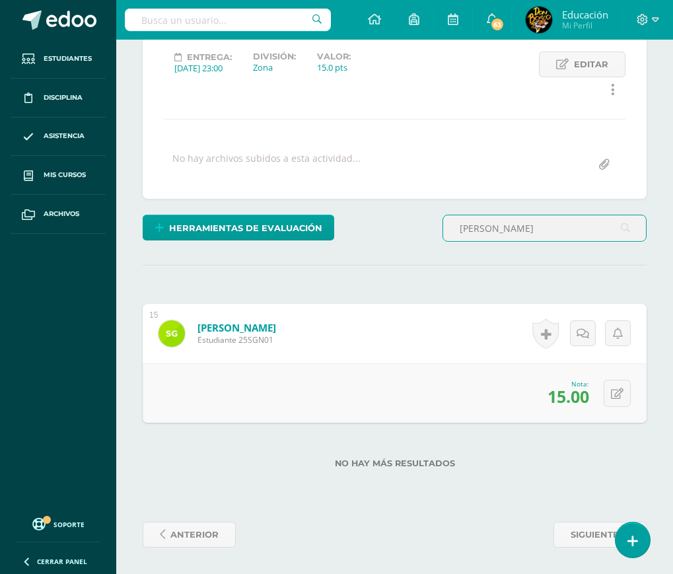
drag, startPoint x: 488, startPoint y: 233, endPoint x: 412, endPoint y: 252, distance: 78.9
click at [412, 252] on div "¿Estás seguro que quieres eliminar esta actividad? Esto borrará la actividad y …" at bounding box center [394, 261] width 514 height 571
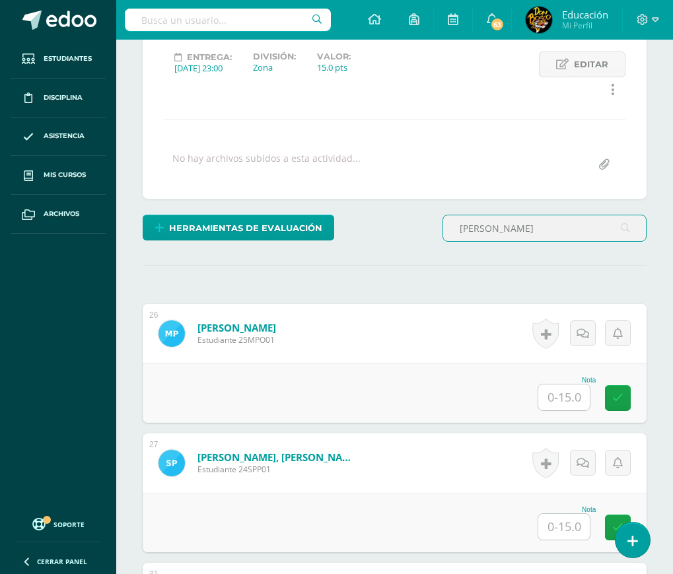
type input "perez"
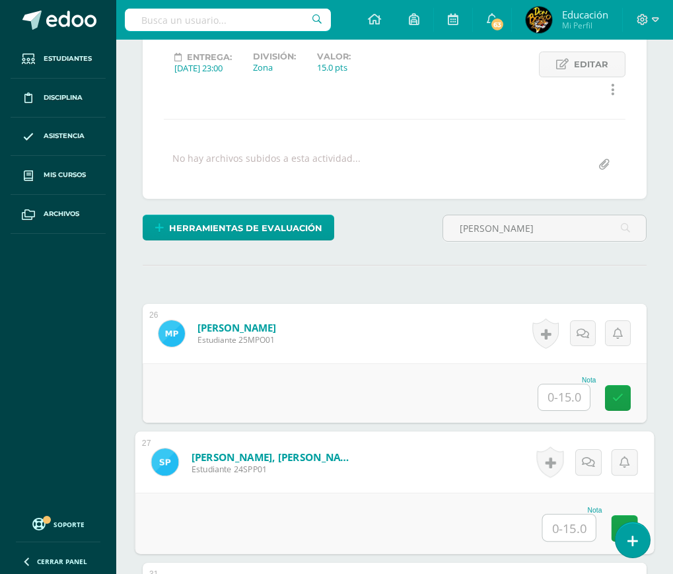
click at [564, 533] on input "text" at bounding box center [569, 527] width 53 height 26
type input "15"
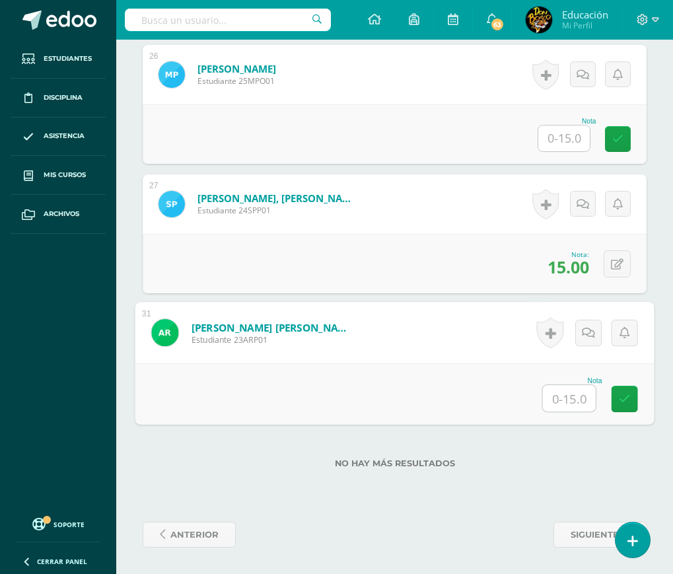
scroll to position [197, 0]
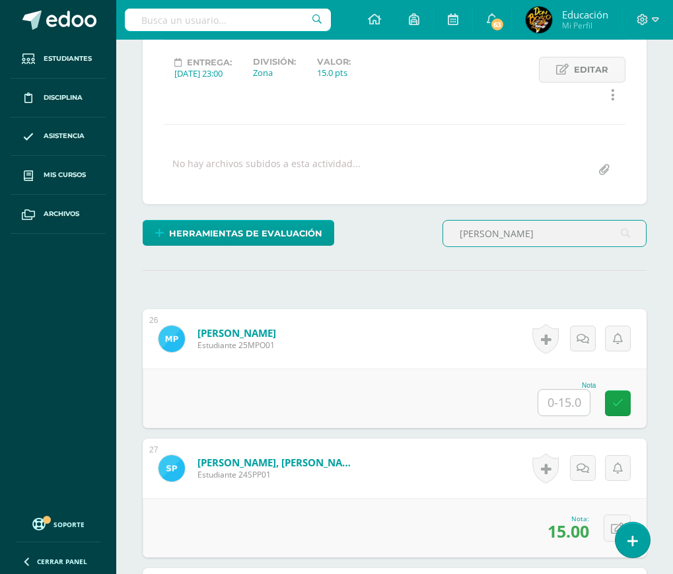
drag, startPoint x: 493, startPoint y: 232, endPoint x: 436, endPoint y: 232, distance: 56.8
click at [436, 232] on div "Herramientas de evaluación Lista de cotejo Escala de valoración Puntos Extra Su…" at bounding box center [394, 239] width 514 height 38
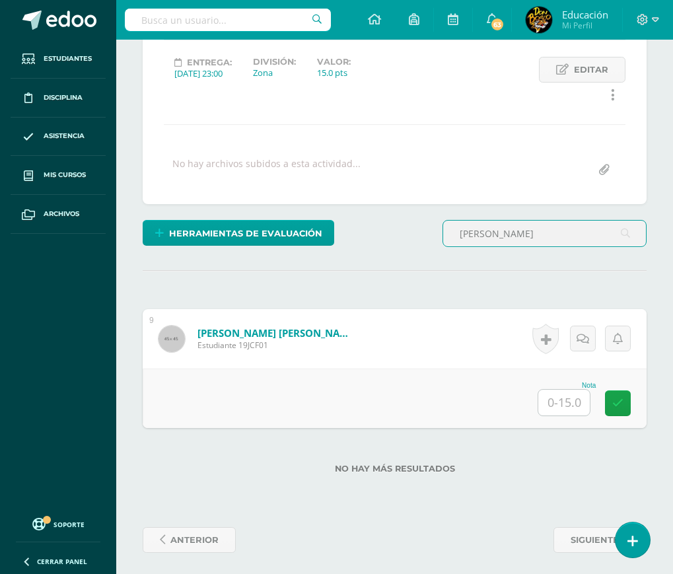
type input "cifuentes"
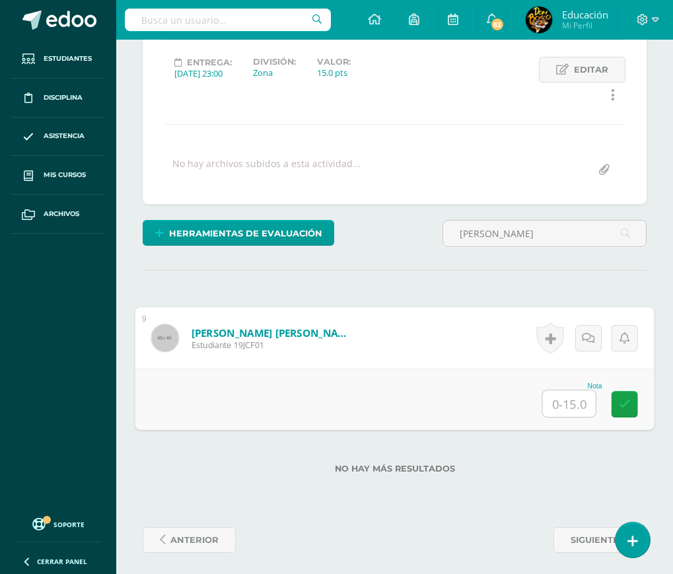
click at [571, 407] on input "text" at bounding box center [569, 403] width 53 height 26
type input "15"
click at [632, 405] on link at bounding box center [624, 404] width 26 height 26
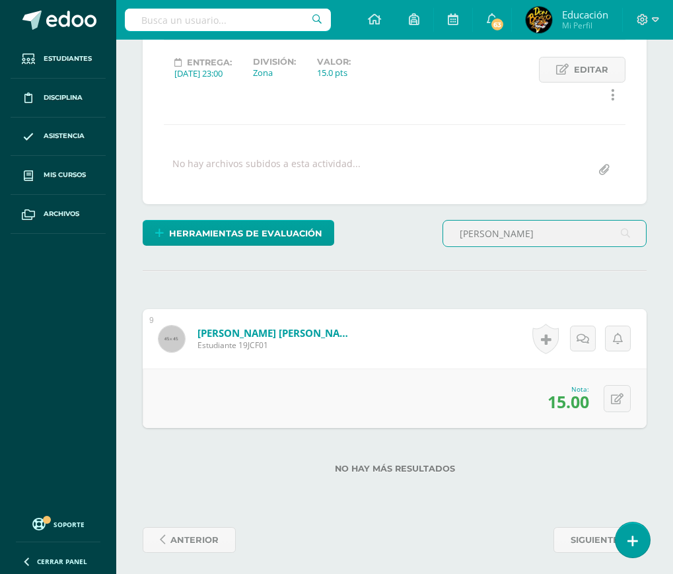
drag, startPoint x: 505, startPoint y: 238, endPoint x: 446, endPoint y: 246, distance: 59.3
click at [446, 246] on input "cifuentes" at bounding box center [544, 233] width 203 height 26
type input "quiacain"
click at [573, 410] on input "text" at bounding box center [563, 402] width 51 height 26
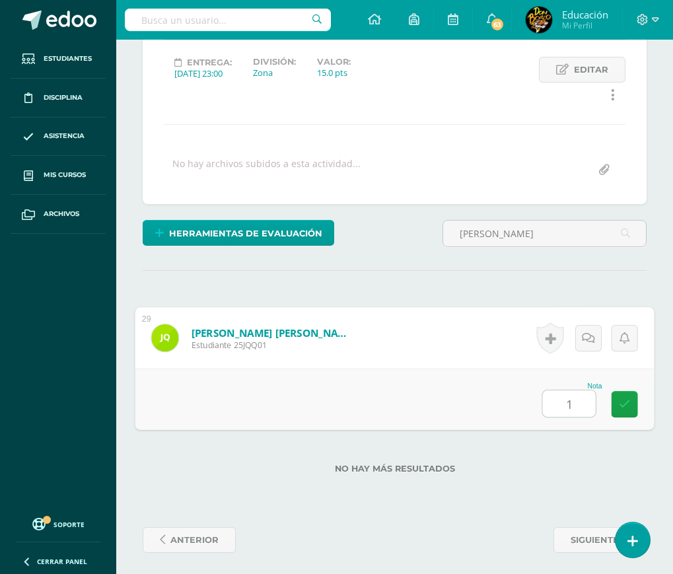
type input "15"
click at [630, 403] on link at bounding box center [624, 404] width 26 height 26
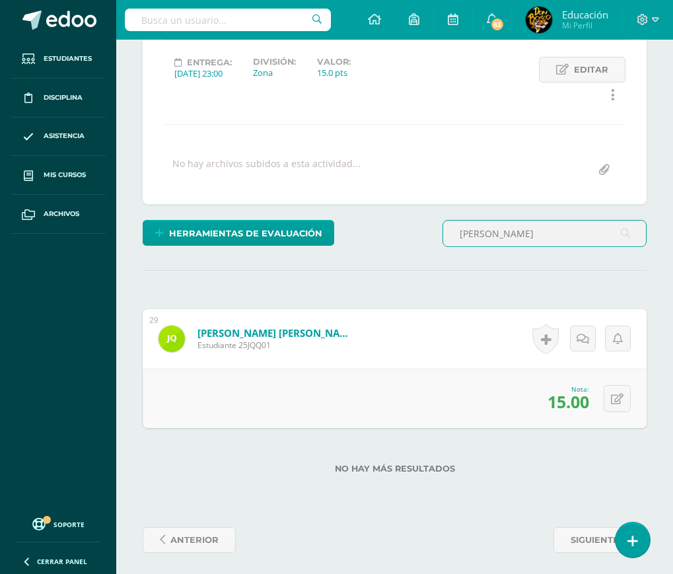
drag, startPoint x: 503, startPoint y: 234, endPoint x: 444, endPoint y: 245, distance: 59.8
click at [444, 245] on input "quiacain" at bounding box center [544, 233] width 203 height 26
type input "barrios"
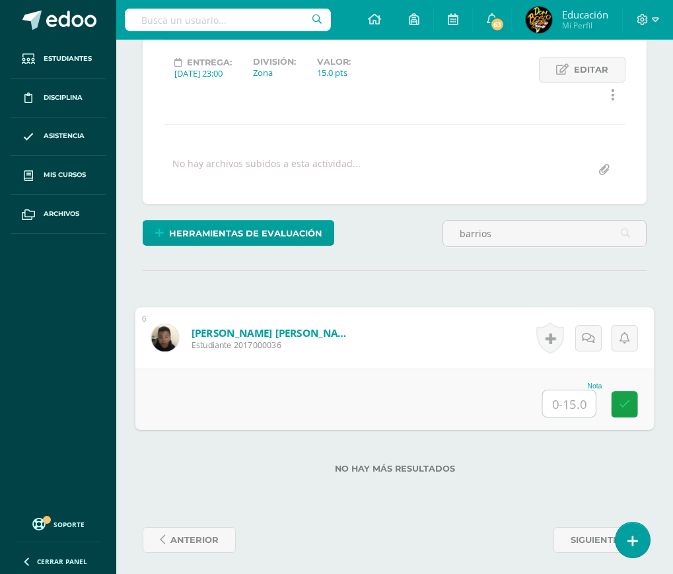
click at [563, 403] on input "text" at bounding box center [569, 403] width 53 height 26
type input "15"
click at [630, 407] on link at bounding box center [624, 404] width 26 height 26
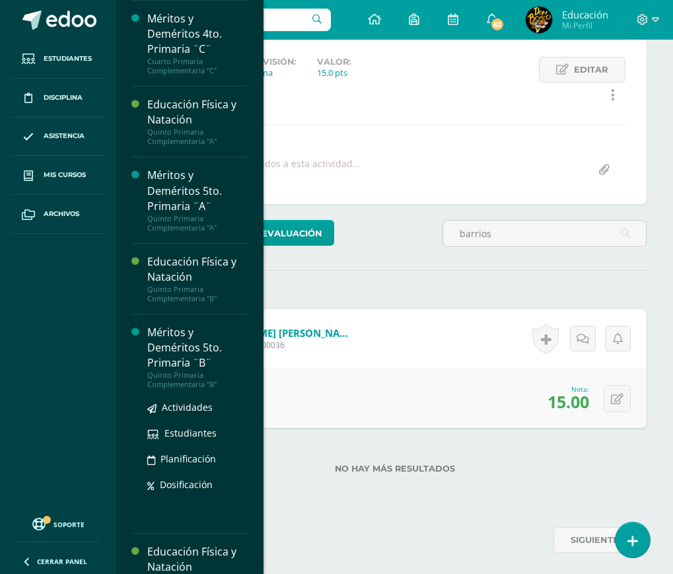
scroll to position [1188, 0]
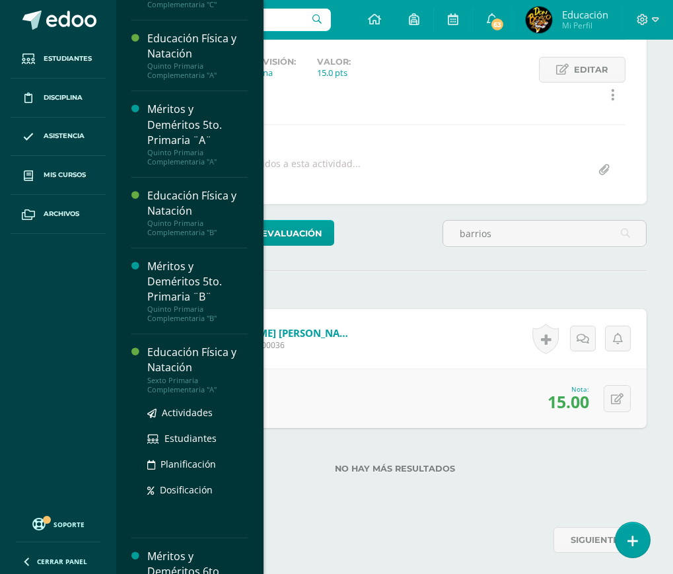
click at [174, 375] on div "Educación Física y Natación" at bounding box center [197, 360] width 100 height 30
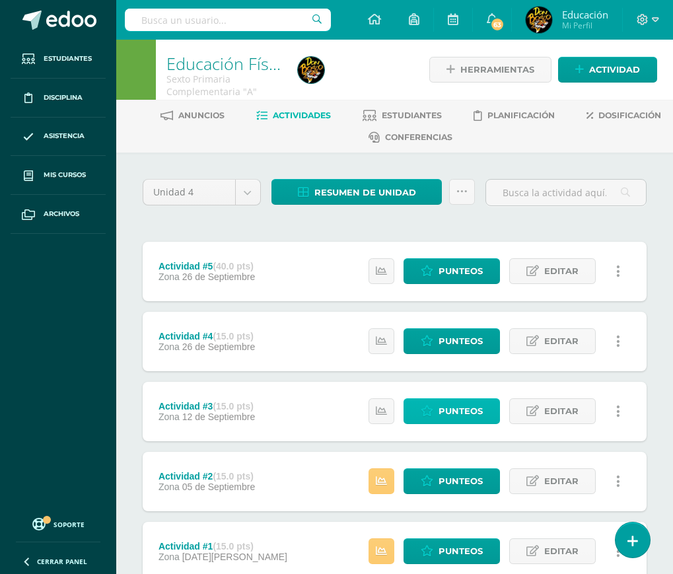
click at [440, 405] on span "Punteos" at bounding box center [460, 411] width 44 height 24
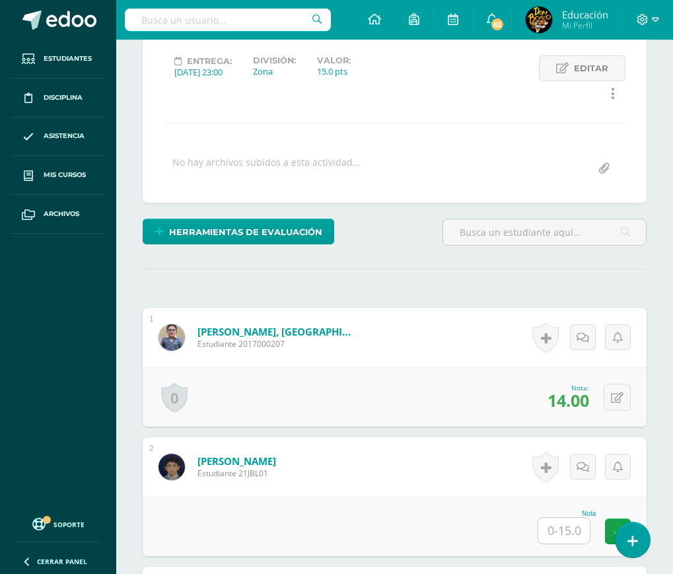
scroll to position [133, 0]
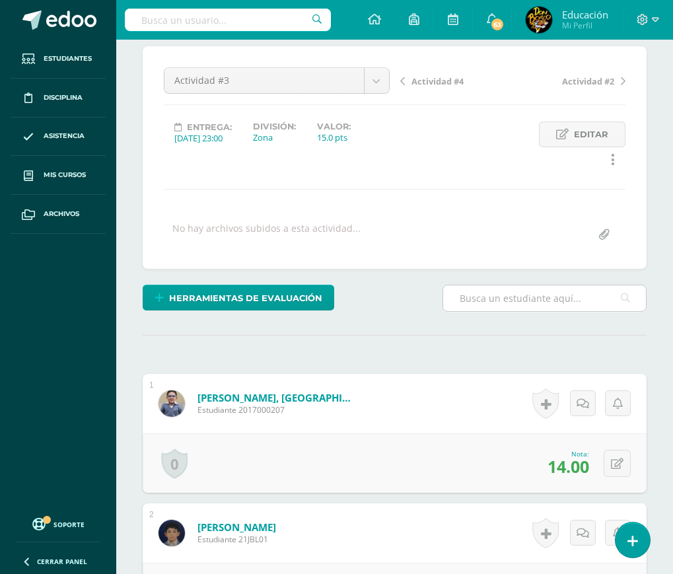
click at [556, 299] on input "text" at bounding box center [544, 298] width 203 height 26
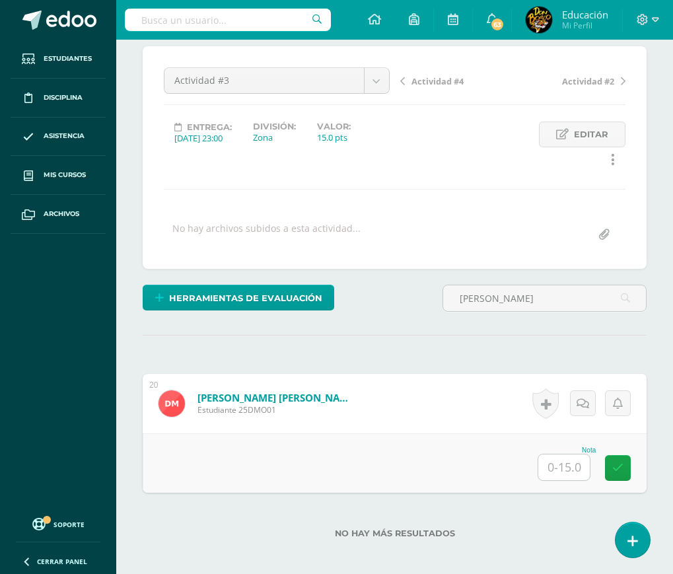
type input "moguel"
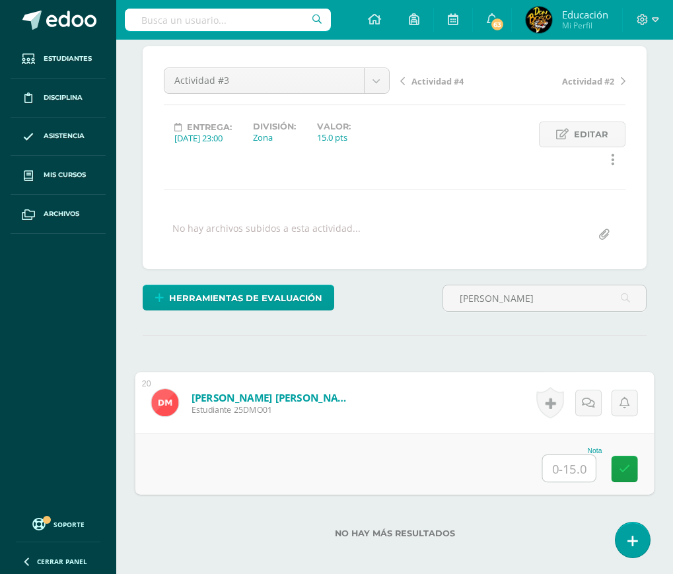
click at [570, 470] on input "text" at bounding box center [569, 468] width 53 height 26
type input "13"
click at [628, 470] on icon at bounding box center [625, 468] width 12 height 11
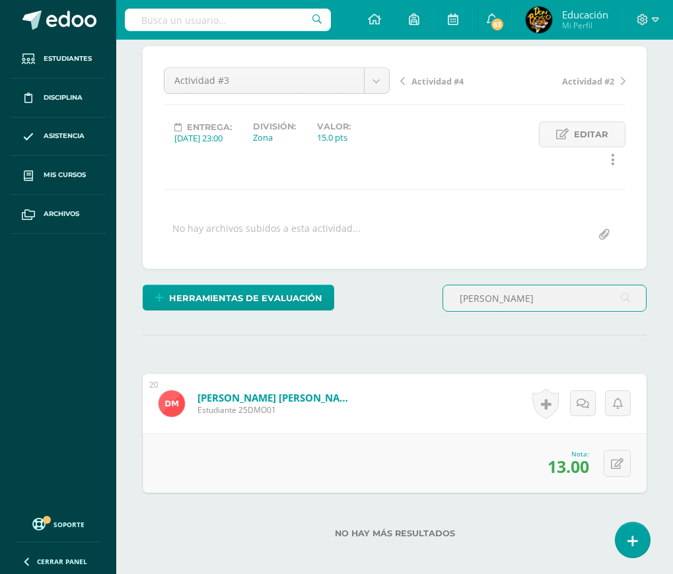
drag, startPoint x: 498, startPoint y: 302, endPoint x: 451, endPoint y: 300, distance: 47.6
click at [451, 300] on input "moguel" at bounding box center [544, 298] width 203 height 26
type input "muralles"
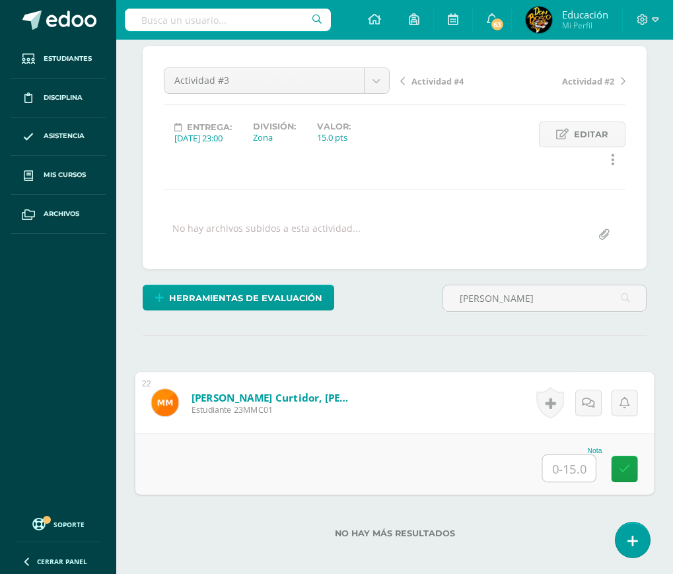
click at [561, 468] on input "text" at bounding box center [569, 468] width 53 height 26
type input "12"
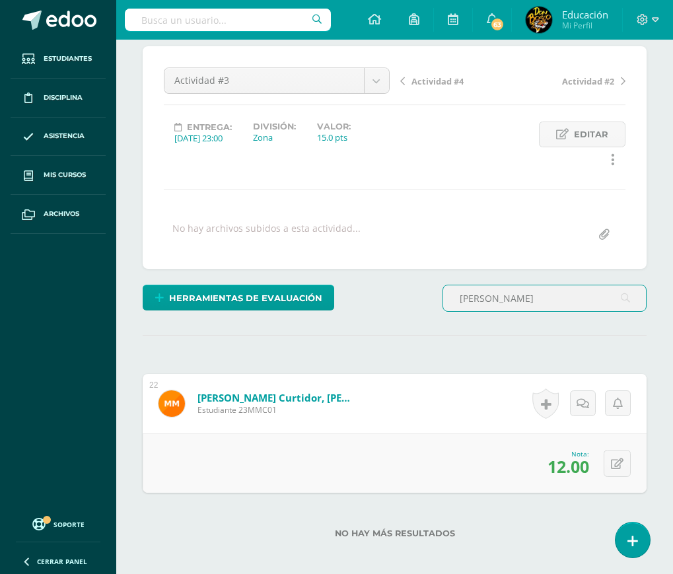
drag, startPoint x: 496, startPoint y: 298, endPoint x: 450, endPoint y: 306, distance: 47.5
click at [450, 306] on input "muralles" at bounding box center [544, 298] width 203 height 26
type input "pierri"
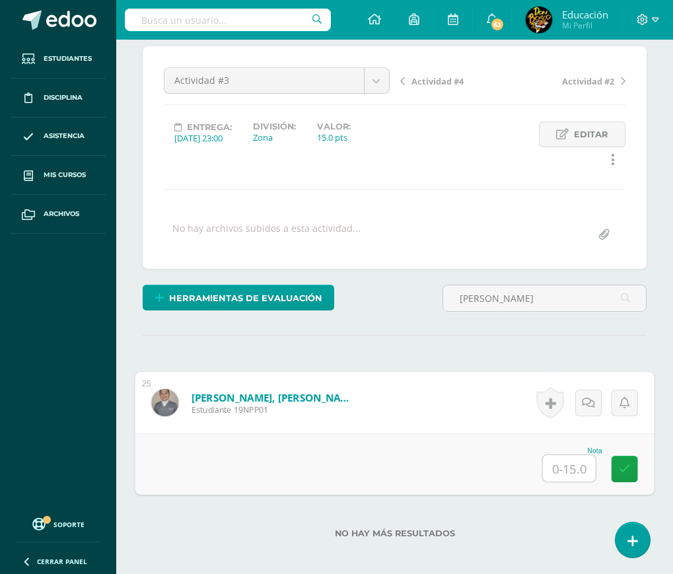
click at [572, 473] on input "text" at bounding box center [569, 468] width 53 height 26
type input "11"
click at [628, 469] on icon at bounding box center [625, 468] width 12 height 11
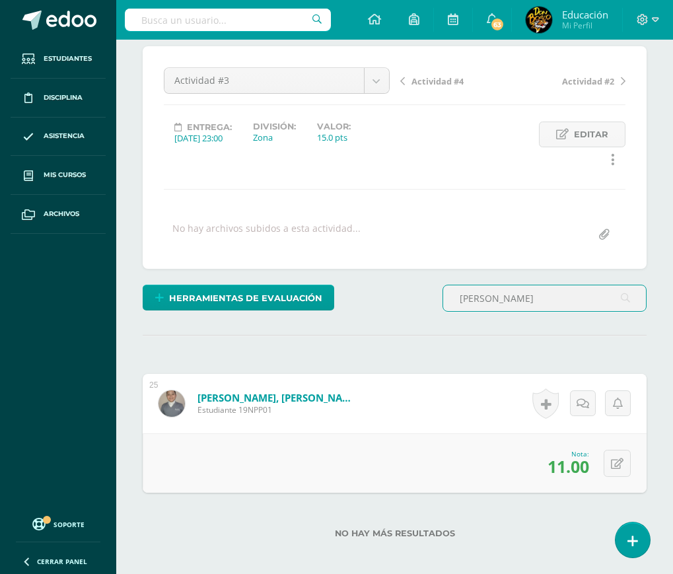
drag, startPoint x: 492, startPoint y: 298, endPoint x: 438, endPoint y: 293, distance: 54.4
click at [438, 293] on div "pierri" at bounding box center [544, 304] width 215 height 38
type input "recinos"
click at [566, 468] on input "text" at bounding box center [563, 467] width 51 height 26
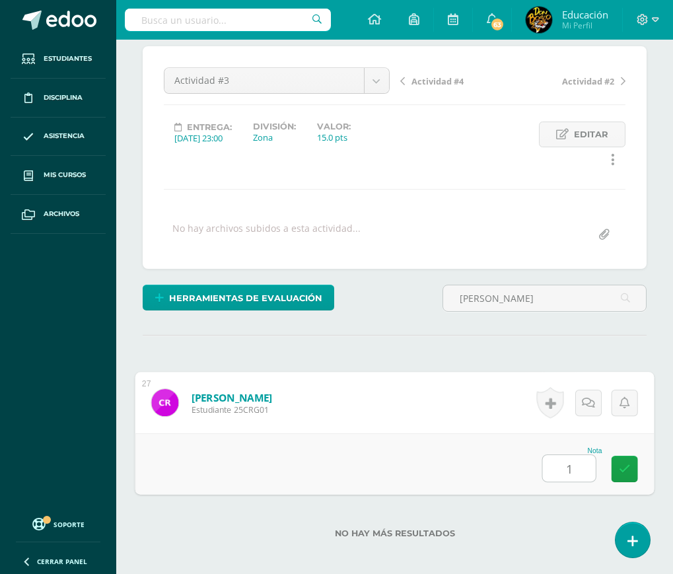
type input "12"
click at [628, 463] on icon at bounding box center [625, 468] width 12 height 11
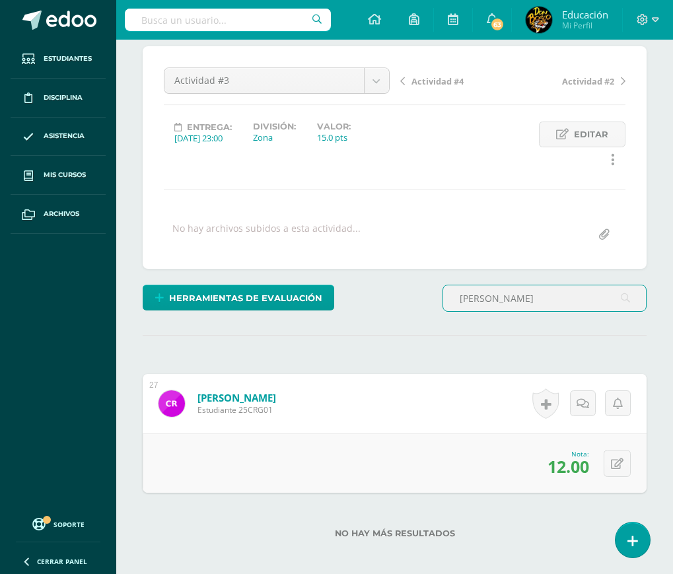
drag, startPoint x: 501, startPoint y: 303, endPoint x: 457, endPoint y: 314, distance: 45.6
click at [457, 314] on div "recinos" at bounding box center [544, 304] width 215 height 38
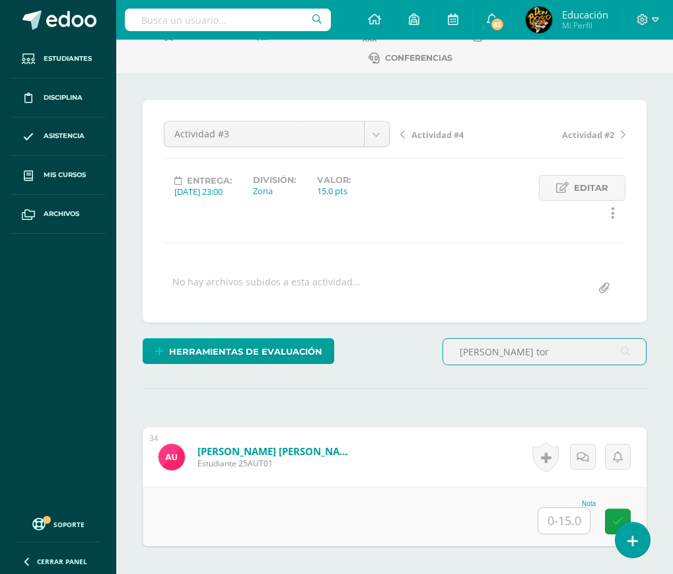
type input "urrea tor"
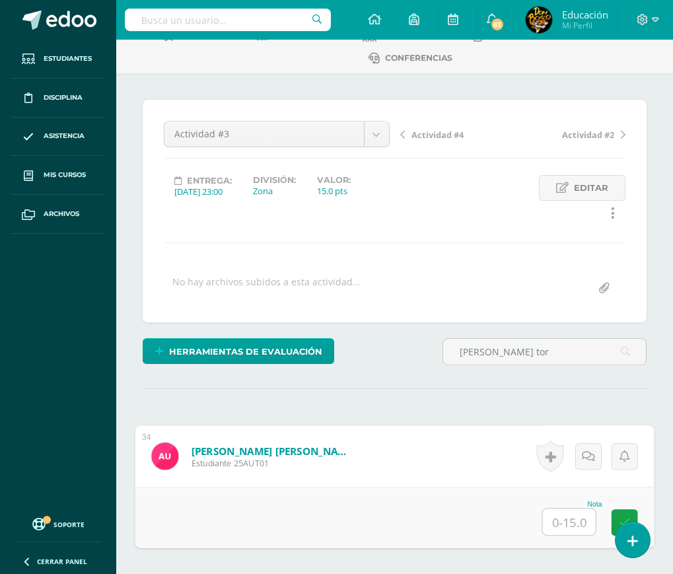
click at [573, 520] on input "text" at bounding box center [569, 521] width 53 height 26
type input "12"
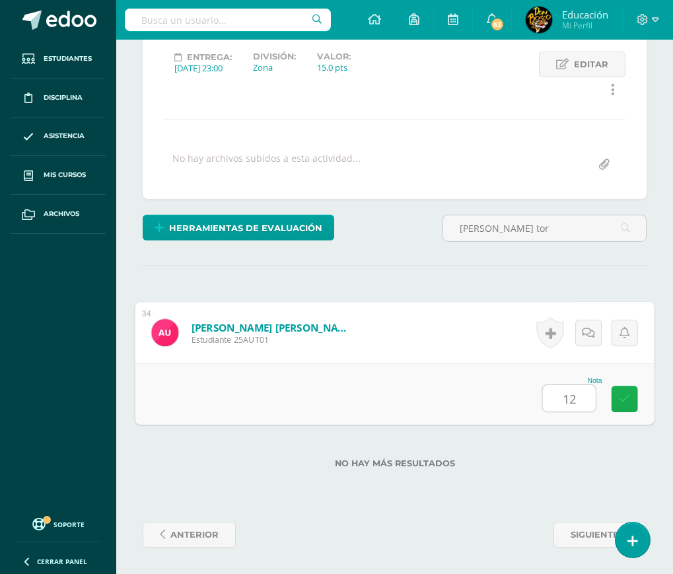
click at [622, 391] on link at bounding box center [624, 399] width 26 height 26
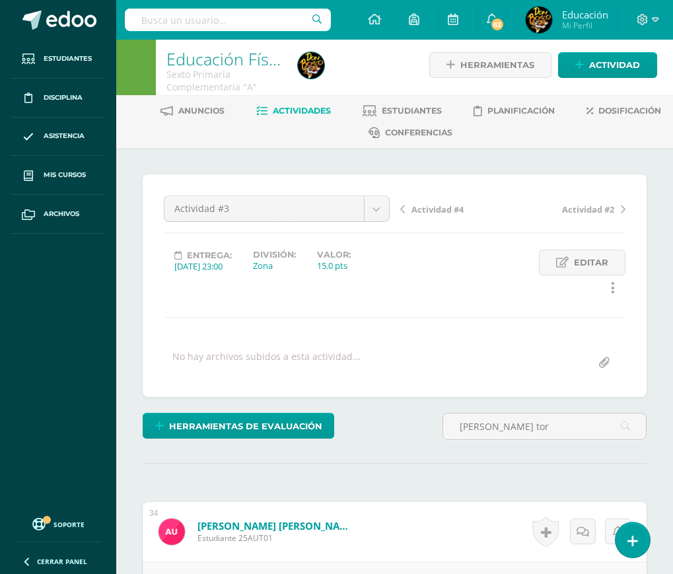
scroll to position [0, 0]
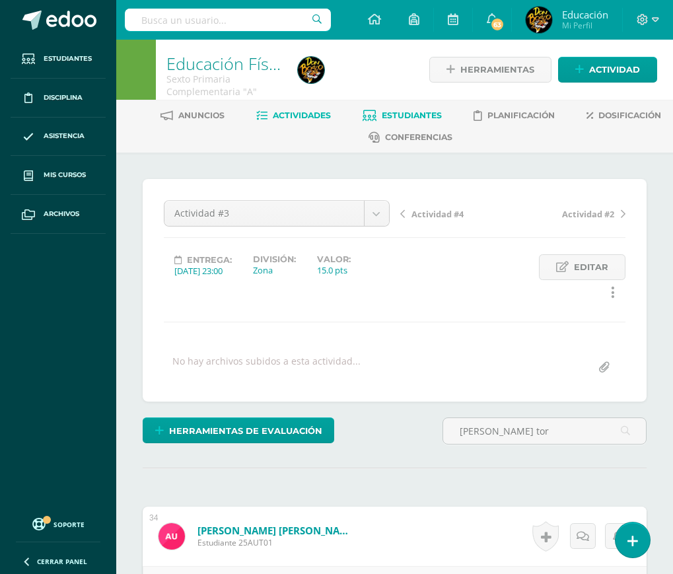
click at [391, 112] on span "Estudiantes" at bounding box center [412, 115] width 60 height 10
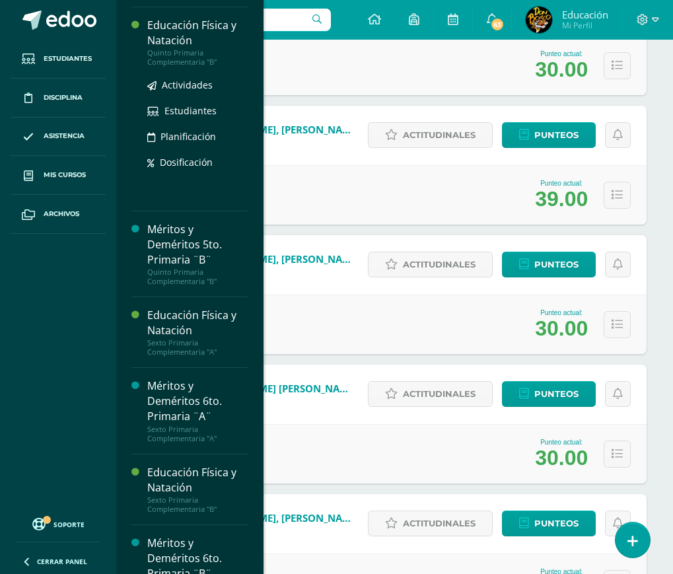
scroll to position [1557, 0]
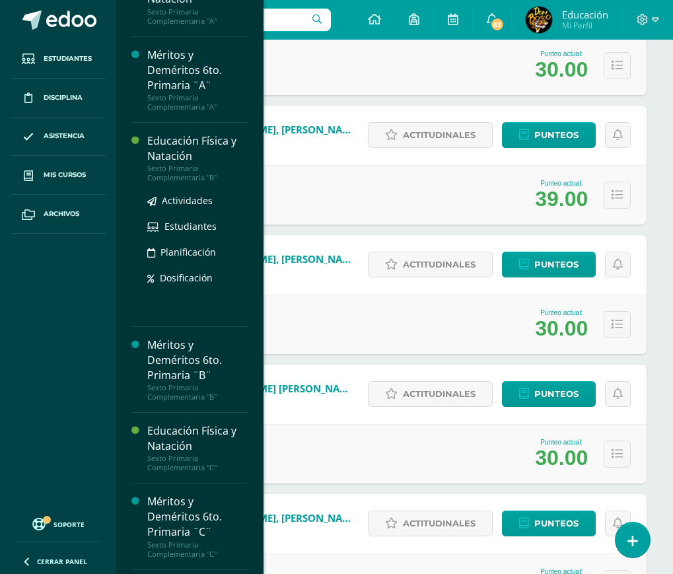
click at [178, 164] on div "Educación Física y Natación" at bounding box center [197, 148] width 100 height 30
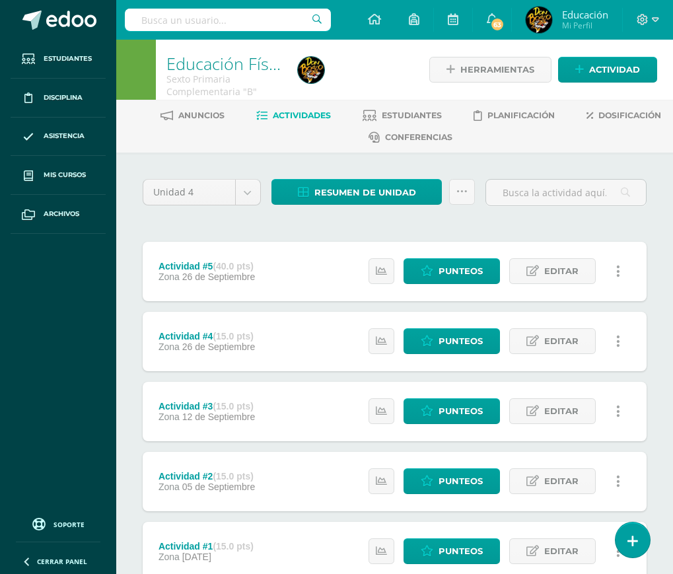
scroll to position [95, 0]
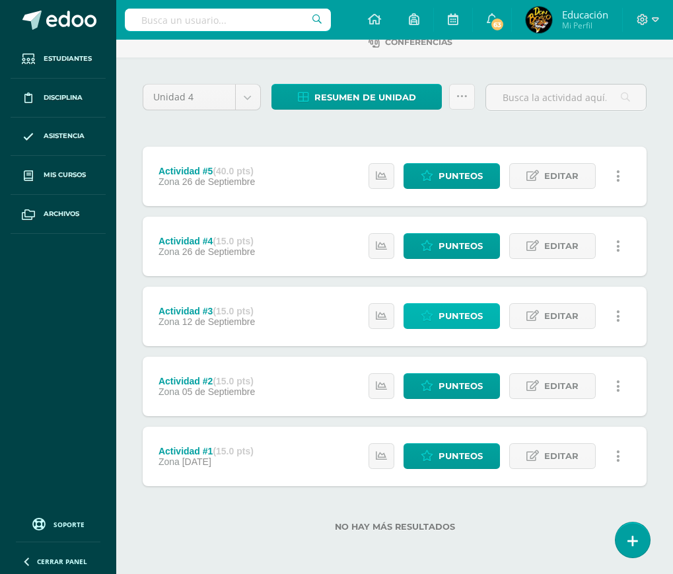
click at [477, 308] on span "Punteos" at bounding box center [460, 316] width 44 height 24
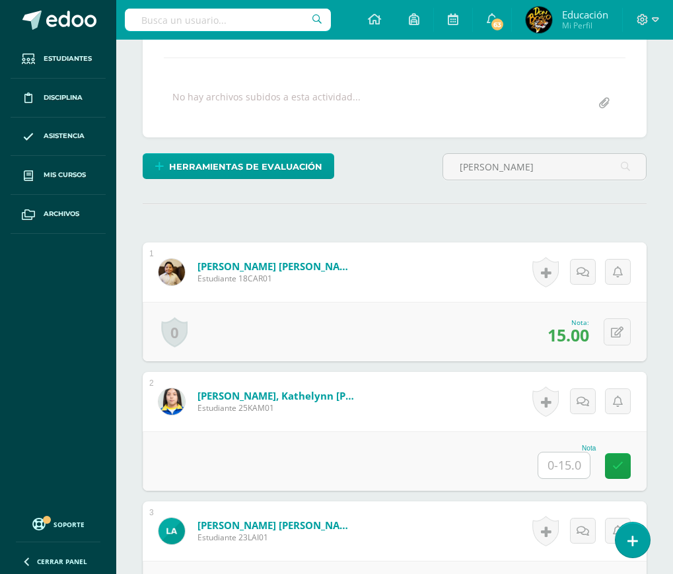
scroll to position [79, 0]
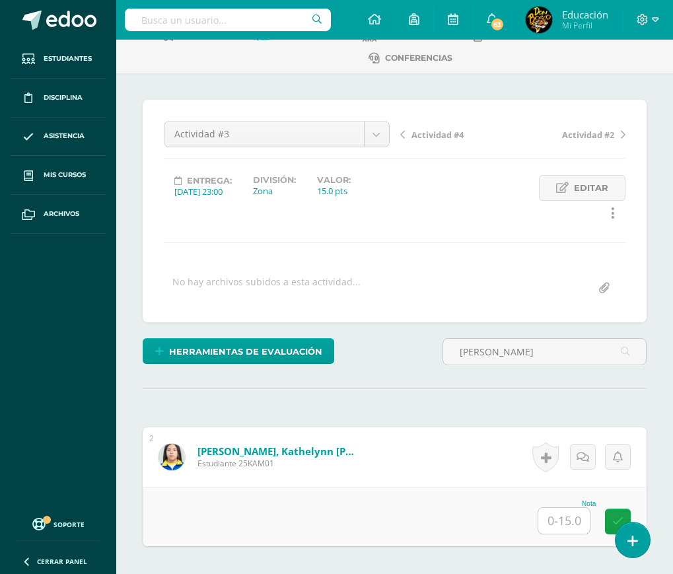
type input "[PERSON_NAME]"
click at [564, 521] on input "text" at bounding box center [563, 521] width 51 height 26
type input "12"
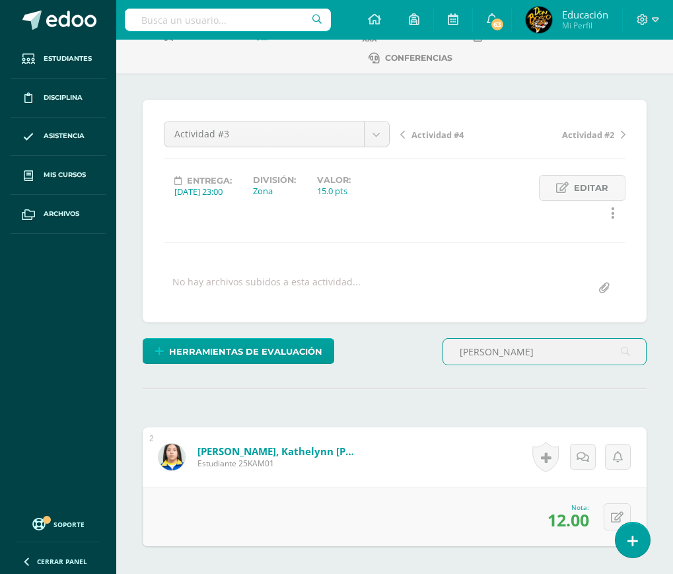
drag, startPoint x: 502, startPoint y: 355, endPoint x: 439, endPoint y: 365, distance: 63.5
click at [439, 365] on div "[PERSON_NAME]" at bounding box center [544, 357] width 215 height 38
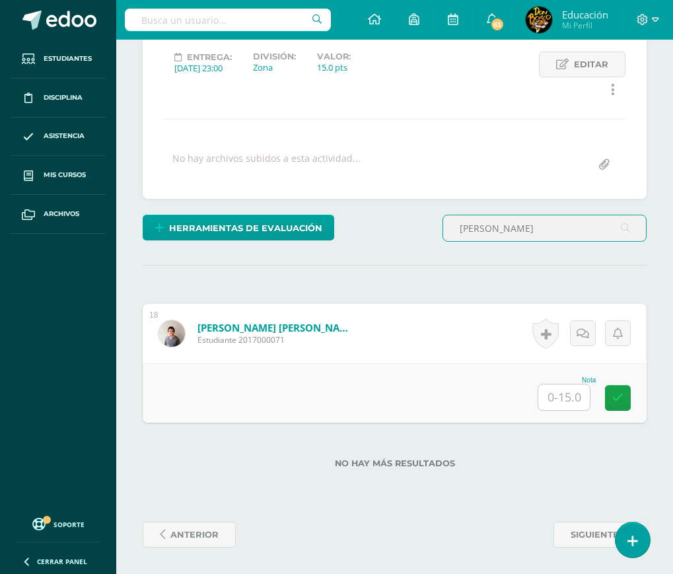
type input "[PERSON_NAME]"
click at [570, 401] on input "text" at bounding box center [563, 397] width 51 height 26
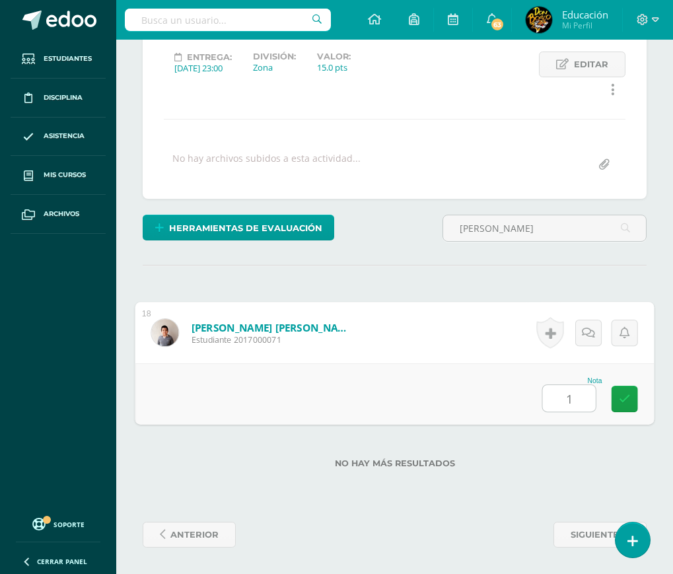
type input "11"
click at [629, 399] on icon at bounding box center [625, 398] width 12 height 11
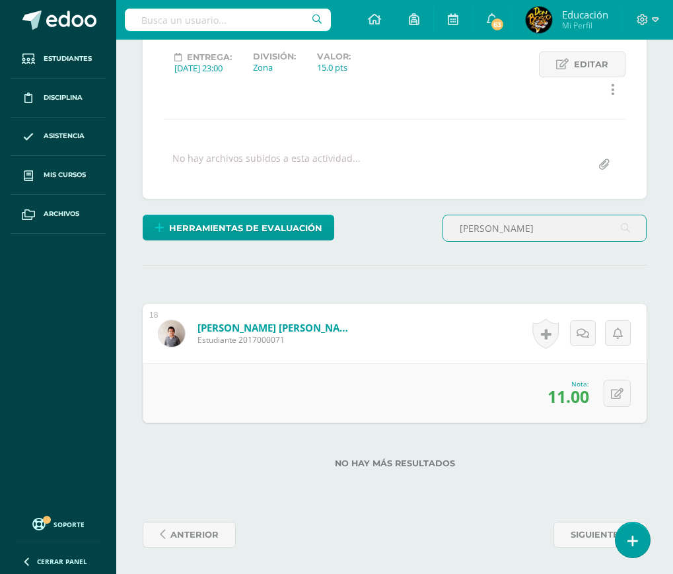
drag, startPoint x: 537, startPoint y: 232, endPoint x: 459, endPoint y: 234, distance: 77.3
click at [459, 234] on input "[PERSON_NAME]" at bounding box center [544, 228] width 203 height 26
type input "[PERSON_NAME]"
click at [564, 403] on input "text" at bounding box center [563, 397] width 51 height 26
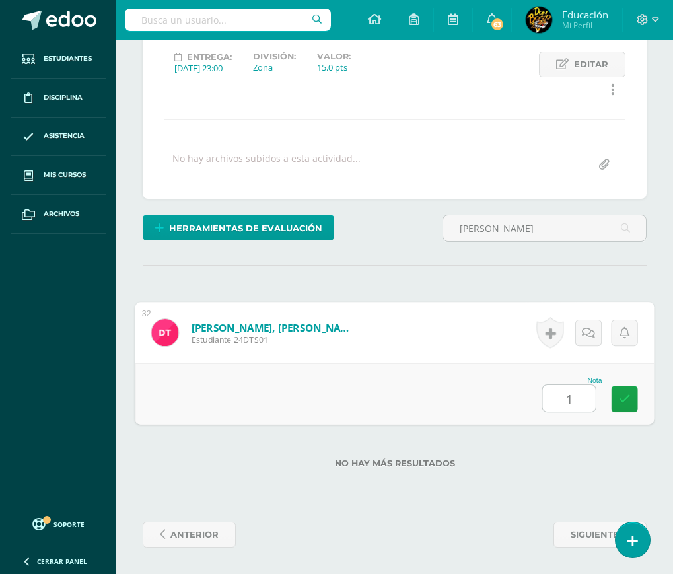
type input "11"
click at [625, 395] on icon at bounding box center [625, 398] width 12 height 11
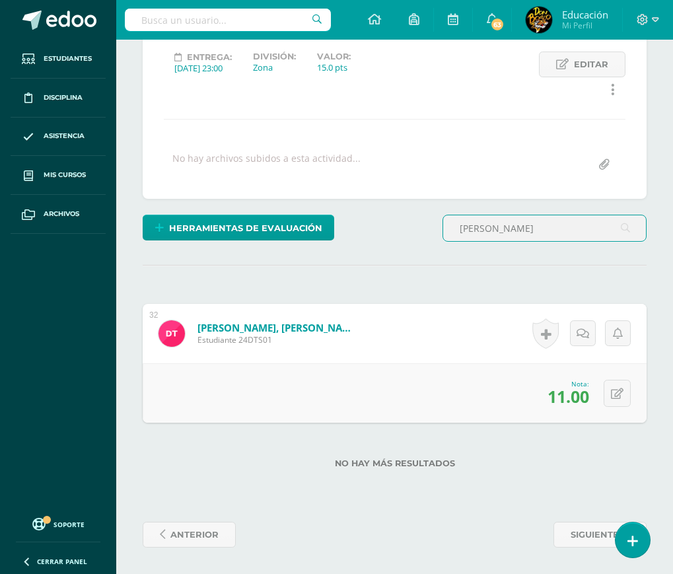
drag, startPoint x: 490, startPoint y: 225, endPoint x: 442, endPoint y: 235, distance: 49.2
click at [447, 237] on input "[PERSON_NAME]" at bounding box center [544, 228] width 203 height 26
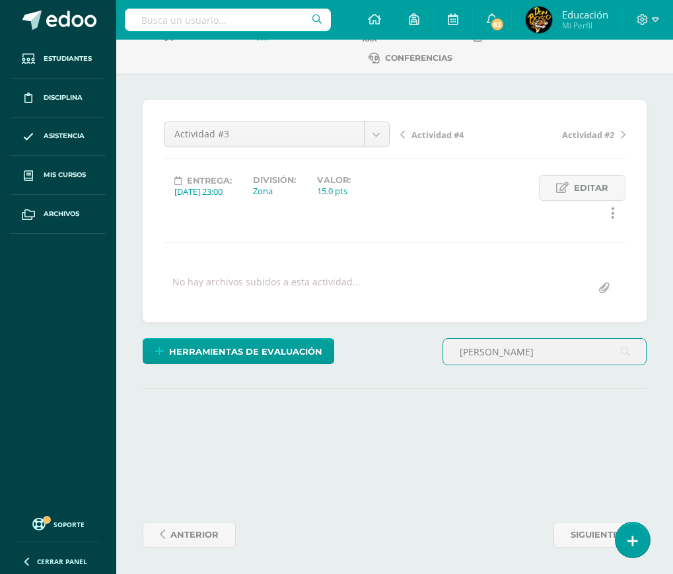
scroll to position [79, 0]
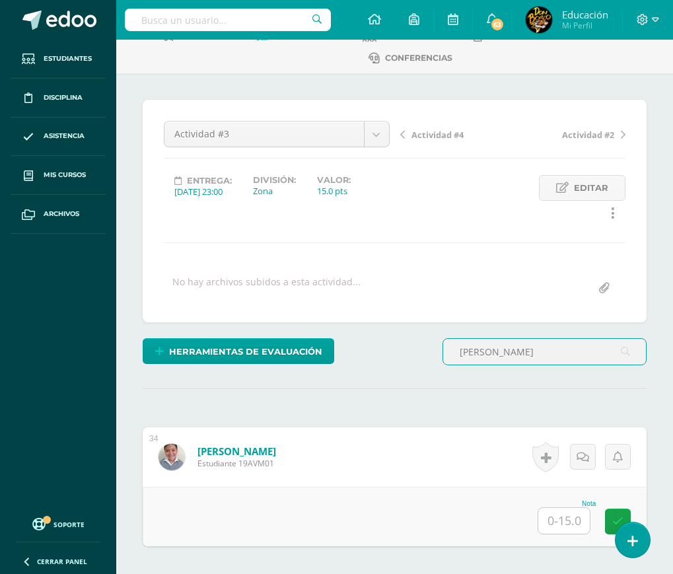
type input "veliz"
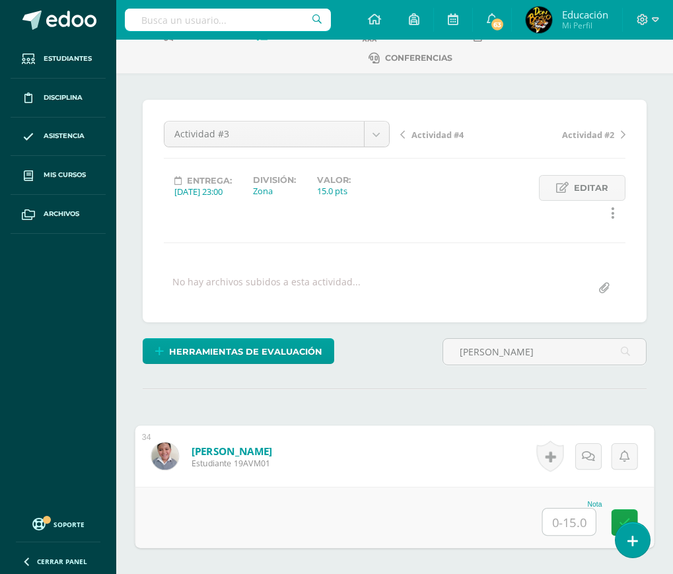
click at [570, 521] on input "text" at bounding box center [569, 521] width 53 height 26
type input "12"
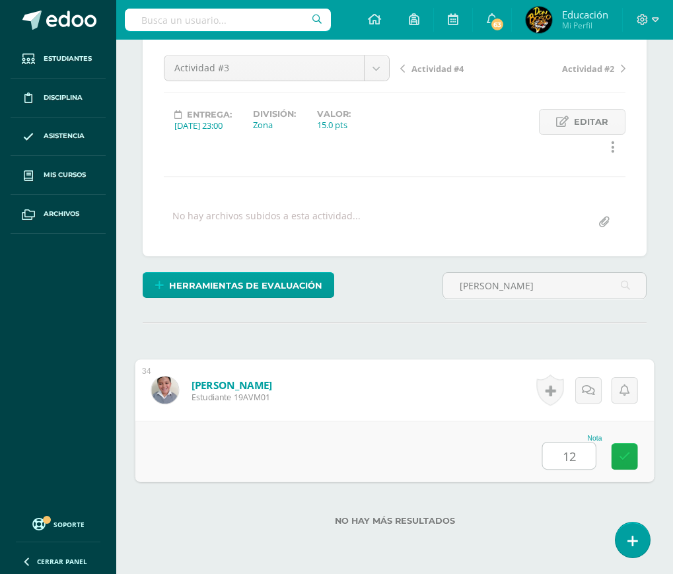
click at [619, 455] on icon at bounding box center [625, 455] width 12 height 11
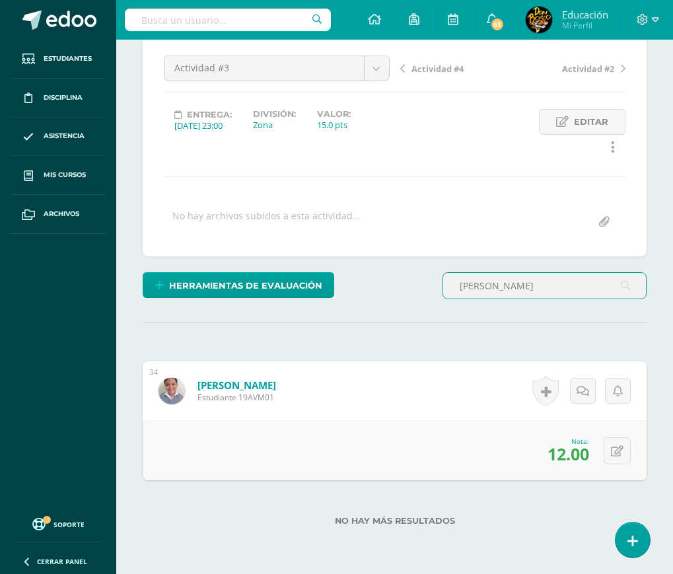
drag, startPoint x: 492, startPoint y: 284, endPoint x: 446, endPoint y: 297, distance: 48.1
click at [446, 297] on input "veliz" at bounding box center [544, 286] width 203 height 26
type input "gutierrez"
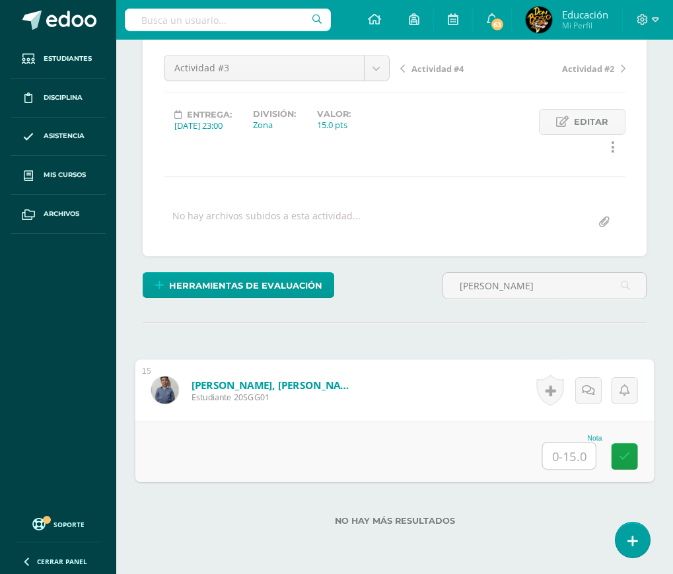
click at [578, 455] on input "text" at bounding box center [569, 455] width 53 height 26
type input "11"
click at [634, 456] on link at bounding box center [624, 456] width 26 height 26
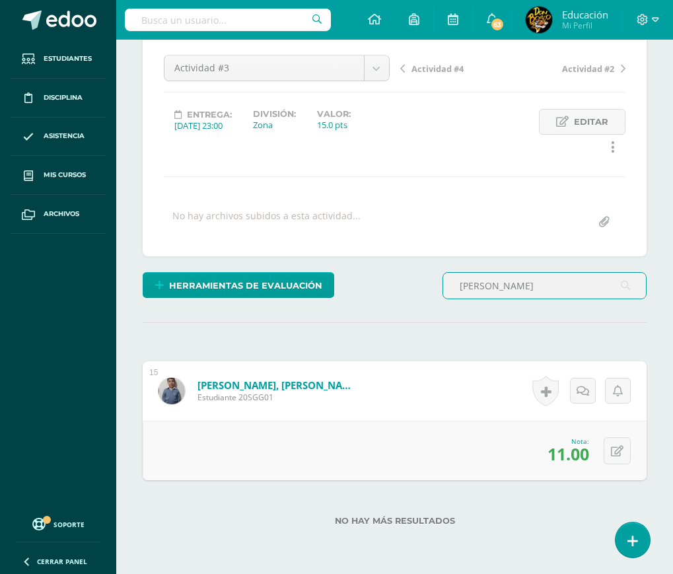
drag, startPoint x: 504, startPoint y: 285, endPoint x: 446, endPoint y: 301, distance: 61.0
click at [446, 301] on div "gutierrez" at bounding box center [544, 291] width 215 height 38
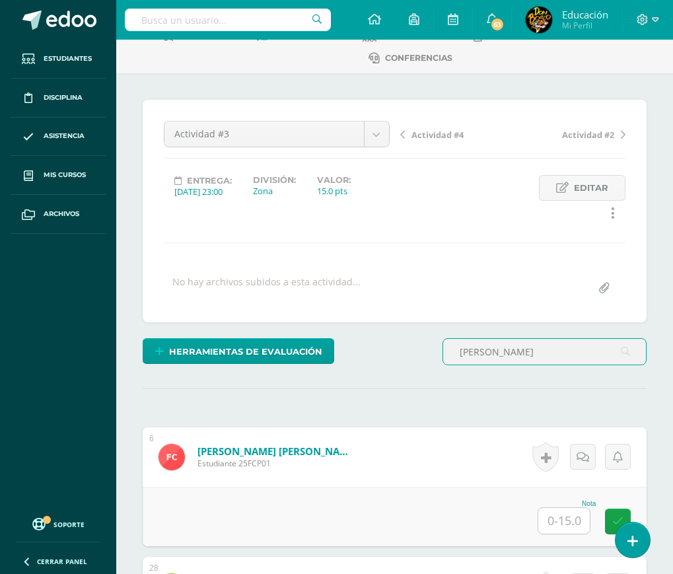
type input "castillo"
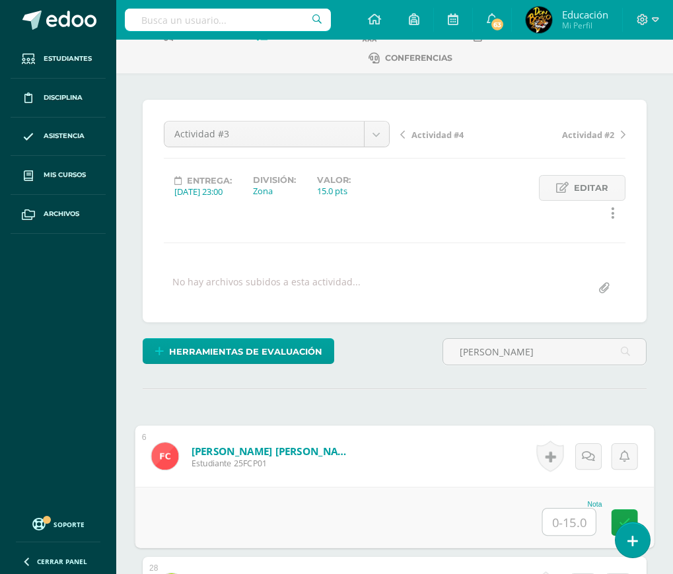
click at [562, 525] on input "text" at bounding box center [569, 521] width 53 height 26
type input "11"
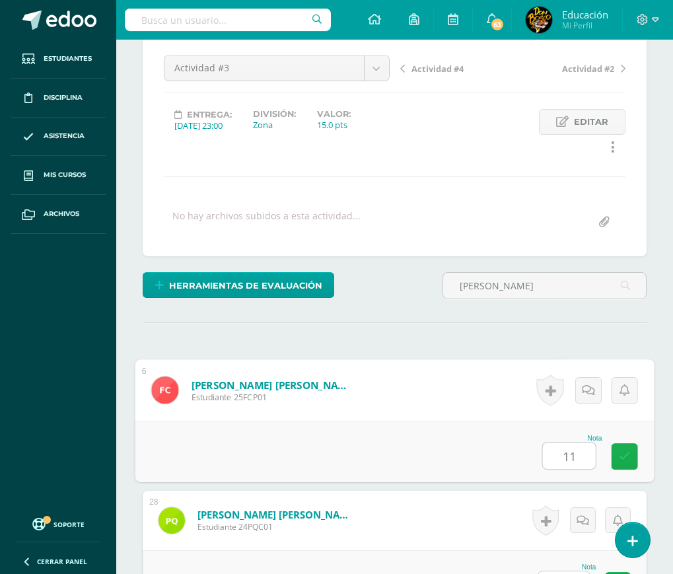
click at [622, 450] on icon at bounding box center [625, 455] width 12 height 11
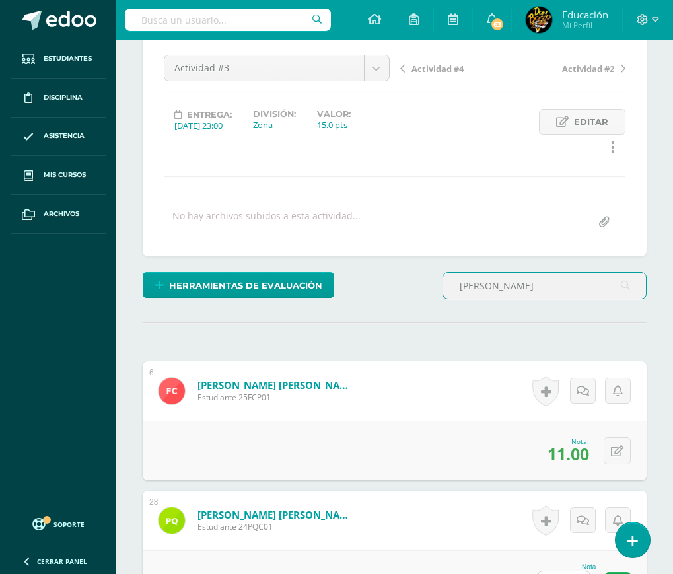
drag, startPoint x: 498, startPoint y: 283, endPoint x: 449, endPoint y: 296, distance: 50.6
click at [449, 296] on input "castillo" at bounding box center [544, 286] width 203 height 26
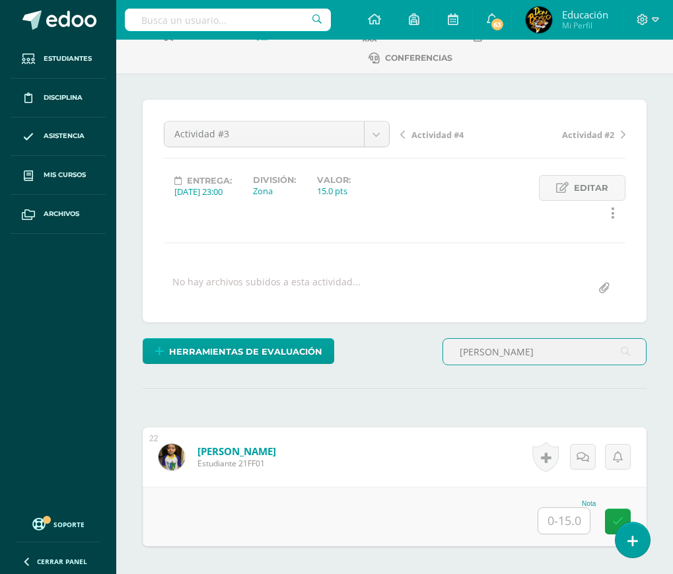
scroll to position [79, 0]
type input "mejia"
click at [559, 527] on input "text" at bounding box center [563, 521] width 51 height 26
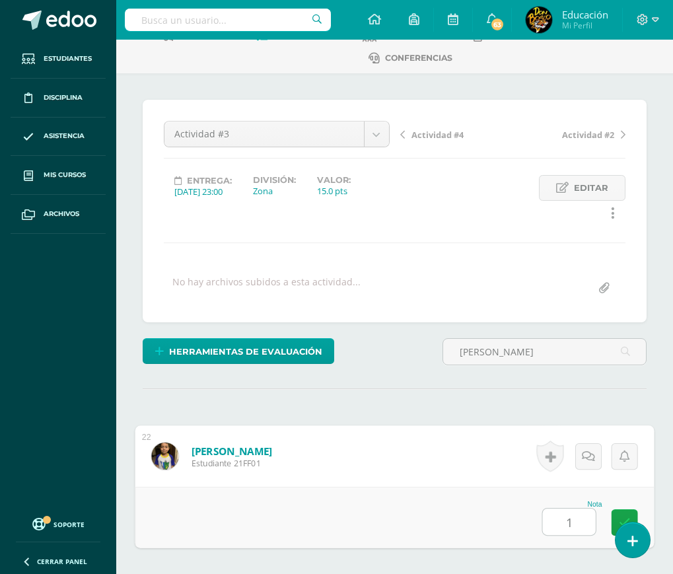
type input "11"
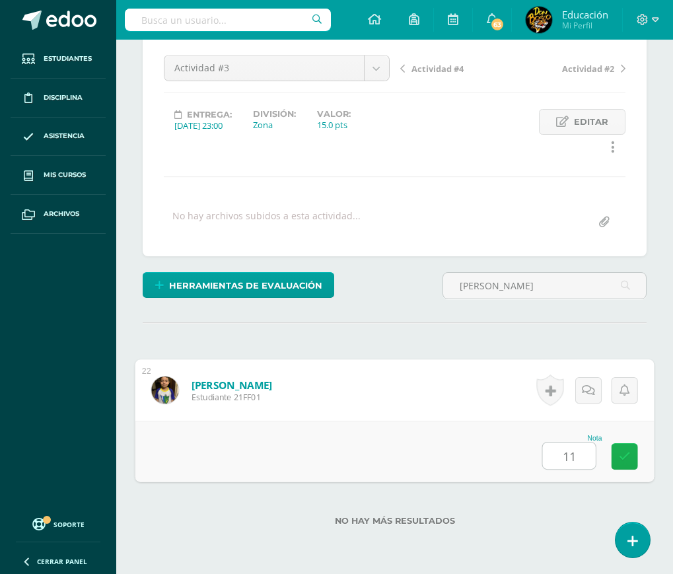
click at [617, 457] on link at bounding box center [624, 456] width 26 height 26
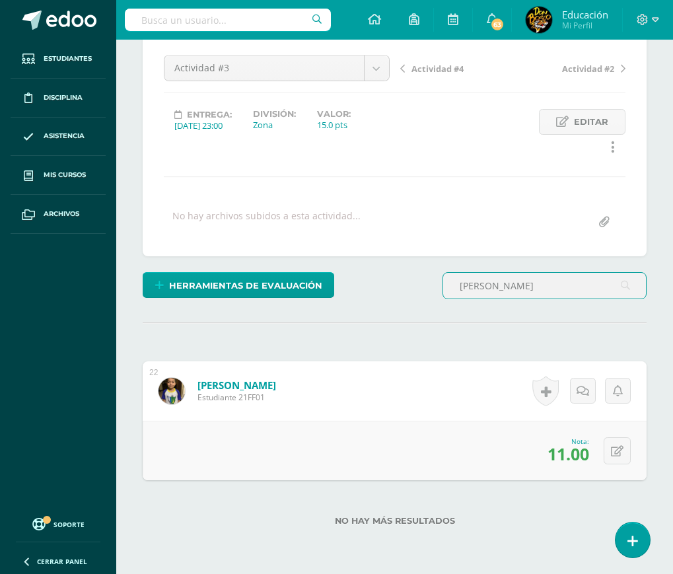
drag, startPoint x: 508, startPoint y: 292, endPoint x: 450, endPoint y: 293, distance: 58.1
click at [450, 293] on input "mejia" at bounding box center [544, 286] width 203 height 26
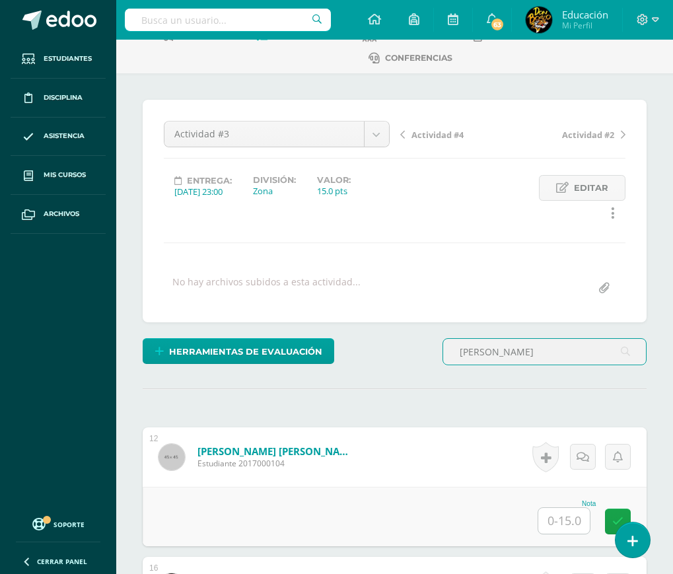
scroll to position [211, 0]
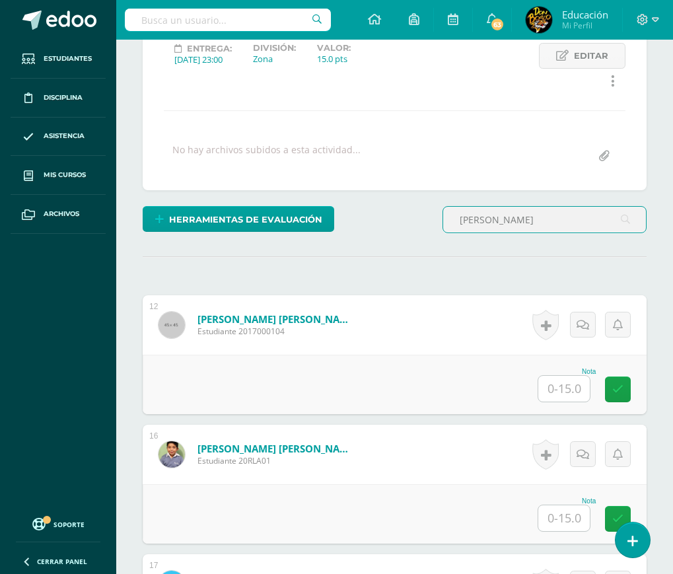
type input "lopez"
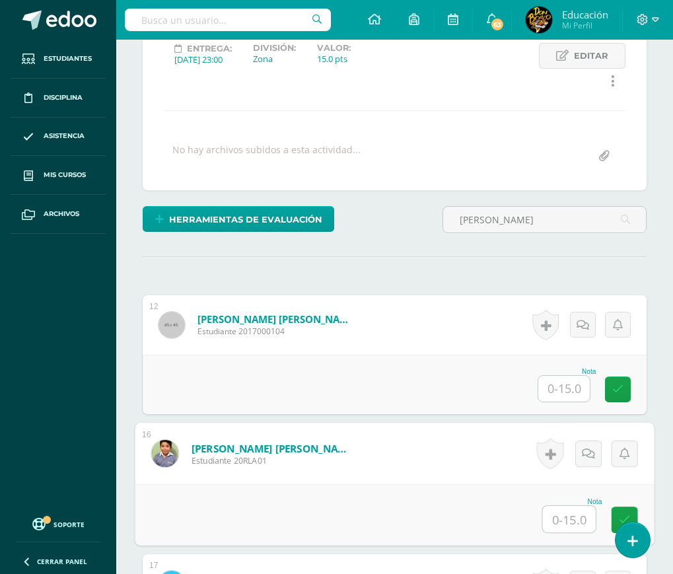
click at [563, 514] on input "text" at bounding box center [569, 519] width 53 height 26
type input "13"
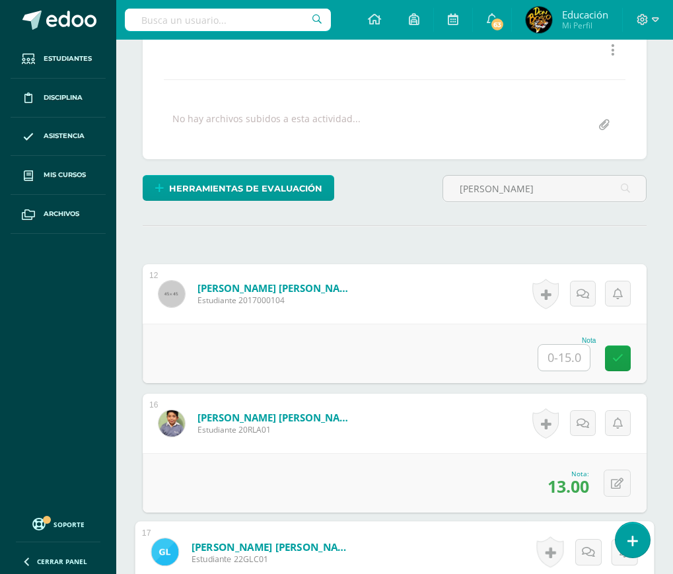
scroll to position [0, 0]
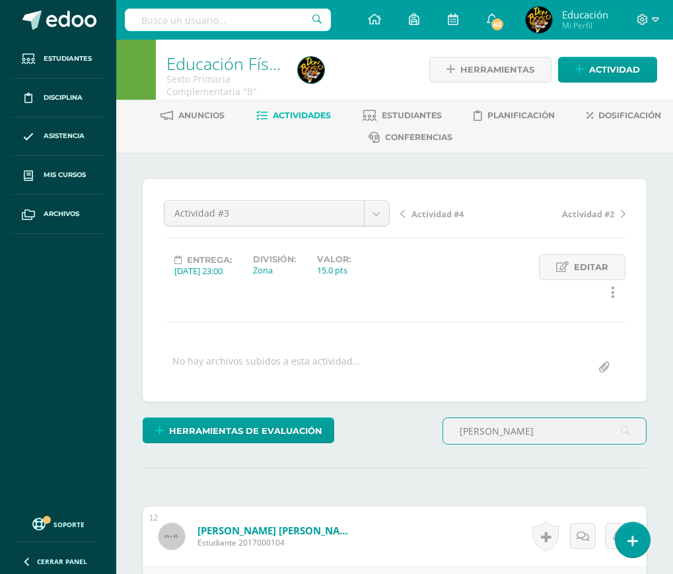
drag, startPoint x: 514, startPoint y: 443, endPoint x: 417, endPoint y: 452, distance: 96.8
click at [417, 452] on div "Herramientas de evaluación Lista de cotejo Escala de valoración Puntos Extra Su…" at bounding box center [394, 436] width 514 height 38
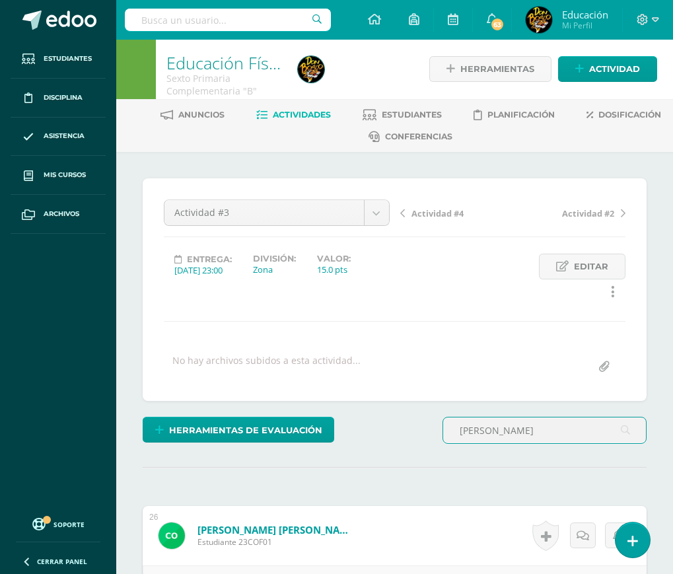
scroll to position [133, 0]
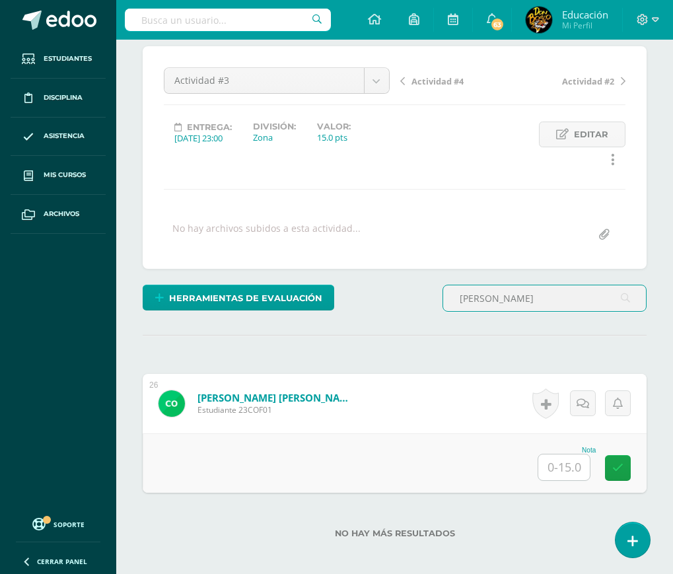
type input "ochoa"
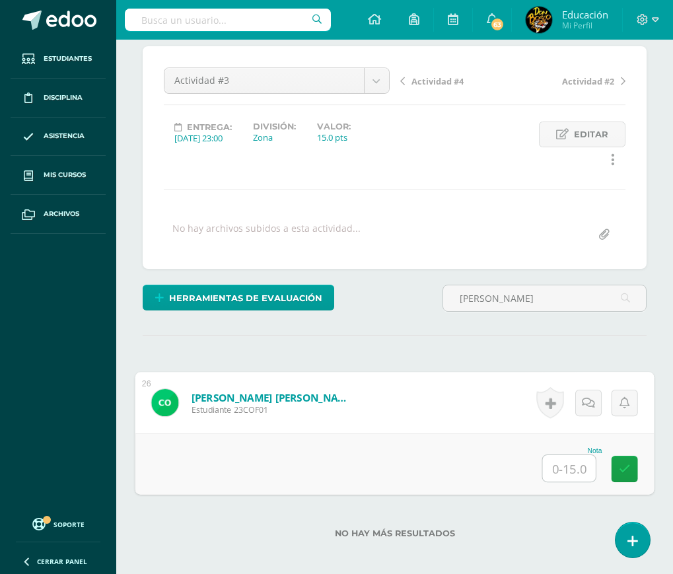
click at [572, 472] on input "text" at bounding box center [569, 468] width 53 height 26
type input "12"
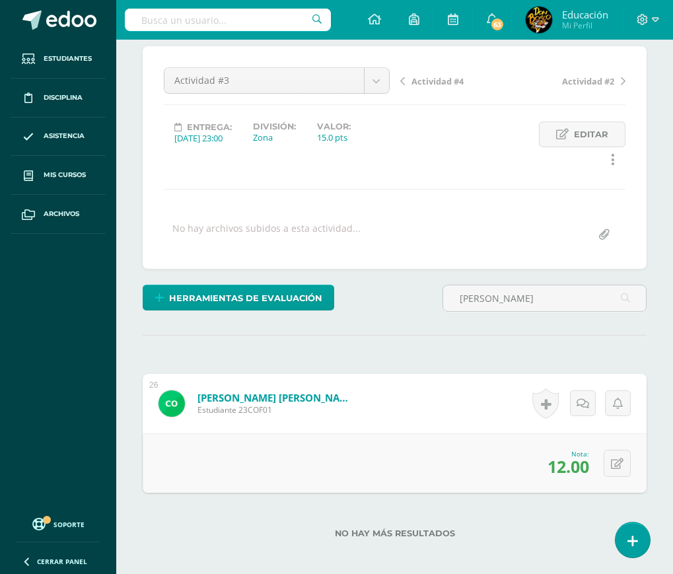
scroll to position [0, 0]
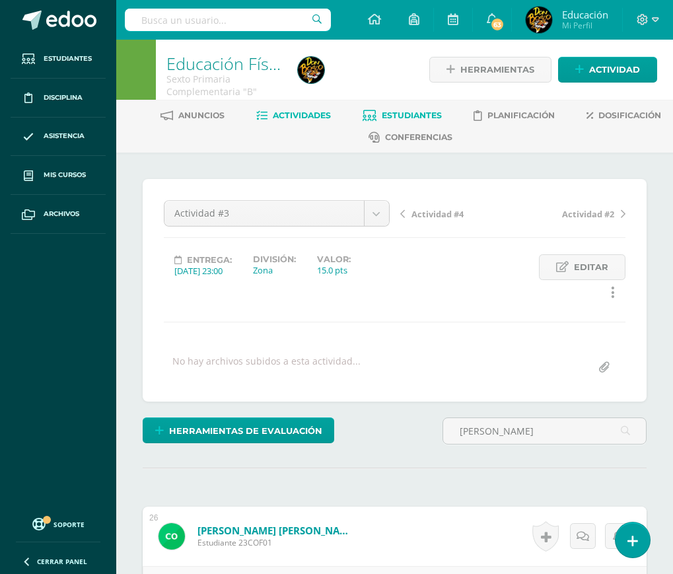
click at [401, 112] on span "Estudiantes" at bounding box center [412, 115] width 60 height 10
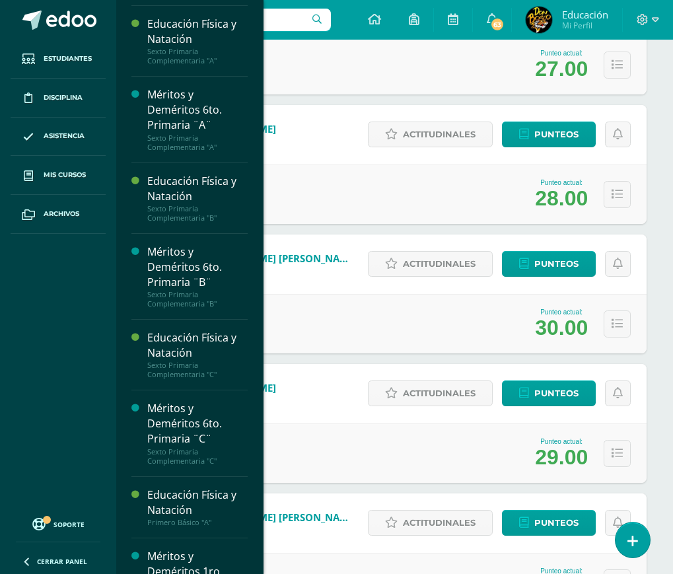
scroll to position [1782, 0]
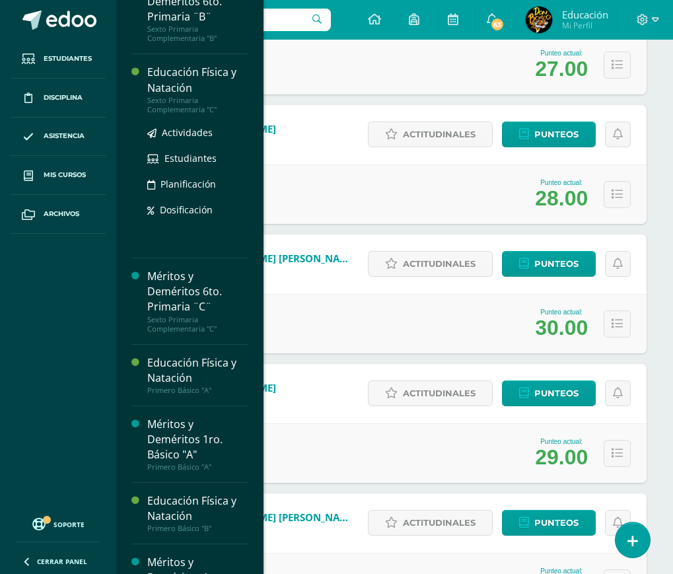
click at [166, 95] on div "Educación Física y Natación" at bounding box center [197, 80] width 100 height 30
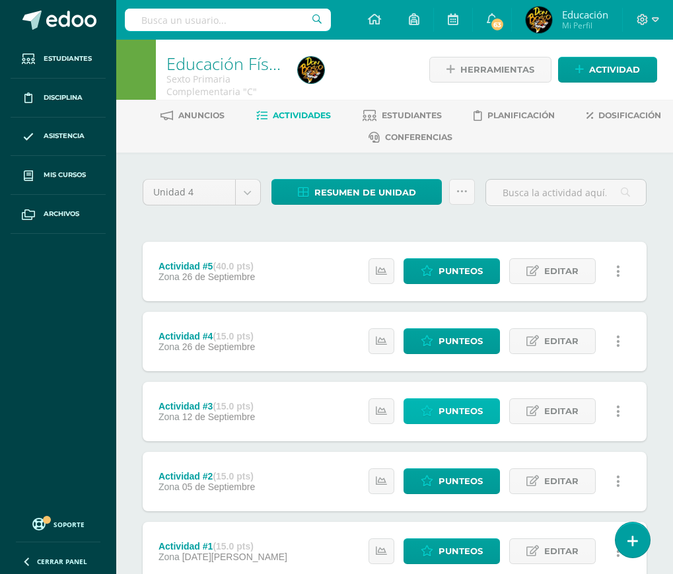
click at [450, 415] on span "Punteos" at bounding box center [460, 411] width 44 height 24
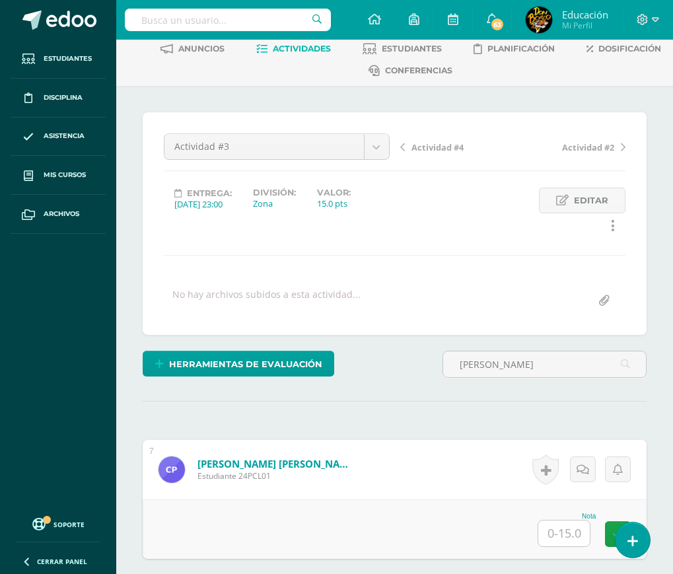
scroll to position [199, 0]
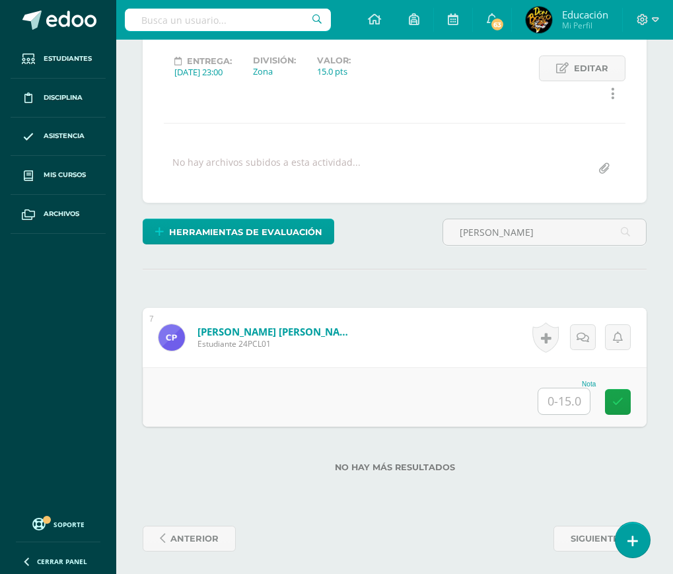
type input "chitay"
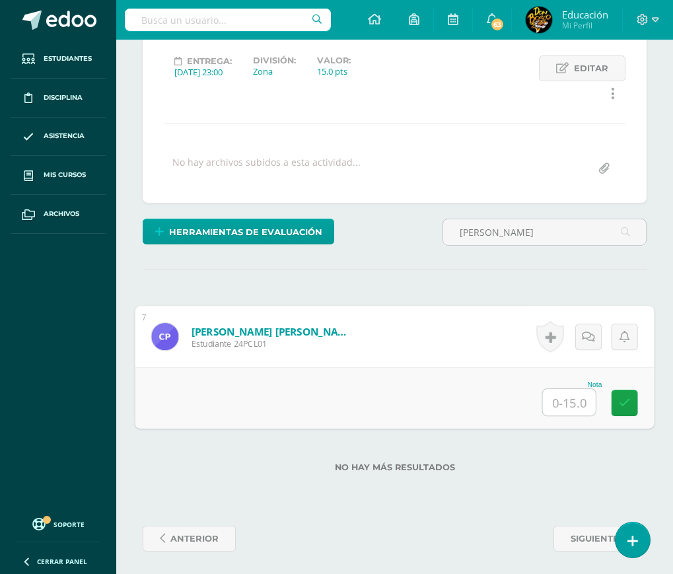
click at [560, 402] on input "text" at bounding box center [569, 402] width 53 height 26
type input "15"
click at [622, 399] on icon at bounding box center [625, 402] width 12 height 11
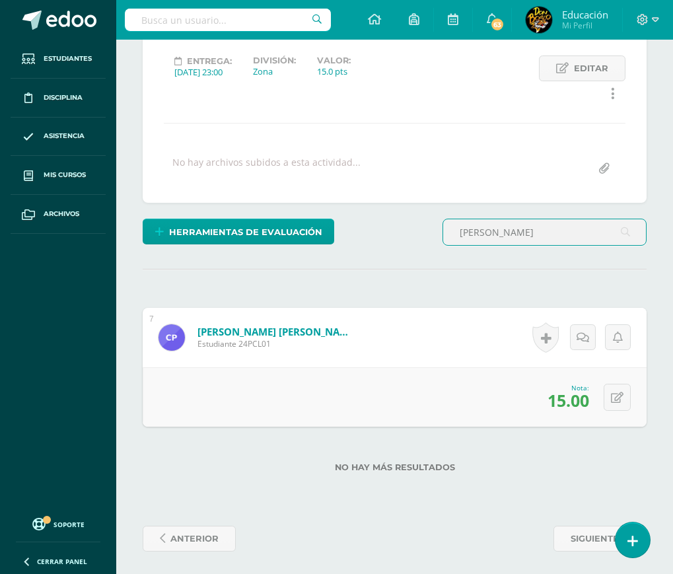
drag, startPoint x: 506, startPoint y: 242, endPoint x: 446, endPoint y: 246, distance: 60.9
click at [446, 246] on div "chitay" at bounding box center [544, 237] width 215 height 38
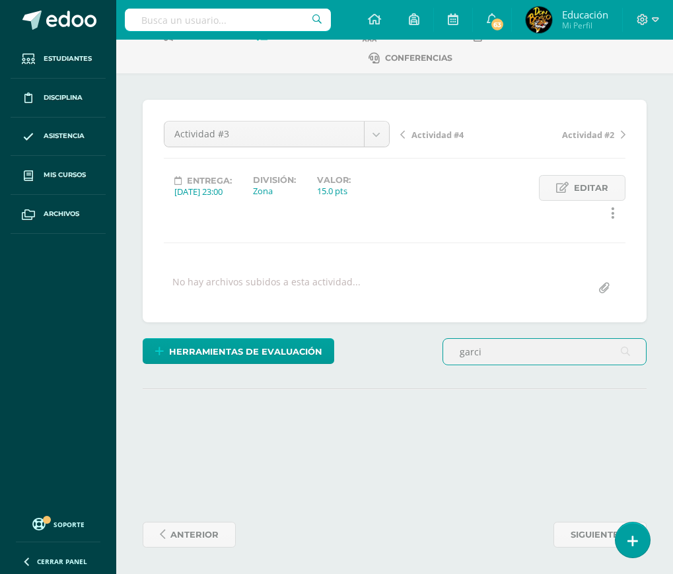
scroll to position [79, 0]
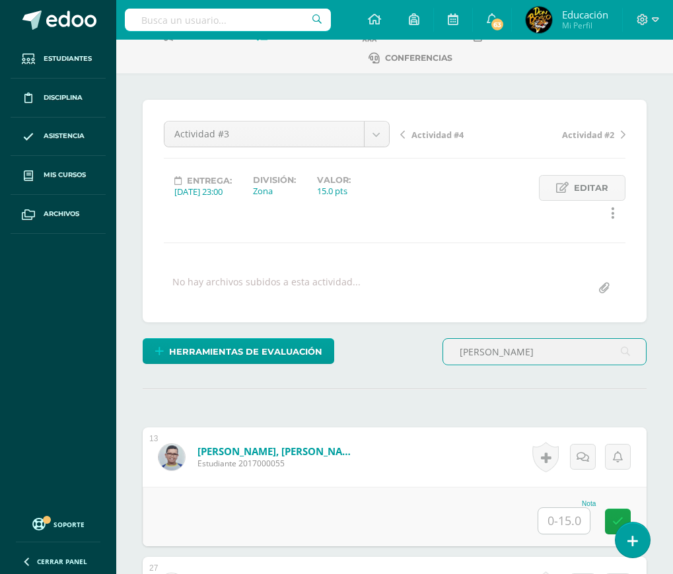
type input "garcia"
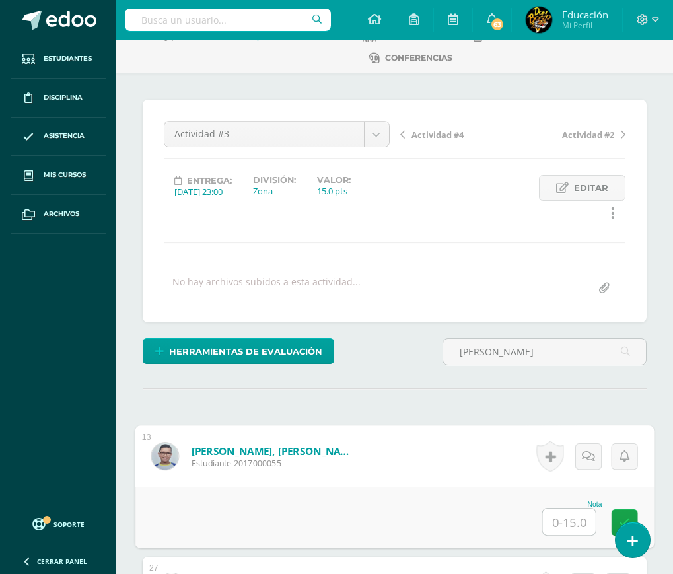
click at [562, 525] on input "text" at bounding box center [569, 521] width 53 height 26
type input "15"
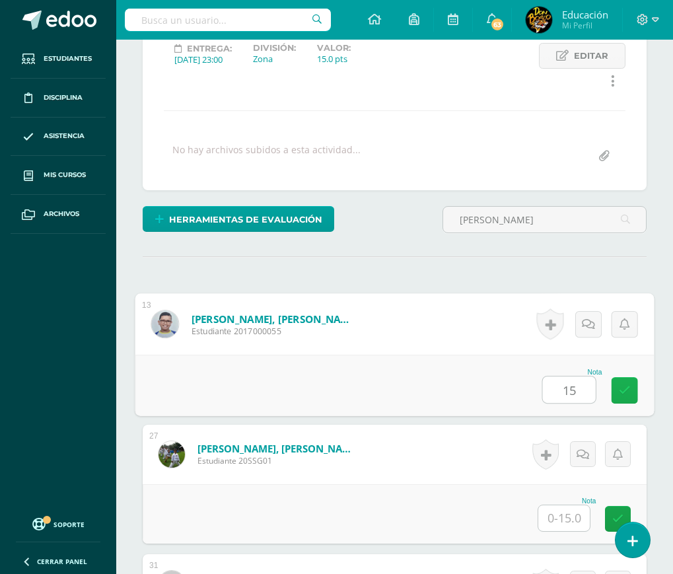
click at [621, 393] on icon at bounding box center [625, 389] width 12 height 11
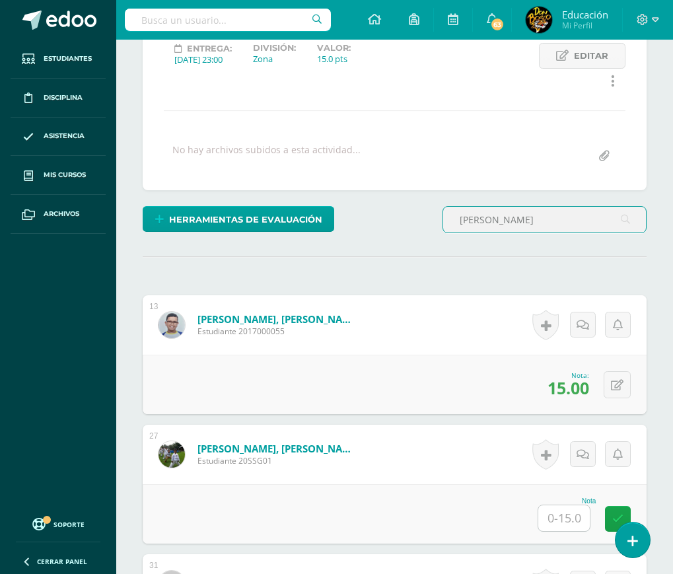
drag, startPoint x: 498, startPoint y: 228, endPoint x: 438, endPoint y: 229, distance: 59.4
click at [438, 229] on div "garcia" at bounding box center [544, 225] width 215 height 38
type input "lopez"
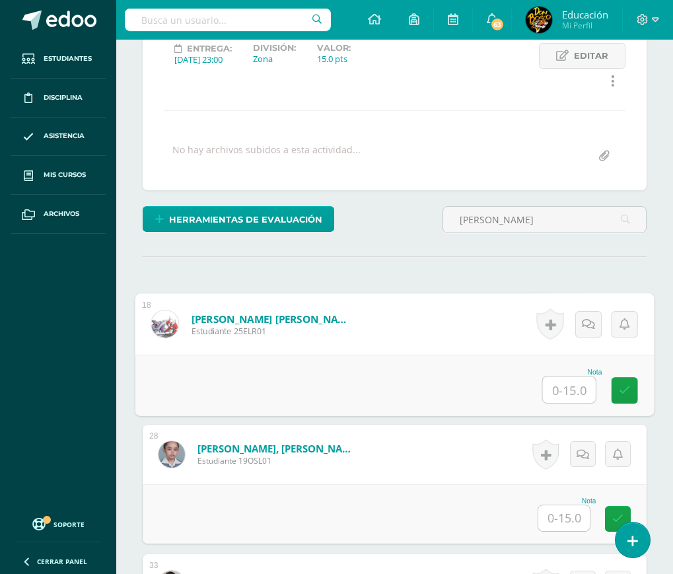
click at [565, 393] on input "text" at bounding box center [569, 389] width 53 height 26
type input "15"
click at [628, 392] on icon at bounding box center [625, 389] width 12 height 11
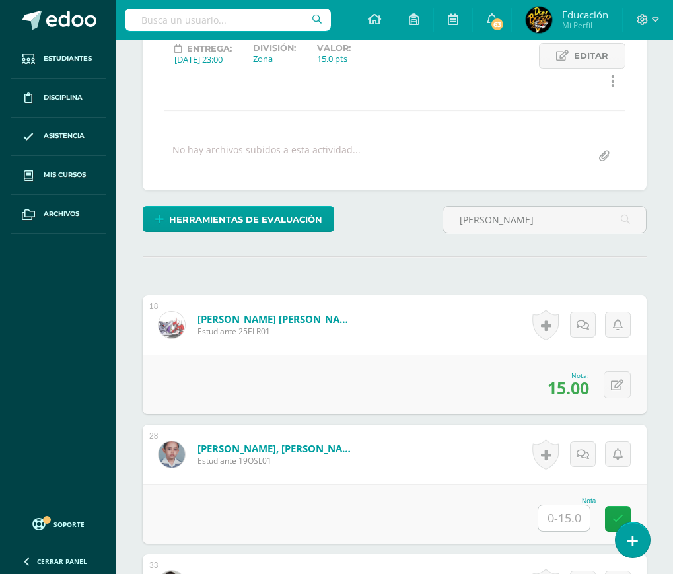
scroll to position [0, 0]
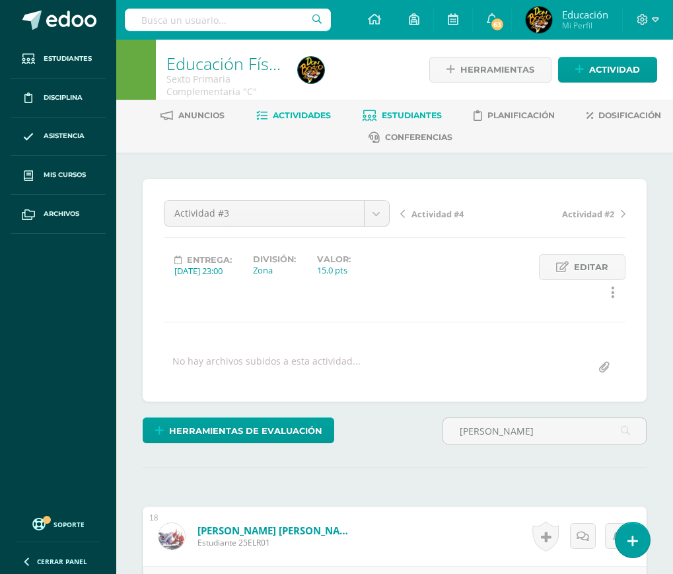
click at [401, 112] on span "Estudiantes" at bounding box center [412, 115] width 60 height 10
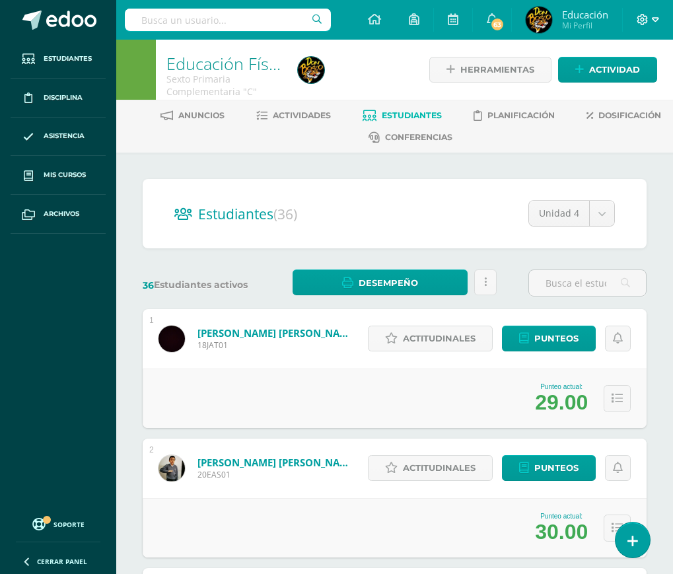
click at [657, 14] on icon at bounding box center [655, 20] width 7 height 12
click at [616, 88] on span "Cerrar sesión" at bounding box center [613, 90] width 59 height 13
